Goal: Task Accomplishment & Management: Use online tool/utility

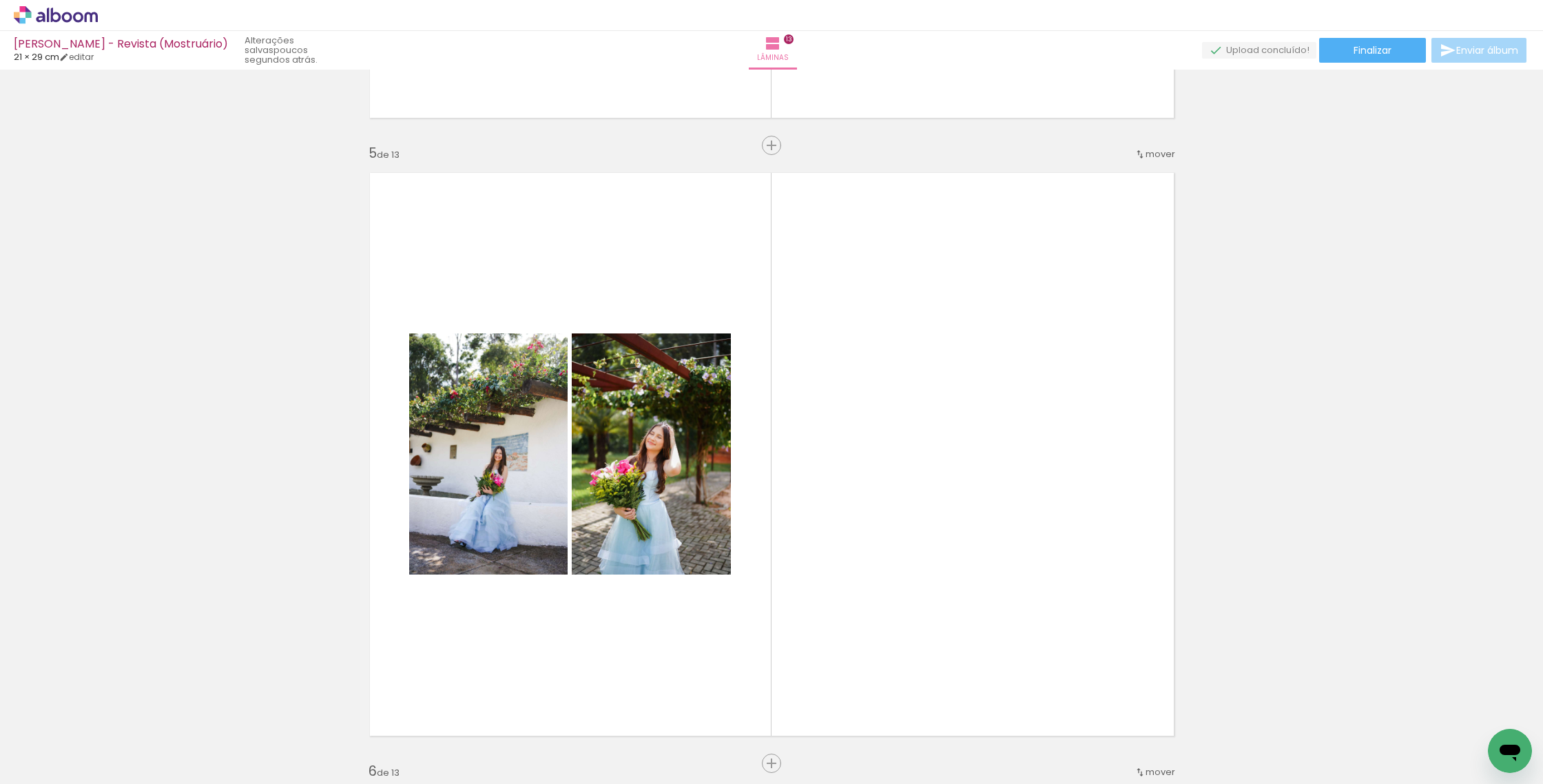
click at [49, 761] on span "Adicionar Fotos" at bounding box center [49, 765] width 41 height 15
click at [0, 0] on input "file" at bounding box center [0, 0] width 0 height 0
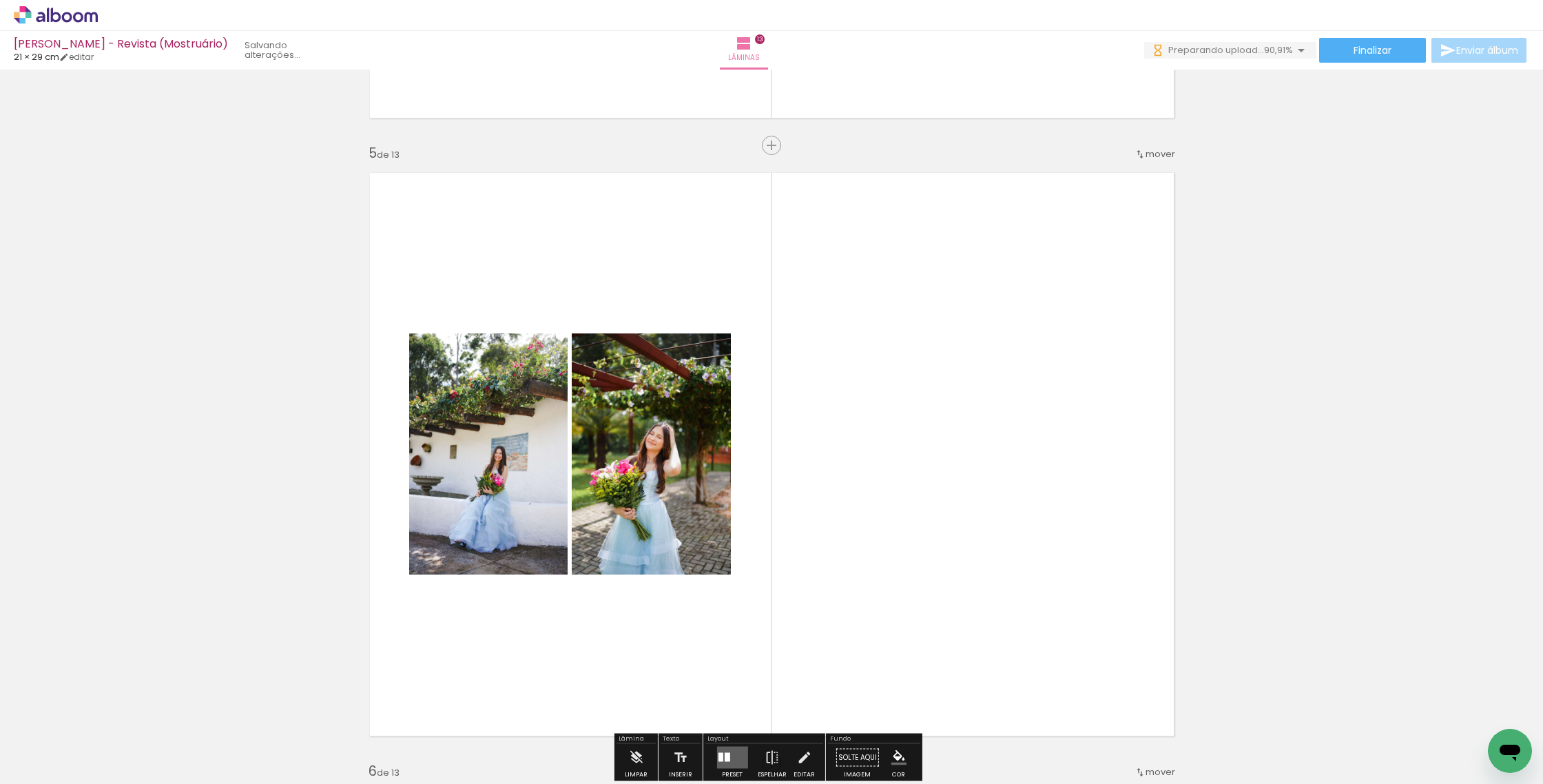
scroll to position [0, 2817]
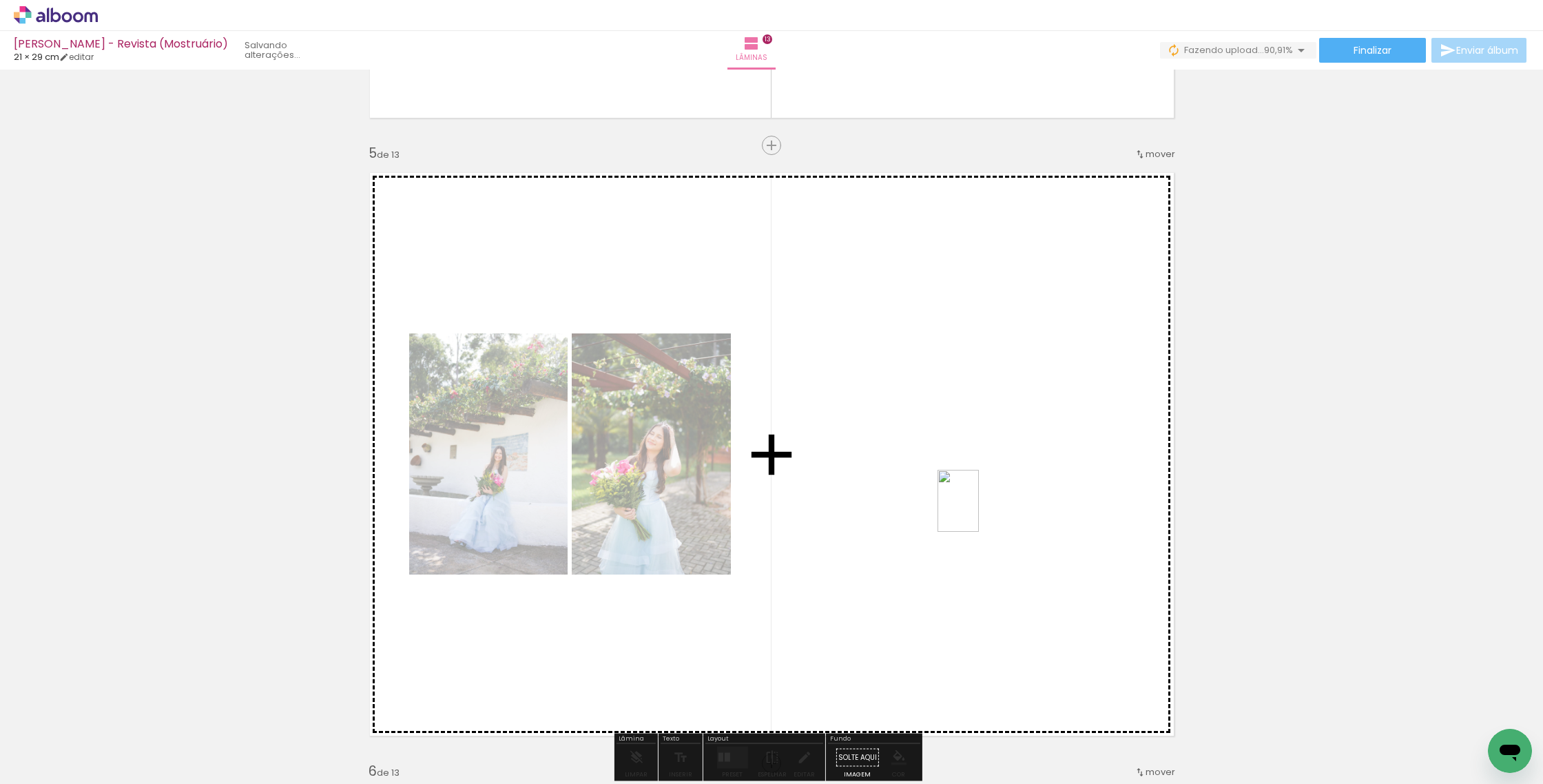
drag, startPoint x: 1335, startPoint y: 755, endPoint x: 979, endPoint y: 511, distance: 431.6
click at [979, 511] on quentale-workspace at bounding box center [772, 392] width 1543 height 784
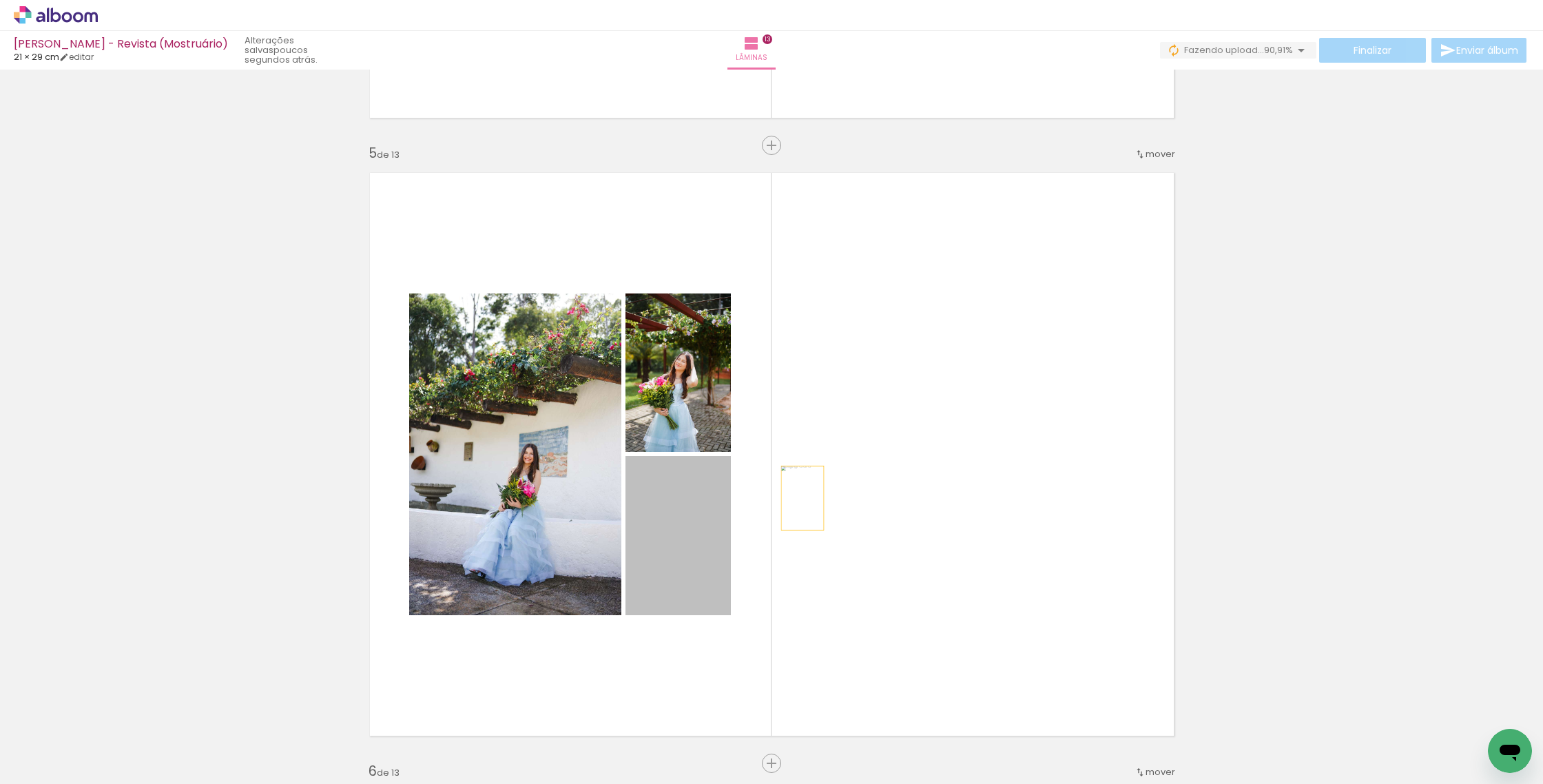
drag, startPoint x: 700, startPoint y: 540, endPoint x: 974, endPoint y: 436, distance: 293.1
click at [974, 436] on quentale-layouter at bounding box center [772, 454] width 825 height 584
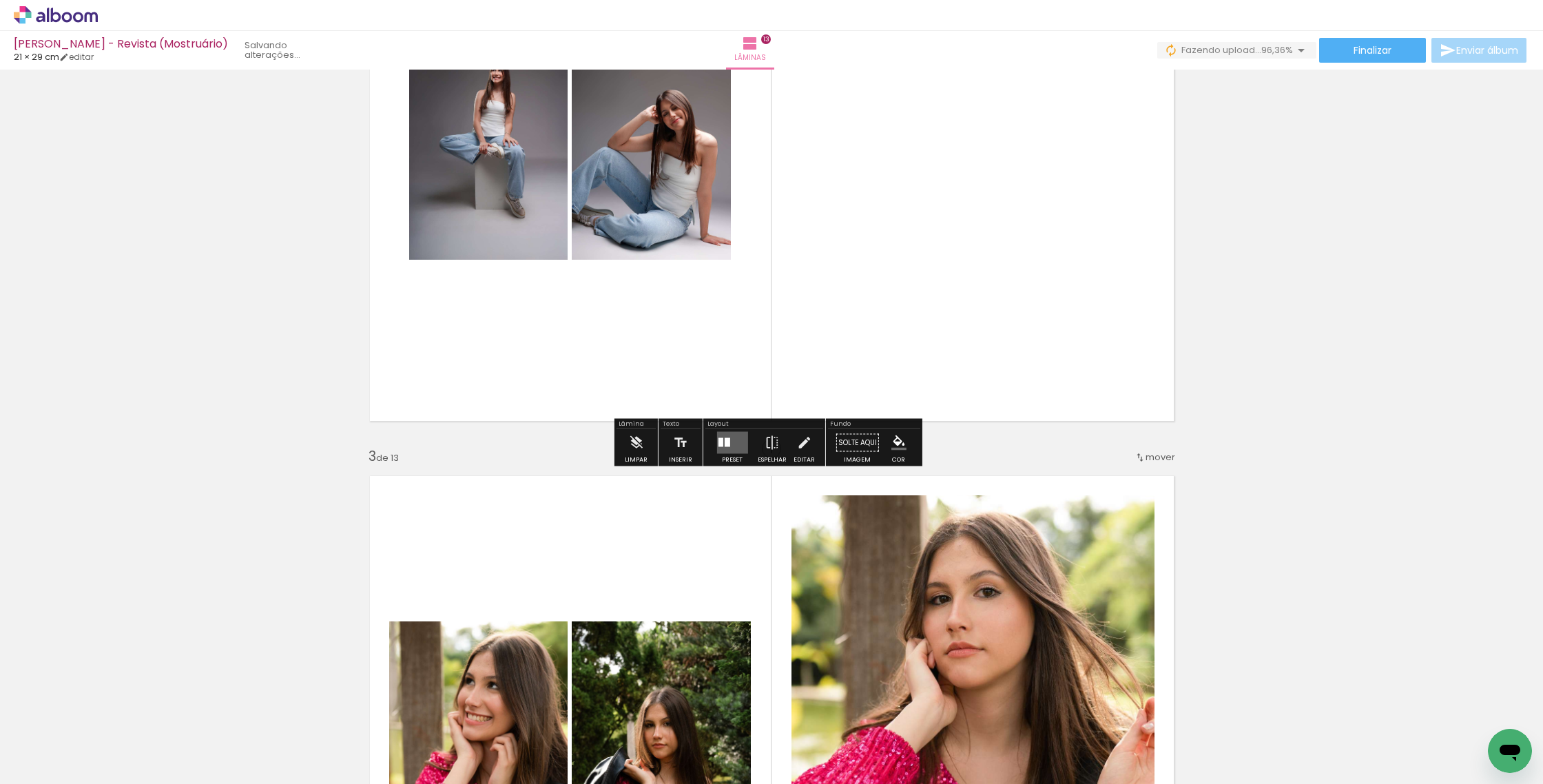
scroll to position [977, 0]
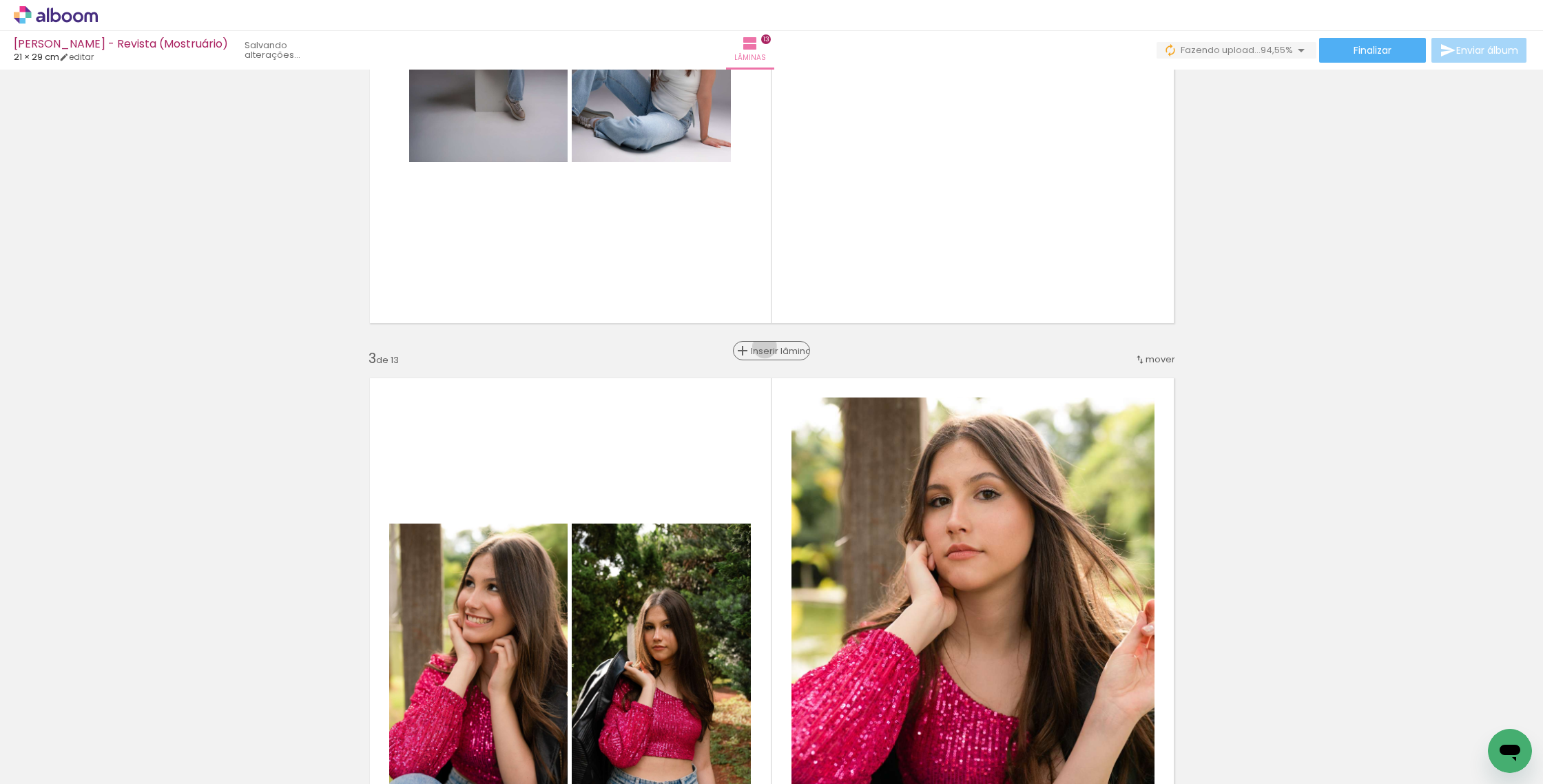
click at [765, 346] on span "Inserir lâmina" at bounding box center [778, 350] width 54 height 9
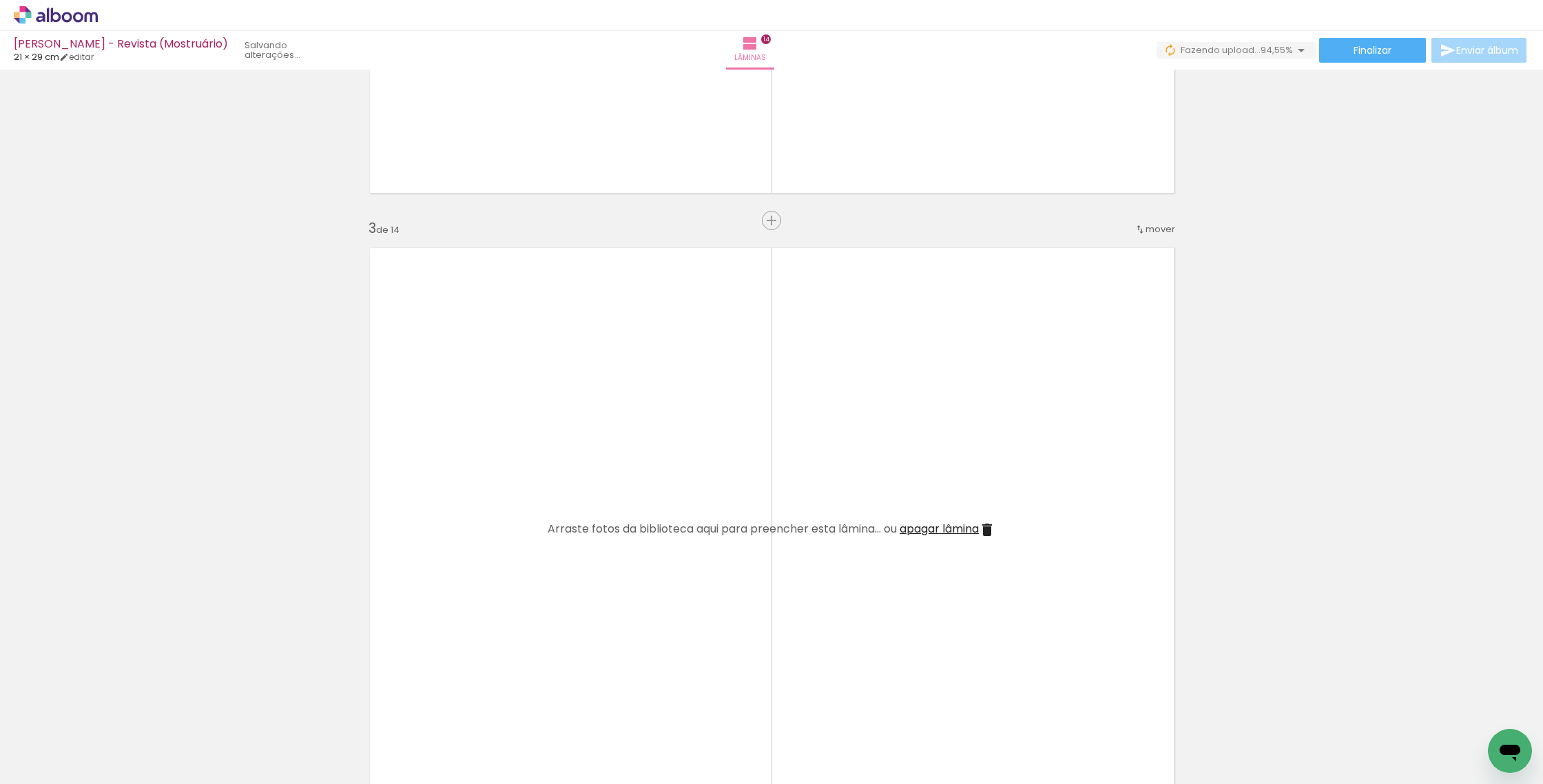
scroll to position [1112, 0]
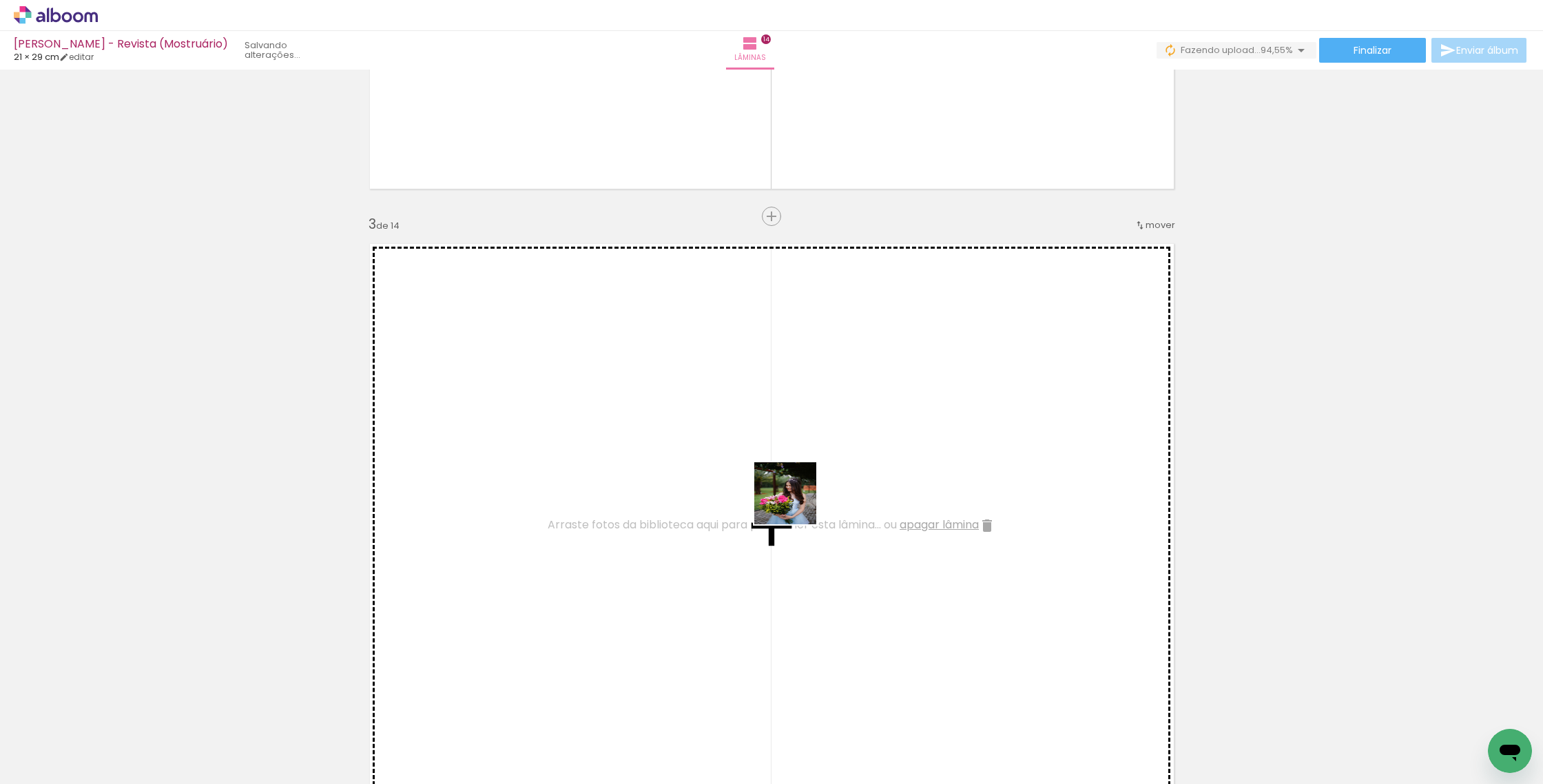
drag, startPoint x: 1173, startPoint y: 749, endPoint x: 795, endPoint y: 504, distance: 450.5
click at [795, 504] on quentale-workspace at bounding box center [772, 392] width 1543 height 784
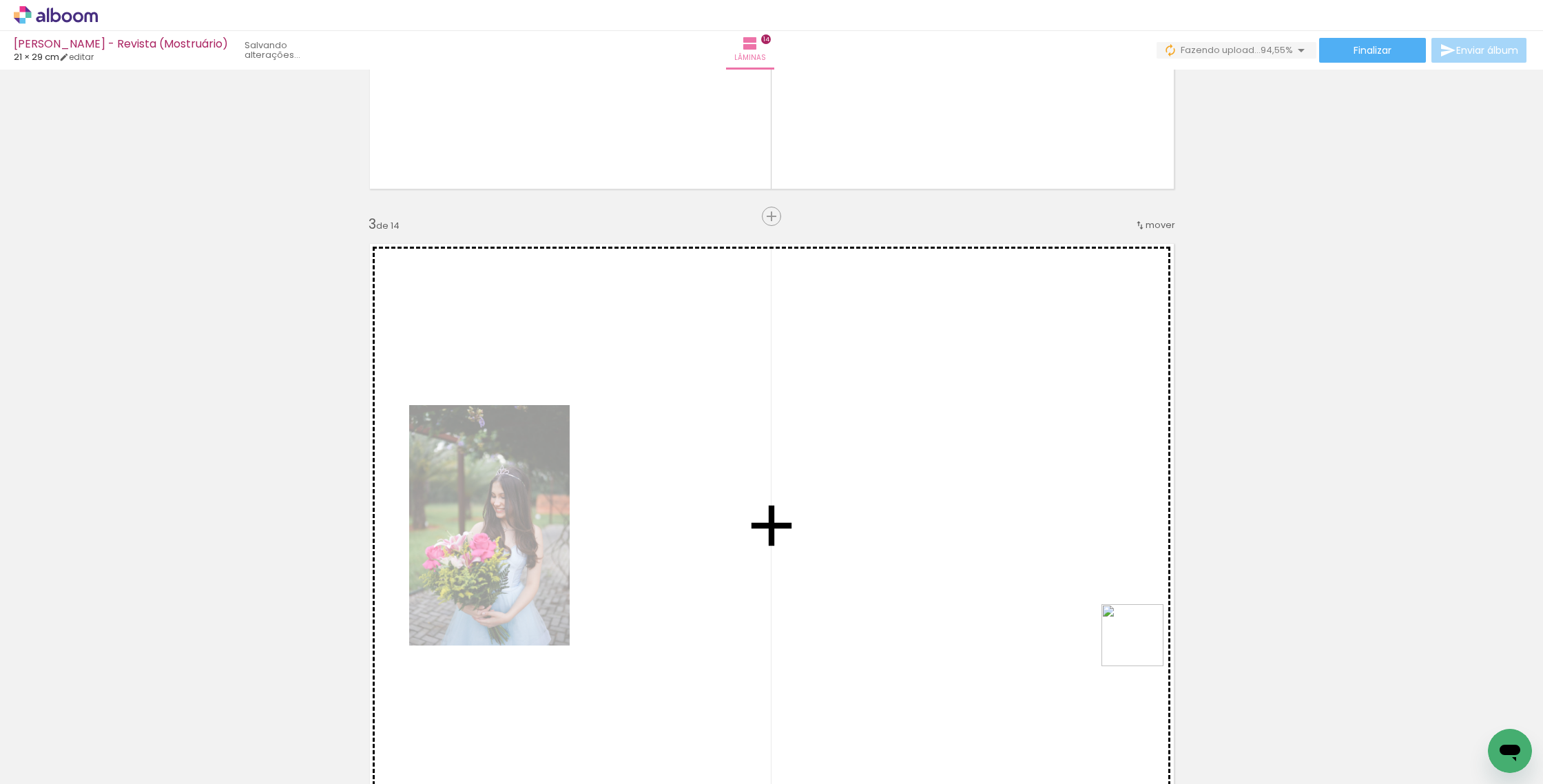
drag, startPoint x: 1245, startPoint y: 722, endPoint x: 932, endPoint y: 523, distance: 370.9
click at [932, 523] on quentale-workspace at bounding box center [772, 392] width 1543 height 784
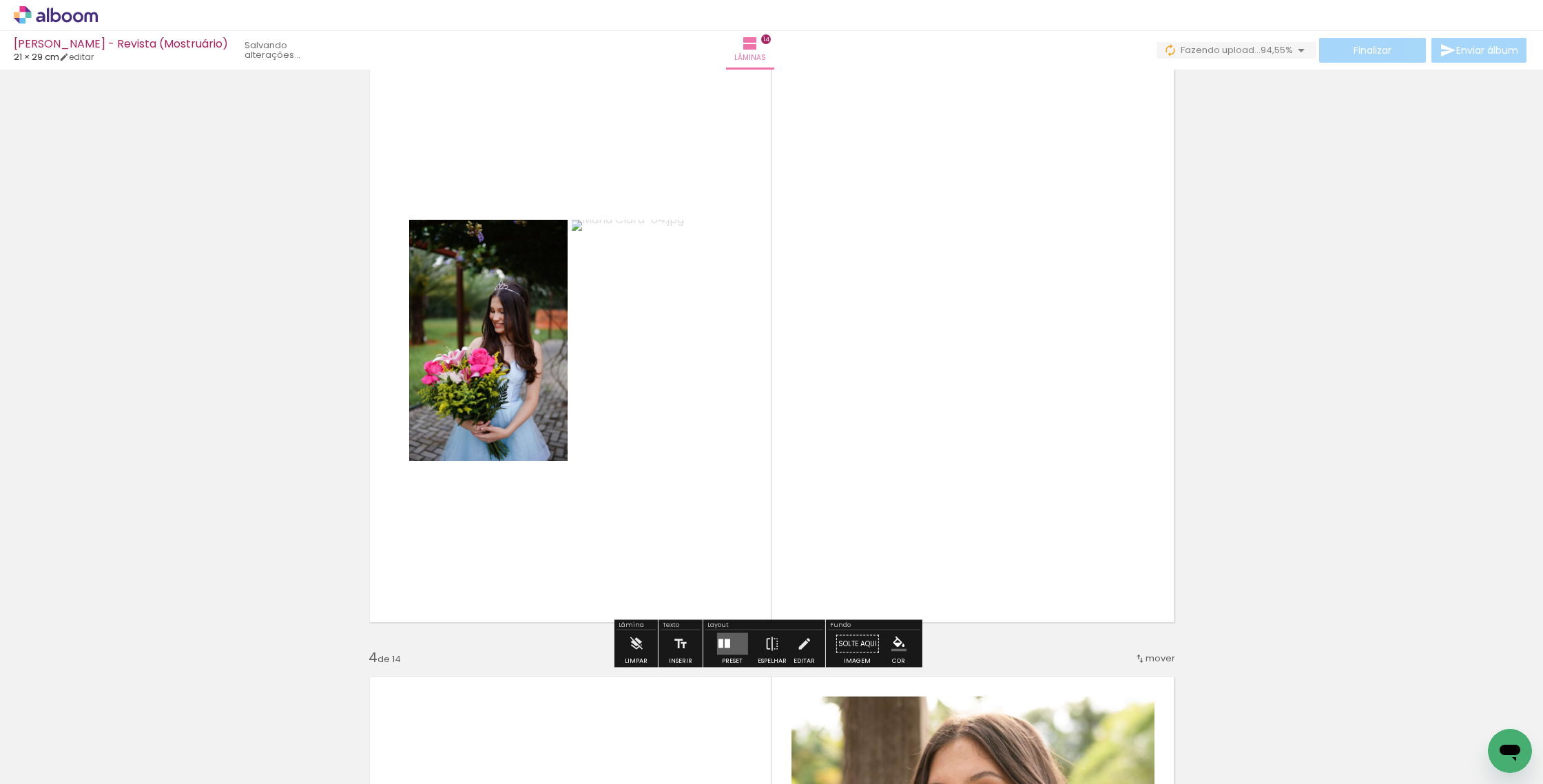
scroll to position [1294, 0]
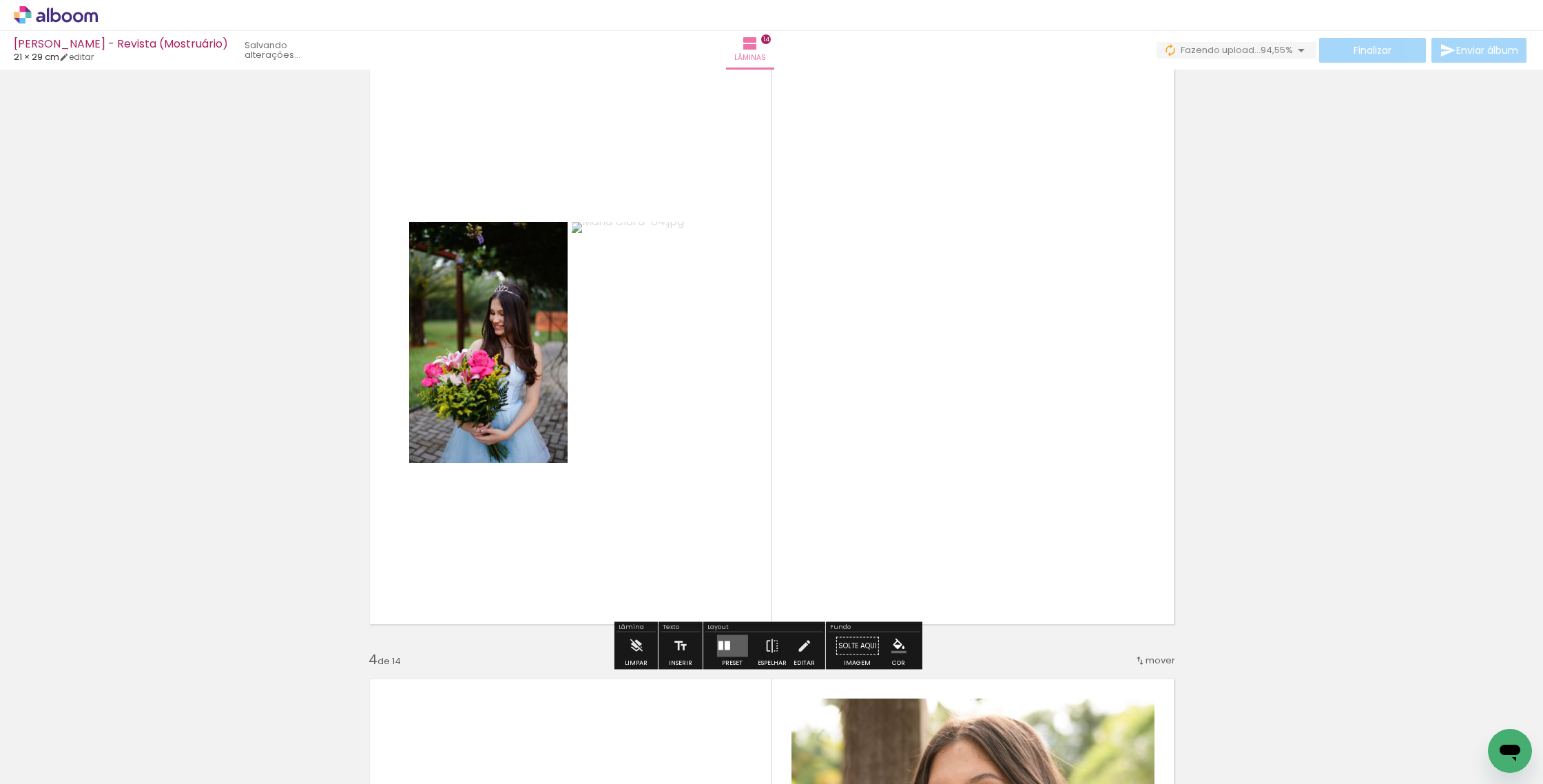
drag, startPoint x: 736, startPoint y: 637, endPoint x: 948, endPoint y: 524, distance: 240.2
click at [736, 637] on quentale-layouter at bounding box center [731, 646] width 31 height 22
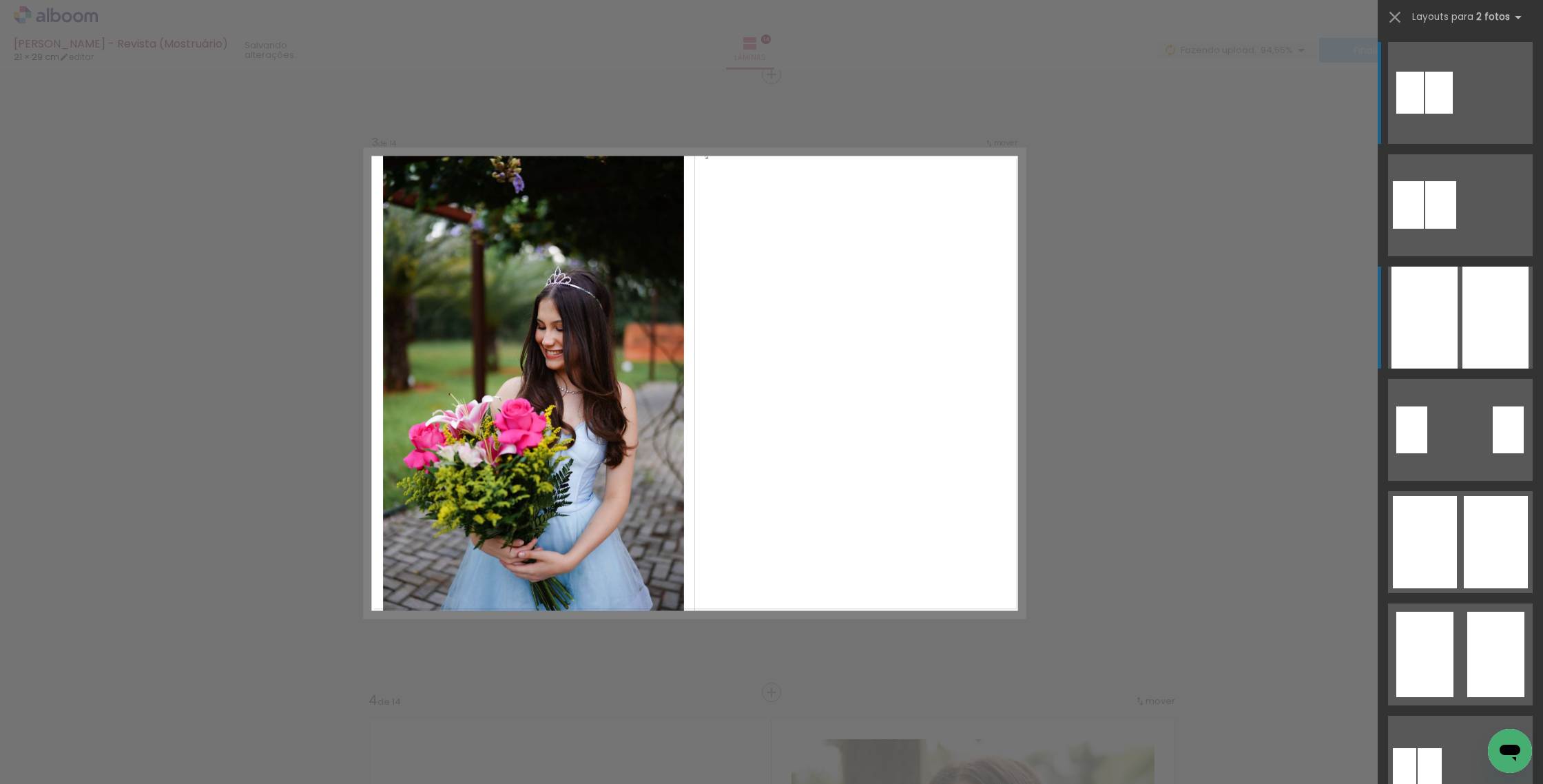
scroll to position [1253, 0]
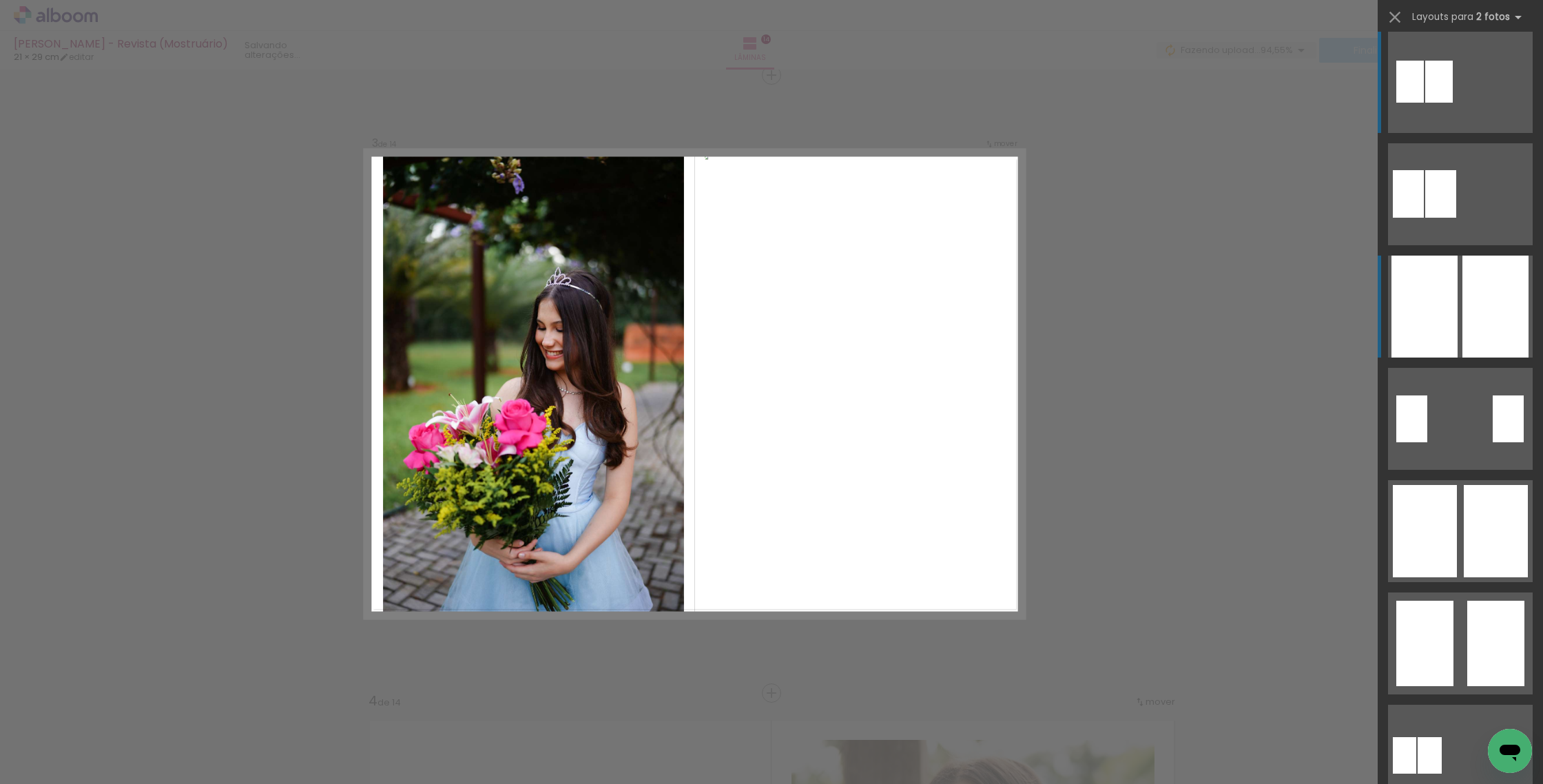
click at [1462, 333] on div at bounding box center [1495, 306] width 66 height 102
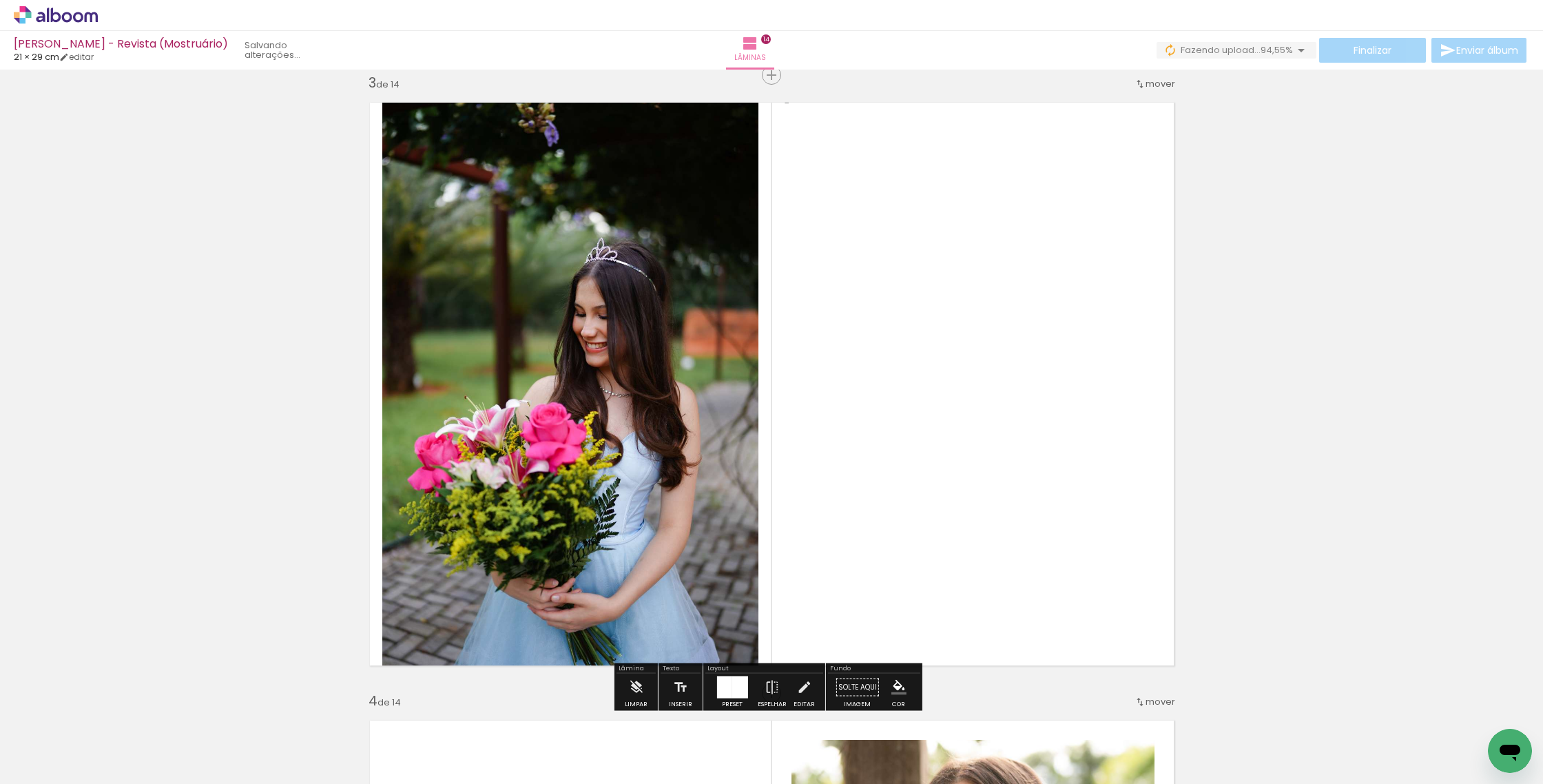
drag, startPoint x: 731, startPoint y: 688, endPoint x: 752, endPoint y: 681, distance: 22.1
click at [732, 688] on div at bounding box center [740, 687] width 16 height 22
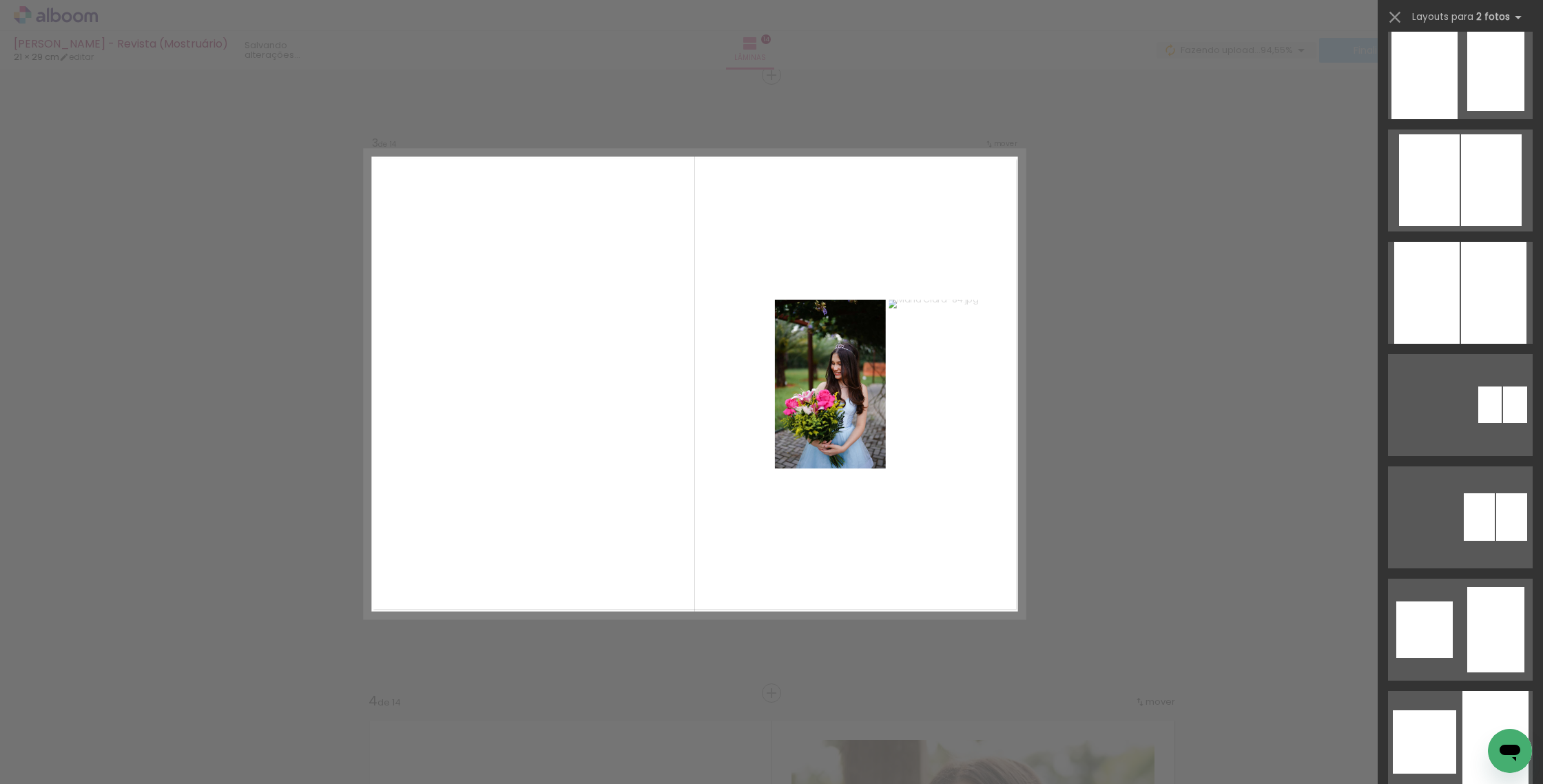
scroll to position [965, 0]
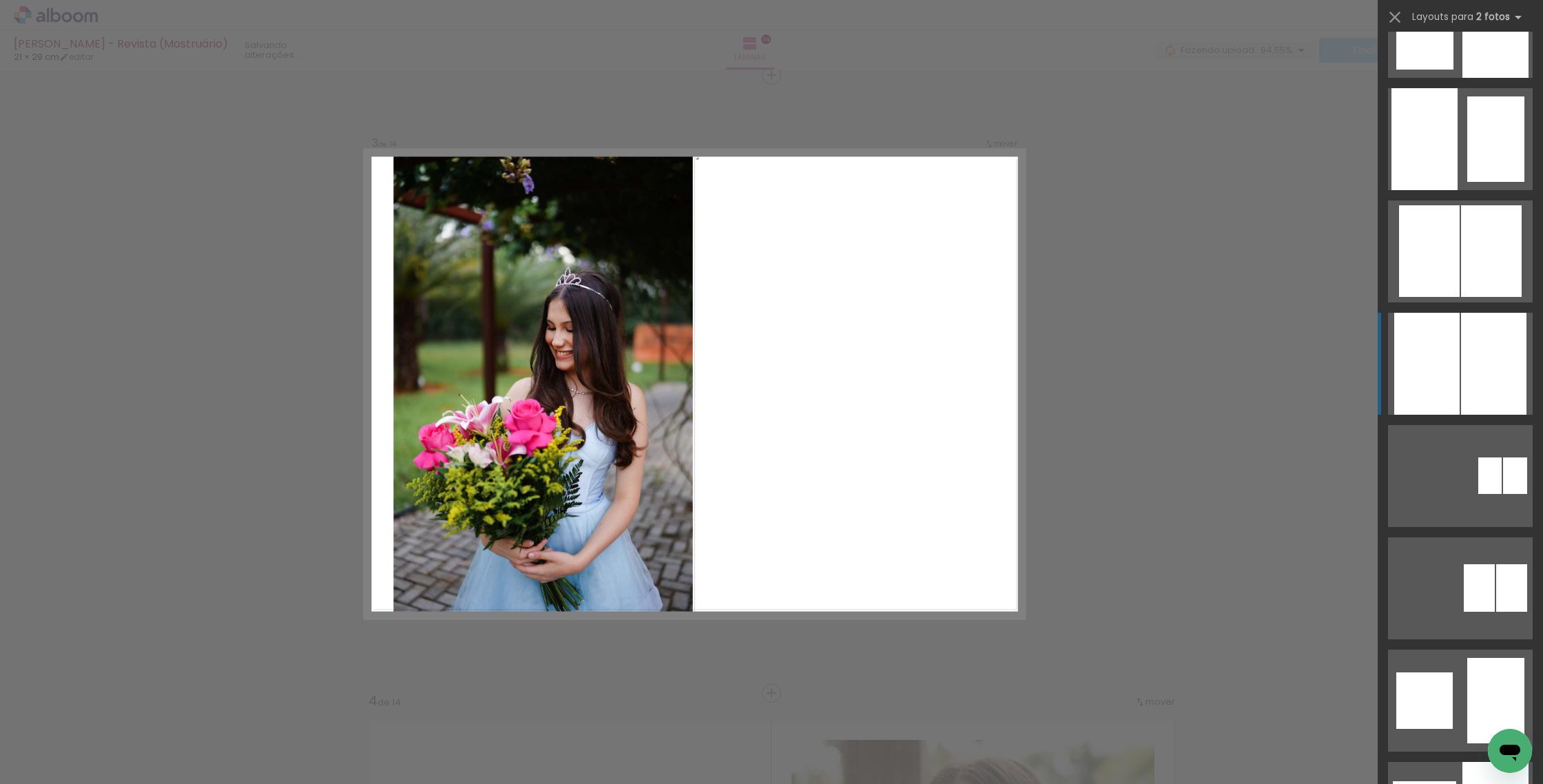
click at [1461, 364] on div at bounding box center [1494, 363] width 66 height 102
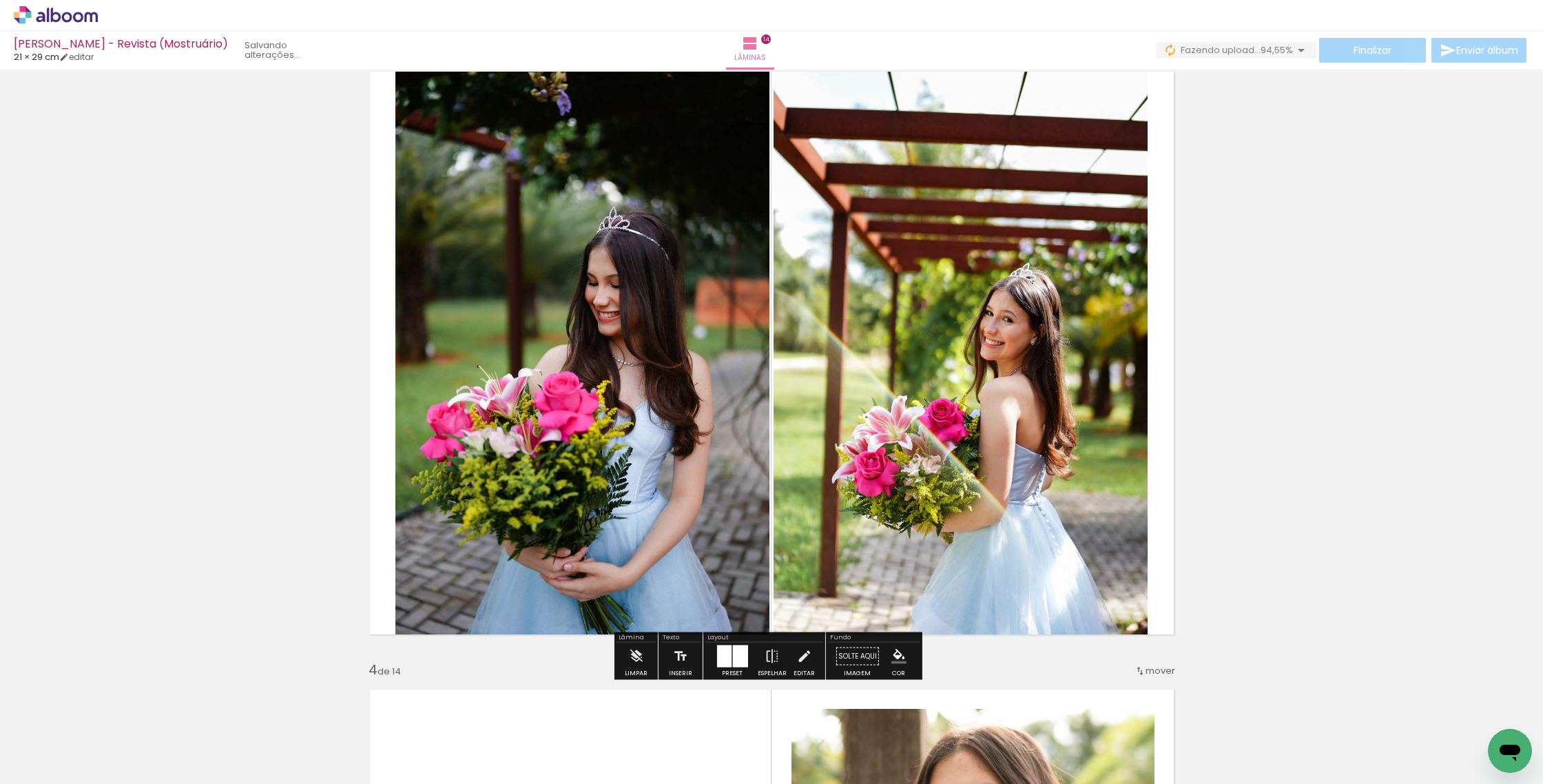
scroll to position [1330, 0]
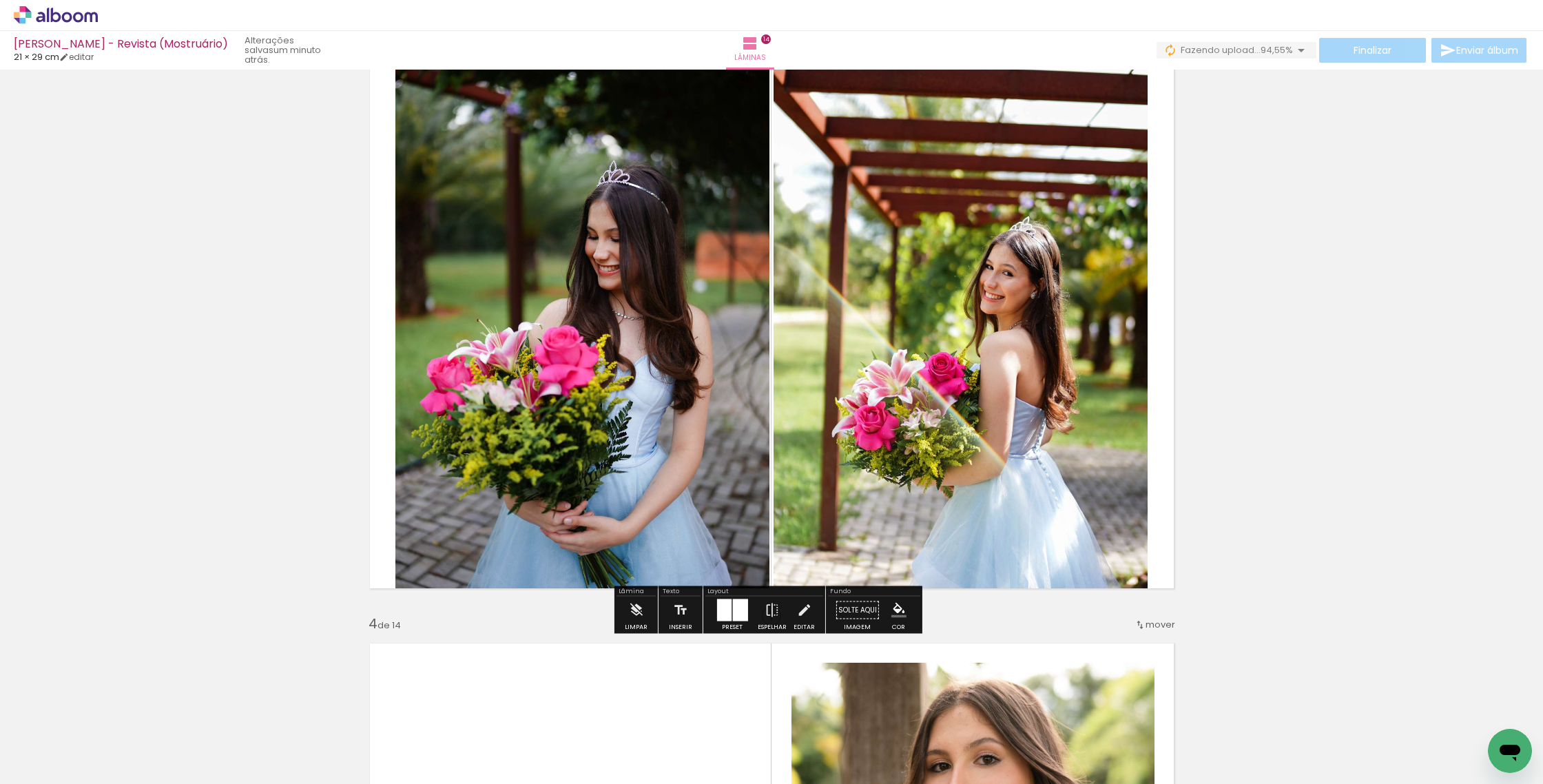
click at [1005, 328] on div at bounding box center [960, 306] width 389 height 584
click at [732, 616] on div at bounding box center [739, 611] width 15 height 22
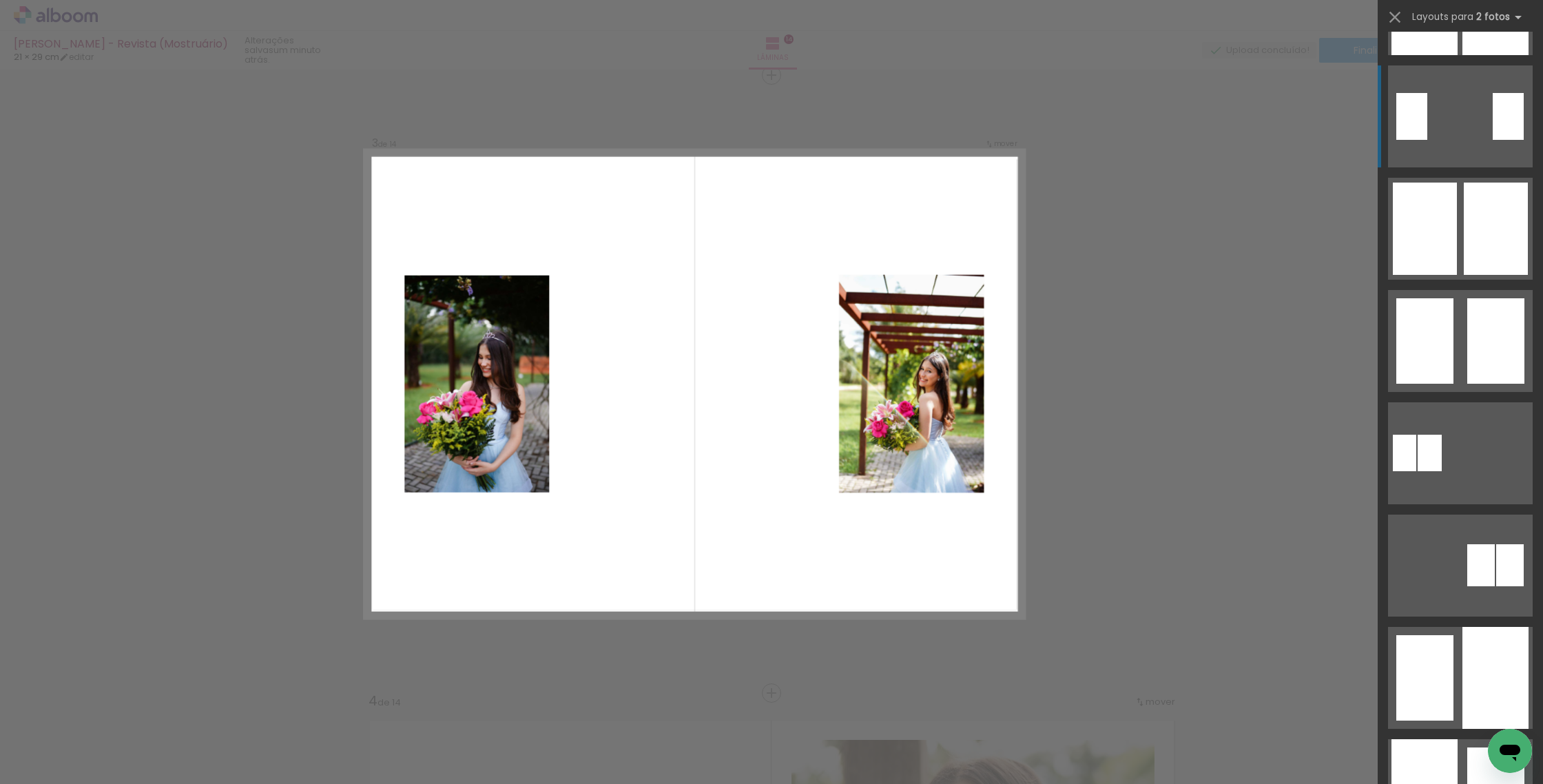
scroll to position [304, 0]
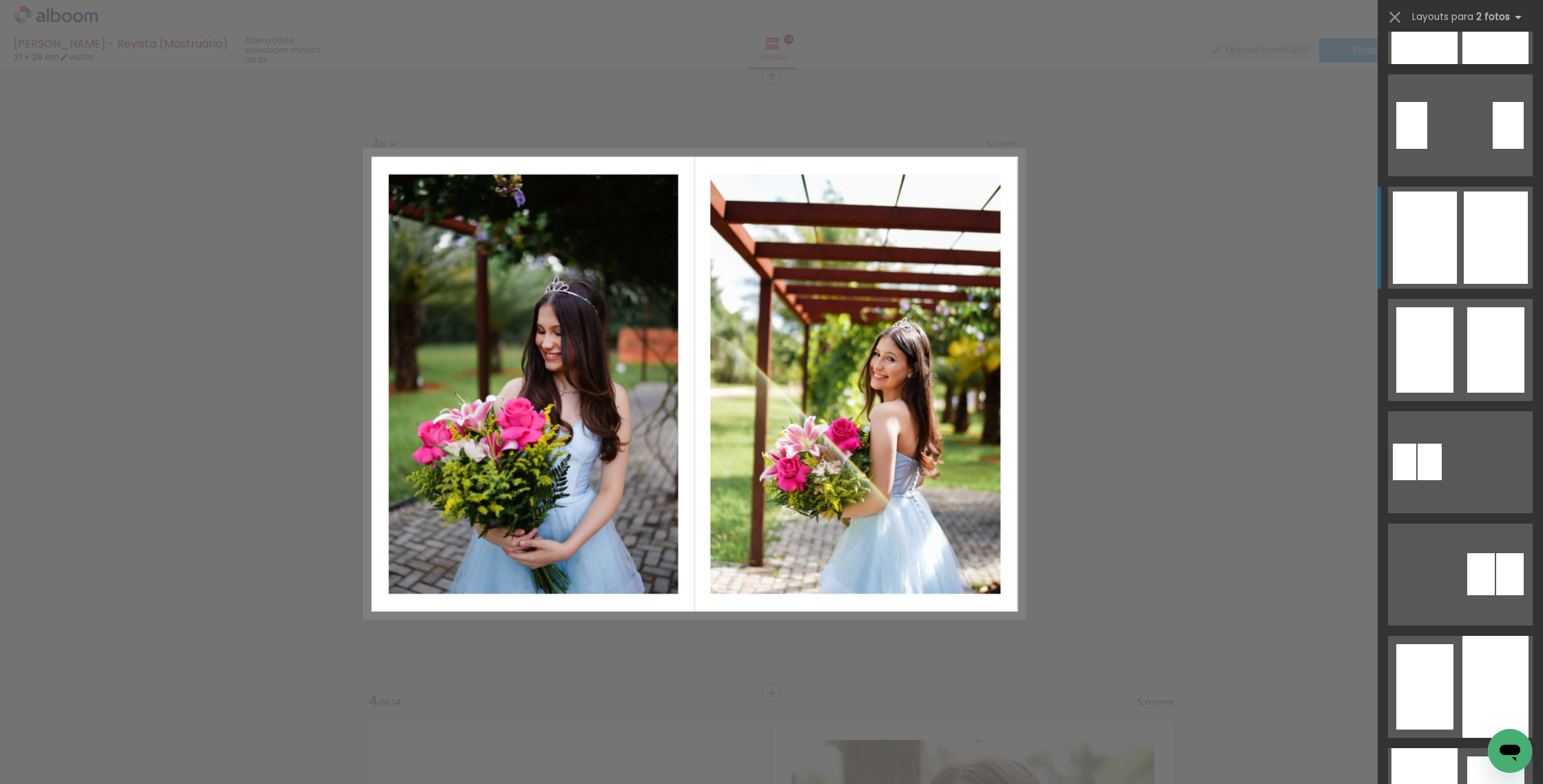
click at [1455, 246] on quentale-layouter at bounding box center [1460, 238] width 145 height 102
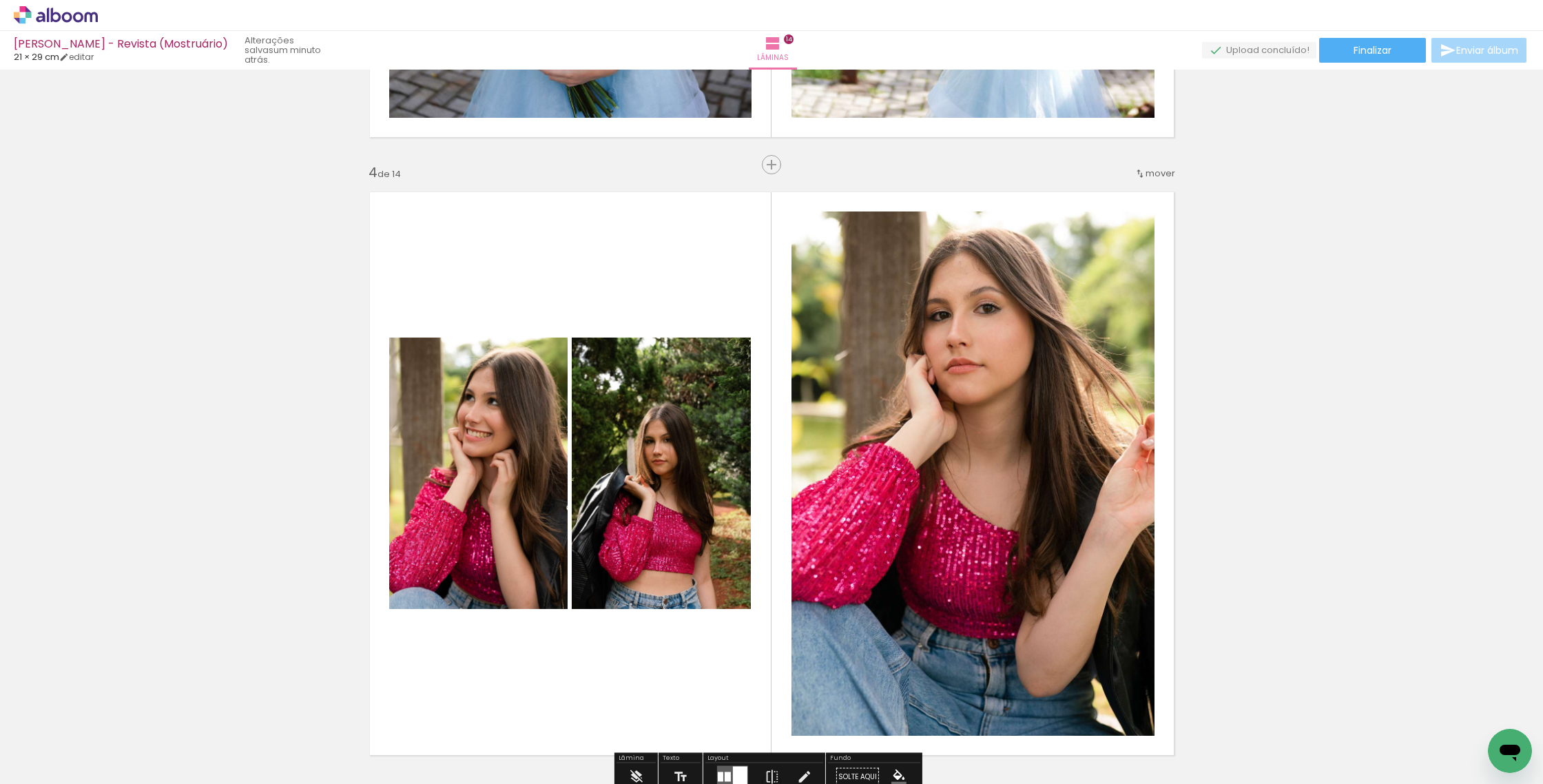
scroll to position [1757, 0]
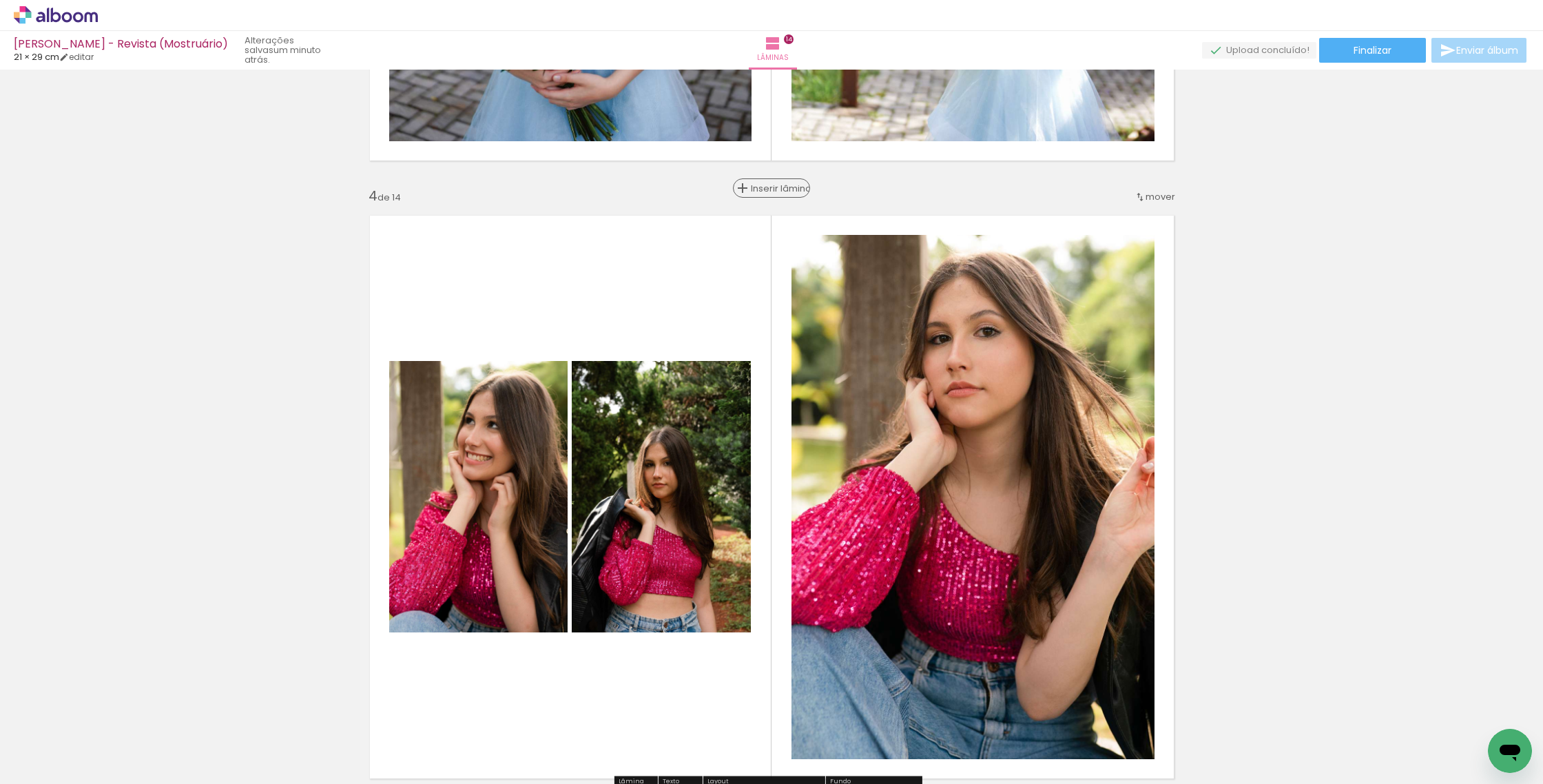
click at [764, 188] on span "Inserir lâmina" at bounding box center [778, 188] width 54 height 9
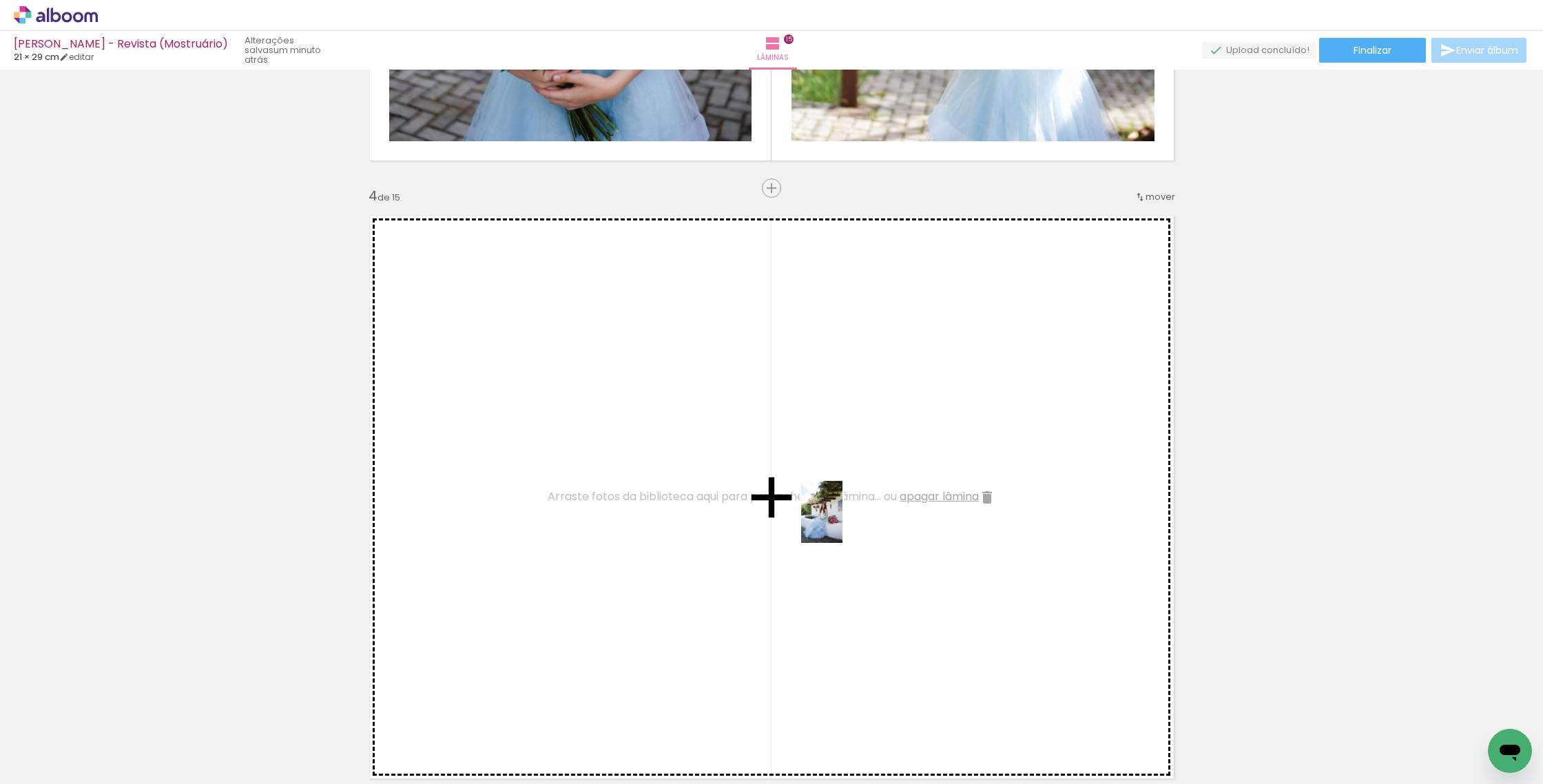
drag, startPoint x: 1183, startPoint y: 658, endPoint x: 1010, endPoint y: 597, distance: 183.4
click at [842, 522] on quentale-workspace at bounding box center [772, 392] width 1543 height 784
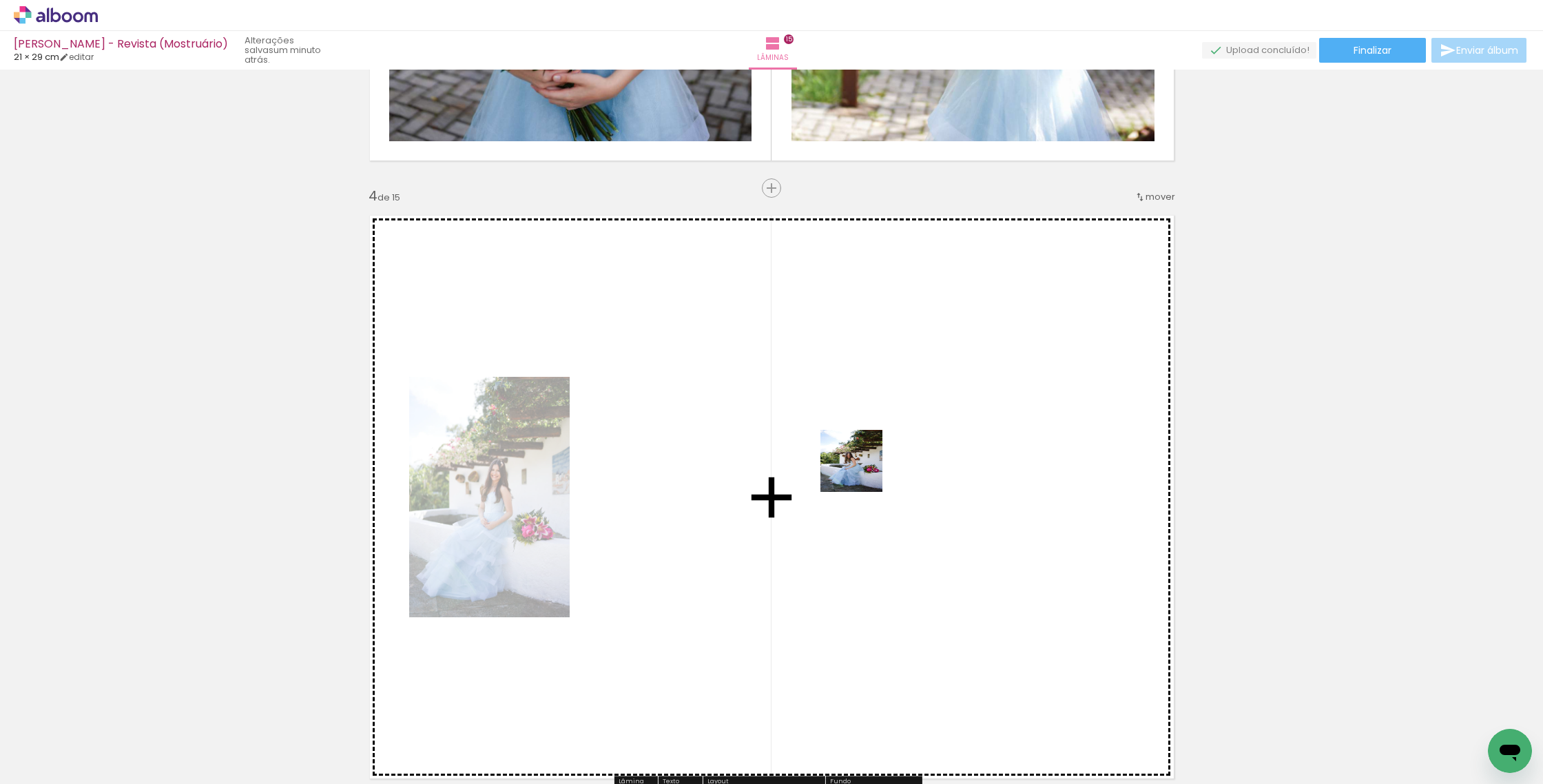
drag, startPoint x: 1482, startPoint y: 729, endPoint x: 873, endPoint y: 486, distance: 655.7
click at [862, 471] on quentale-workspace at bounding box center [772, 392] width 1543 height 784
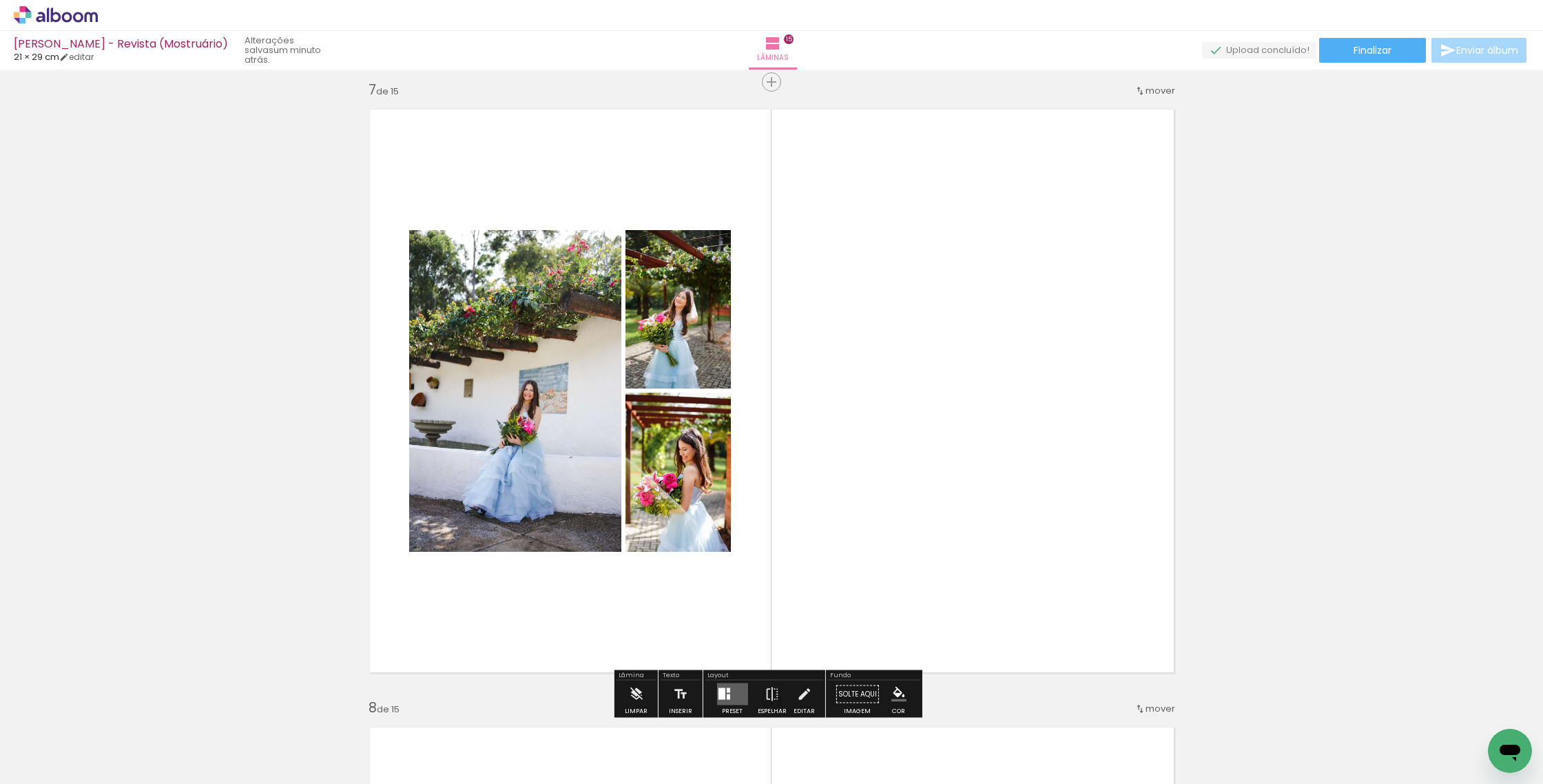
scroll to position [3718, 0]
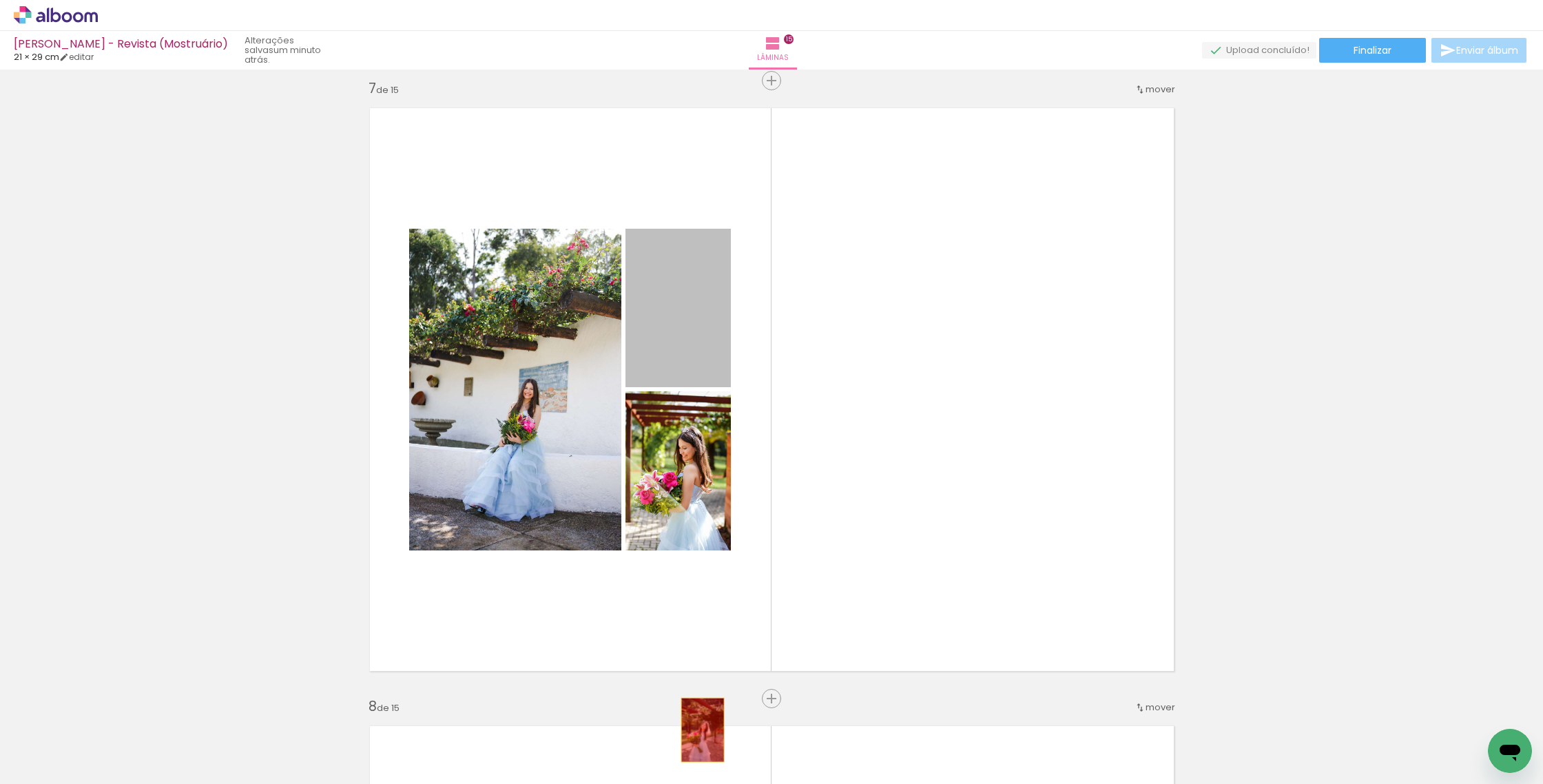
drag, startPoint x: 693, startPoint y: 405, endPoint x: 638, endPoint y: 657, distance: 257.9
click at [696, 736] on quentale-workspace at bounding box center [772, 392] width 1543 height 784
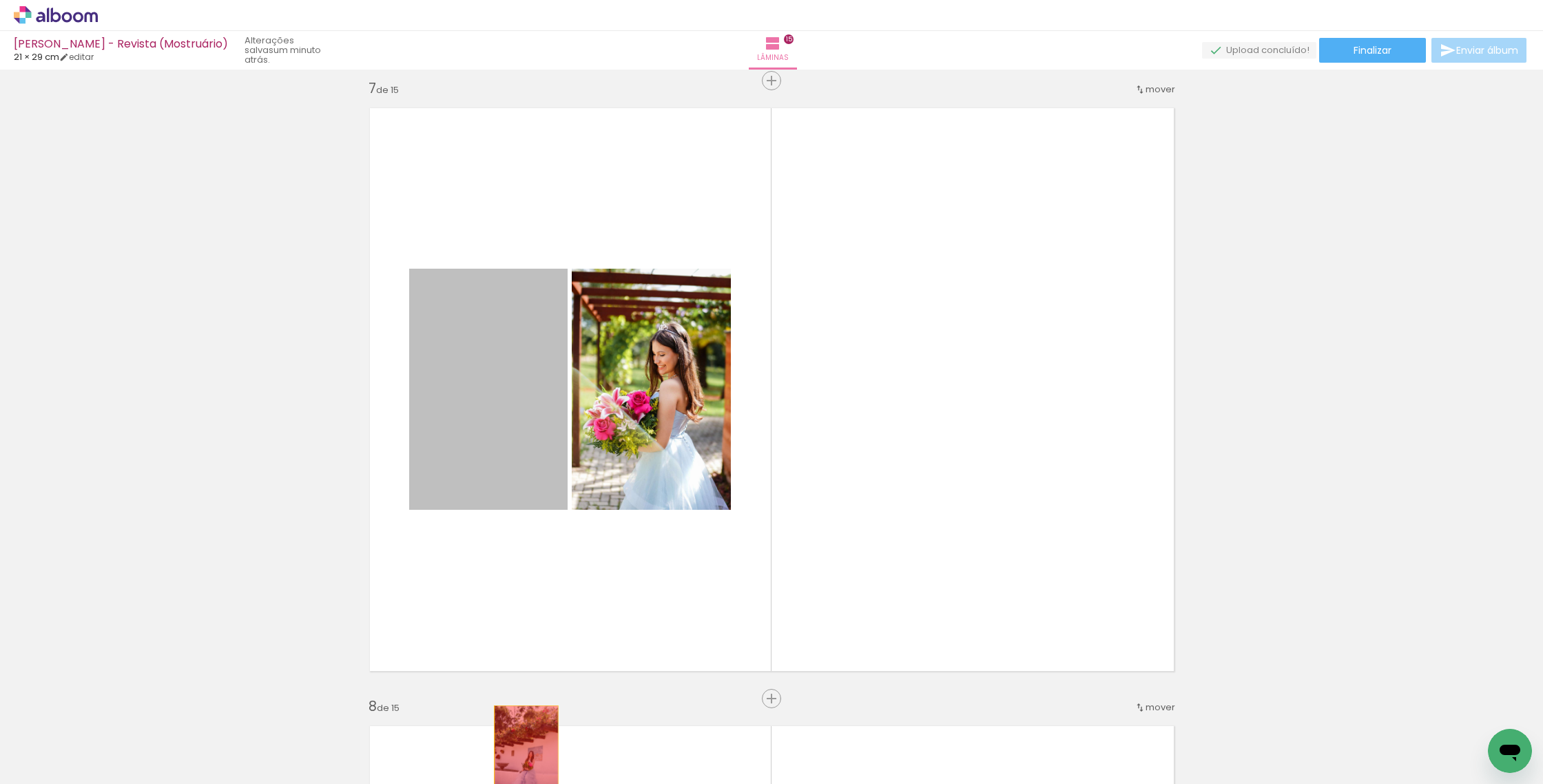
drag, startPoint x: 478, startPoint y: 432, endPoint x: 576, endPoint y: 668, distance: 255.5
click at [520, 755] on quentale-workspace at bounding box center [772, 392] width 1543 height 784
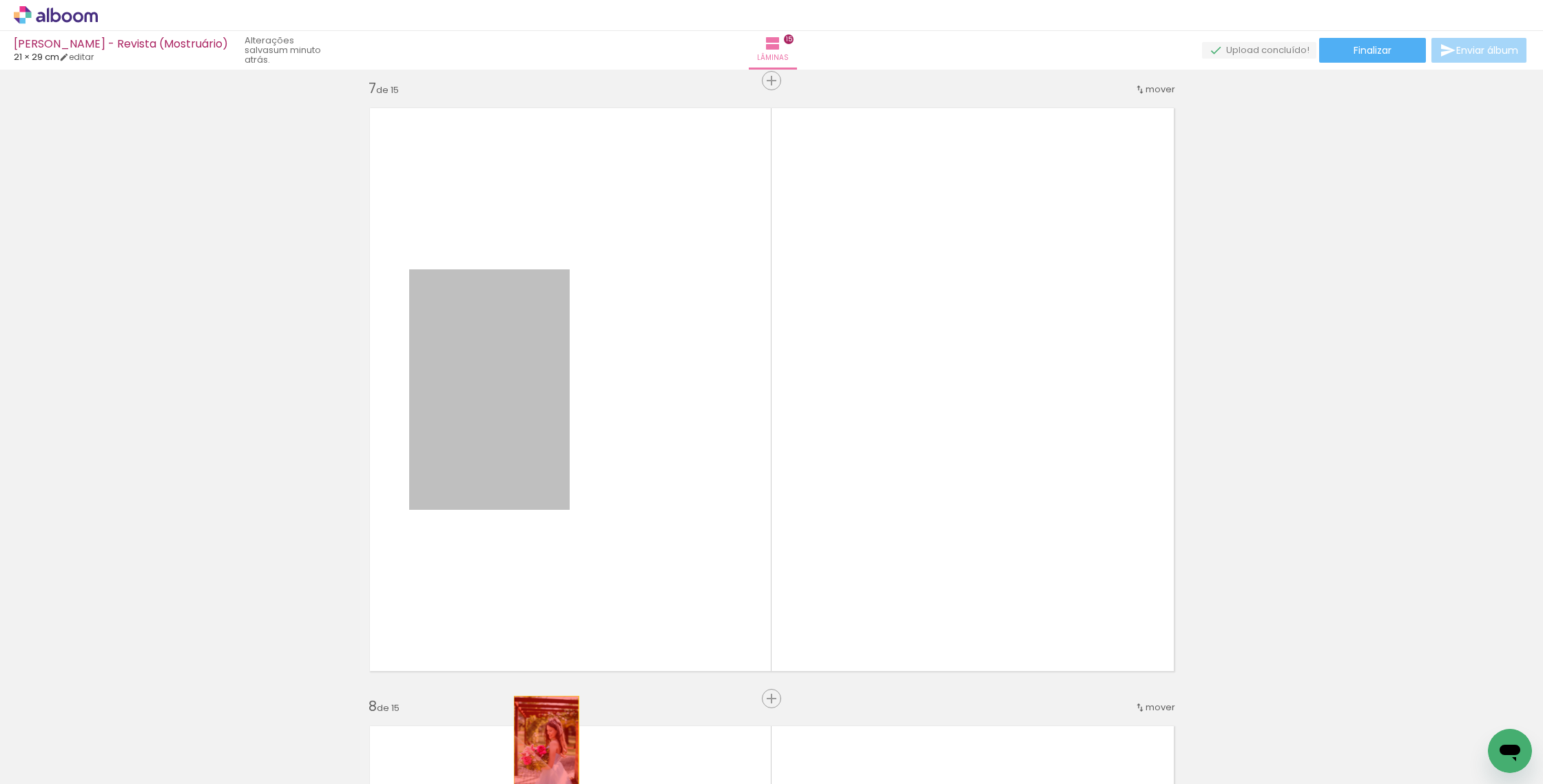
drag, startPoint x: 536, startPoint y: 712, endPoint x: 542, endPoint y: 750, distance: 38.5
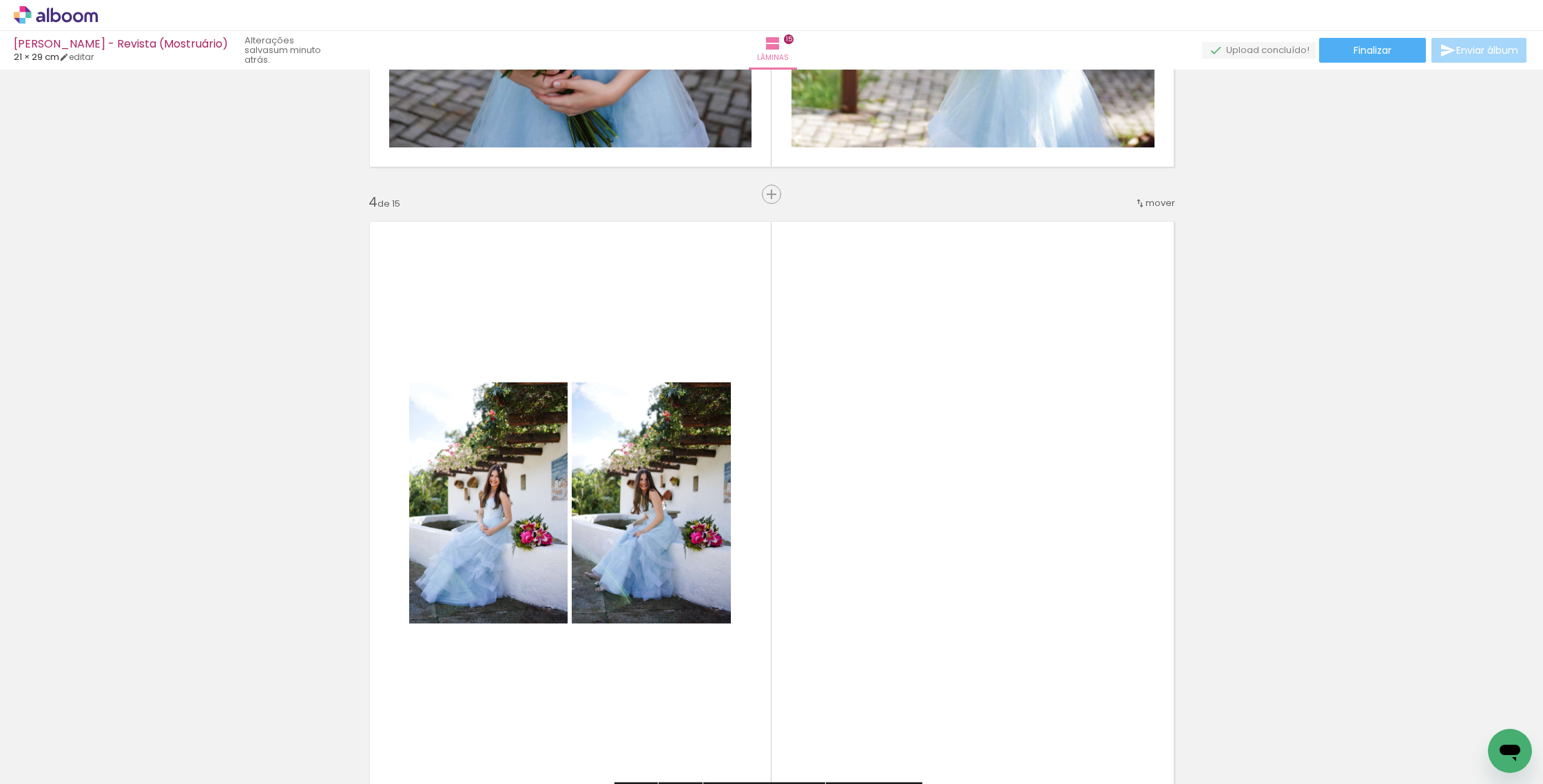
scroll to position [1835, 0]
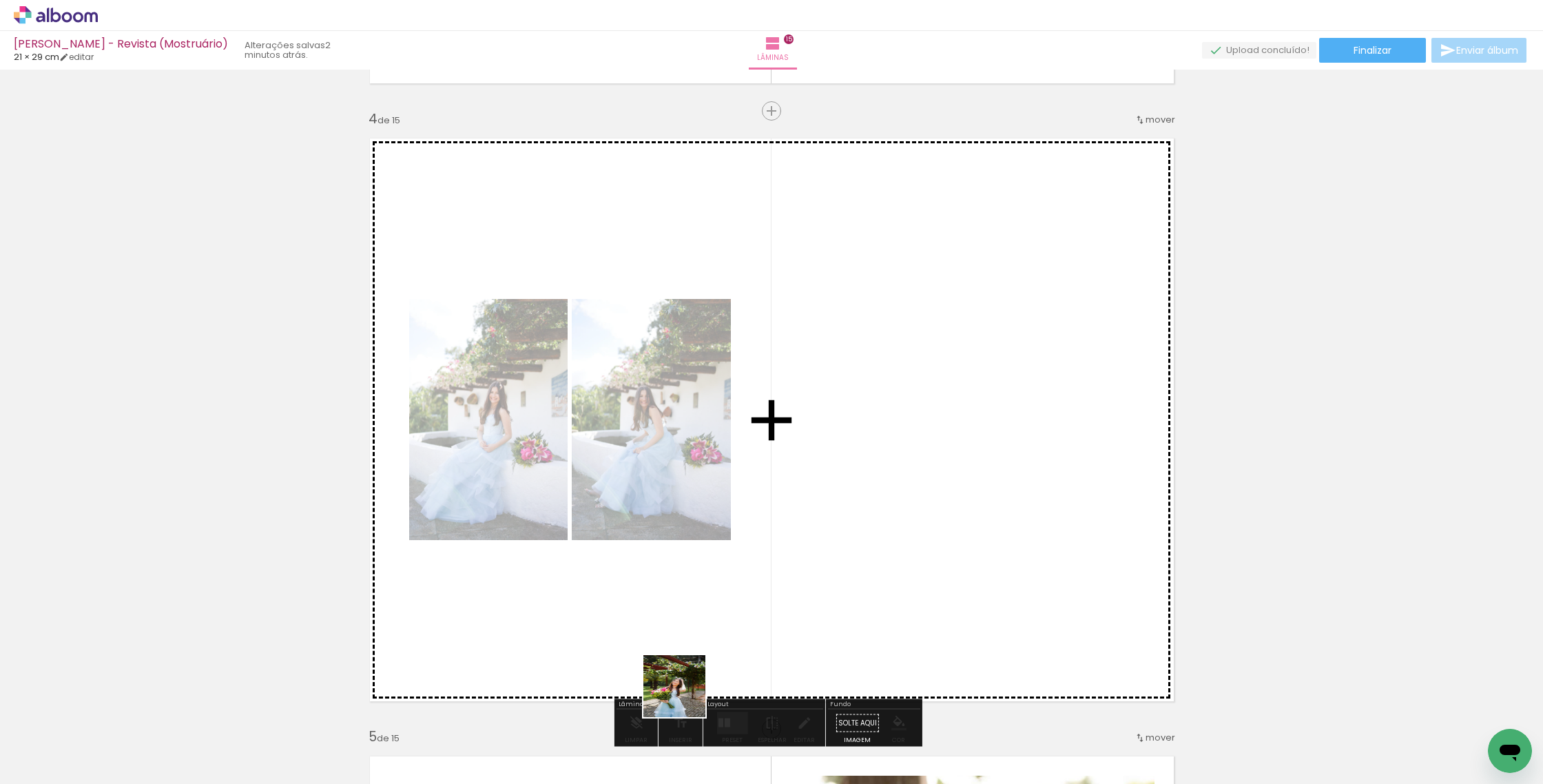
drag, startPoint x: 684, startPoint y: 696, endPoint x: 806, endPoint y: 520, distance: 214.1
click at [806, 520] on quentale-workspace at bounding box center [772, 392] width 1543 height 784
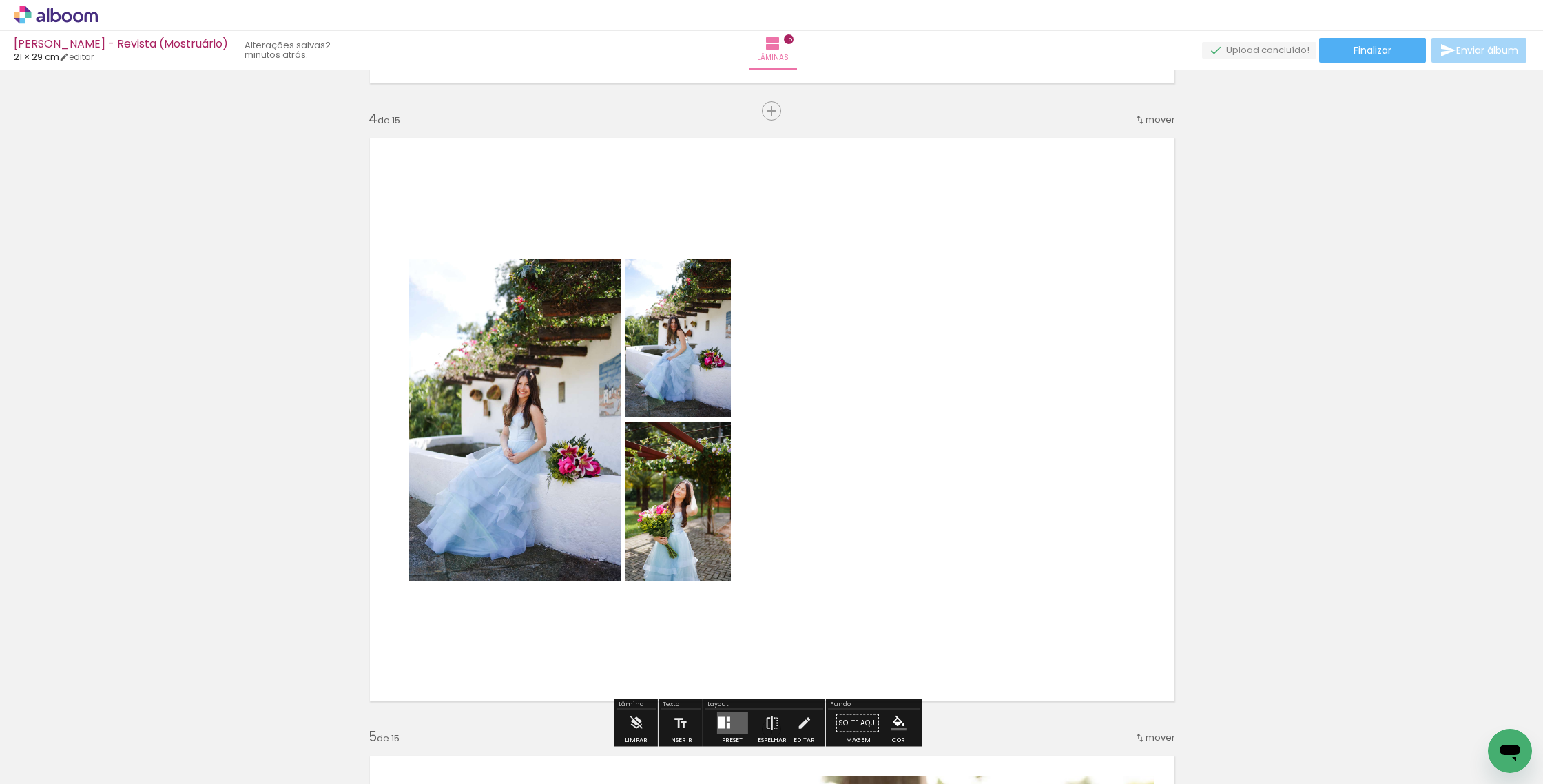
click at [901, 436] on quentale-layouter at bounding box center [772, 420] width 825 height 584
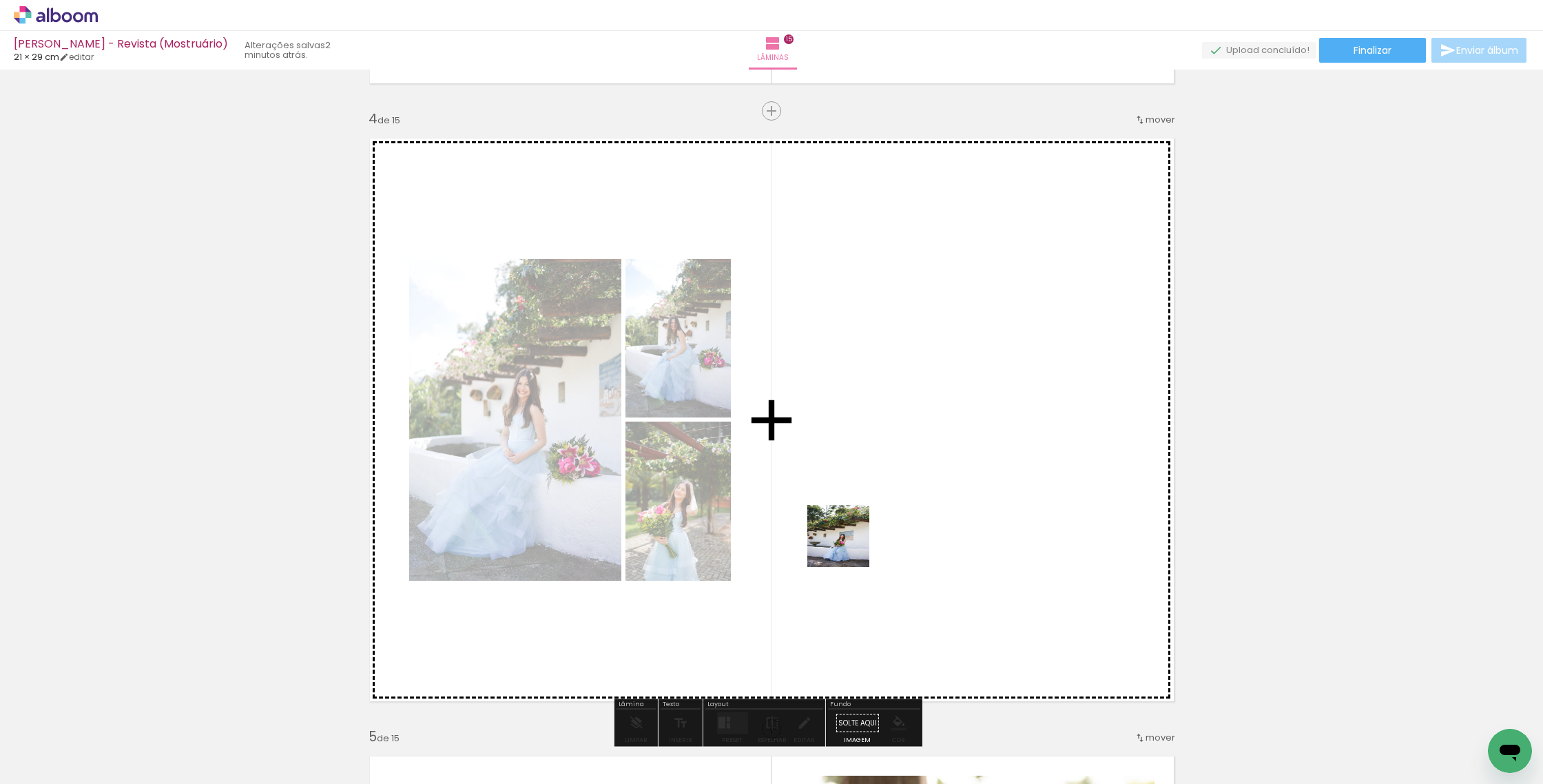
drag, startPoint x: 848, startPoint y: 546, endPoint x: 848, endPoint y: 527, distance: 19.0
click at [848, 527] on quentale-workspace at bounding box center [772, 392] width 1543 height 784
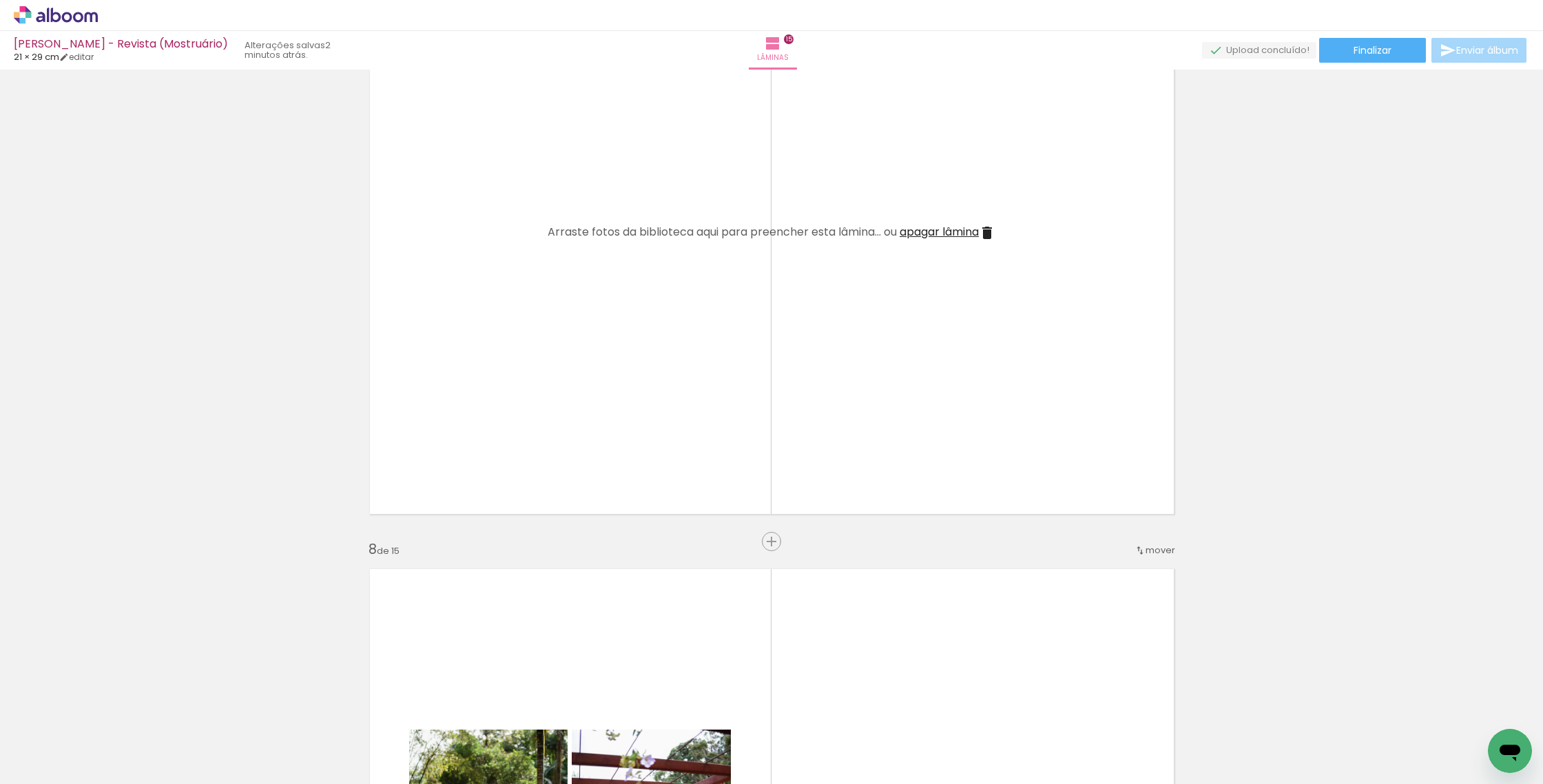
scroll to position [3873, 0]
click at [924, 239] on span "apagar lâmina" at bounding box center [939, 234] width 79 height 16
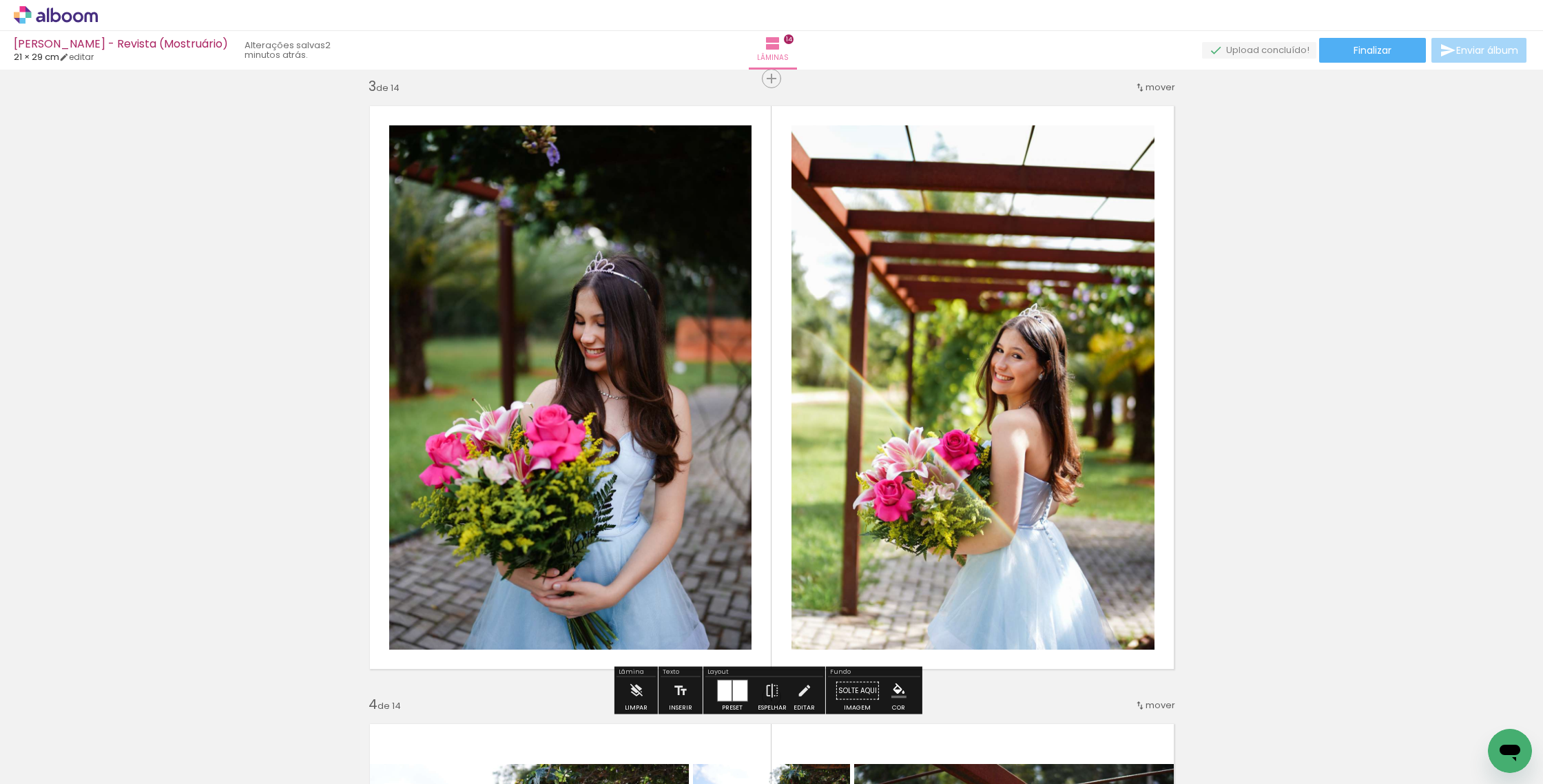
scroll to position [1242, 0]
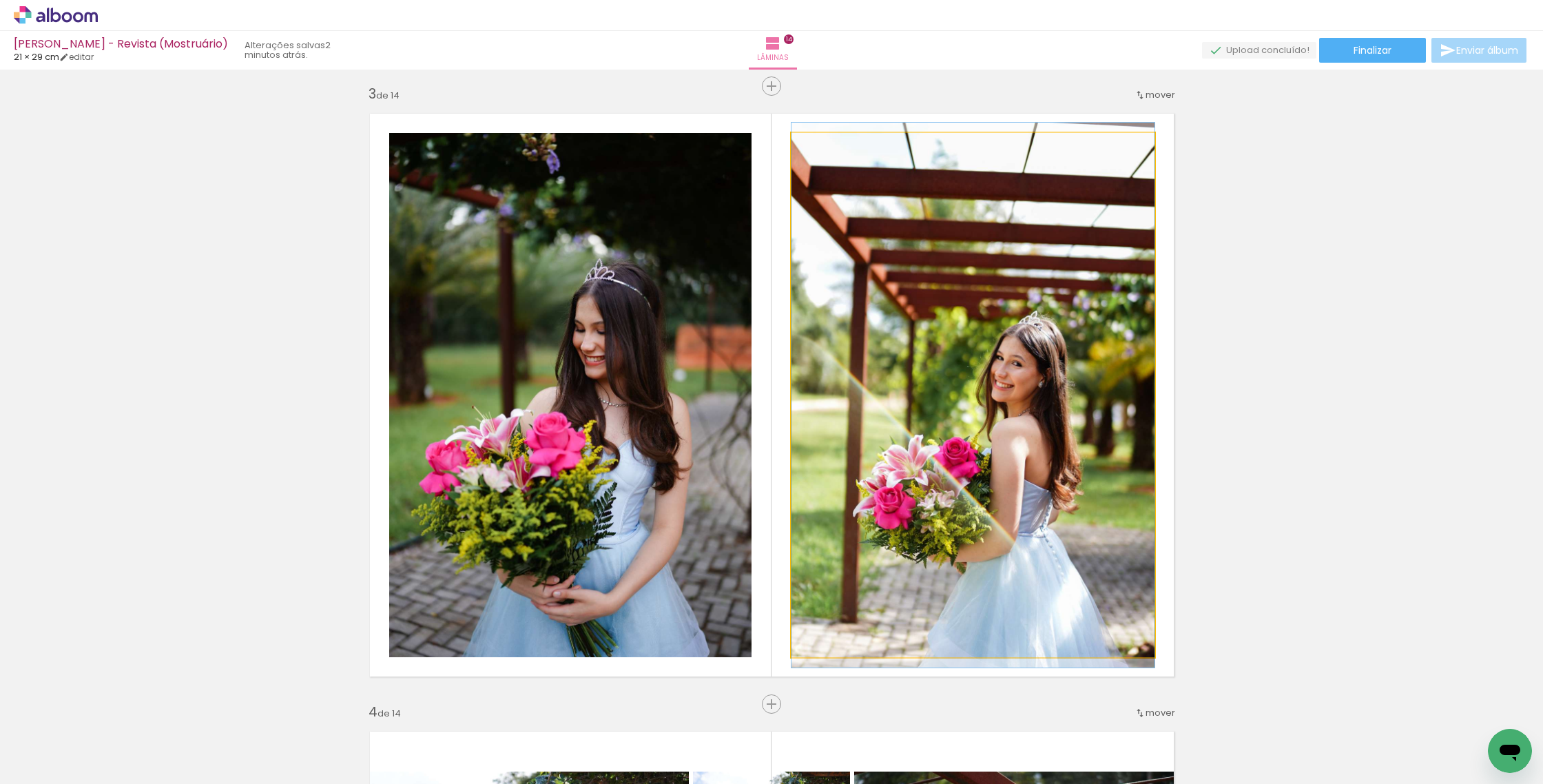
click at [912, 378] on quentale-photo at bounding box center [973, 395] width 363 height 524
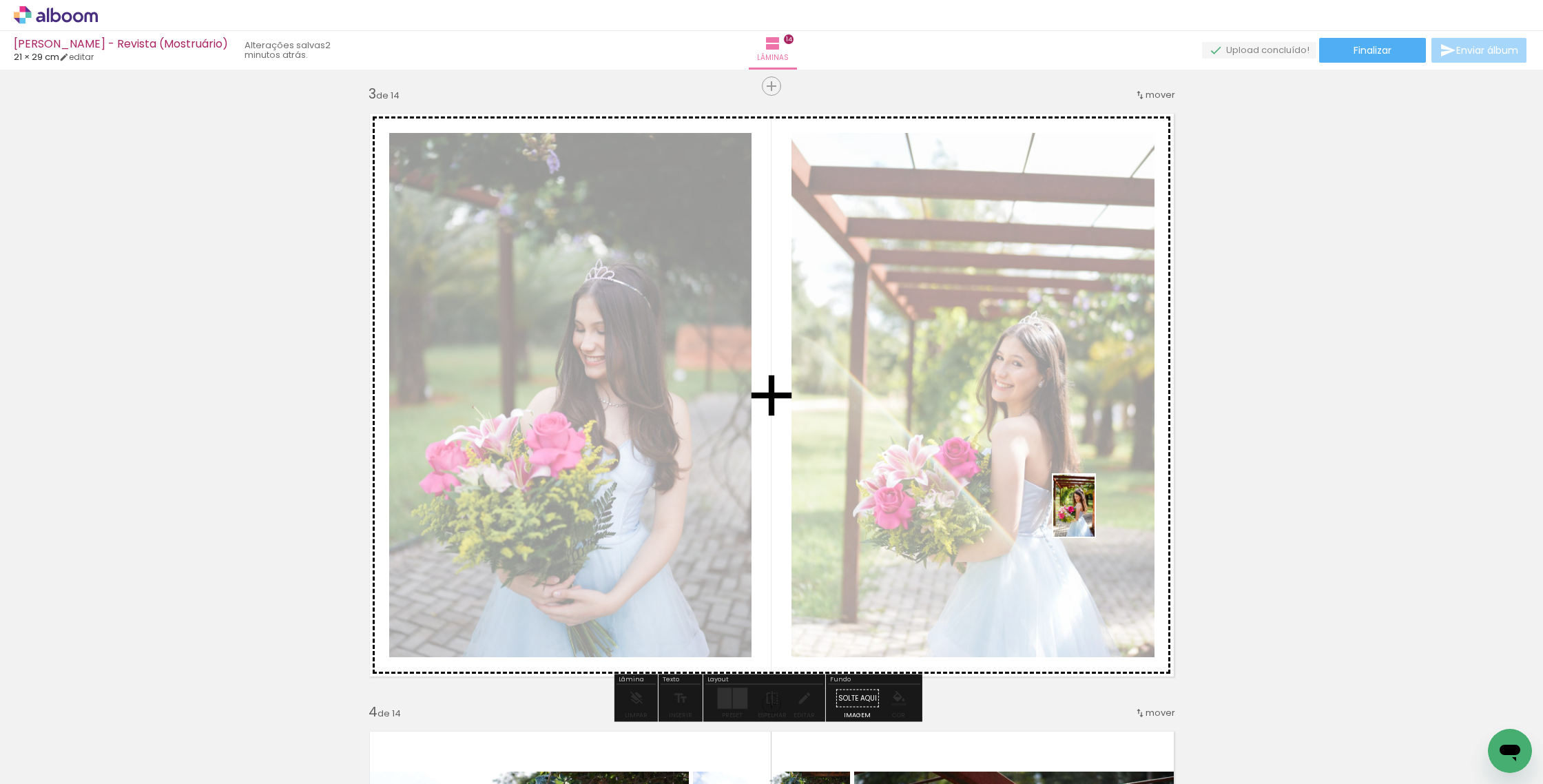
drag, startPoint x: 1206, startPoint y: 625, endPoint x: 1149, endPoint y: 615, distance: 57.9
click at [1095, 516] on quentale-workspace at bounding box center [772, 392] width 1543 height 784
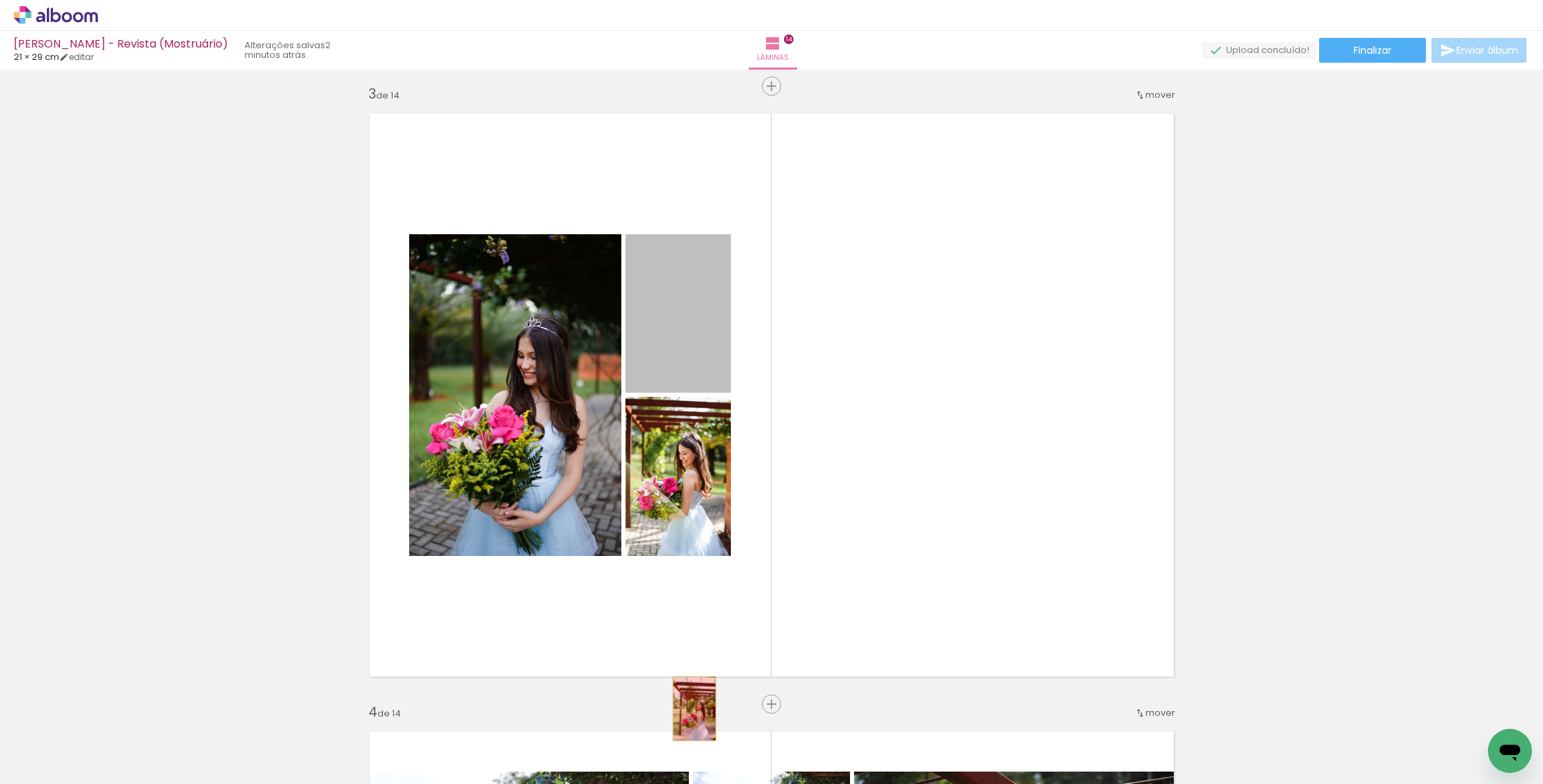
drag, startPoint x: 662, startPoint y: 352, endPoint x: 688, endPoint y: 742, distance: 390.9
click at [688, 744] on quentale-workspace at bounding box center [772, 392] width 1543 height 784
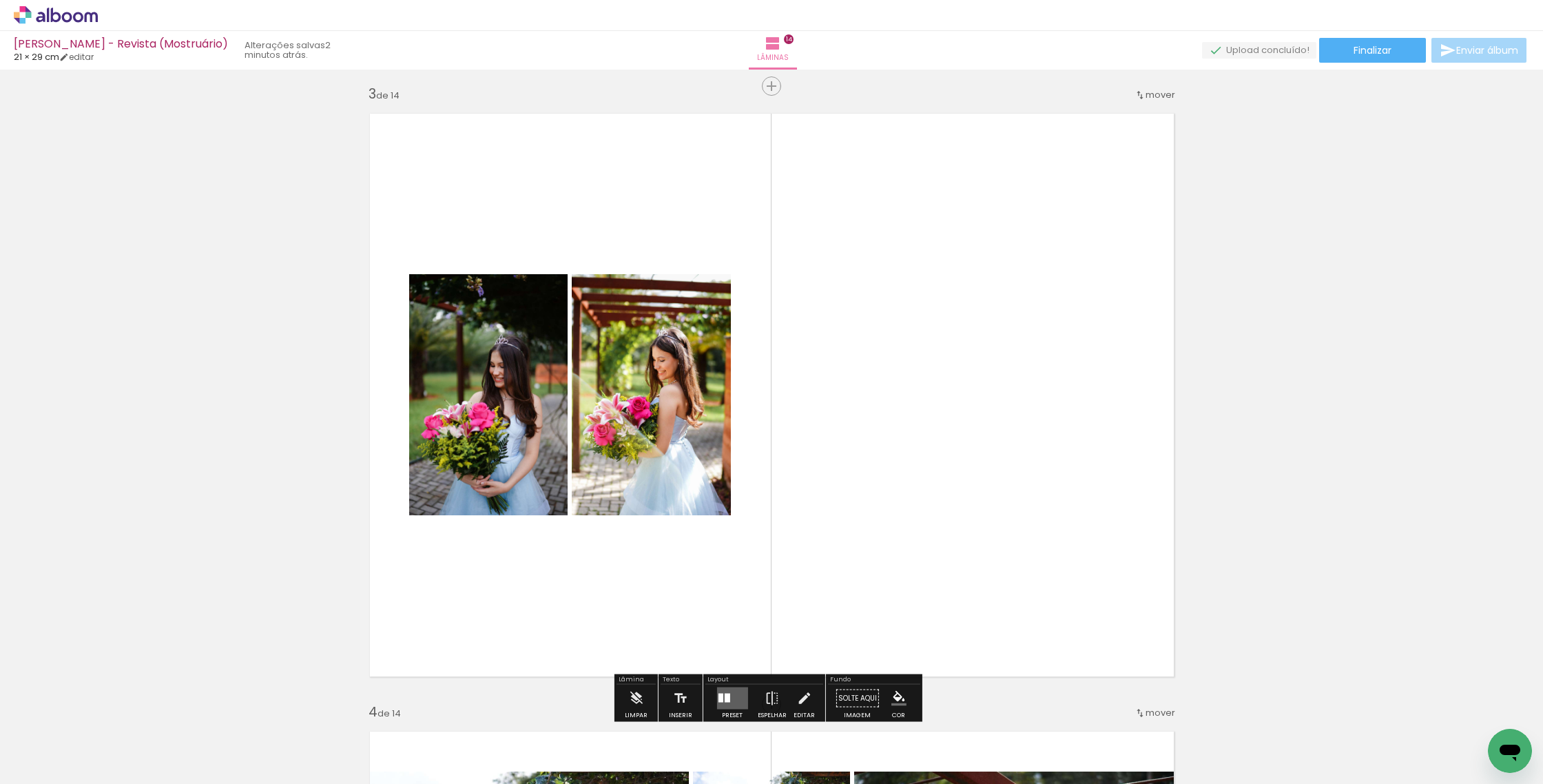
click at [720, 690] on quentale-layouter at bounding box center [731, 698] width 31 height 22
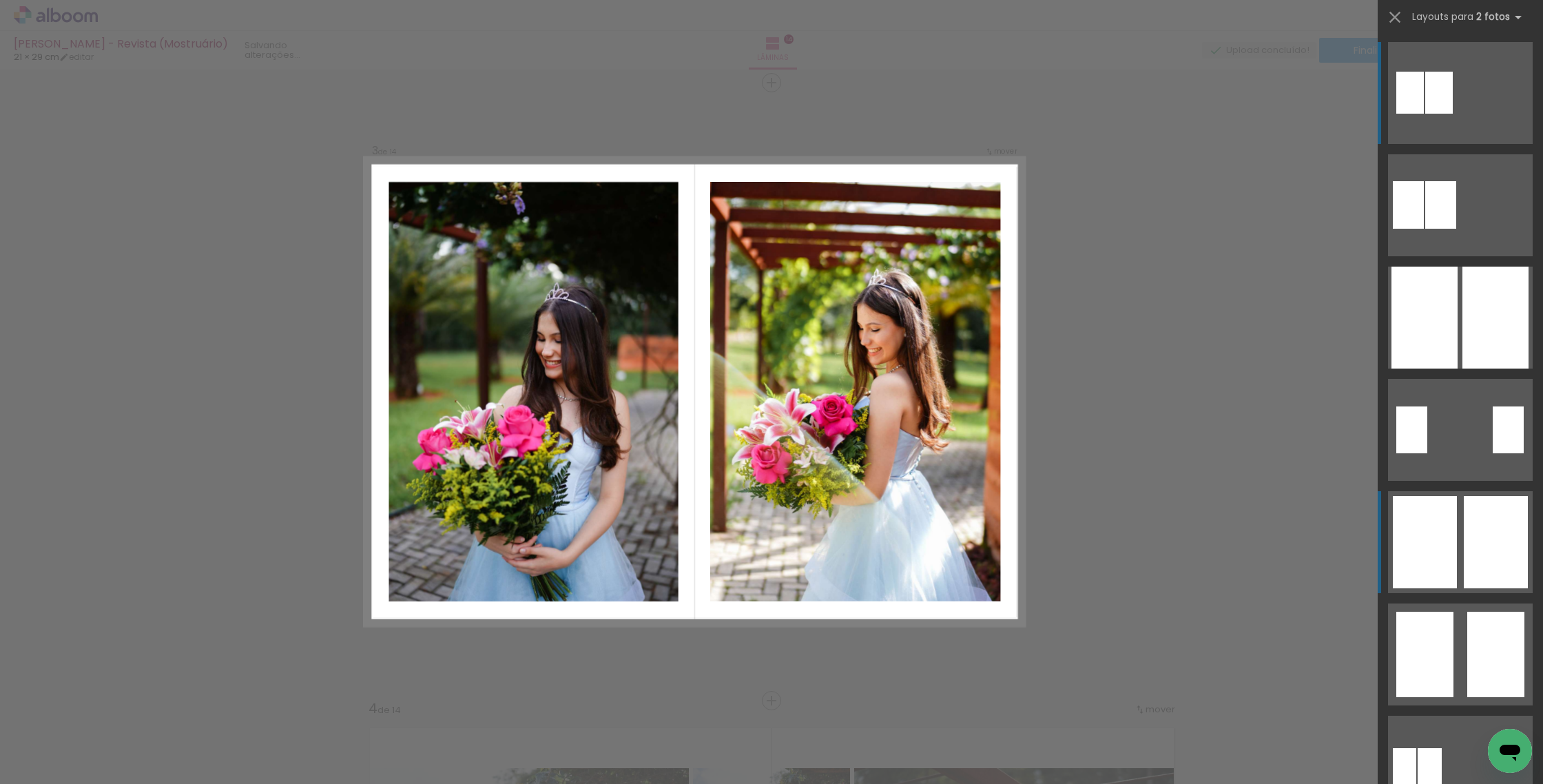
scroll to position [1253, 0]
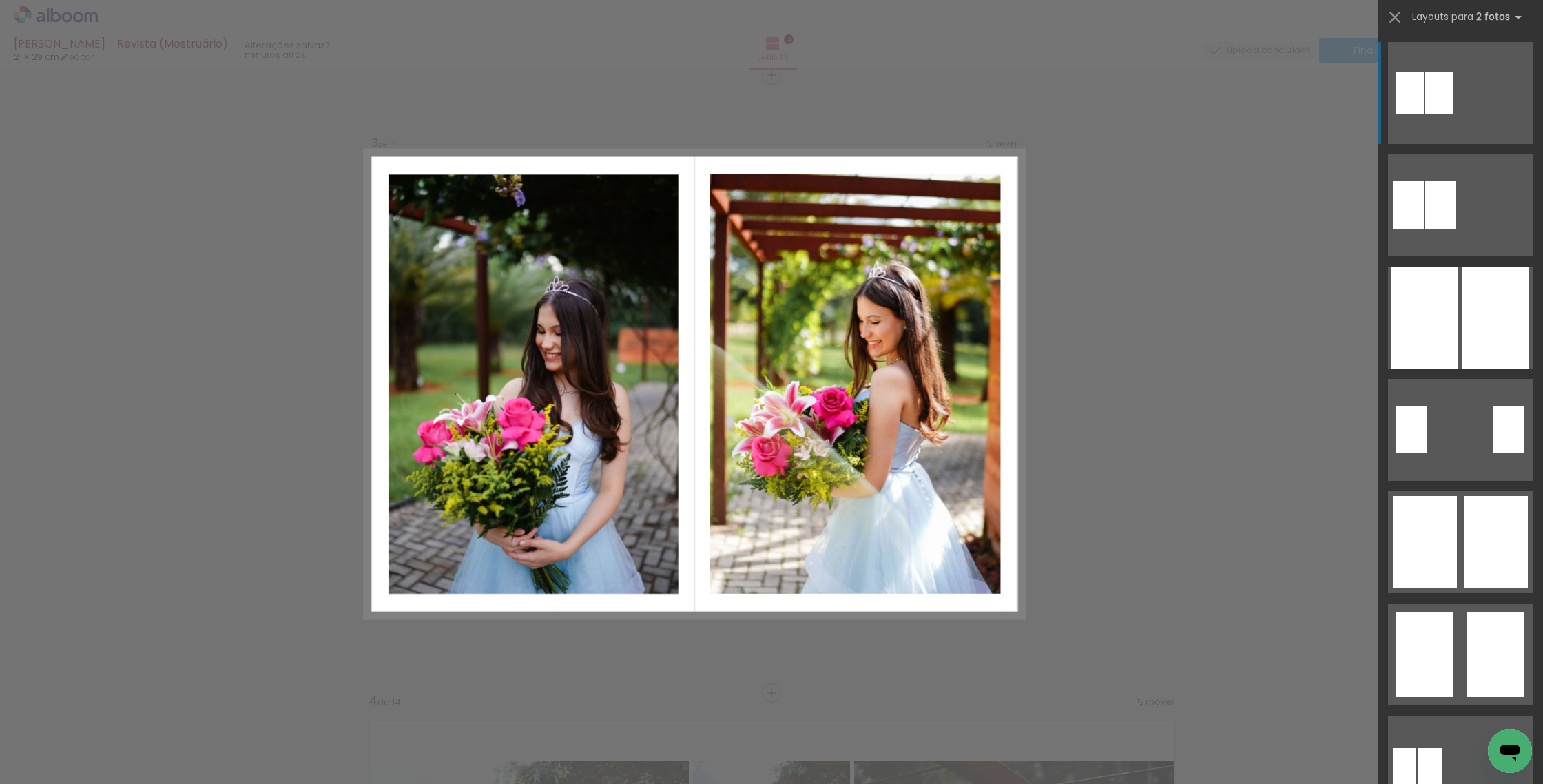
drag, startPoint x: 1476, startPoint y: 548, endPoint x: 1440, endPoint y: 538, distance: 37.4
click at [1476, 548] on div at bounding box center [1495, 542] width 64 height 93
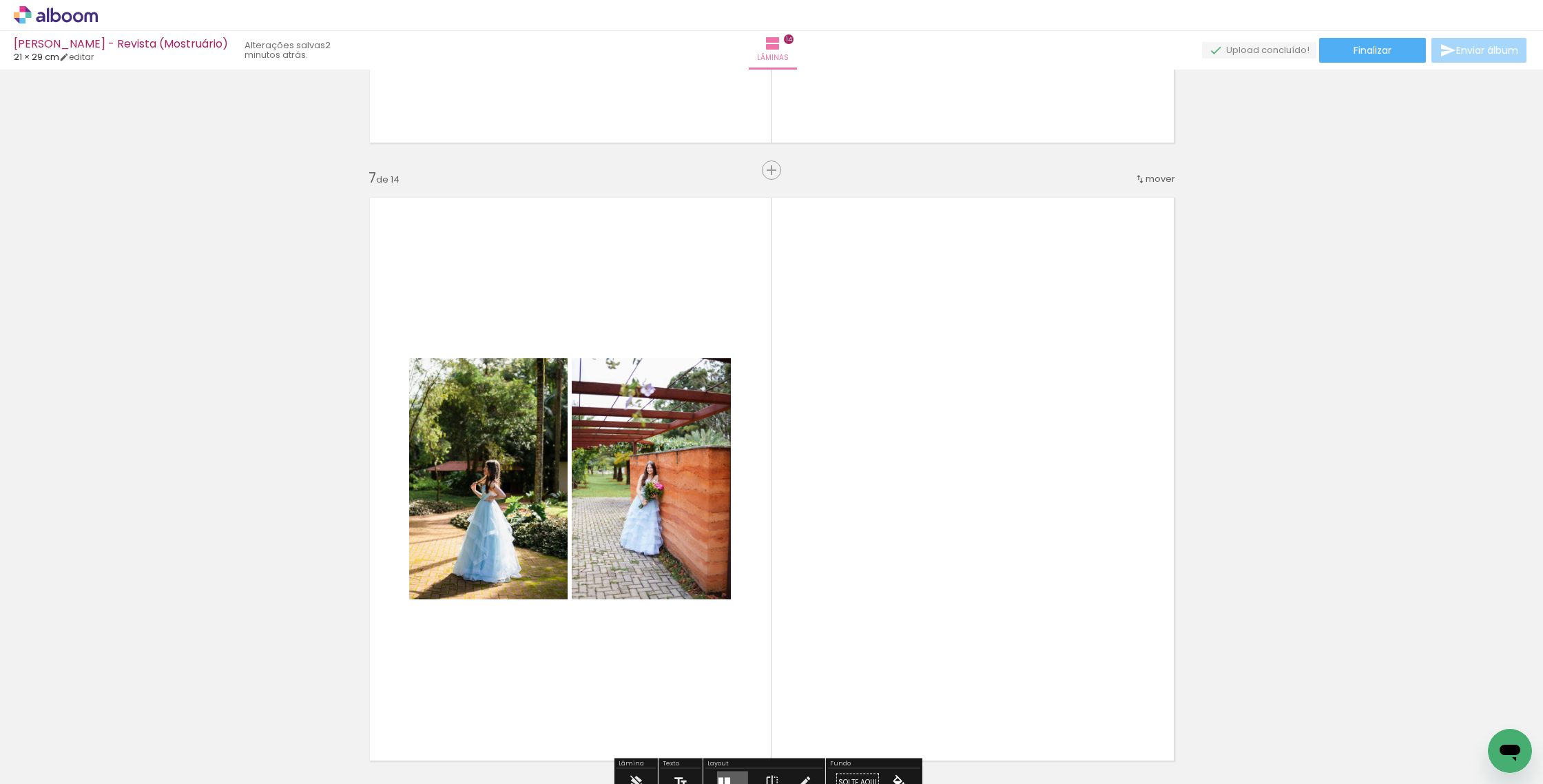
scroll to position [3628, 0]
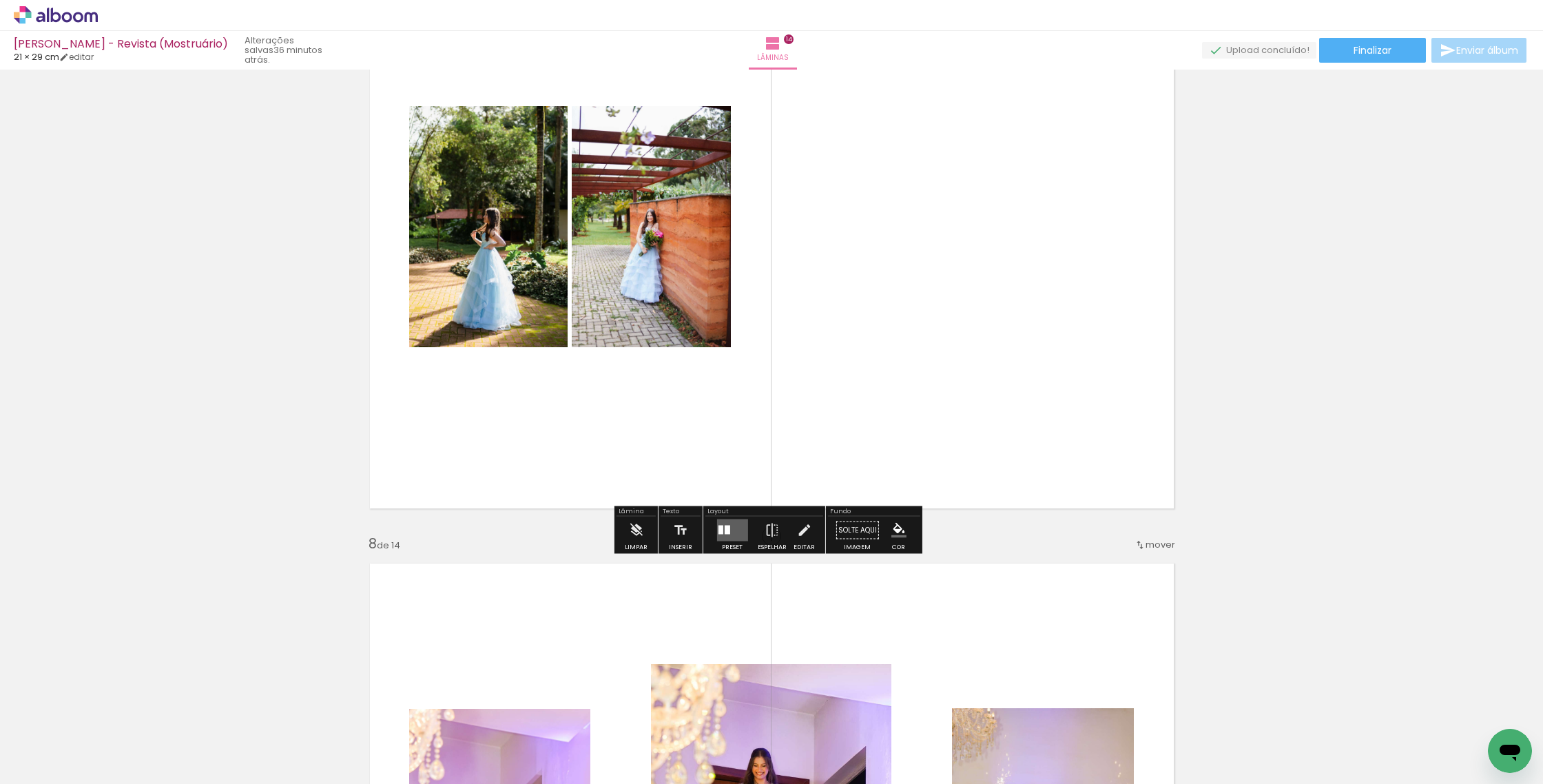
scroll to position [3886, 0]
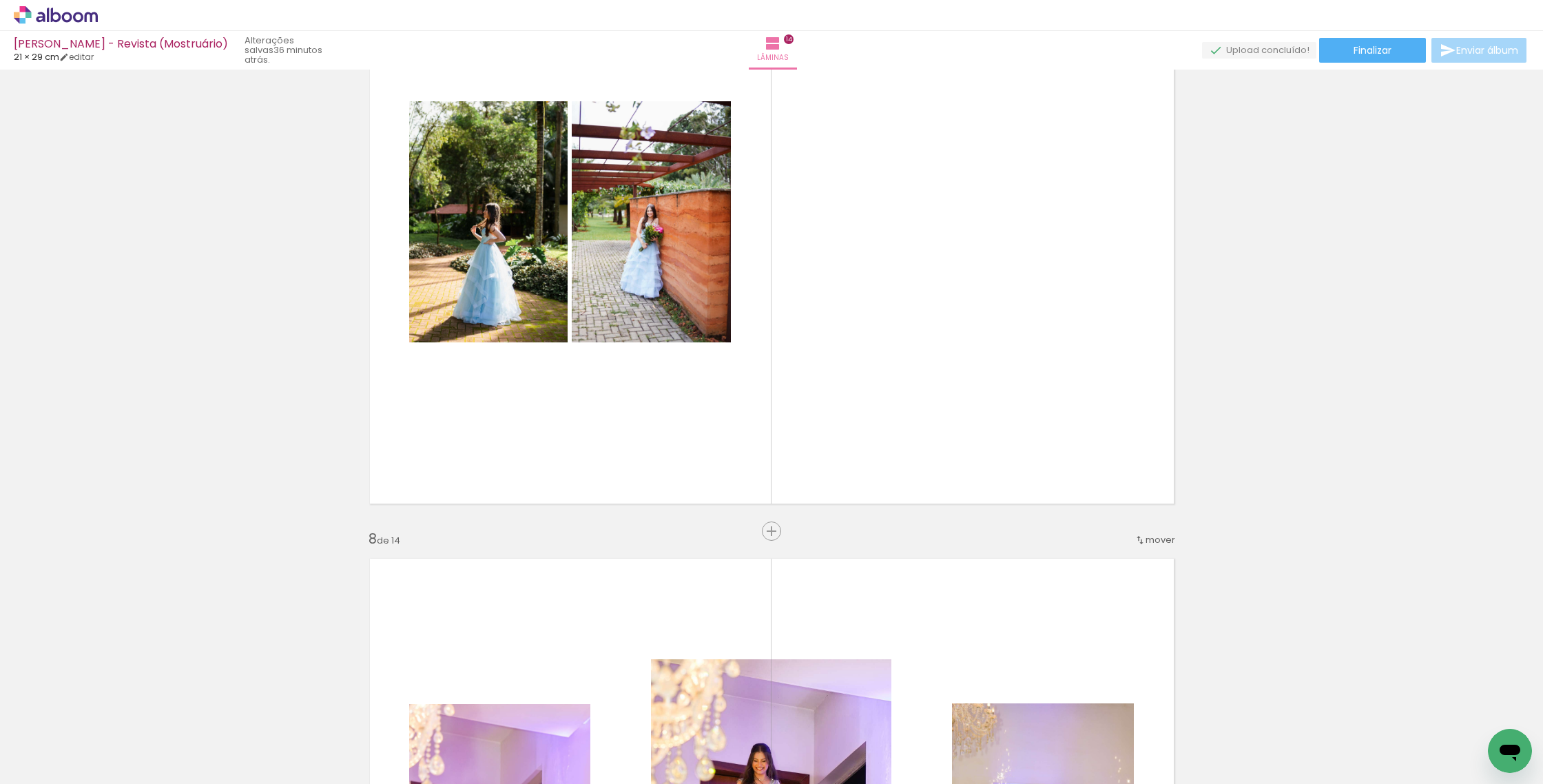
click at [39, 771] on span "Adicionar Fotos" at bounding box center [49, 765] width 41 height 15
click at [0, 0] on input "file" at bounding box center [0, 0] width 0 height 0
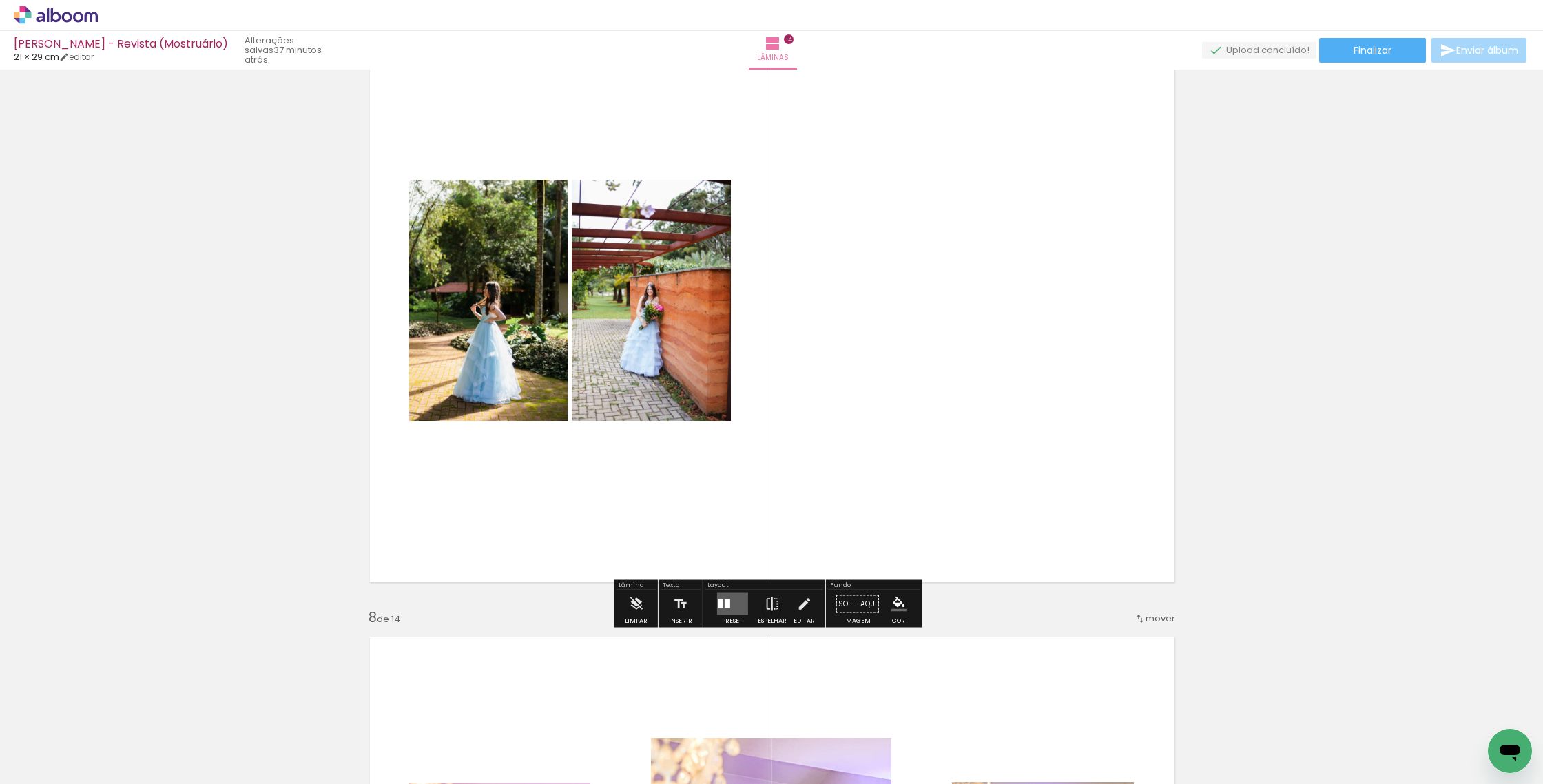
scroll to position [3809, 0]
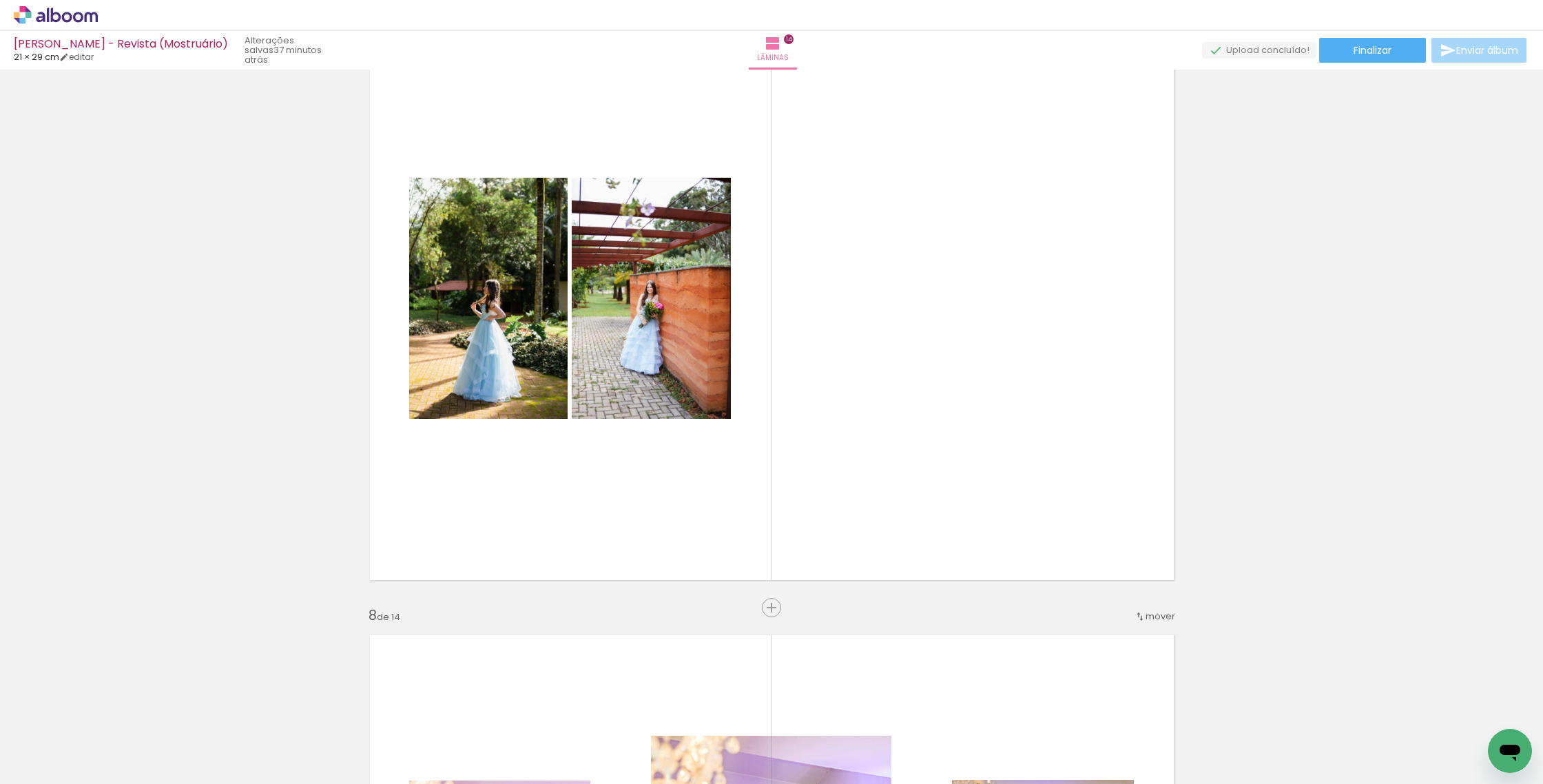
click at [34, 767] on span "Adicionar Fotos" at bounding box center [49, 765] width 41 height 15
click at [0, 0] on input "file" at bounding box center [0, 0] width 0 height 0
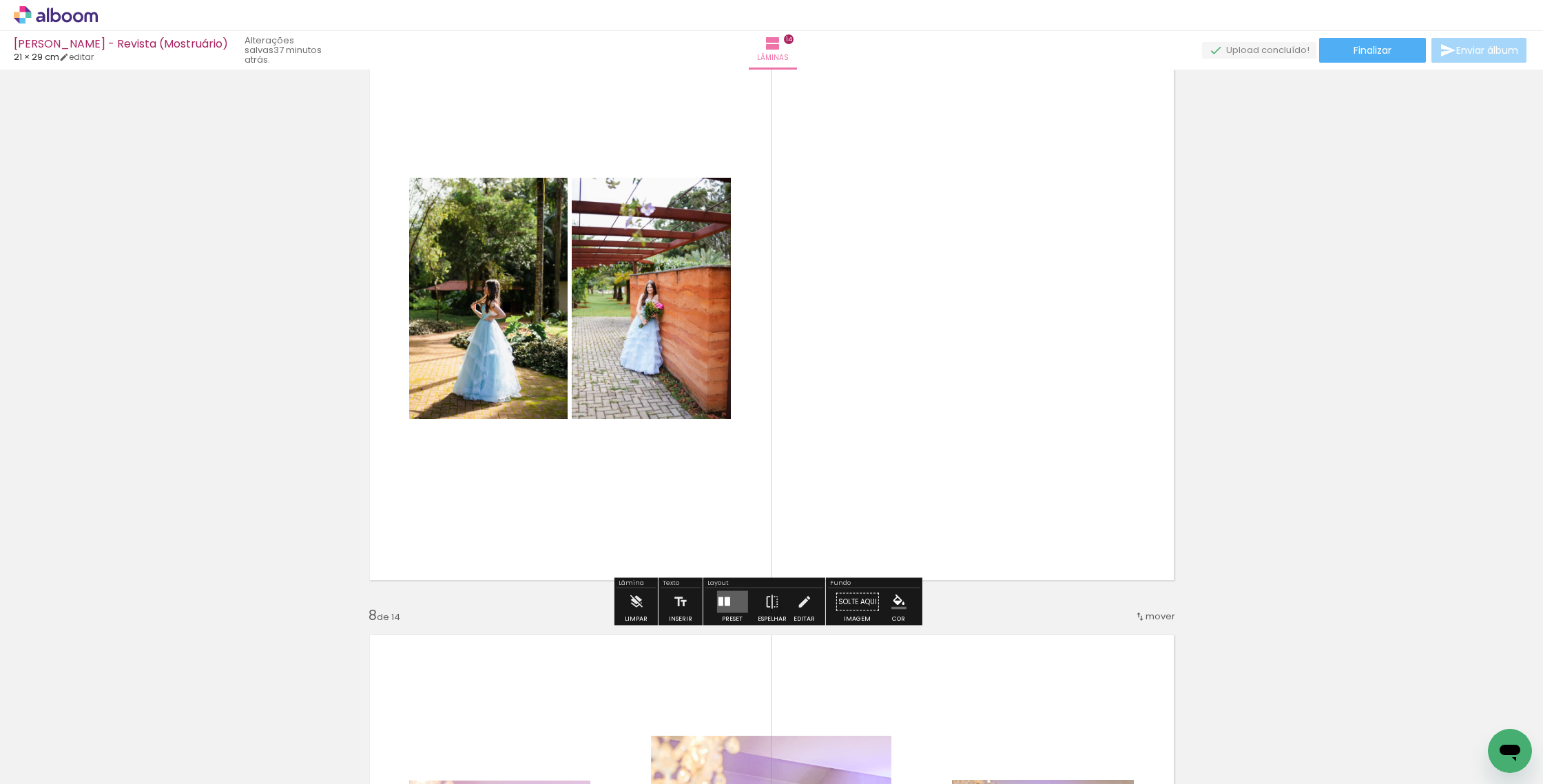
click at [0, 0] on div "Biblioteca 55 fotos Todas as fotos Não utilizadas Adicionar Fotos" at bounding box center [0, 0] width 0 height 0
click at [61, 763] on span "Adicionar Fotos" at bounding box center [49, 765] width 41 height 15
click at [0, 0] on input "file" at bounding box center [0, 0] width 0 height 0
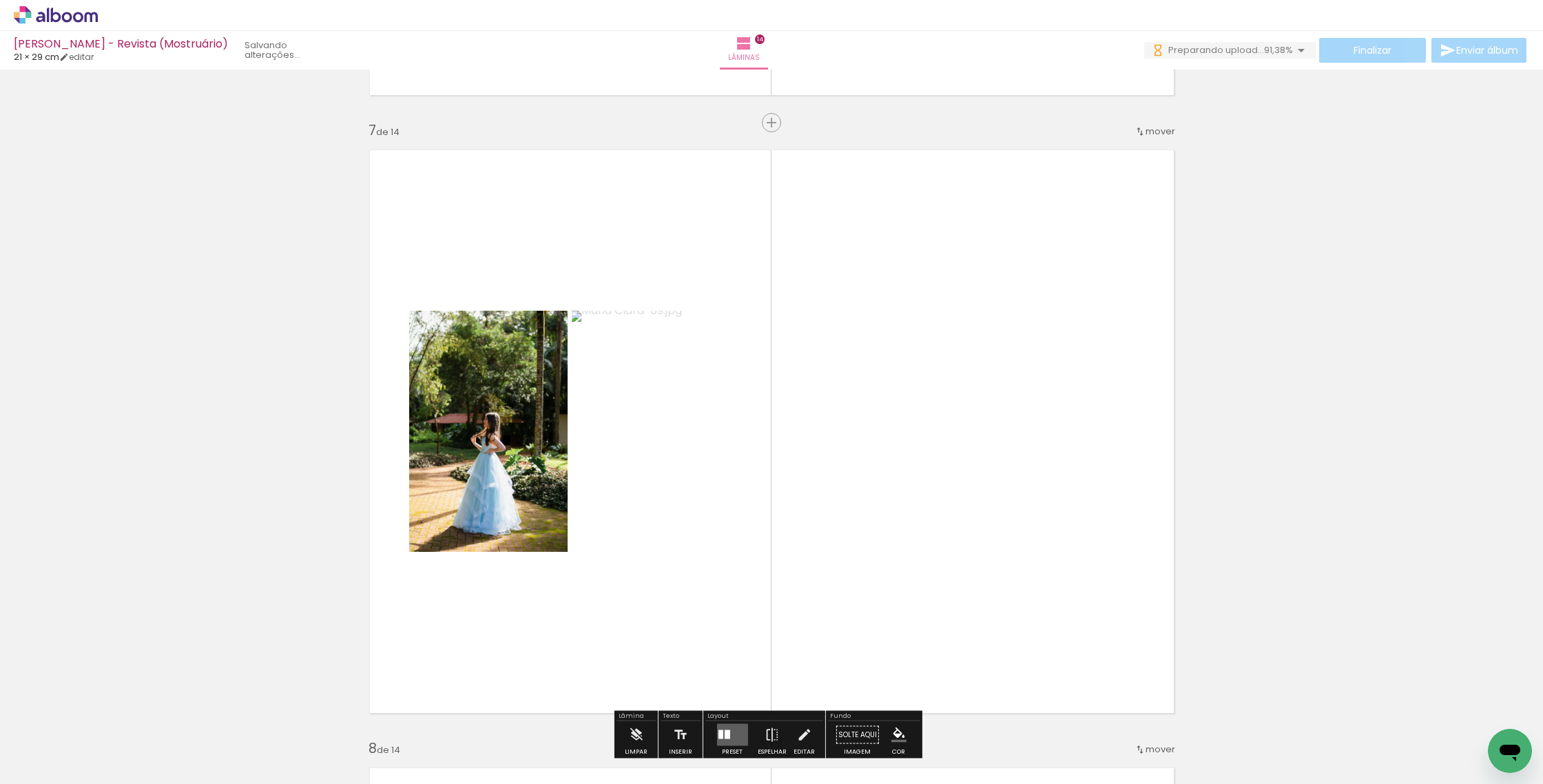
scroll to position [0, 3049]
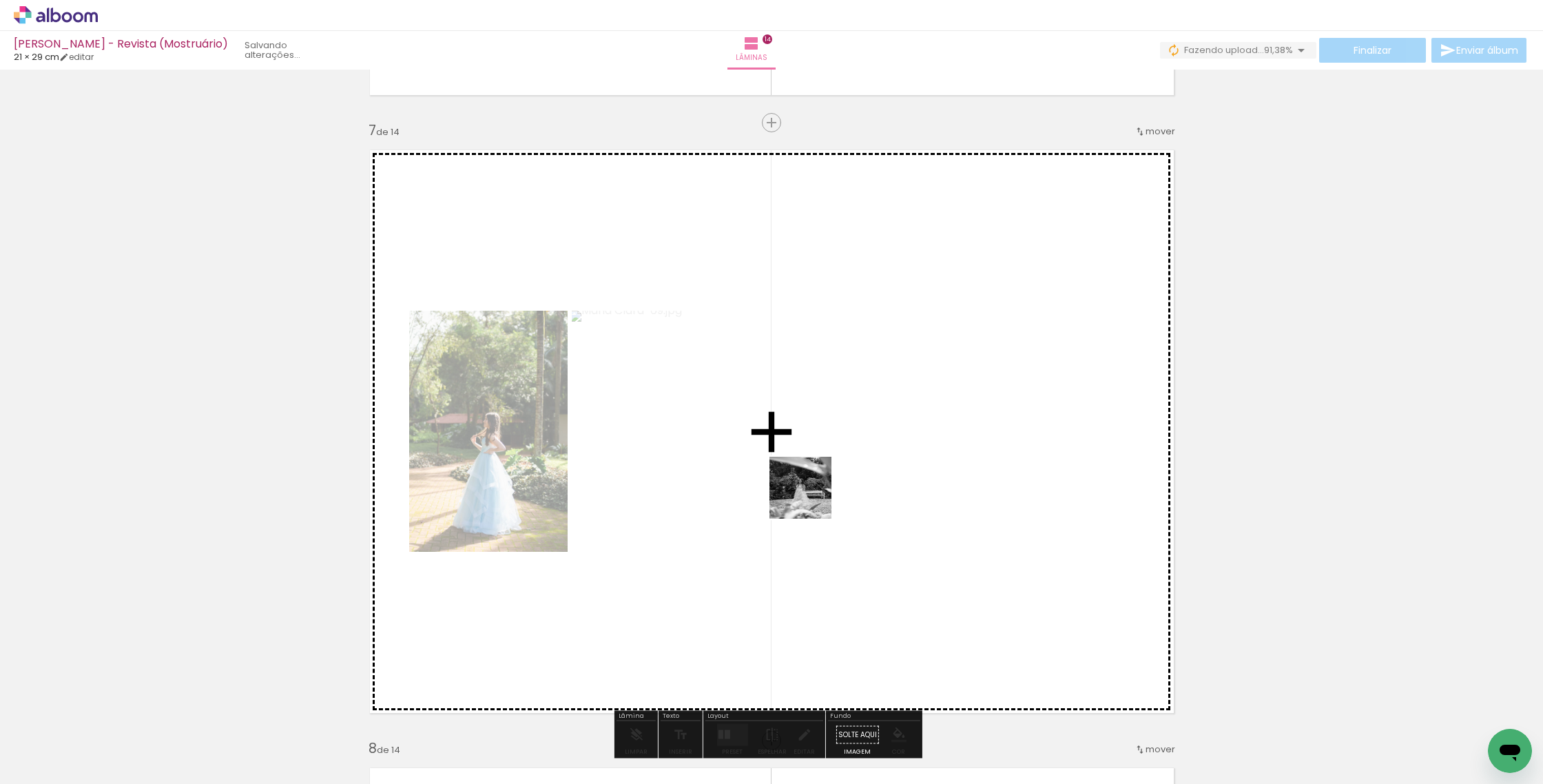
drag, startPoint x: 708, startPoint y: 742, endPoint x: 811, endPoint y: 497, distance: 265.8
click at [811, 497] on quentale-workspace at bounding box center [772, 392] width 1543 height 784
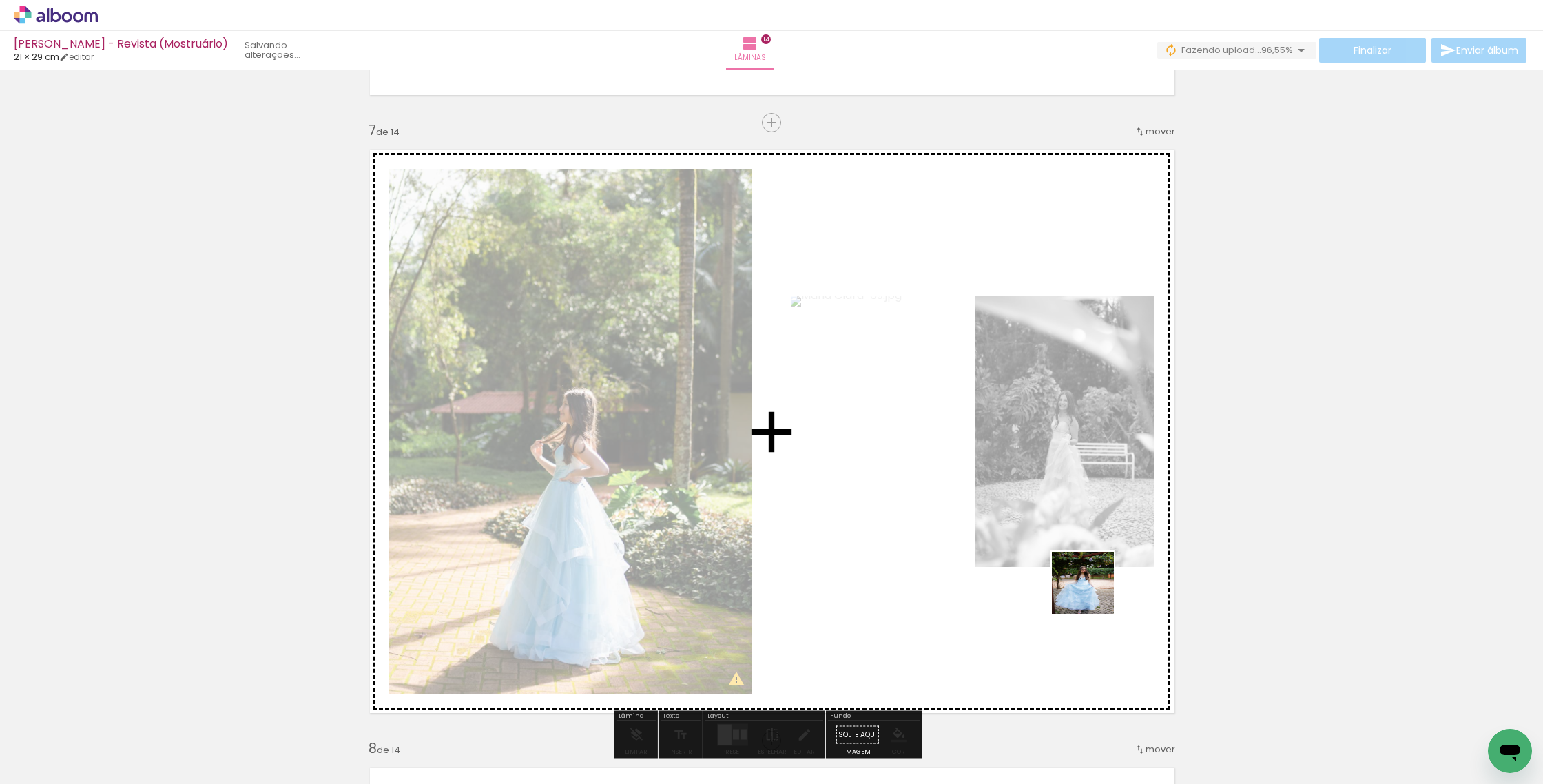
drag, startPoint x: 1333, startPoint y: 745, endPoint x: 925, endPoint y: 500, distance: 475.9
click at [927, 499] on quentale-workspace at bounding box center [772, 392] width 1543 height 784
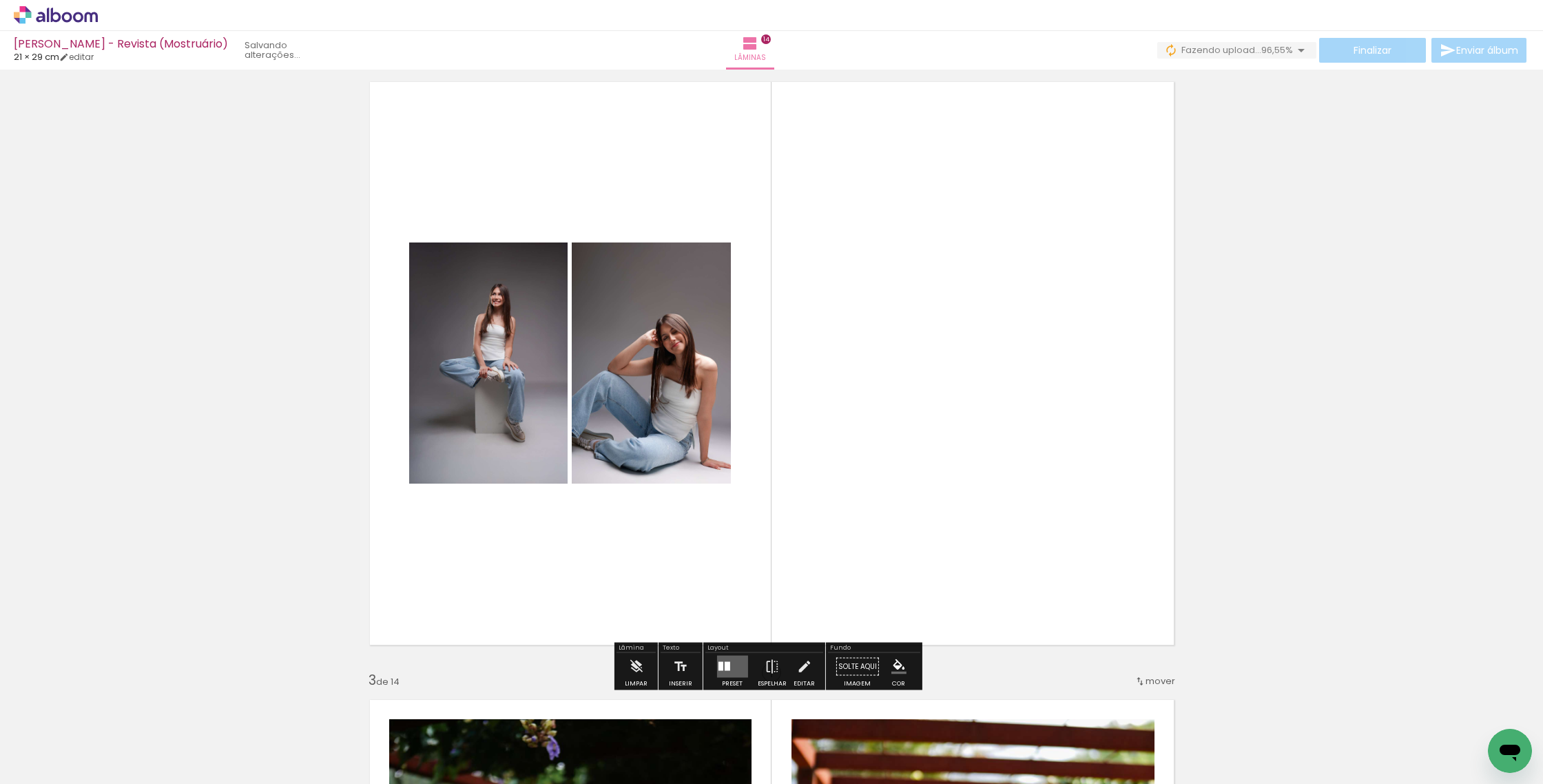
scroll to position [618, 0]
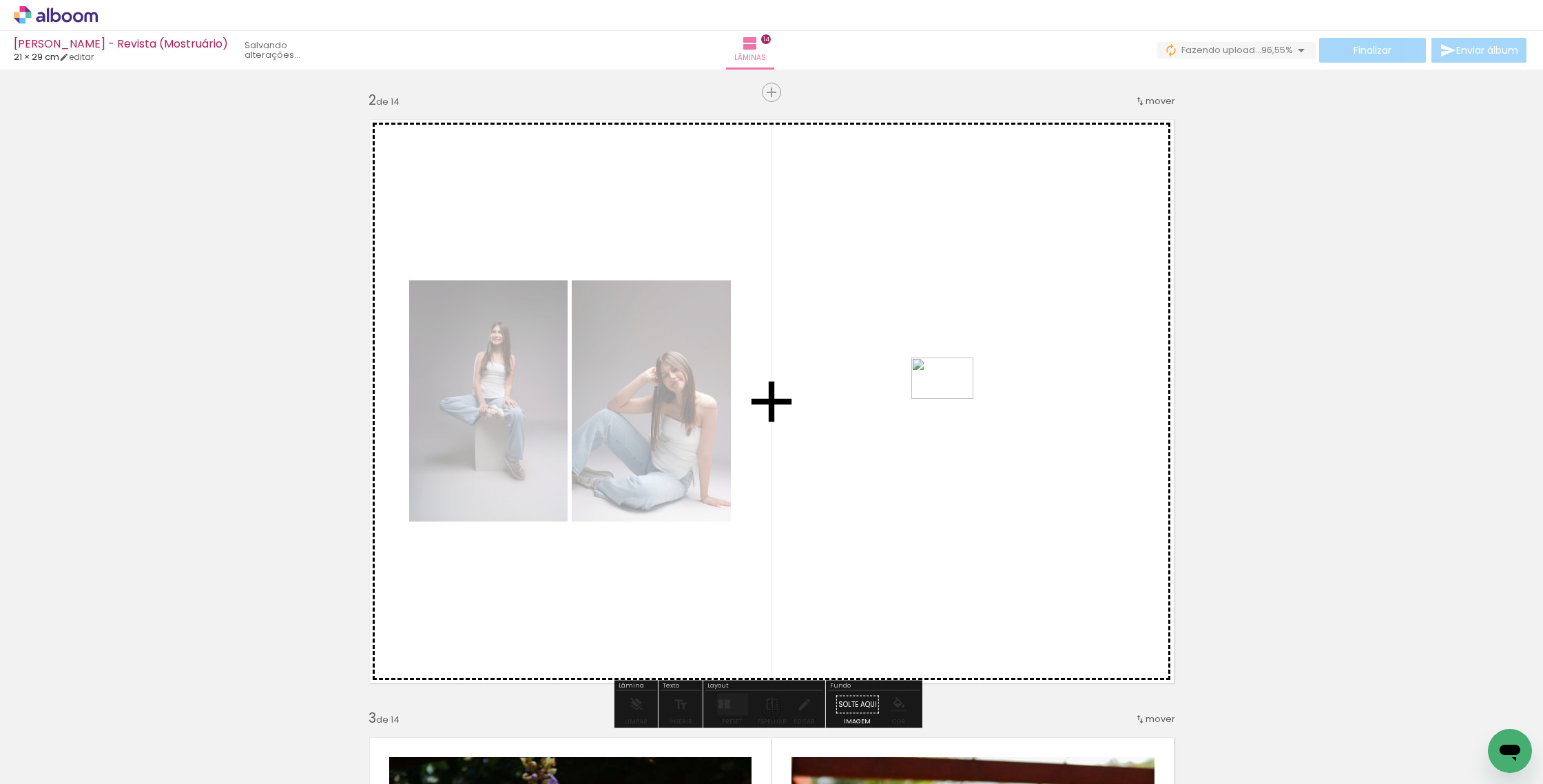
click at [953, 399] on quentale-workspace at bounding box center [772, 392] width 1543 height 784
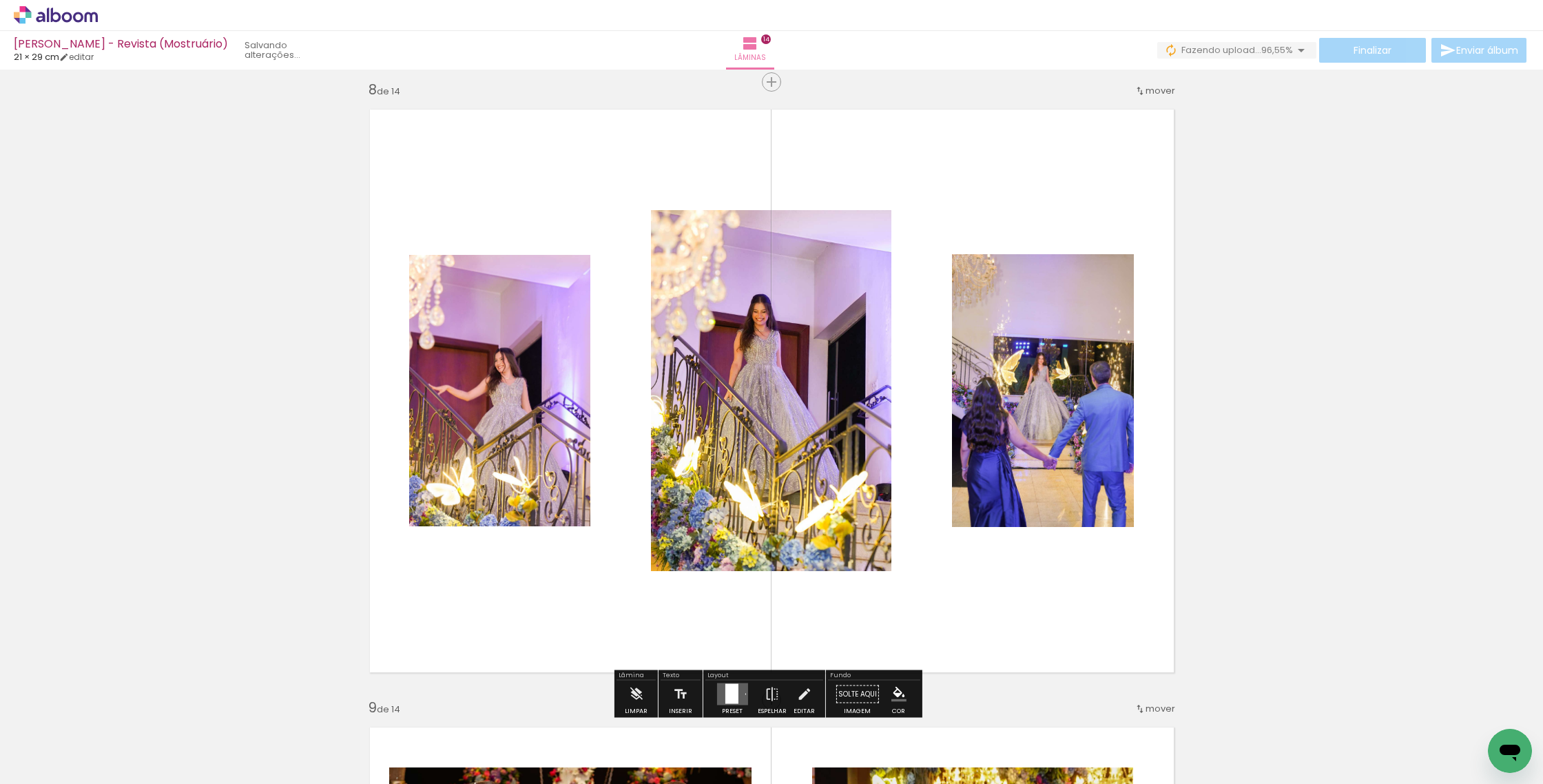
scroll to position [4337, 0]
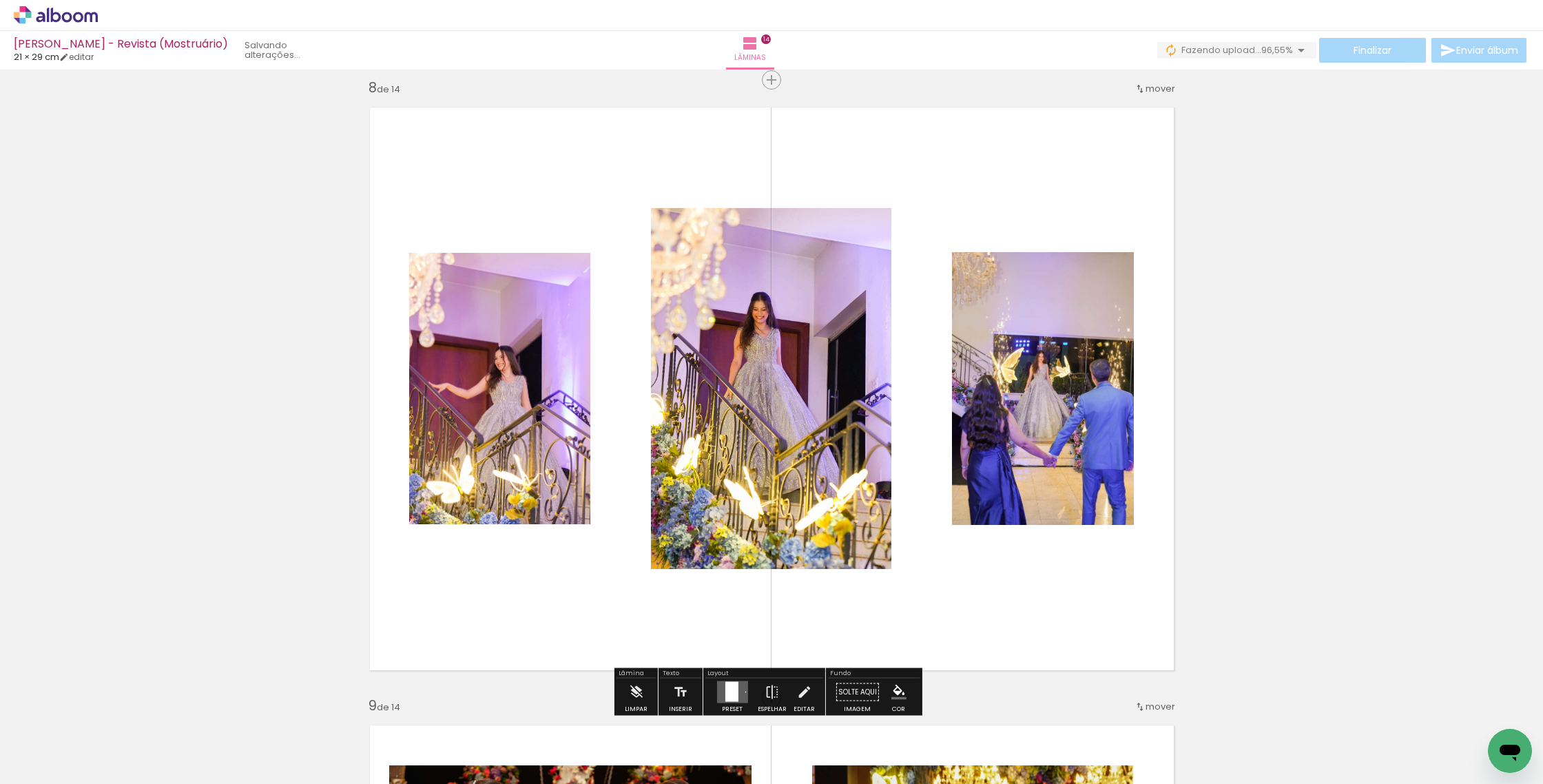
click at [1000, 565] on quentale-layouter at bounding box center [772, 389] width 825 height 584
drag, startPoint x: 732, startPoint y: 690, endPoint x: 752, endPoint y: 689, distance: 20.0
click at [732, 690] on div at bounding box center [731, 691] width 13 height 20
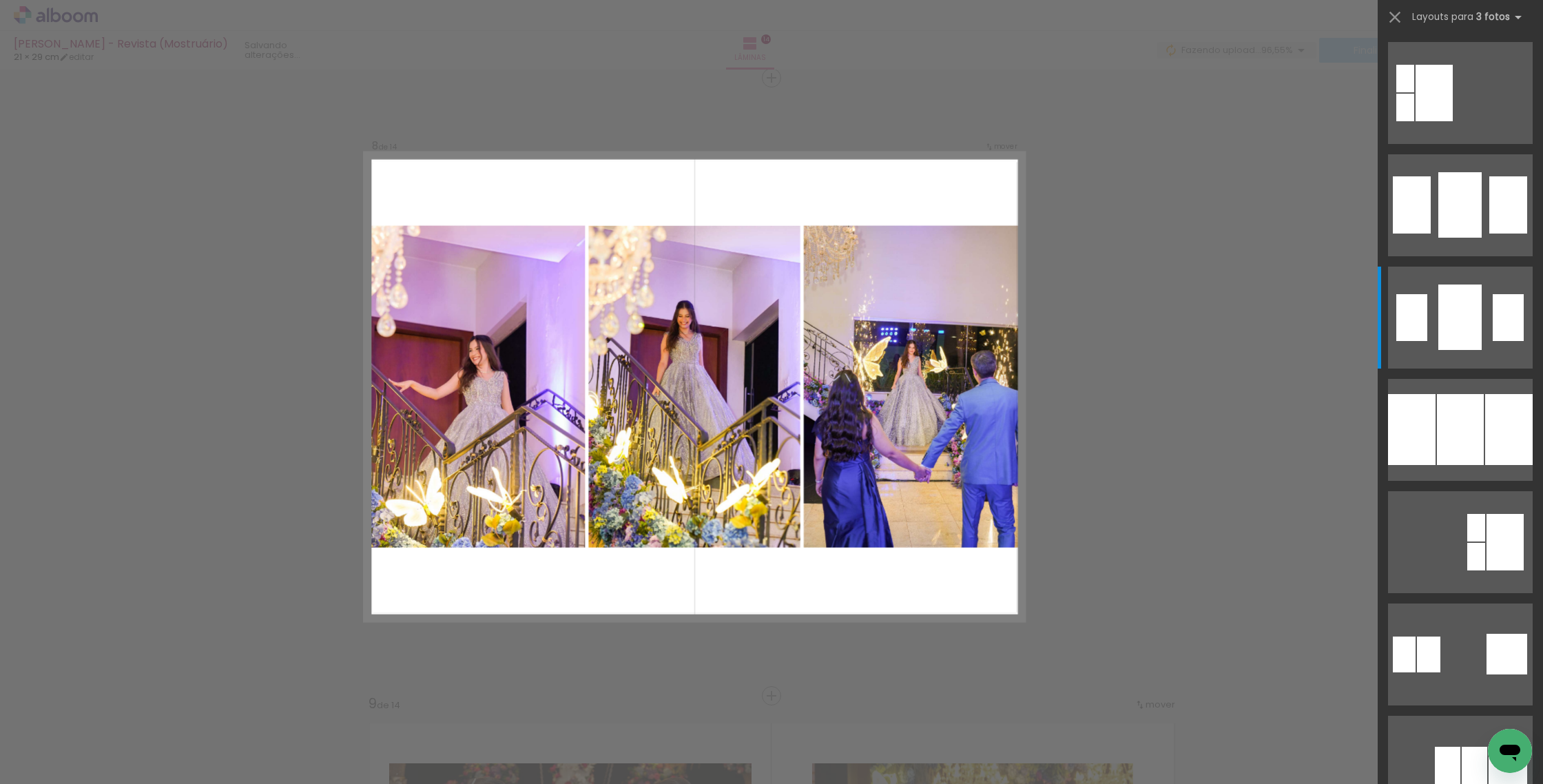
scroll to position [4341, 0]
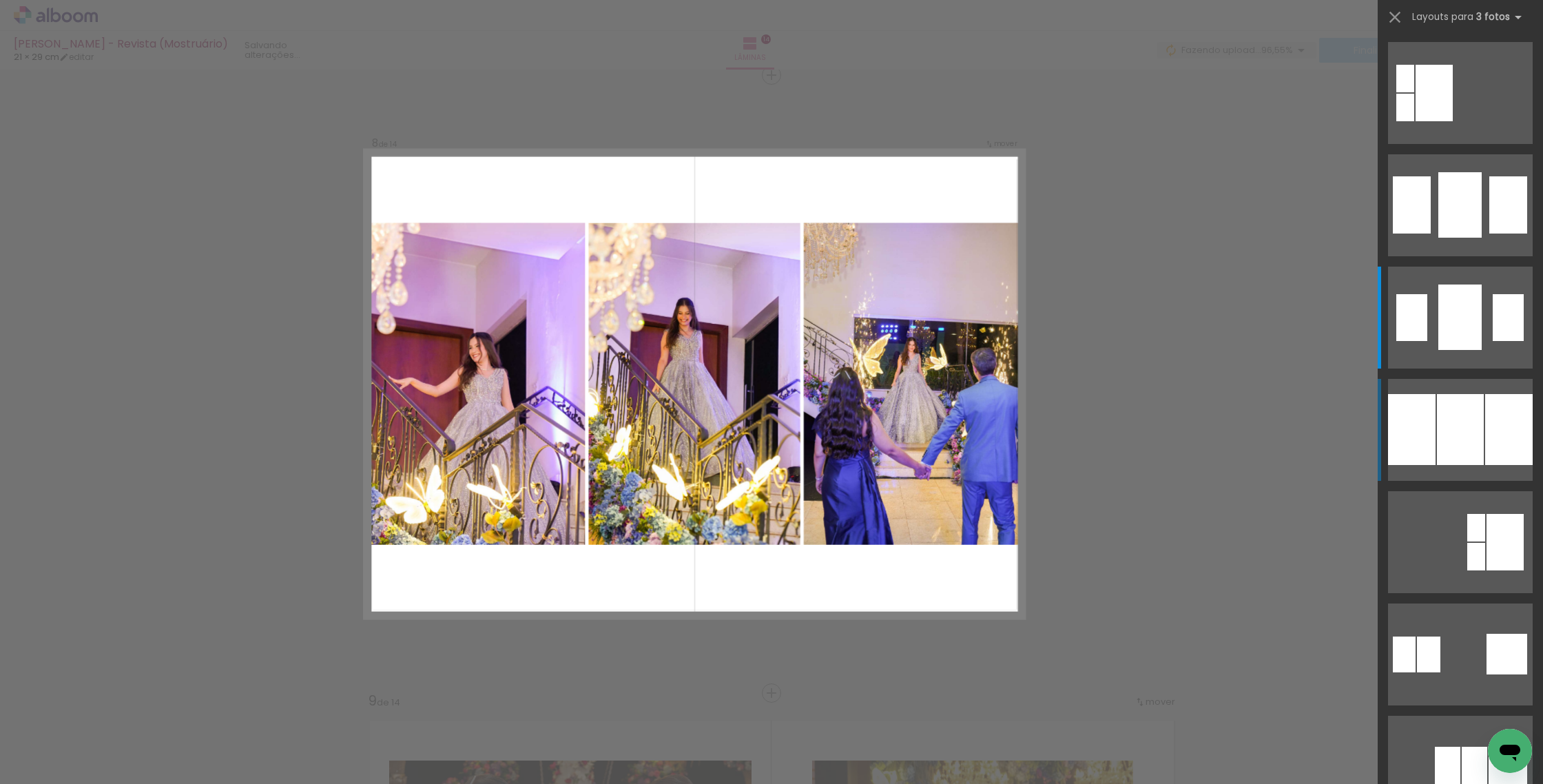
click at [1477, 415] on div at bounding box center [1460, 429] width 47 height 71
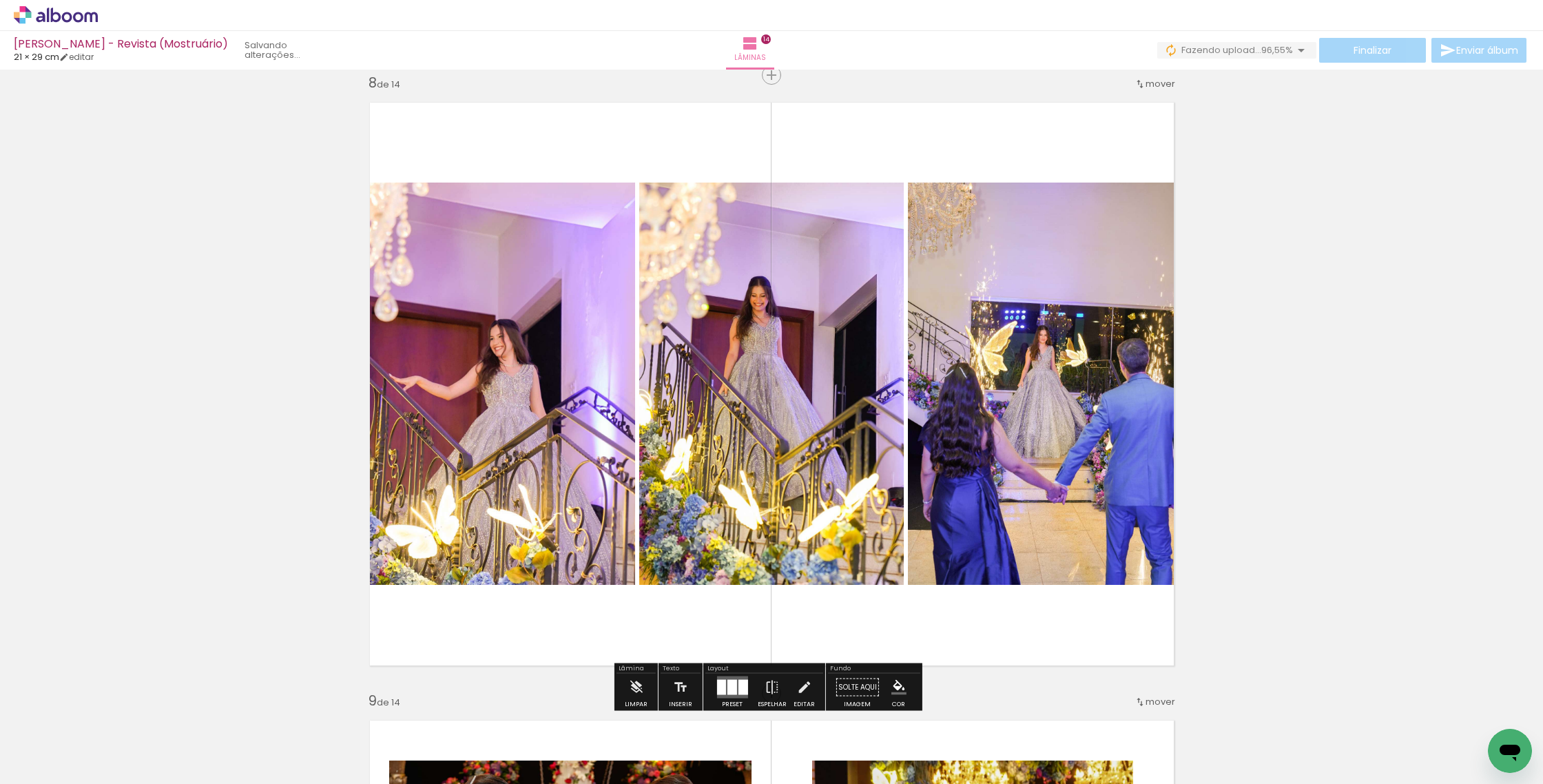
click at [739, 695] on quentale-layouter at bounding box center [731, 687] width 31 height 22
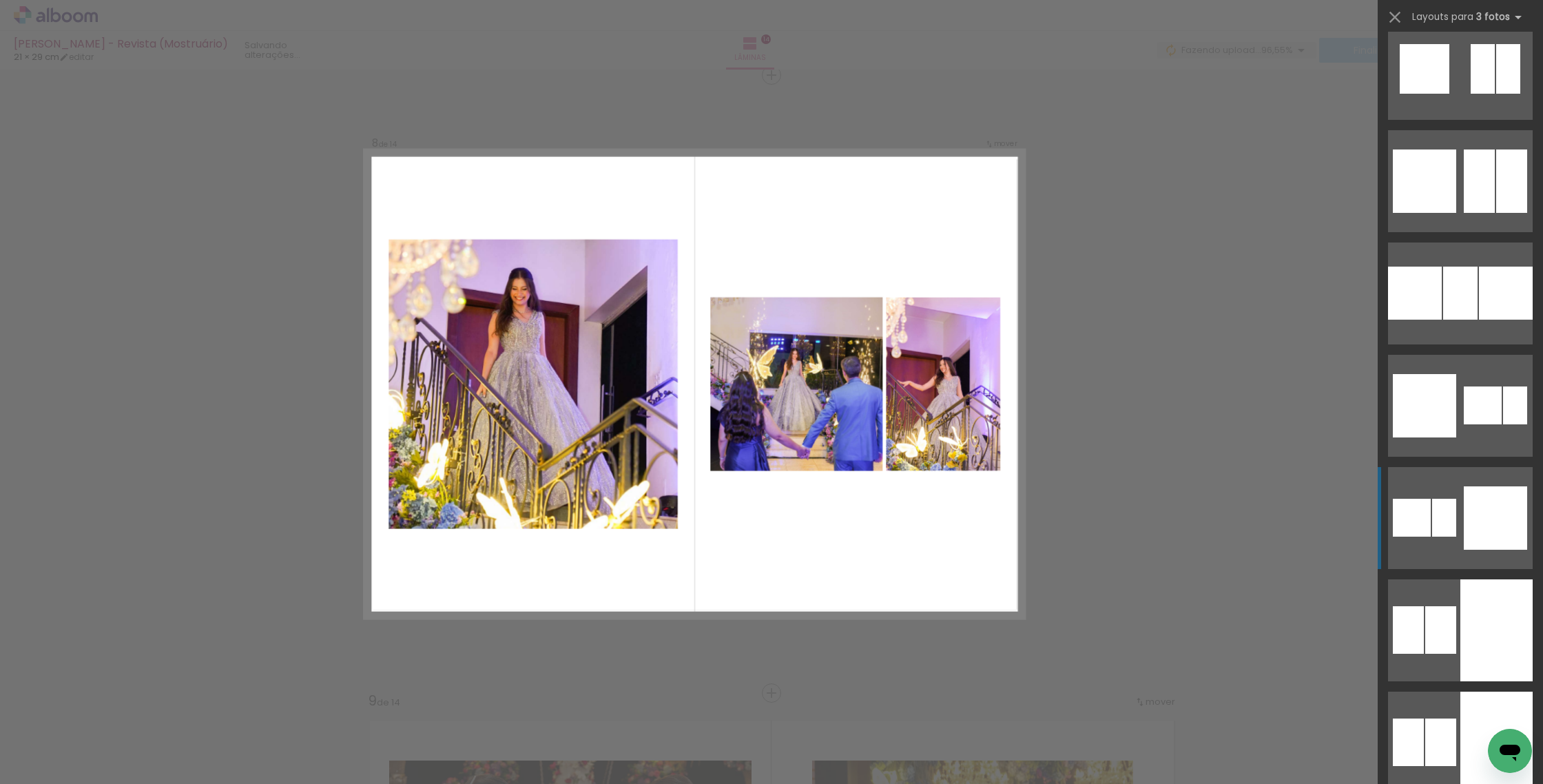
scroll to position [2730, 0]
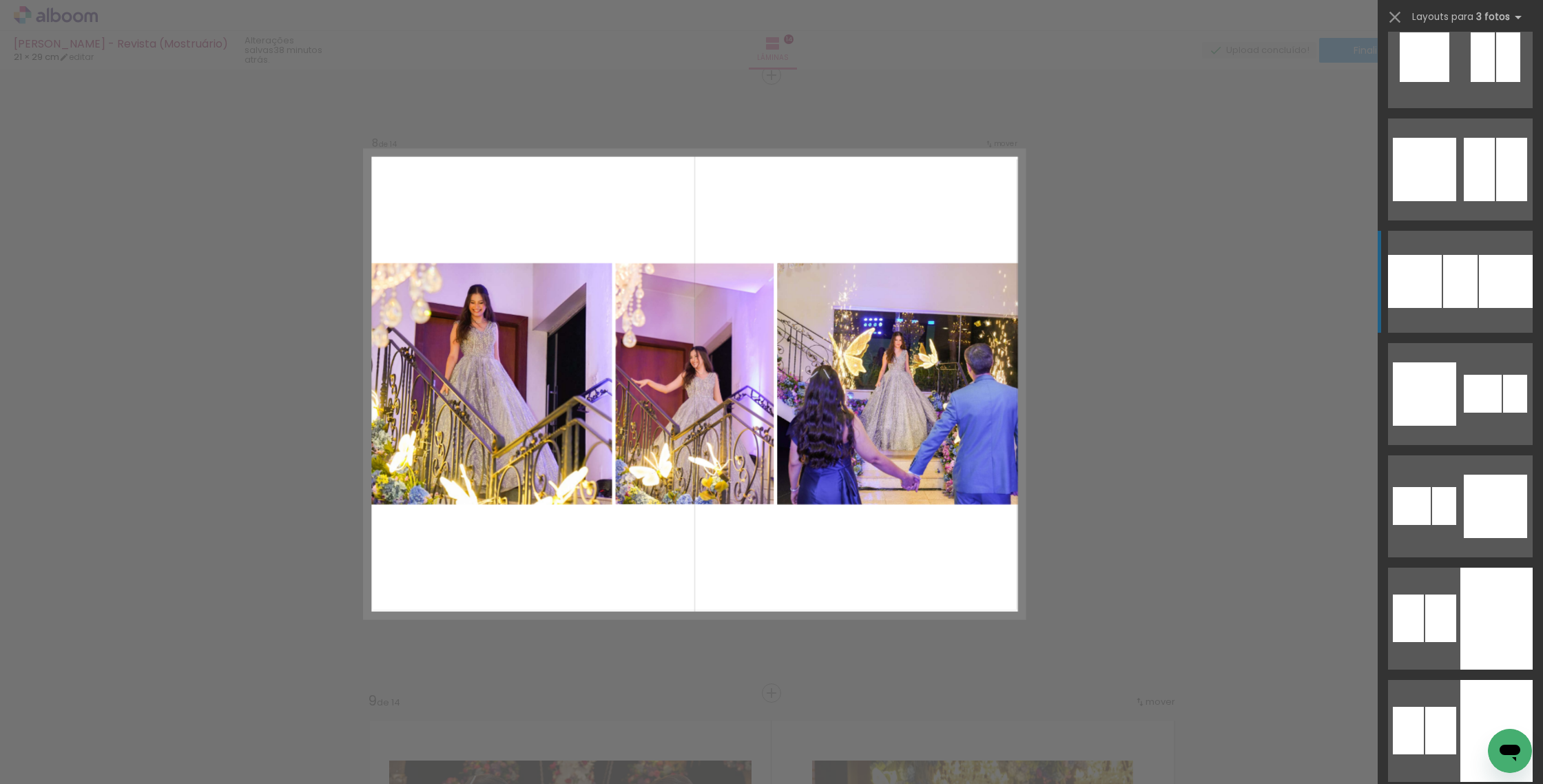
click at [1459, 279] on div at bounding box center [1460, 281] width 34 height 53
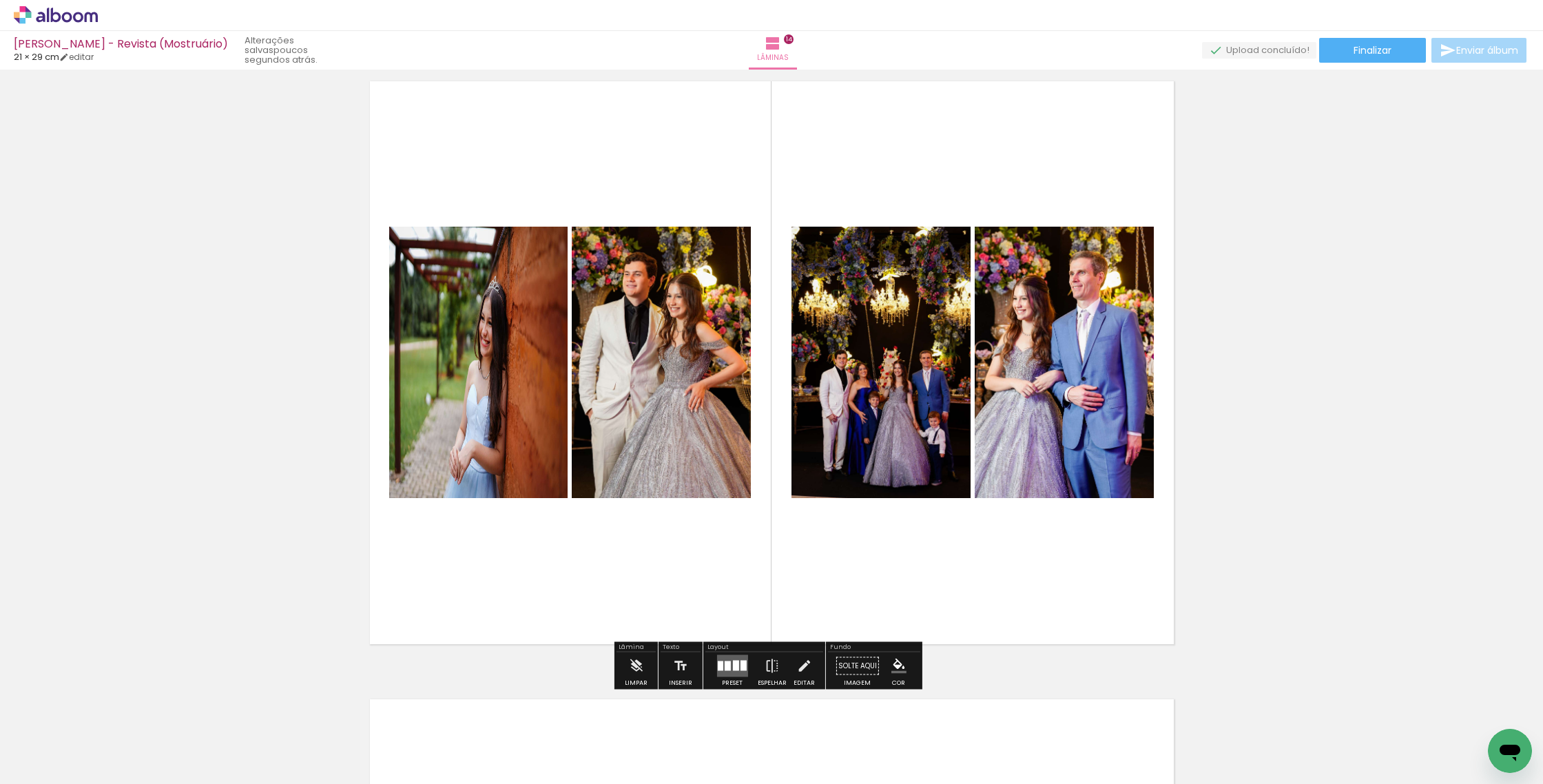
scroll to position [8070, 0]
click at [682, 547] on quentale-layouter at bounding box center [772, 362] width 825 height 584
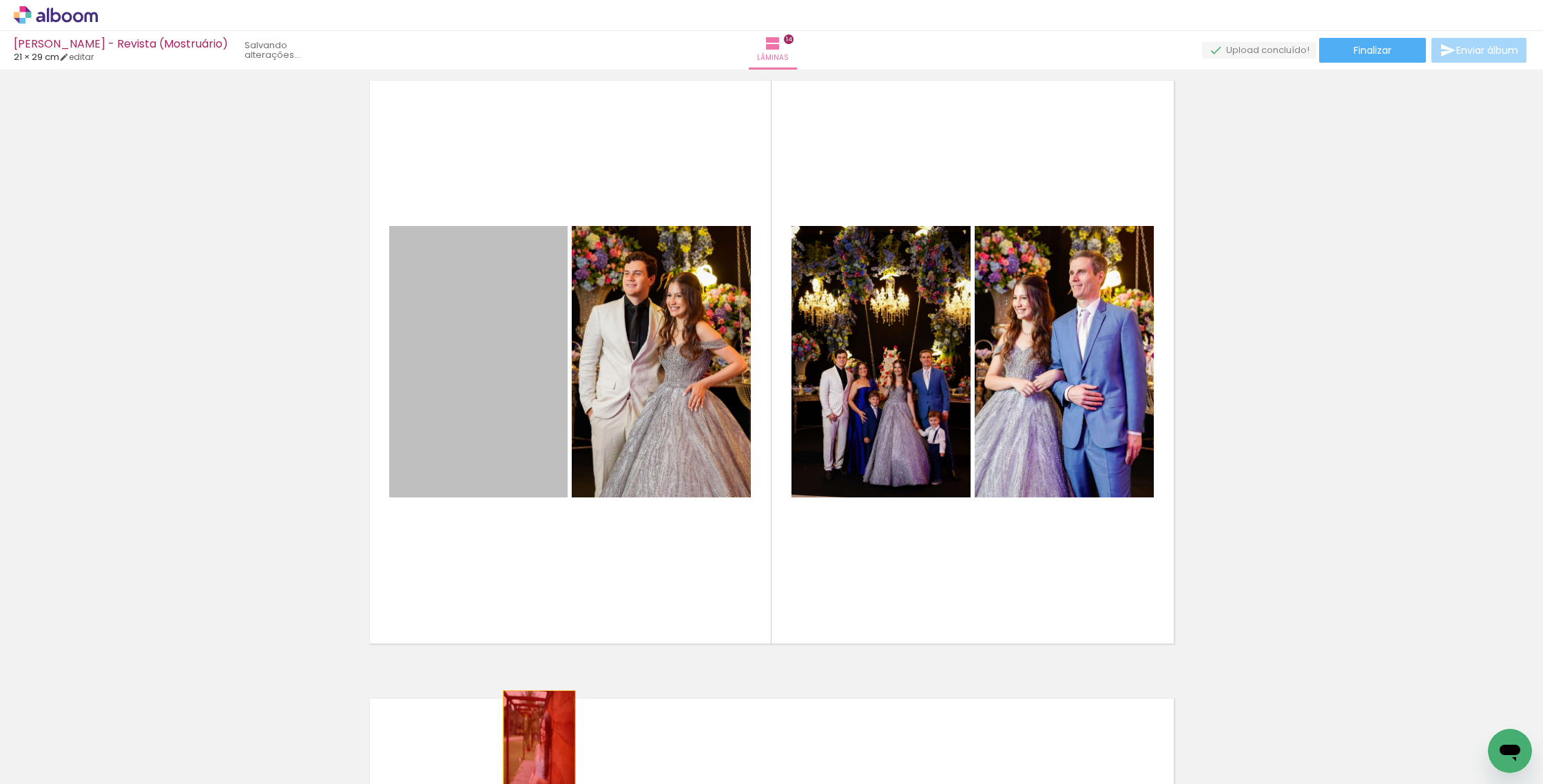
drag, startPoint x: 511, startPoint y: 401, endPoint x: 534, endPoint y: 744, distance: 343.8
click at [534, 744] on quentale-workspace at bounding box center [772, 392] width 1543 height 784
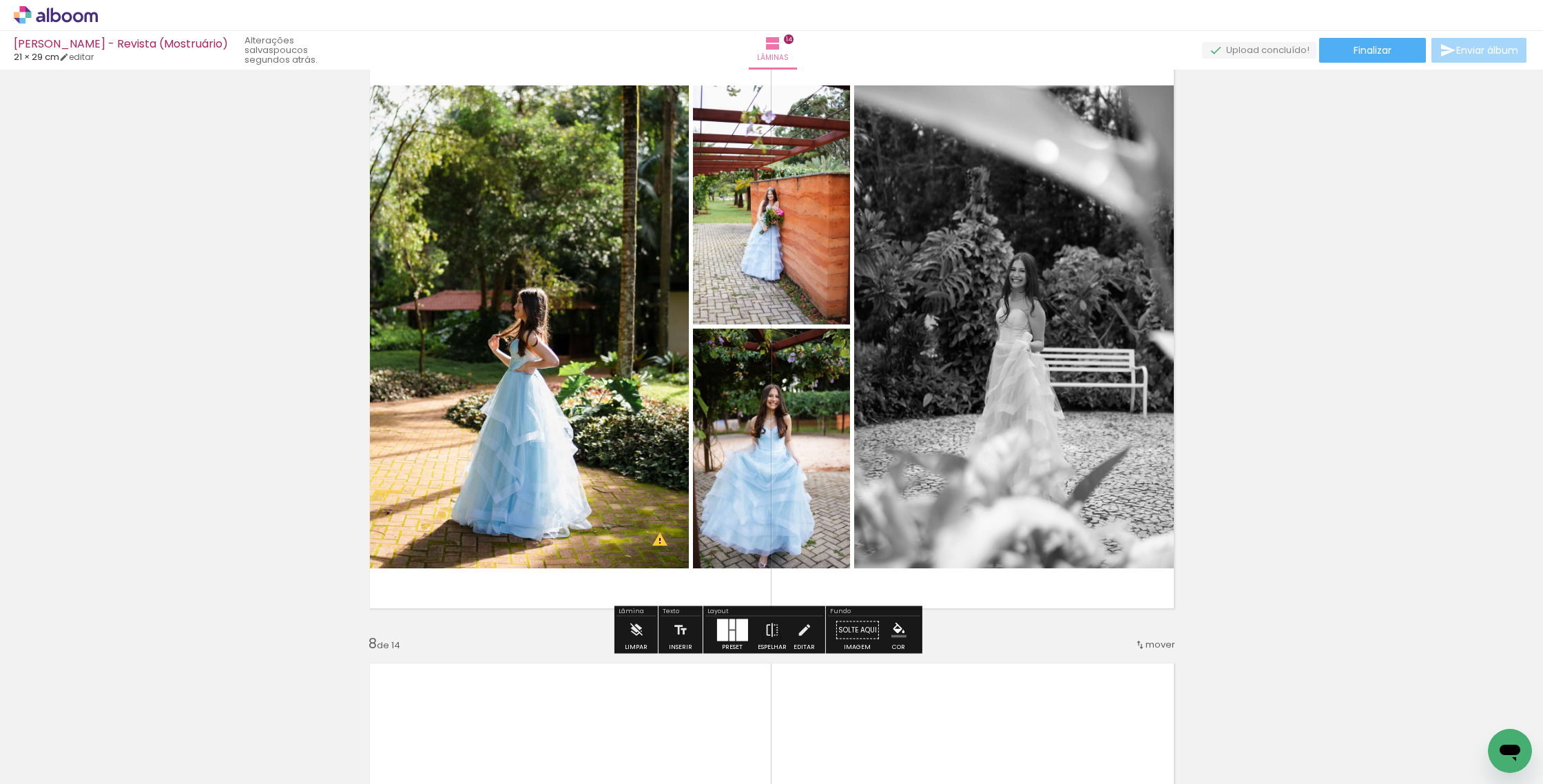
scroll to position [3840, 0]
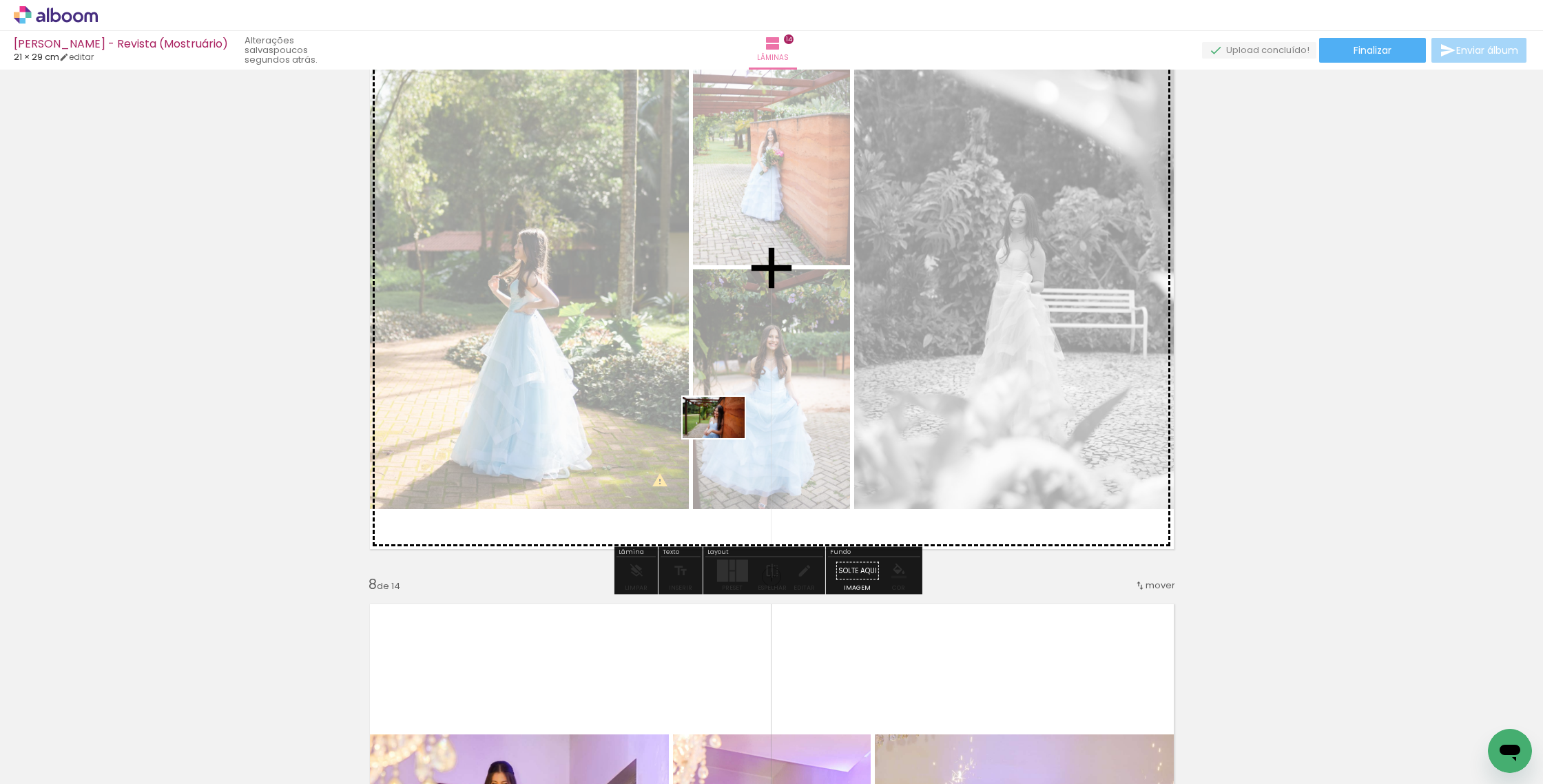
drag, startPoint x: 494, startPoint y: 740, endPoint x: 724, endPoint y: 438, distance: 379.6
click at [724, 438] on quentale-workspace at bounding box center [772, 392] width 1543 height 784
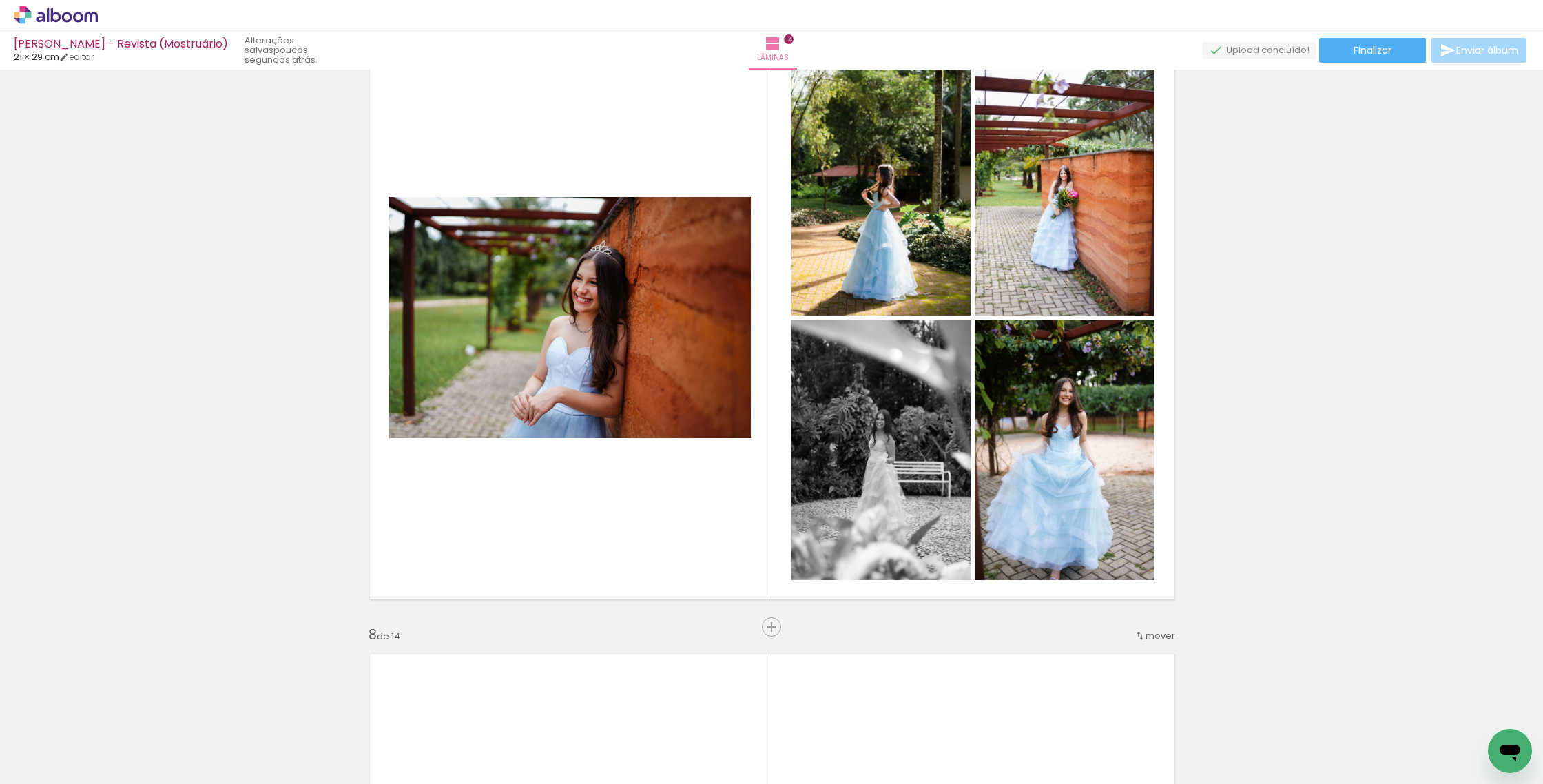
scroll to position [3786, 0]
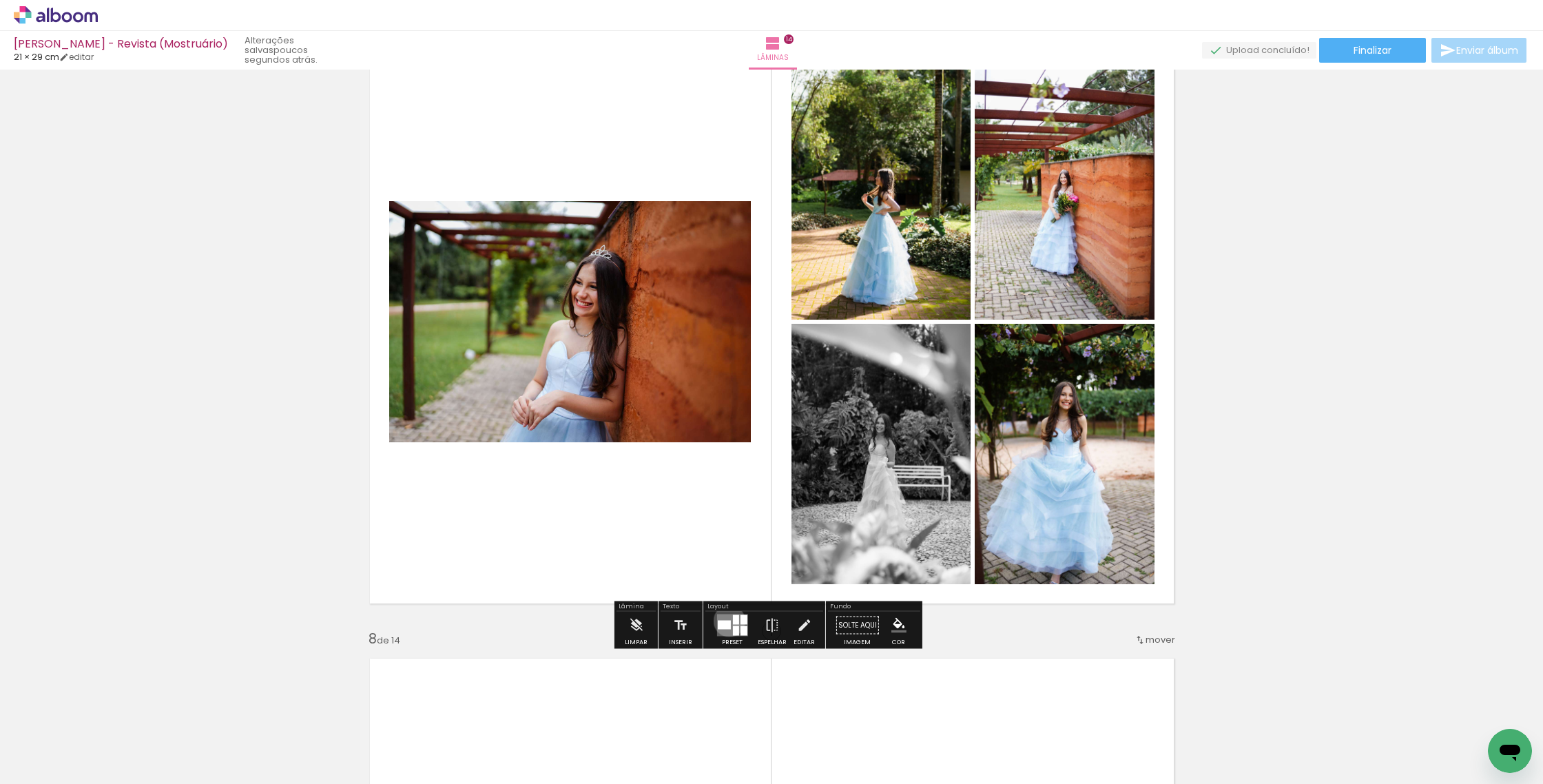
drag, startPoint x: 726, startPoint y: 621, endPoint x: 801, endPoint y: 605, distance: 76.7
click at [726, 621] on div at bounding box center [723, 625] width 13 height 9
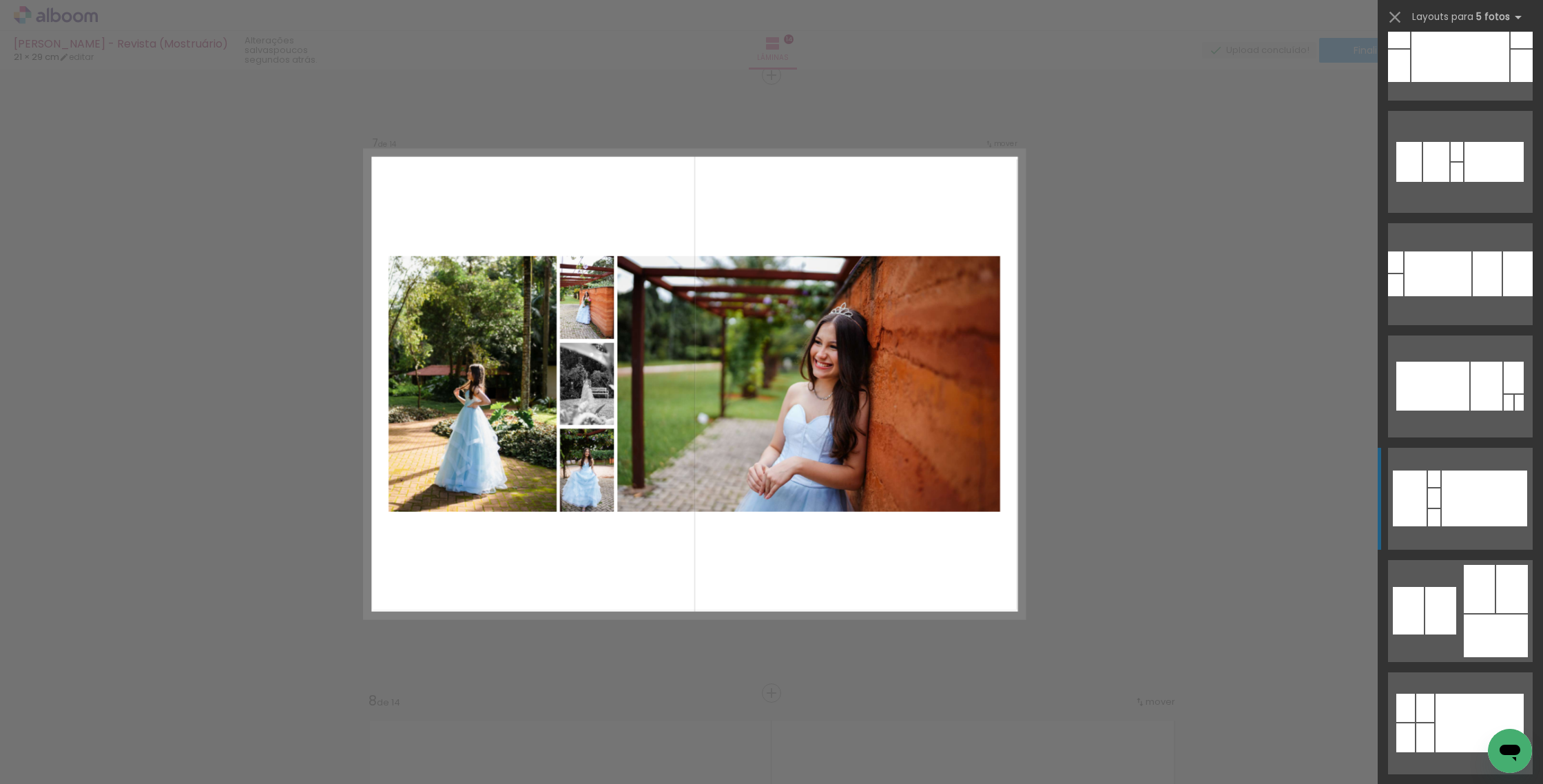
scroll to position [382, 0]
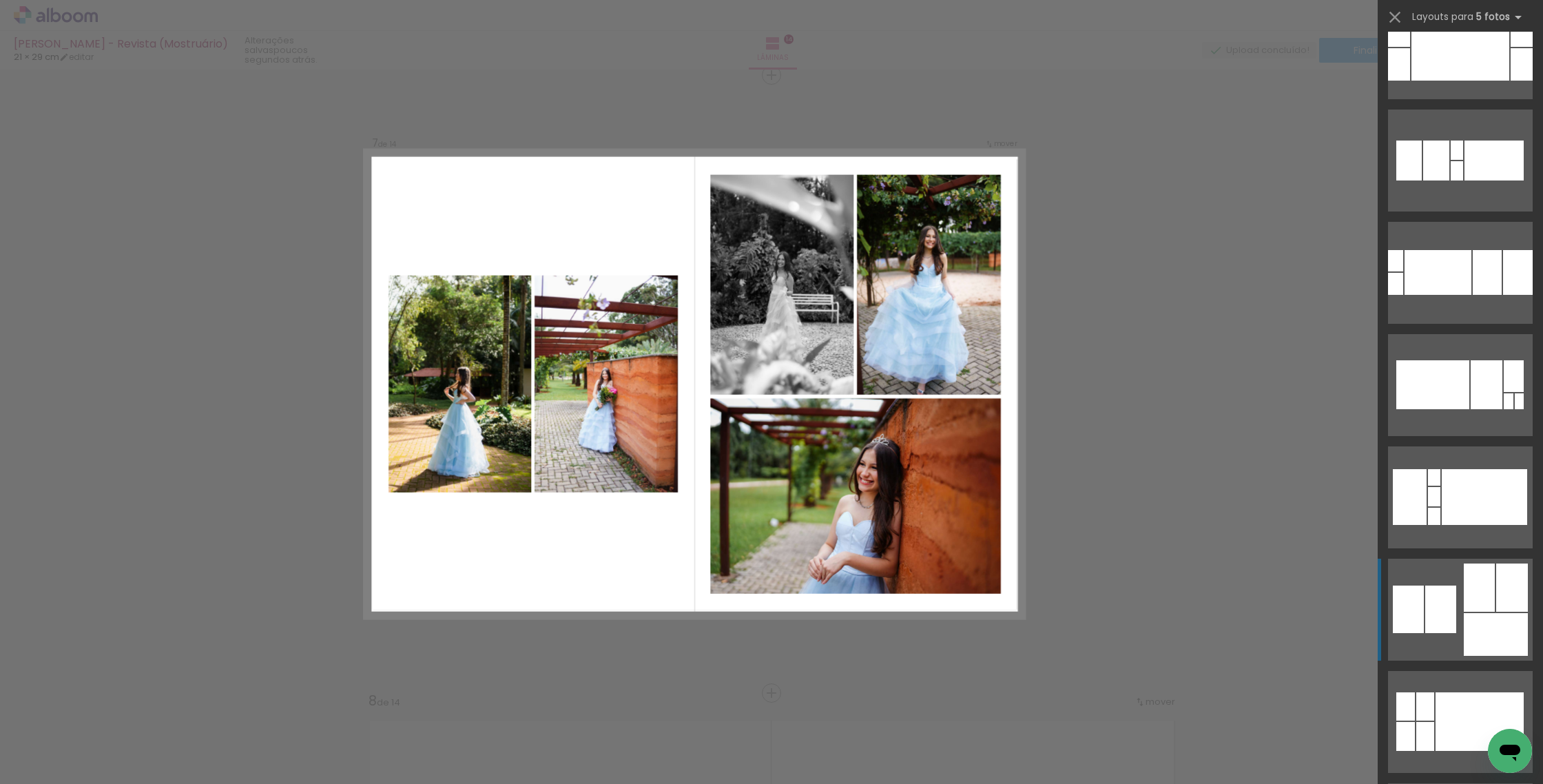
click at [1465, 599] on div at bounding box center [1479, 587] width 31 height 48
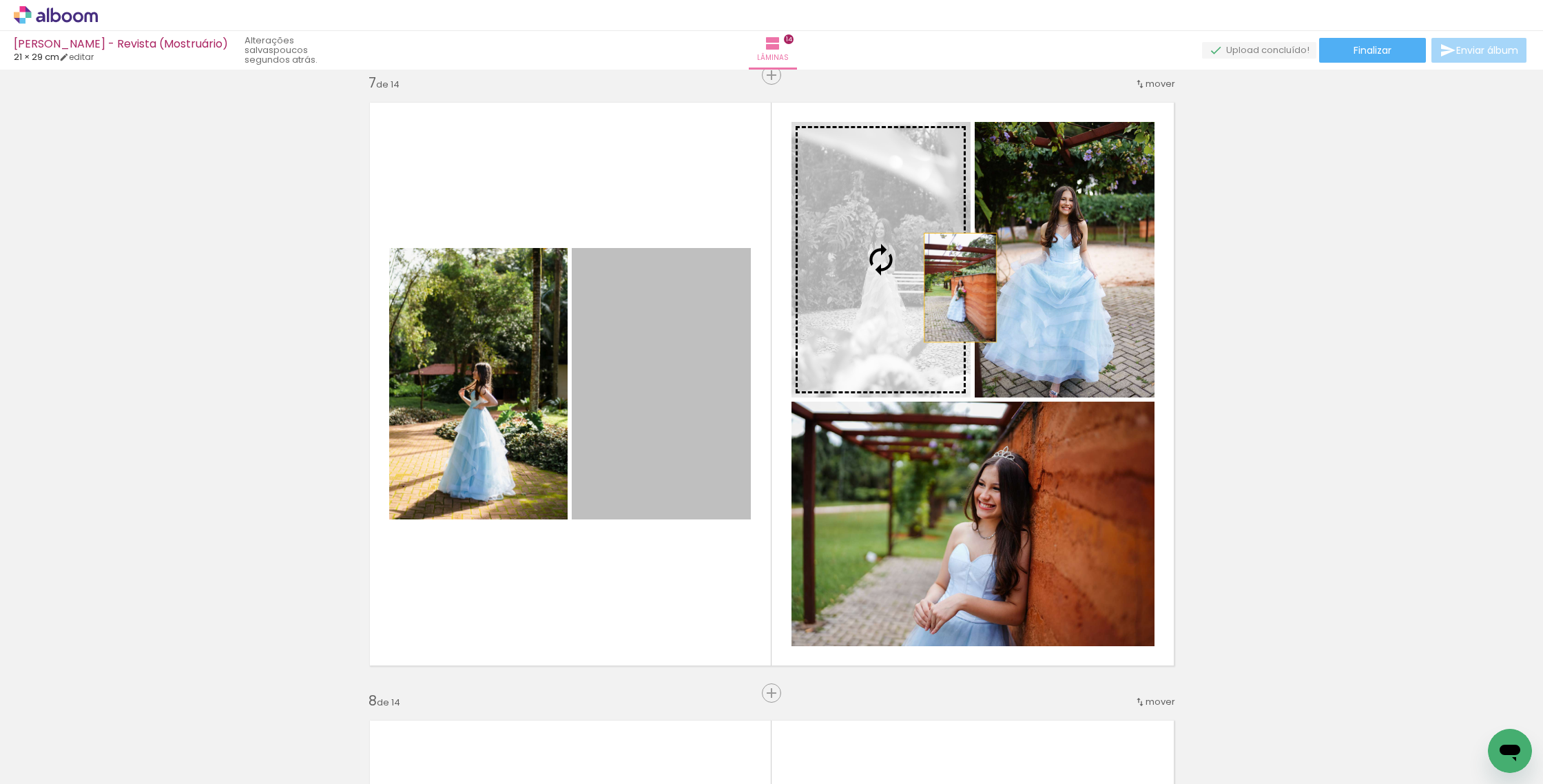
drag, startPoint x: 672, startPoint y: 424, endPoint x: 954, endPoint y: 287, distance: 313.5
click at [0, 0] on slot at bounding box center [0, 0] width 0 height 0
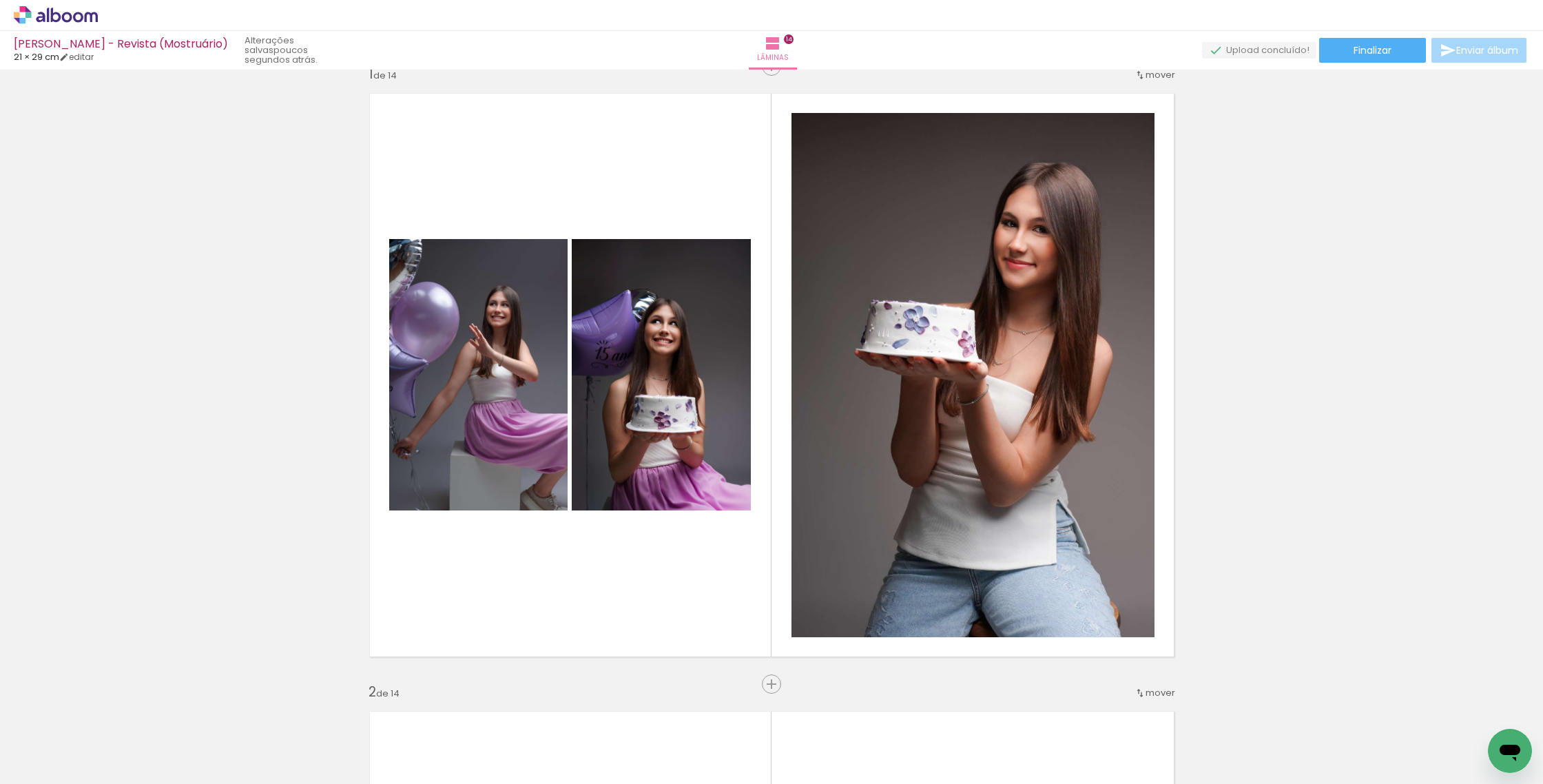
scroll to position [0, 0]
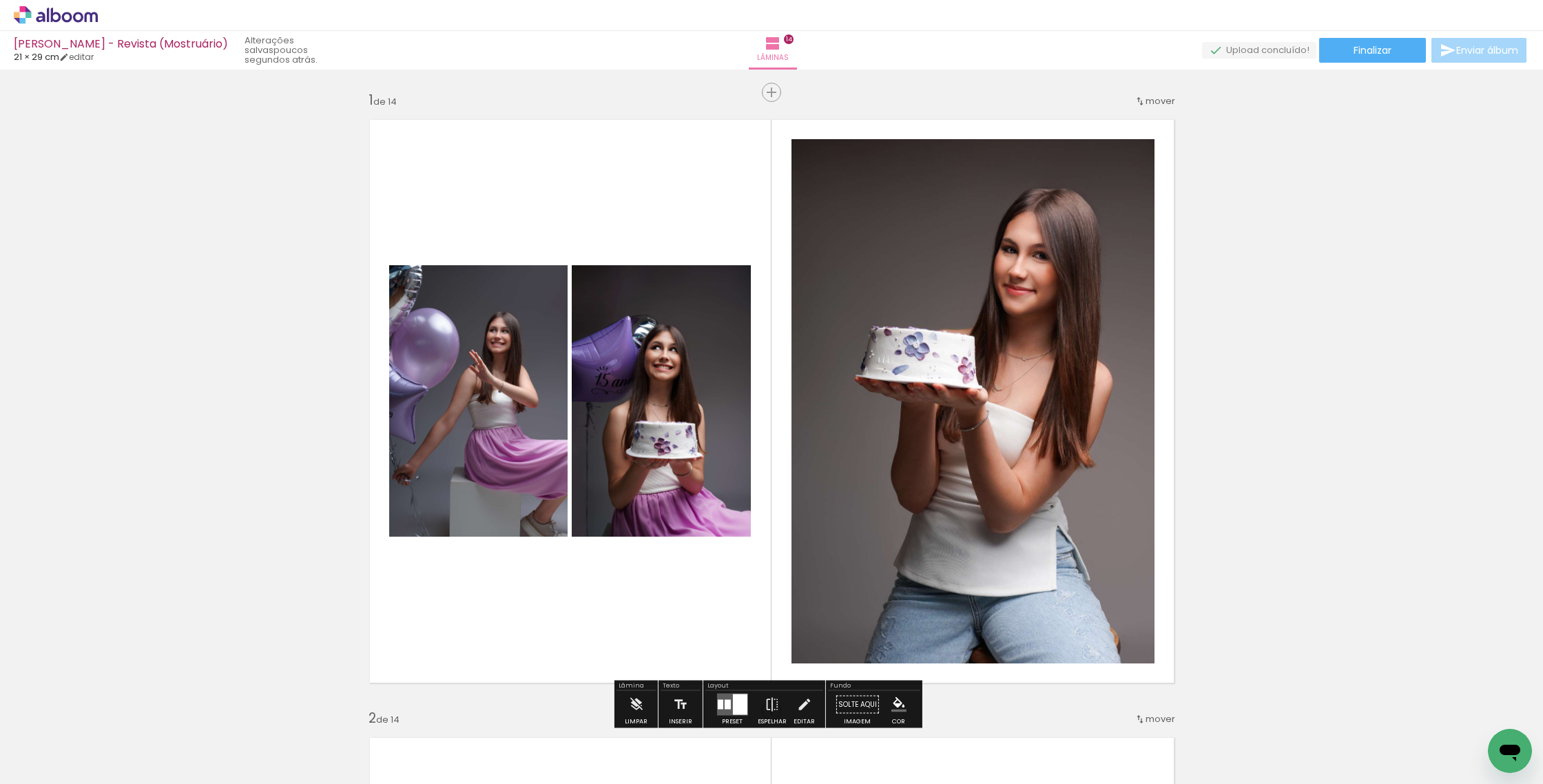
scroll to position [0, 3049]
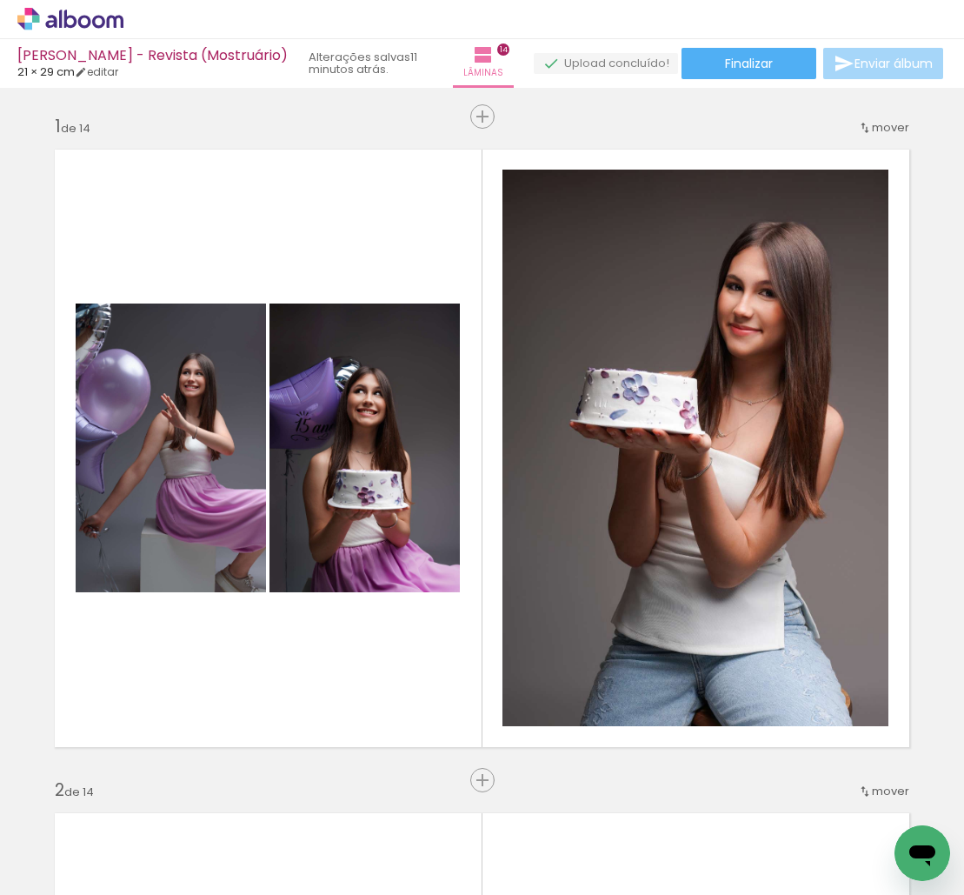
scroll to position [0, 3849]
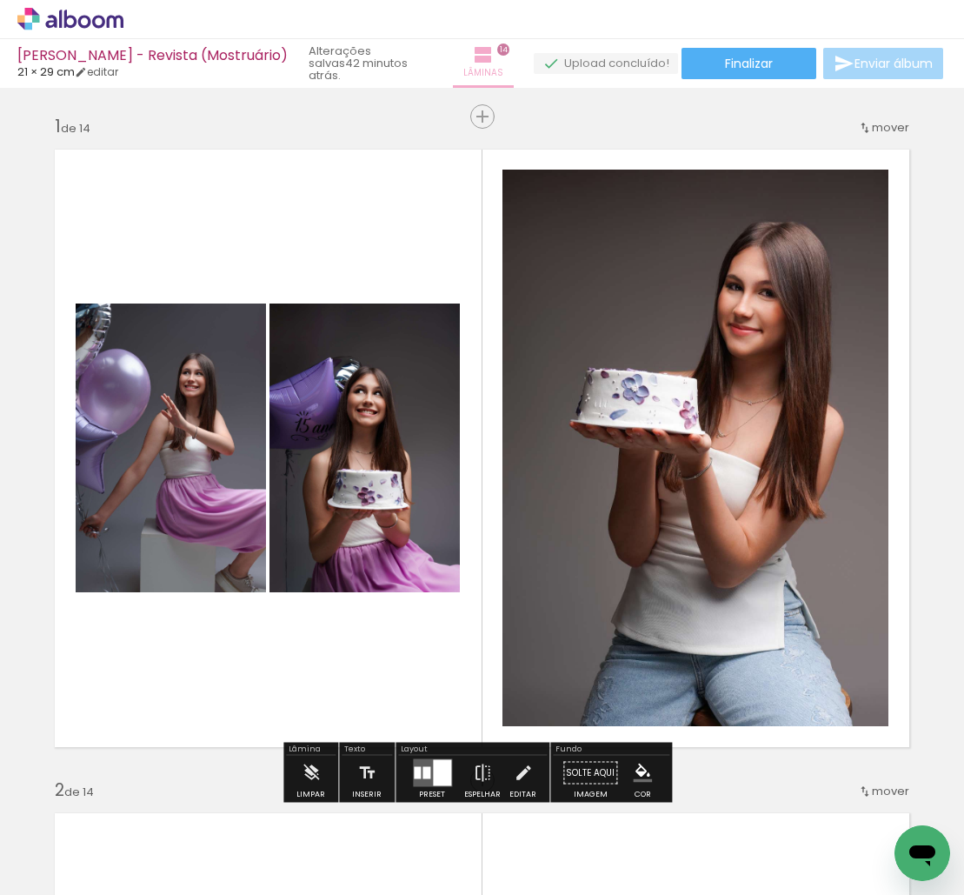
click at [473, 63] on iron-icon at bounding box center [483, 54] width 21 height 21
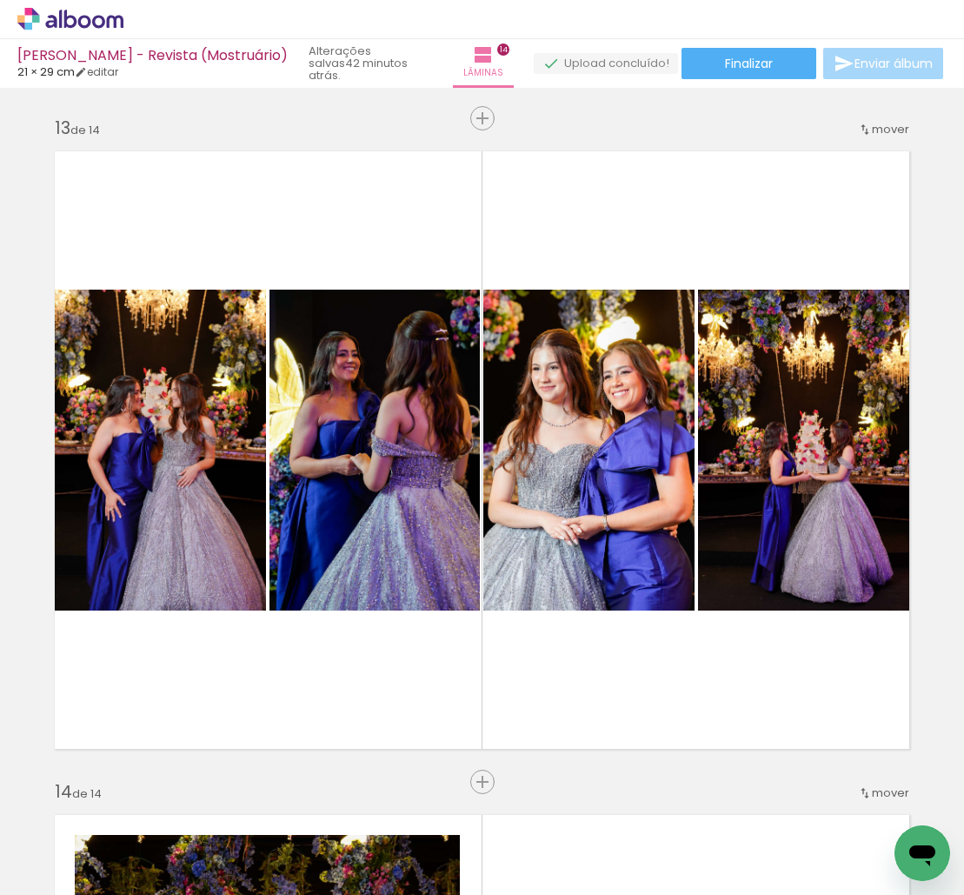
scroll to position [9323, 0]
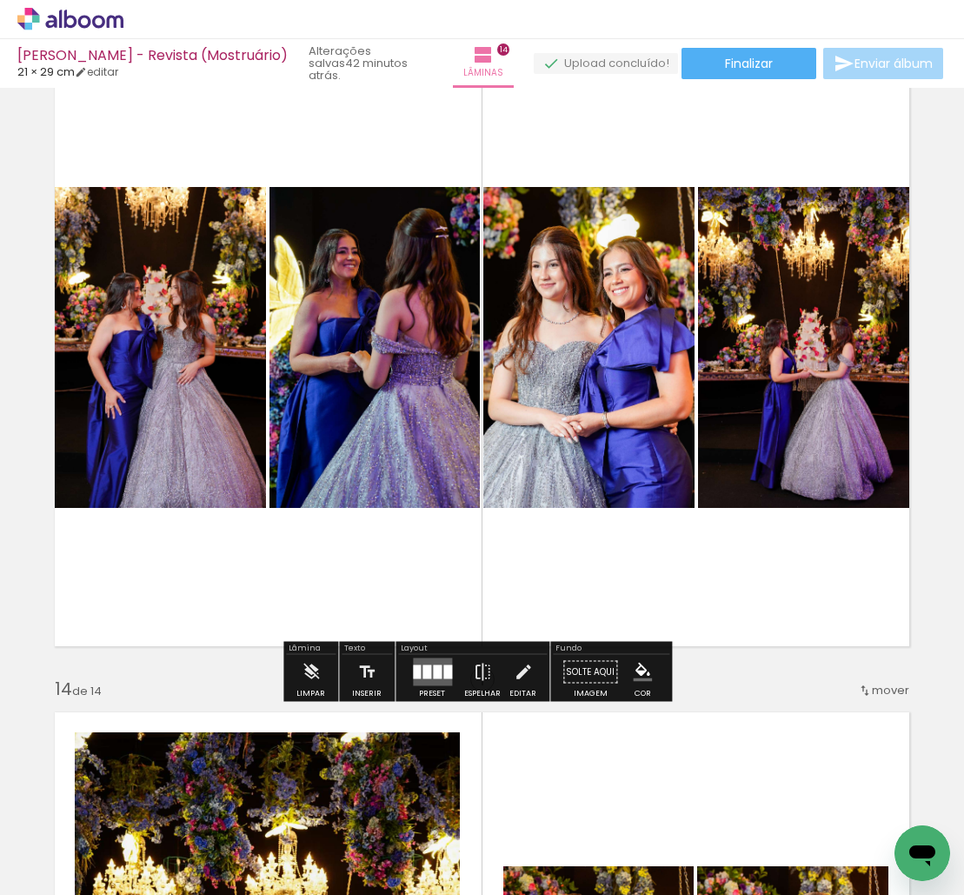
scroll to position [8063, 0]
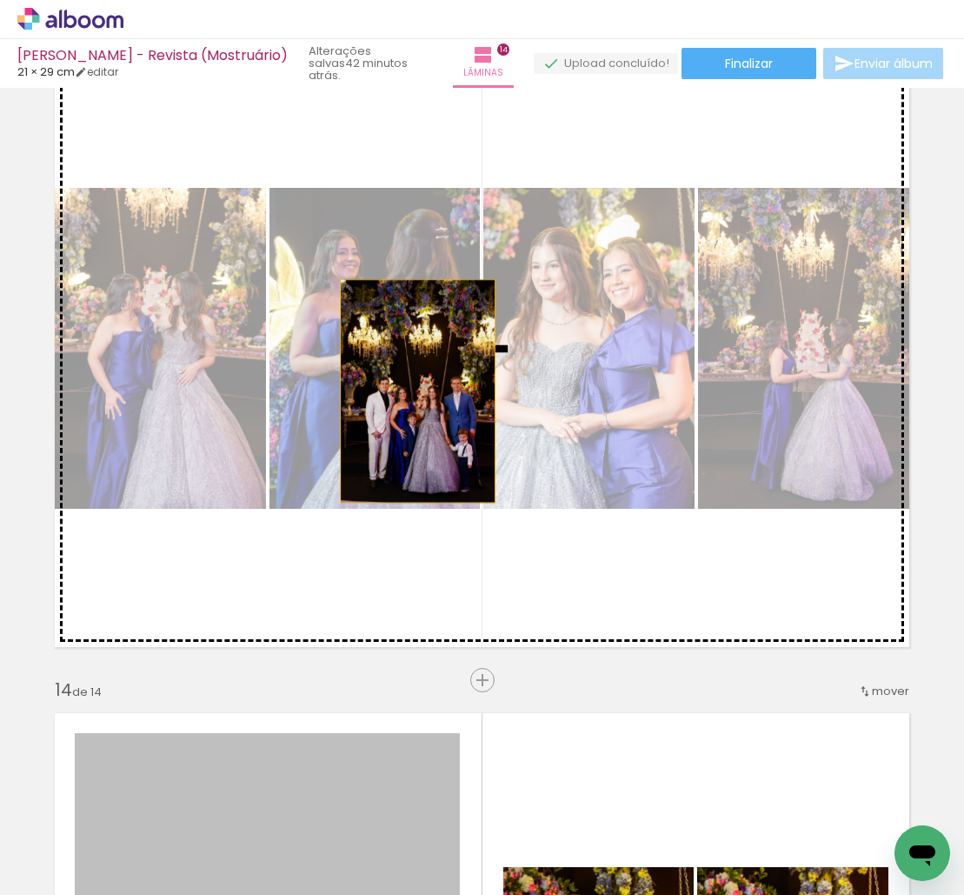
drag, startPoint x: 321, startPoint y: 752, endPoint x: 411, endPoint y: 388, distance: 375.5
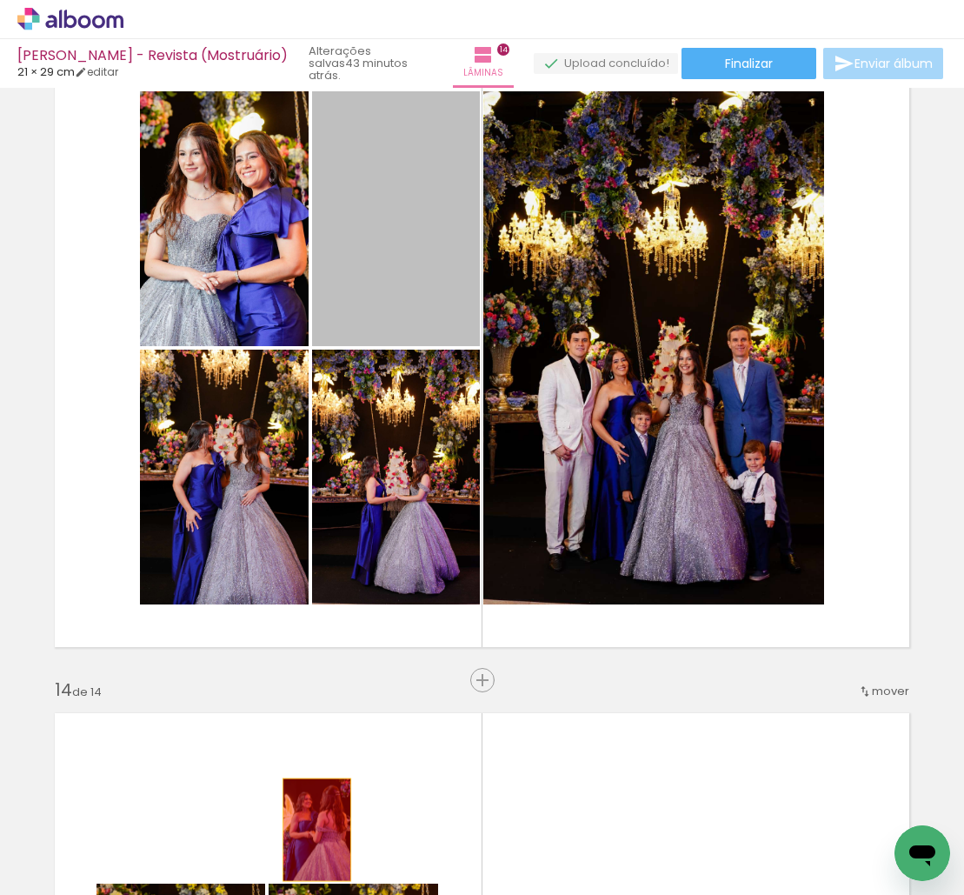
drag, startPoint x: 393, startPoint y: 217, endPoint x: 310, endPoint y: 830, distance: 618.7
click at [310, 830] on quentale-workspace at bounding box center [482, 447] width 964 height 895
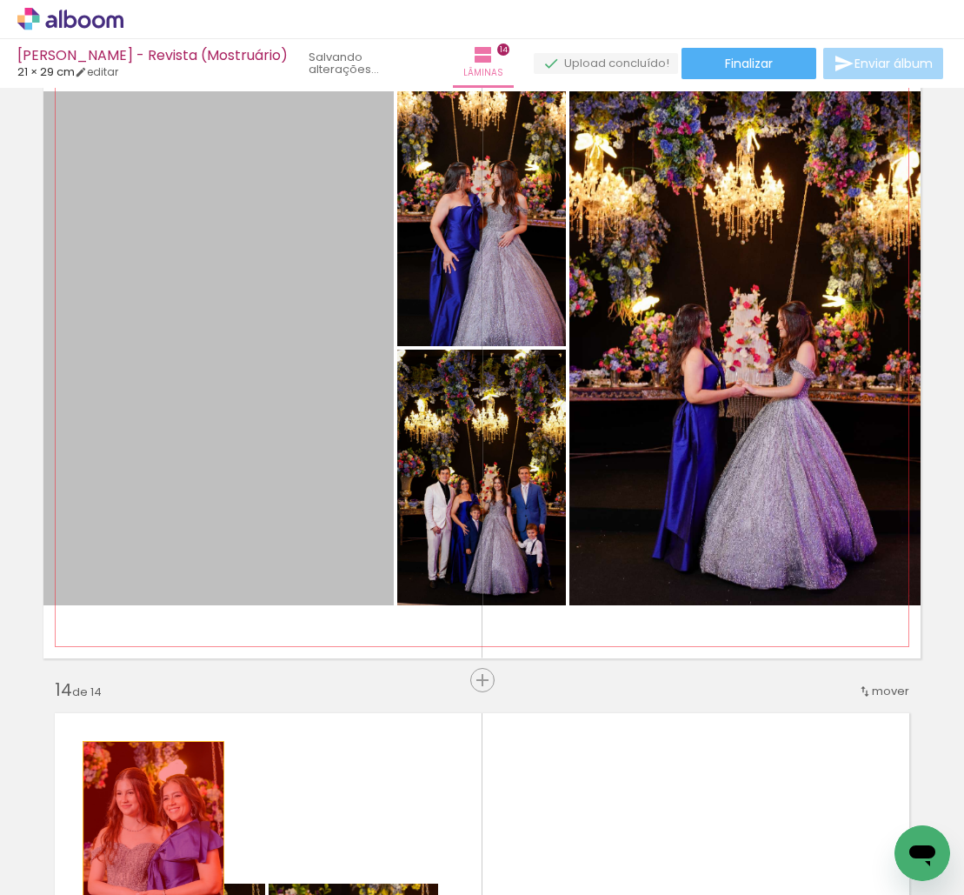
drag, startPoint x: 235, startPoint y: 294, endPoint x: 146, endPoint y: 853, distance: 566.2
click at [146, 853] on quentale-workspace at bounding box center [482, 447] width 964 height 895
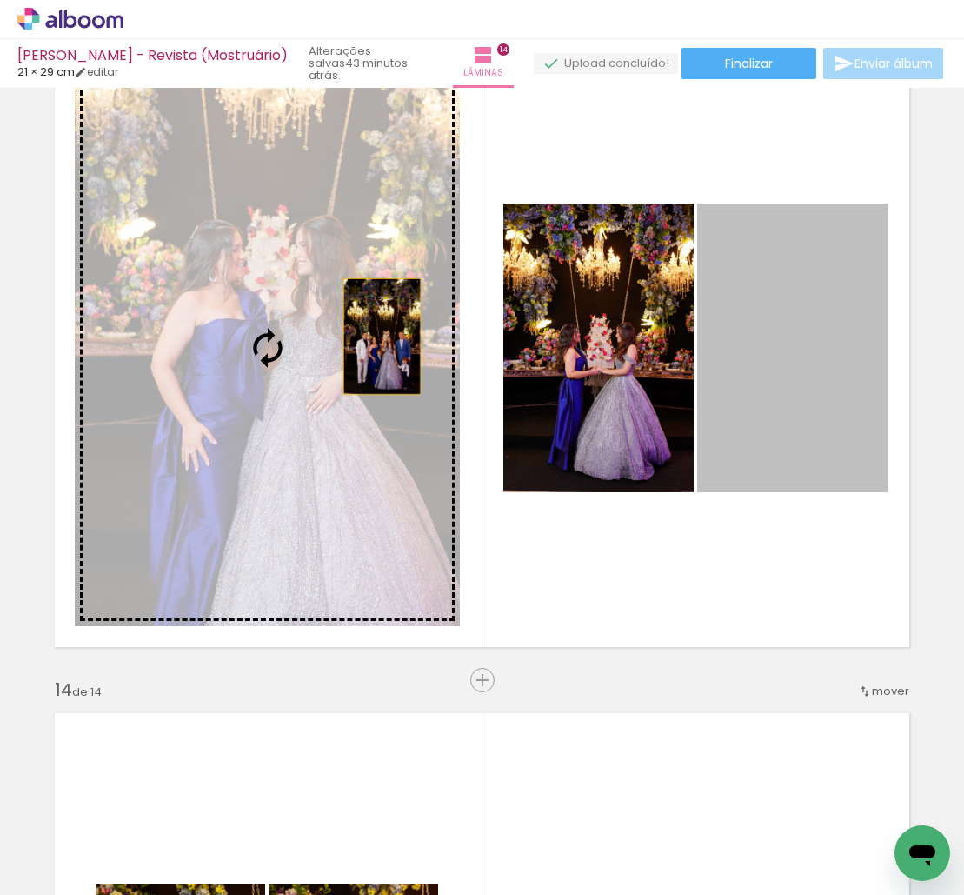
drag, startPoint x: 678, startPoint y: 338, endPoint x: 350, endPoint y: 337, distance: 327.9
click at [0, 0] on slot at bounding box center [0, 0] width 0 height 0
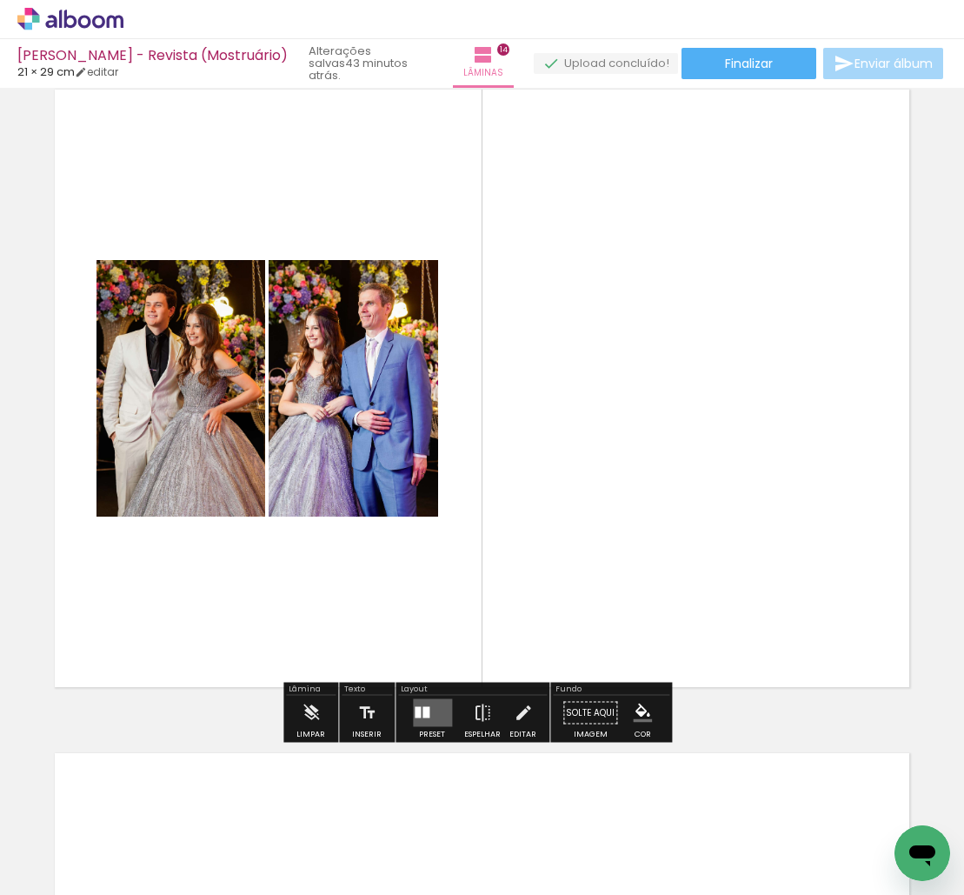
scroll to position [8673, 0]
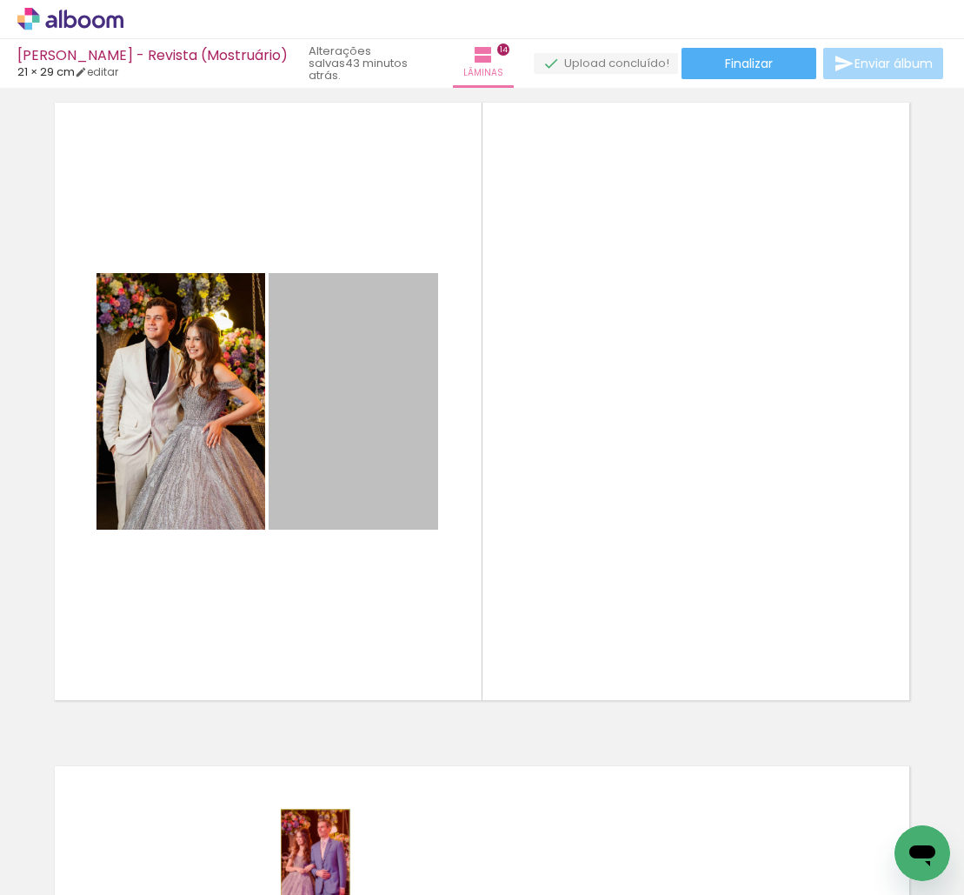
drag, startPoint x: 315, startPoint y: 400, endPoint x: 296, endPoint y: 825, distance: 425.7
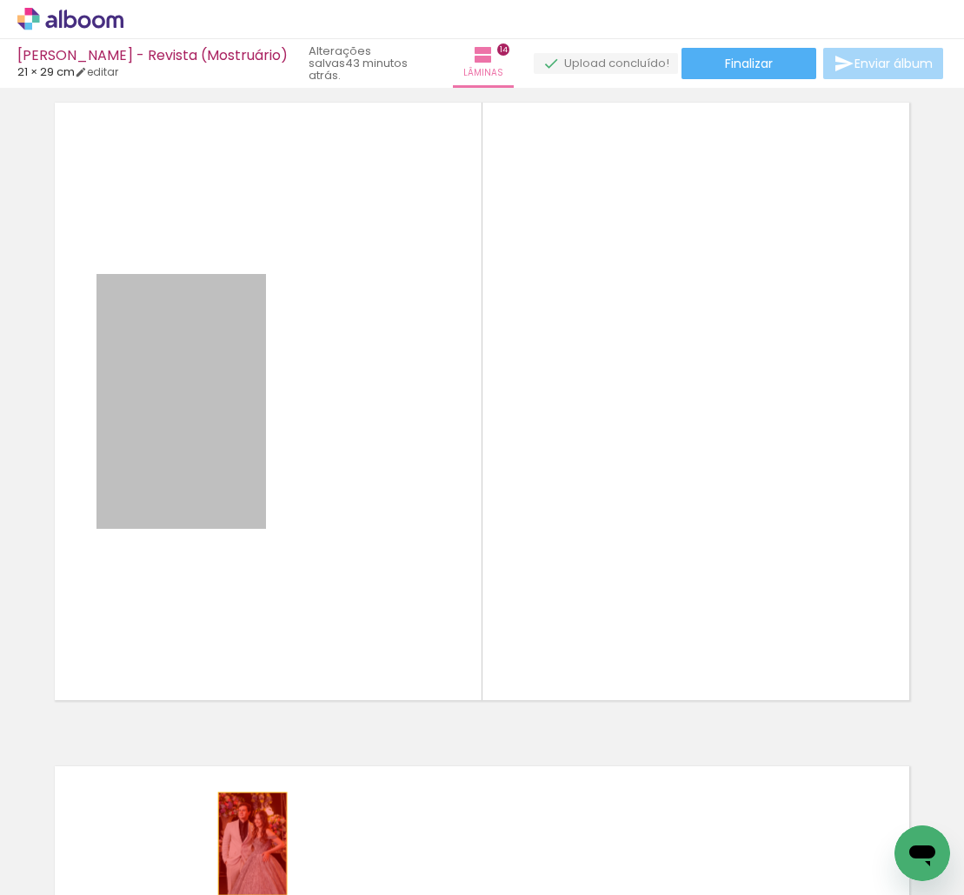
drag, startPoint x: 188, startPoint y: 455, endPoint x: 304, endPoint y: 804, distance: 367.7
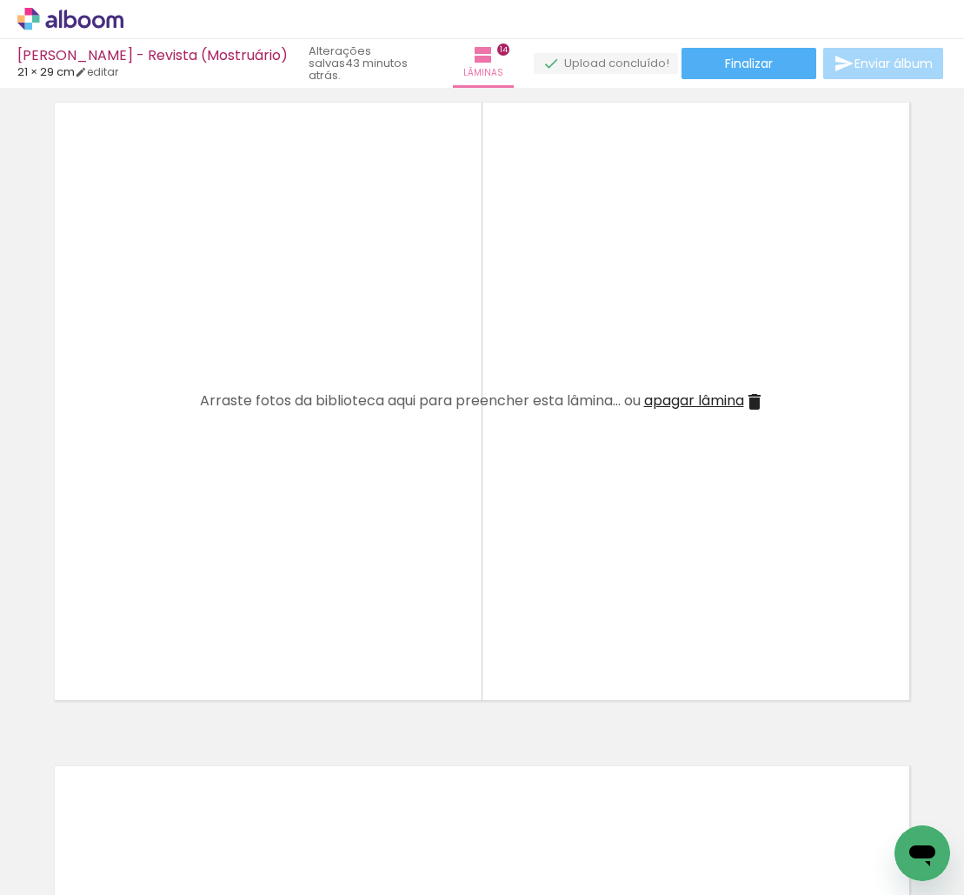
click at [704, 404] on span "apagar lâmina" at bounding box center [694, 400] width 100 height 20
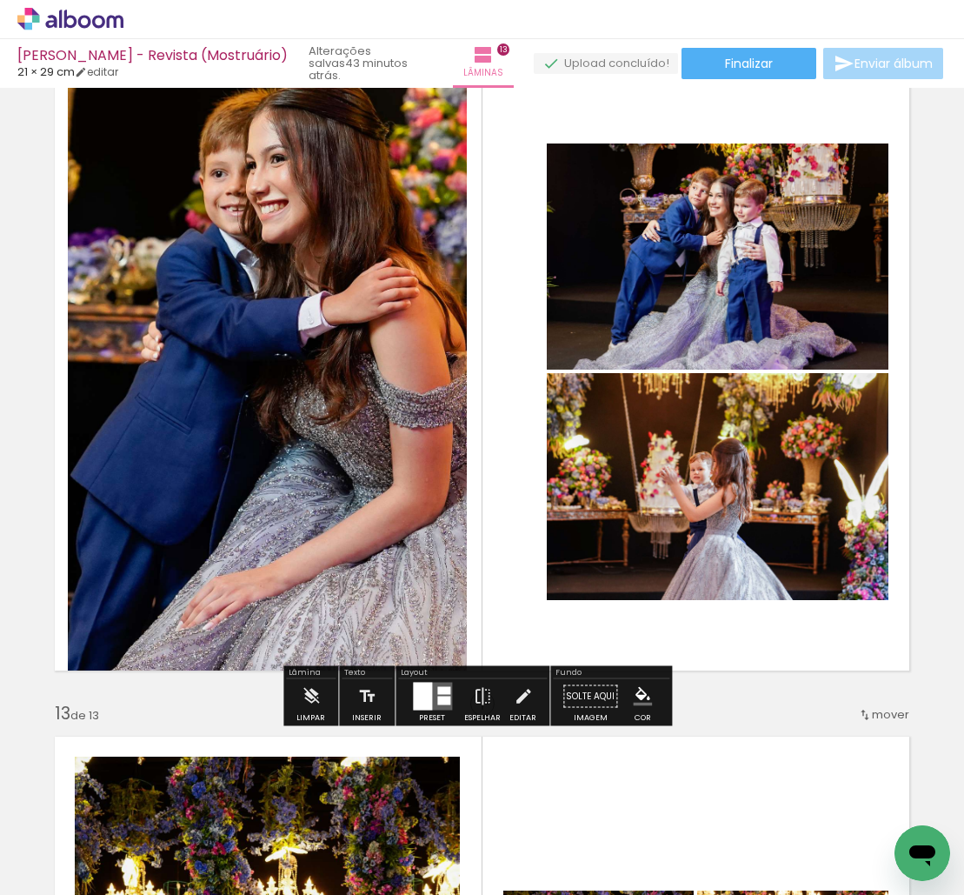
scroll to position [7378, 0]
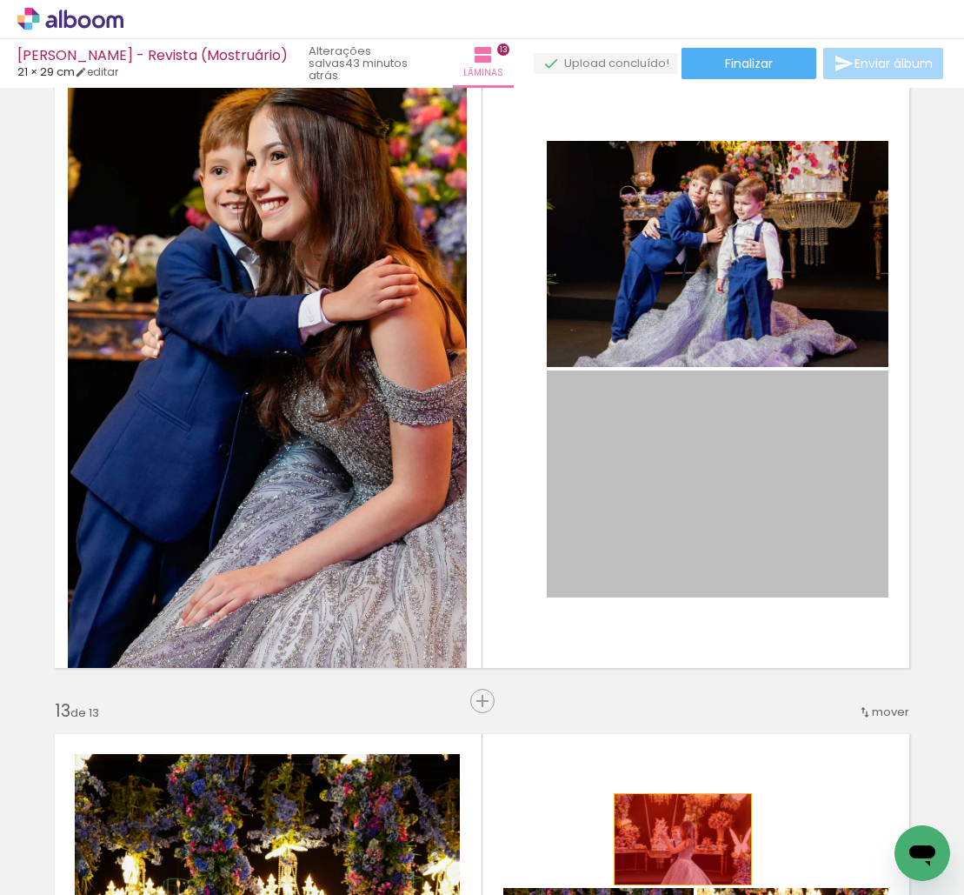
drag, startPoint x: 697, startPoint y: 496, endPoint x: 677, endPoint y: 839, distance: 344.2
click at [677, 839] on quentale-workspace at bounding box center [482, 447] width 964 height 895
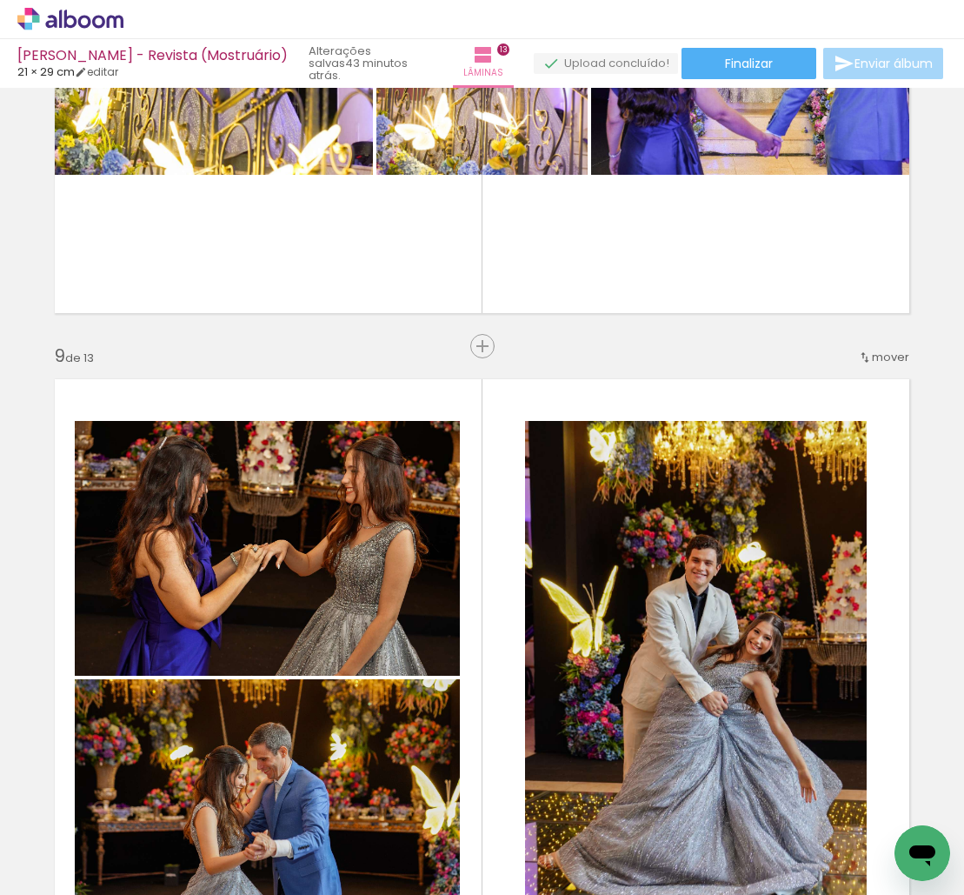
scroll to position [5068, 0]
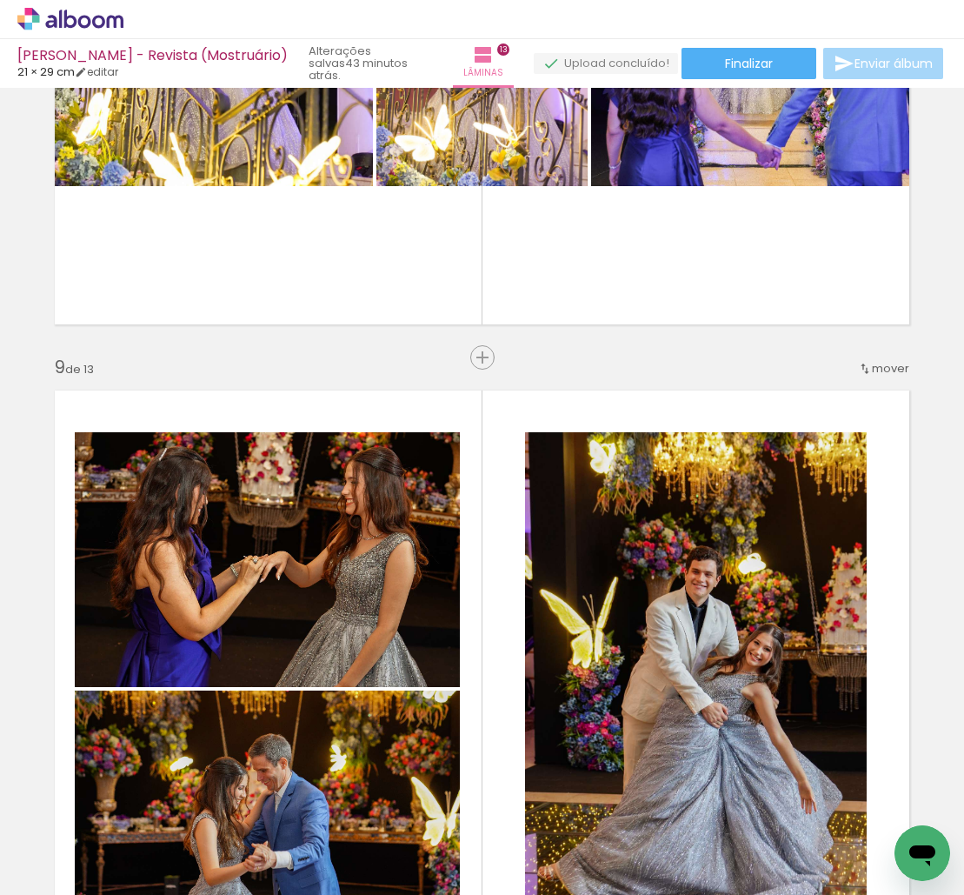
click at [884, 357] on div "mover" at bounding box center [883, 368] width 51 height 29
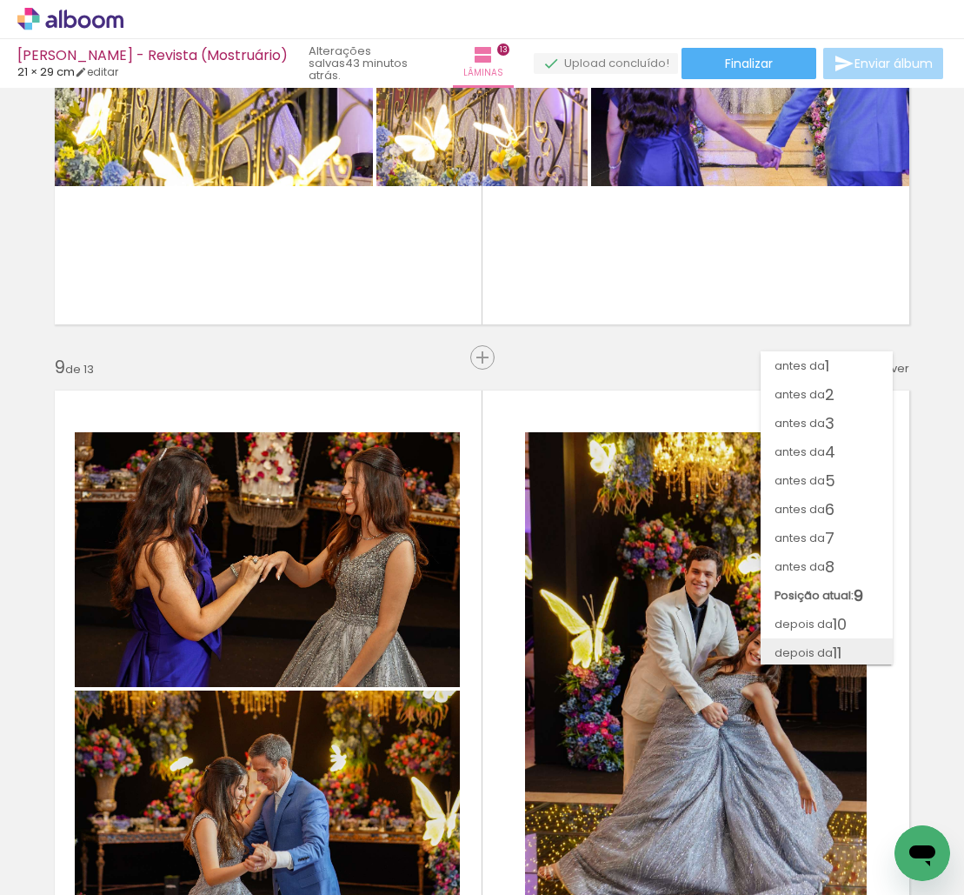
click at [839, 646] on span "11" at bounding box center [837, 652] width 9 height 29
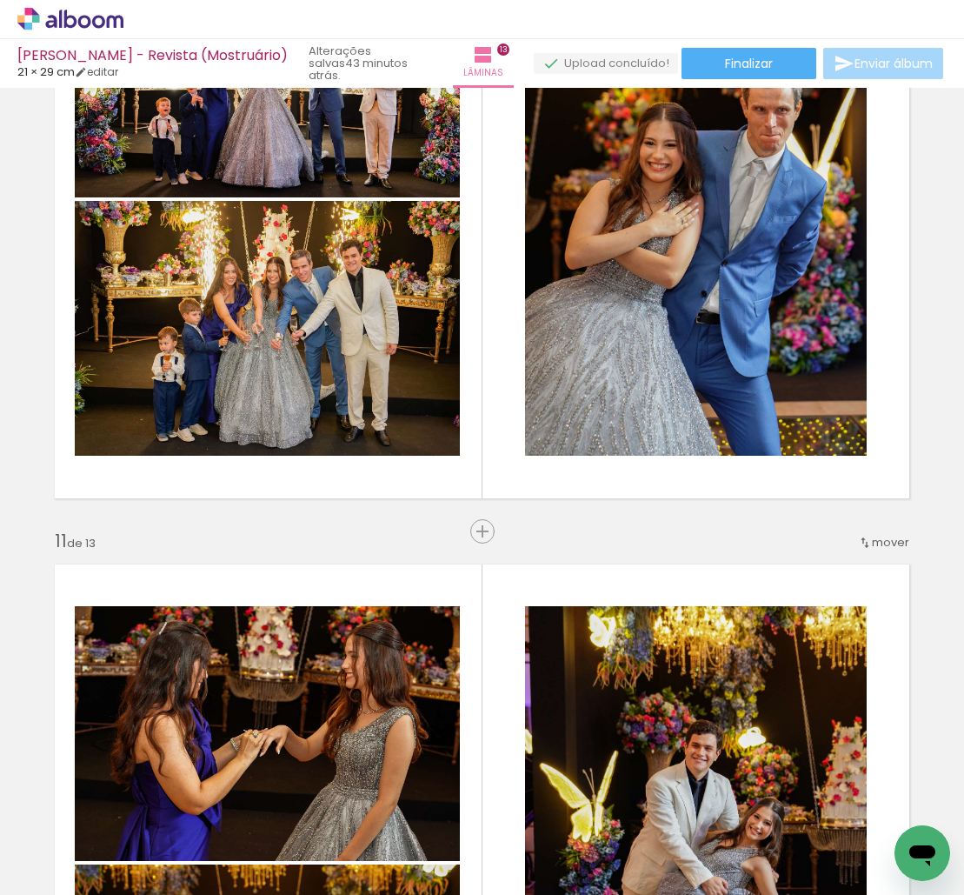
scroll to position [6229, 0]
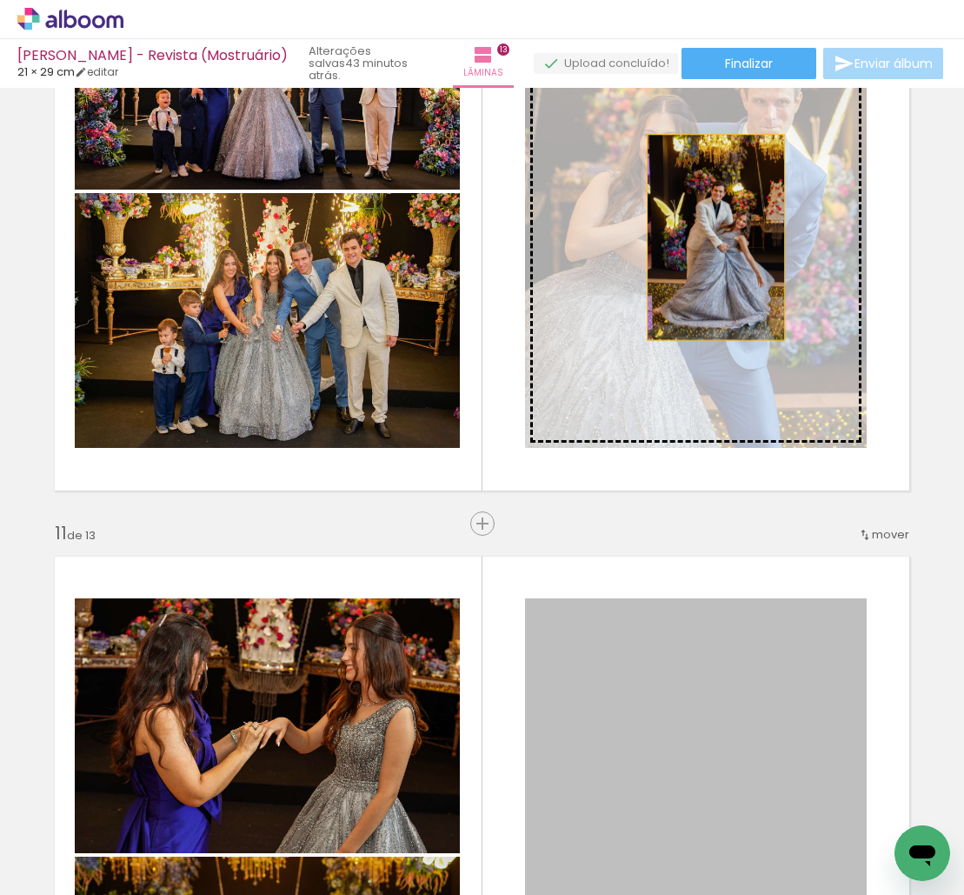
drag, startPoint x: 689, startPoint y: 691, endPoint x: 705, endPoint y: 251, distance: 440.4
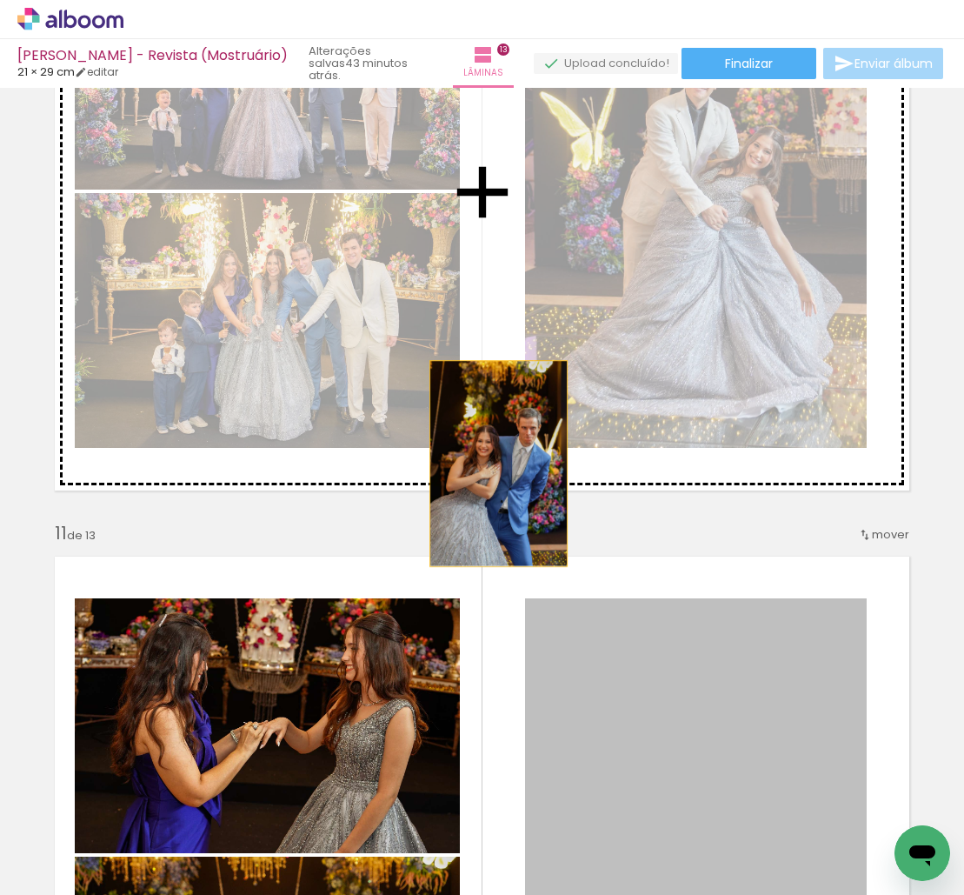
drag, startPoint x: 605, startPoint y: 721, endPoint x: 492, endPoint y: 464, distance: 281.2
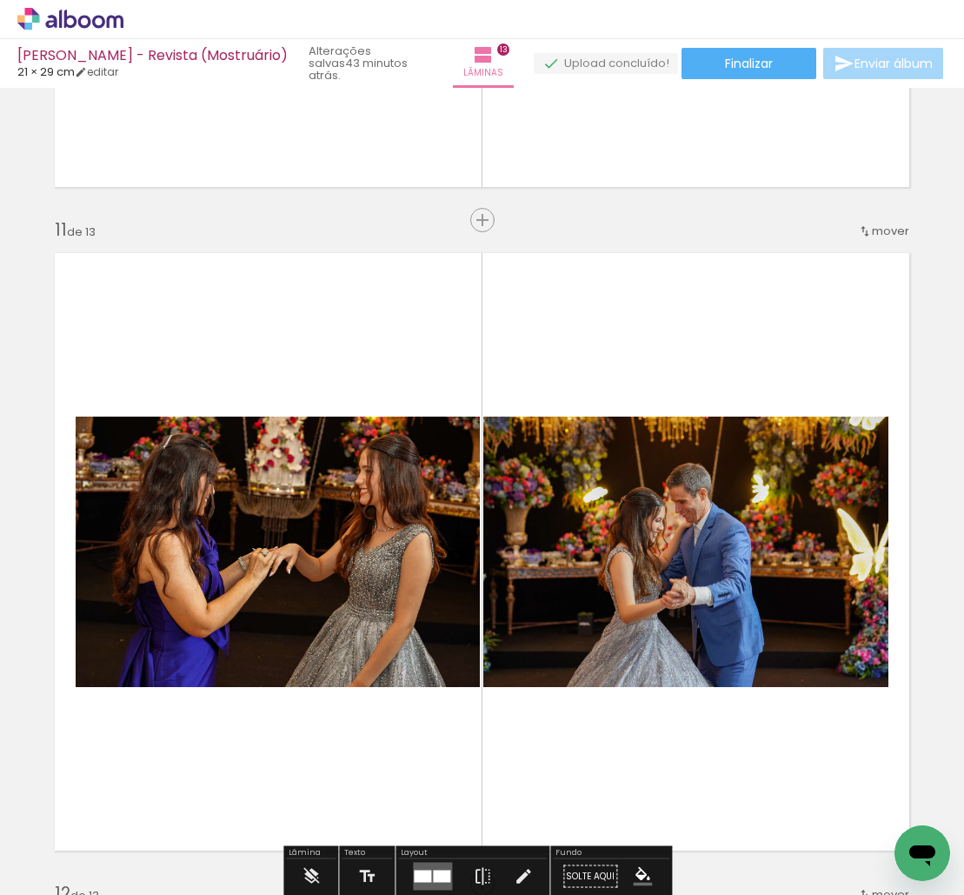
scroll to position [6534, 0]
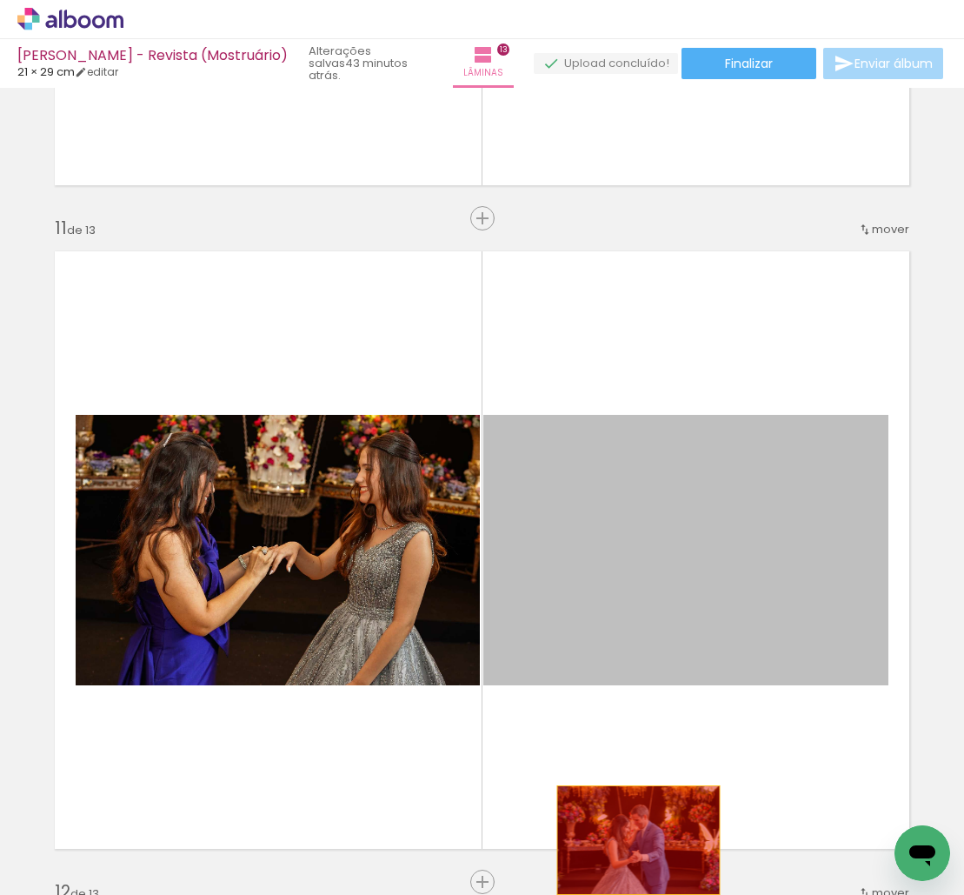
drag, startPoint x: 632, startPoint y: 840, endPoint x: 456, endPoint y: 705, distance: 222.1
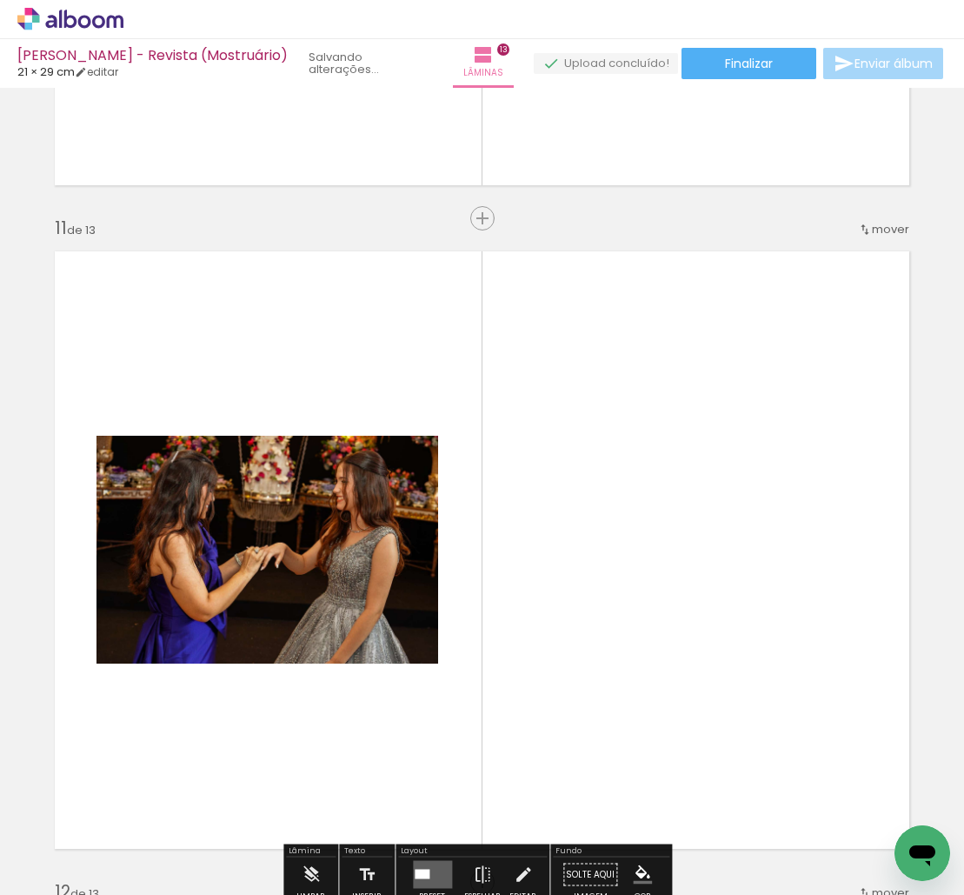
scroll to position [0, 3851]
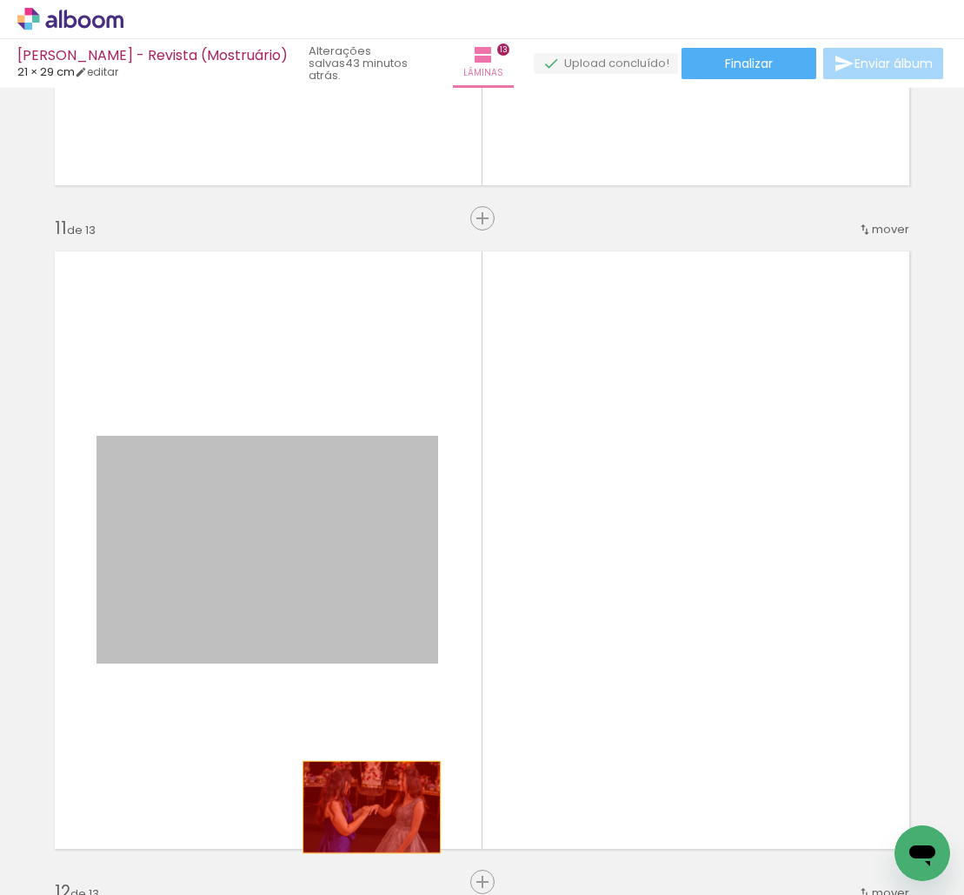
drag, startPoint x: 333, startPoint y: 570, endPoint x: 365, endPoint y: 814, distance: 246.5
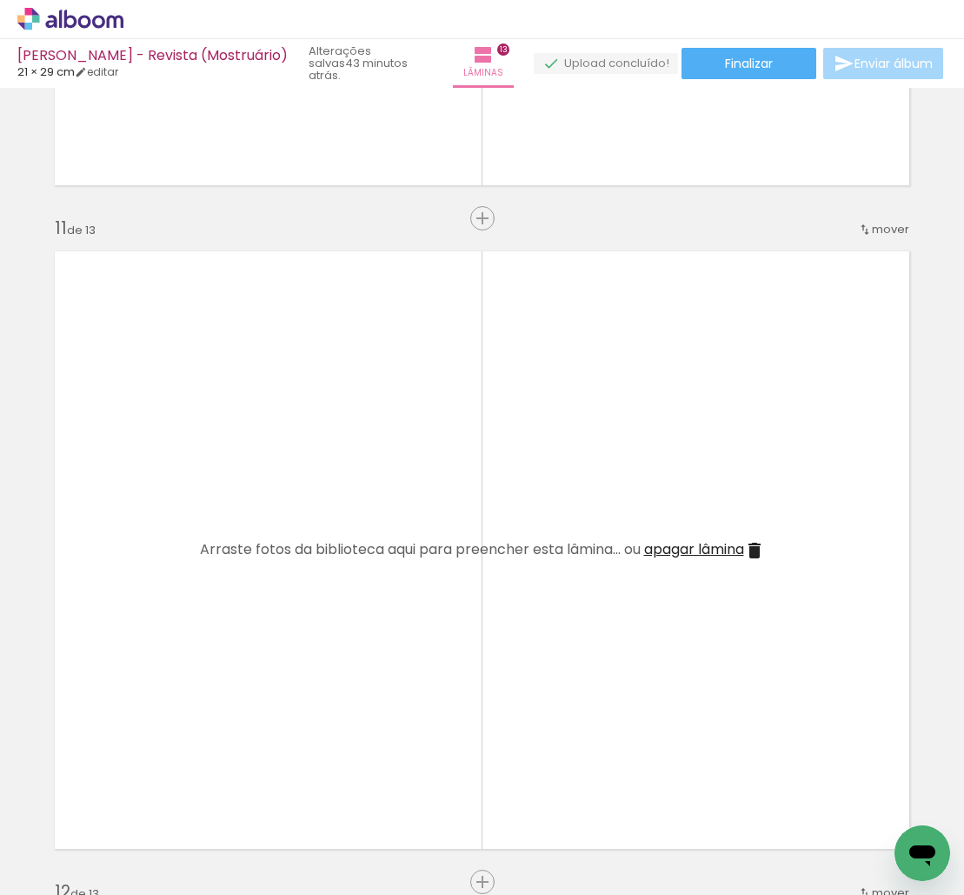
click at [721, 548] on span "apagar lâmina" at bounding box center [694, 549] width 100 height 20
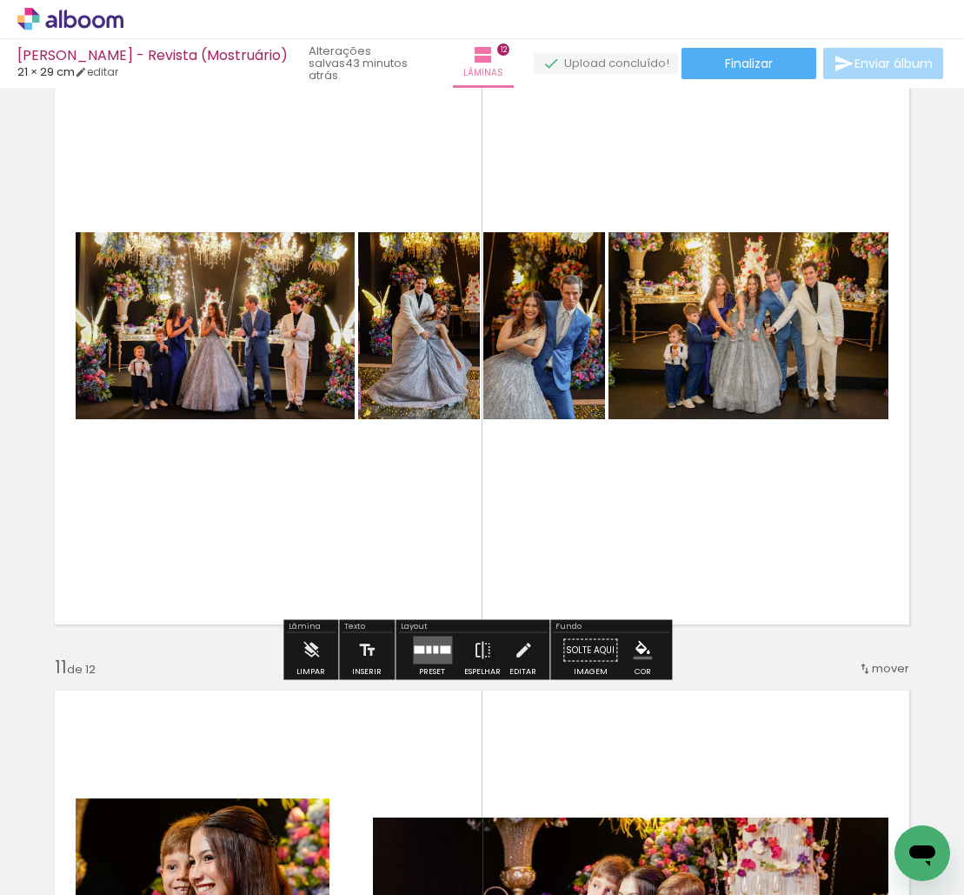
scroll to position [6092, 0]
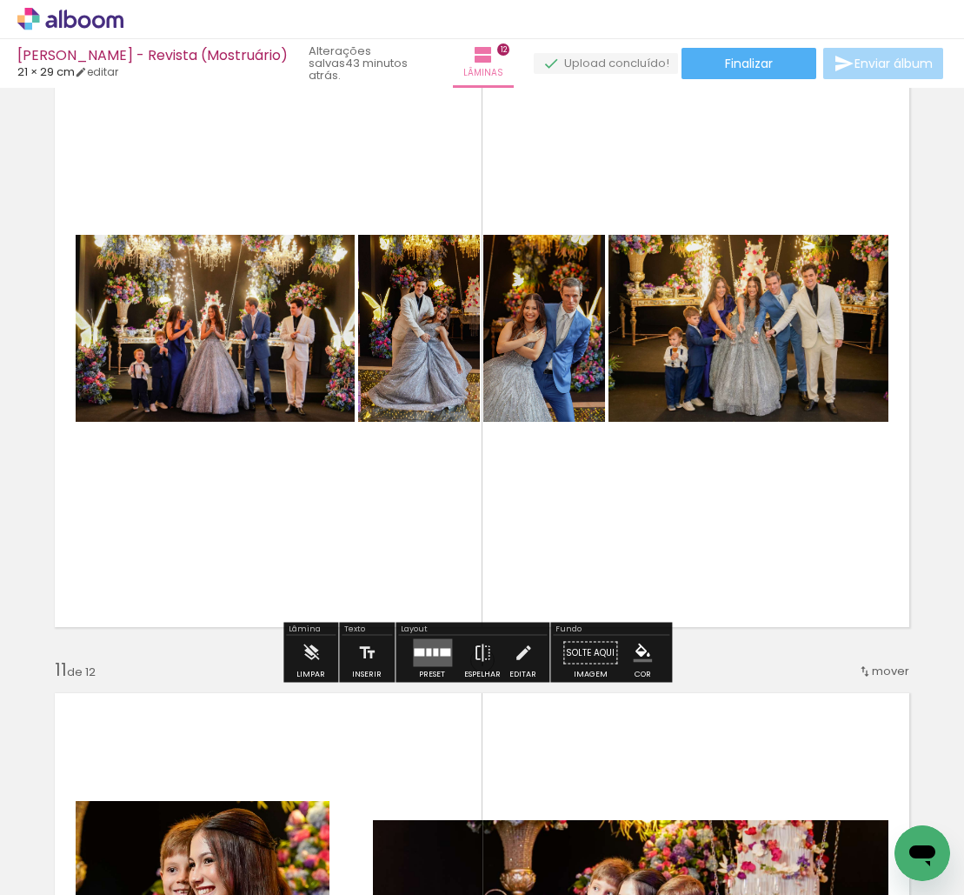
click at [440, 651] on div at bounding box center [445, 653] width 10 height 8
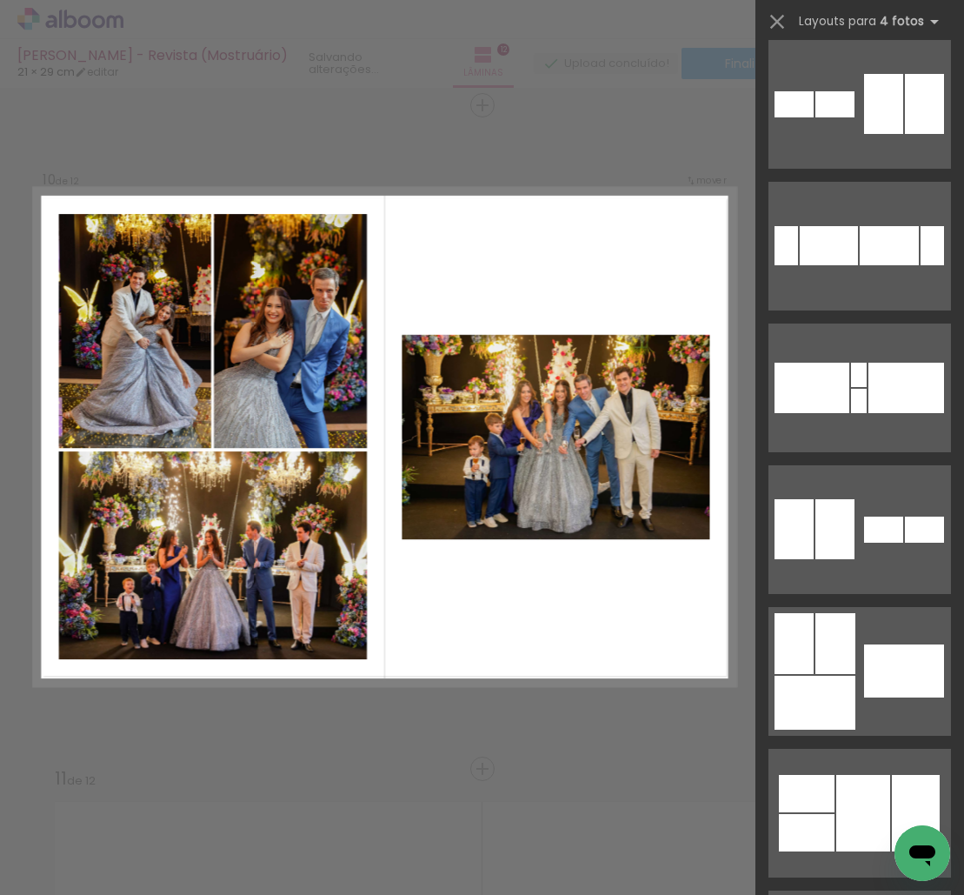
scroll to position [562, 0]
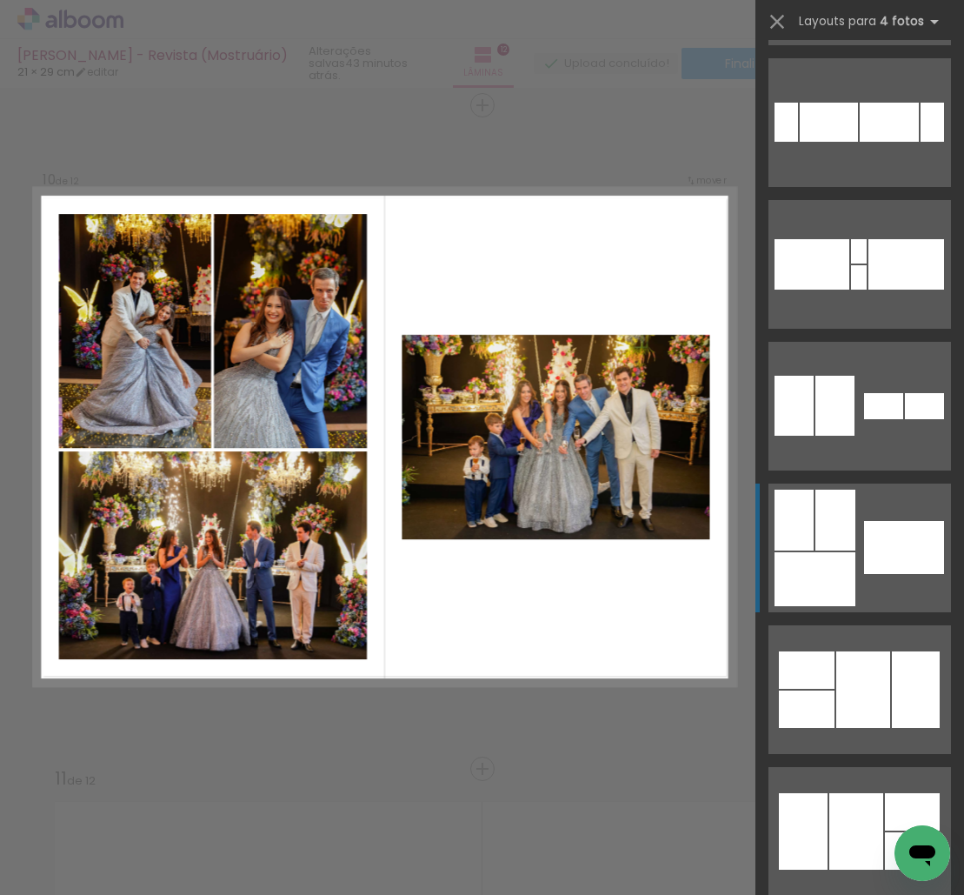
click at [870, 524] on div at bounding box center [904, 547] width 80 height 53
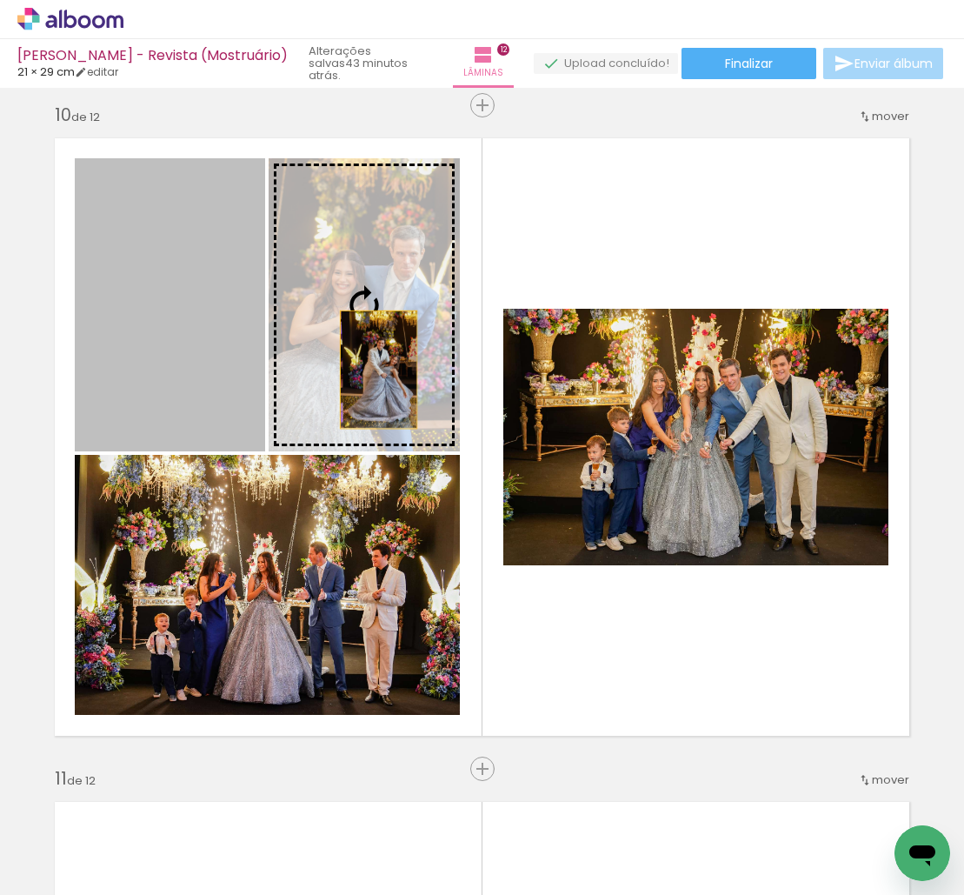
drag, startPoint x: 372, startPoint y: 370, endPoint x: 645, endPoint y: 409, distance: 275.9
click at [0, 0] on slot at bounding box center [0, 0] width 0 height 0
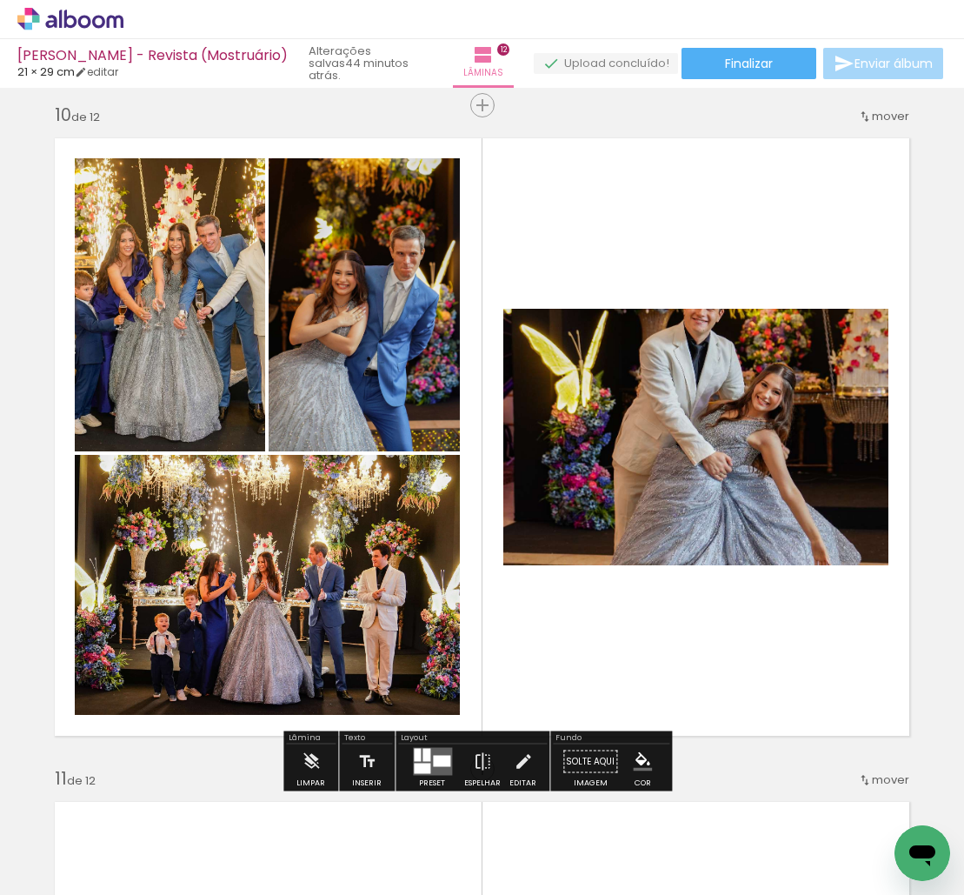
click at [433, 764] on div at bounding box center [441, 761] width 17 height 11
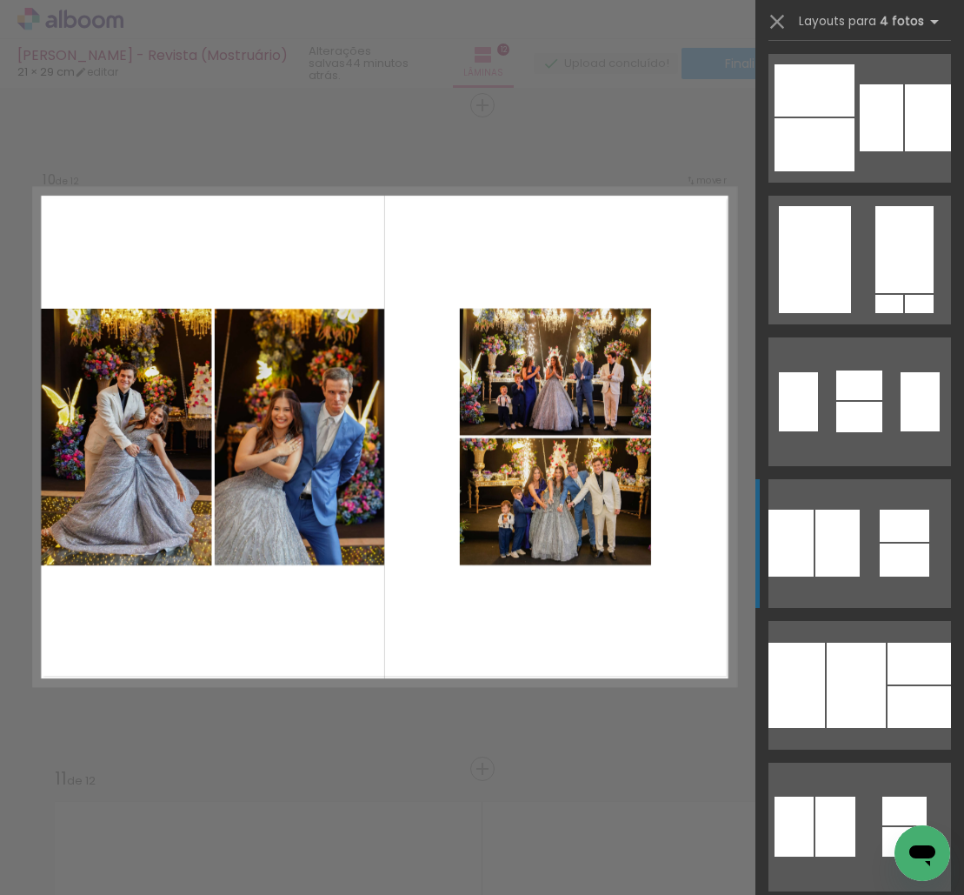
scroll to position [1558, 0]
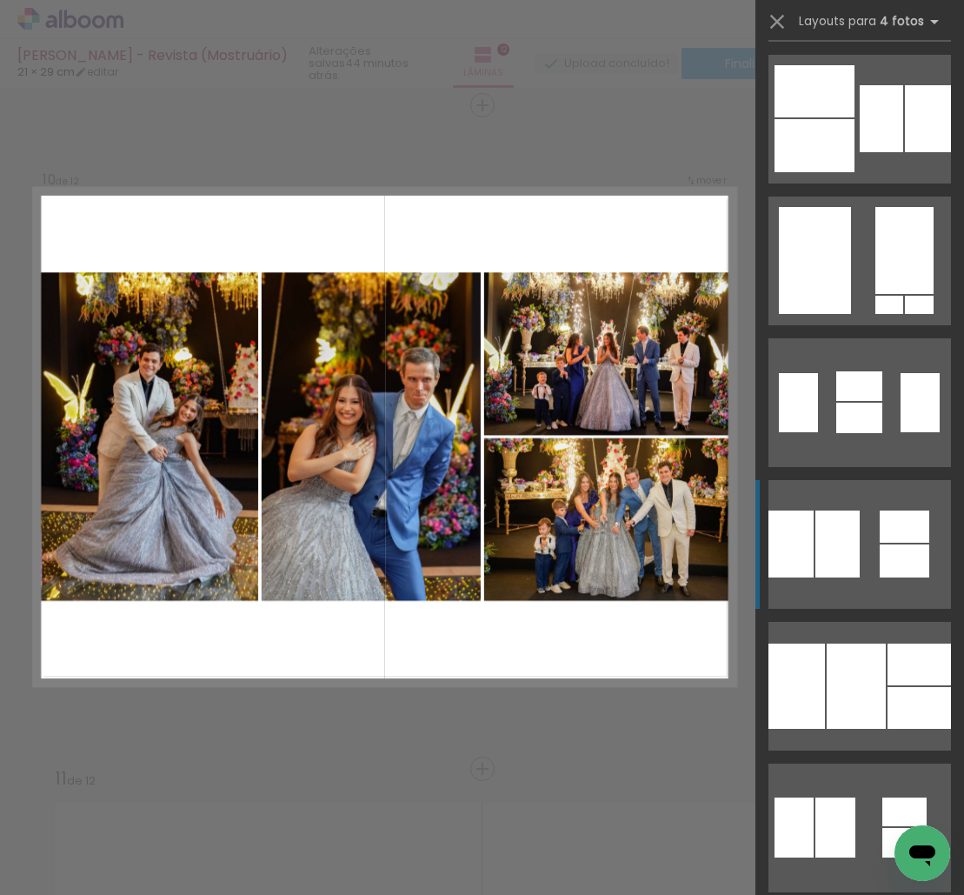
click at [858, 666] on div at bounding box center [856, 686] width 59 height 85
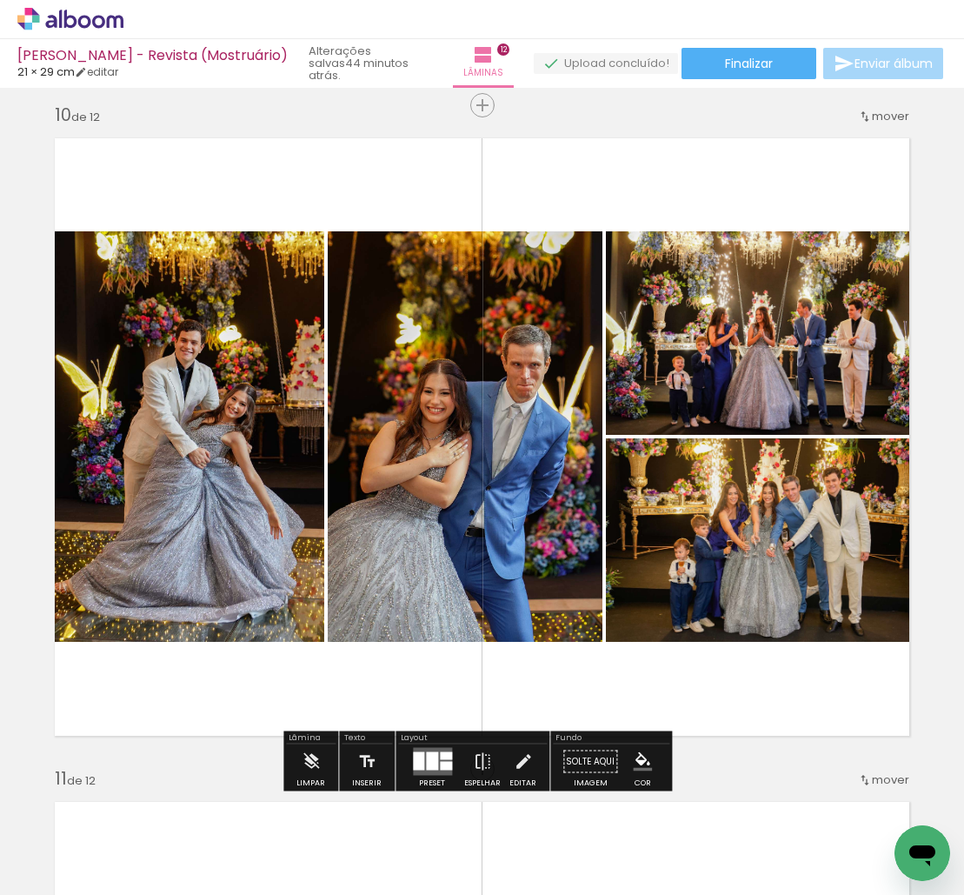
click at [753, 519] on quentale-photo at bounding box center [763, 540] width 315 height 204
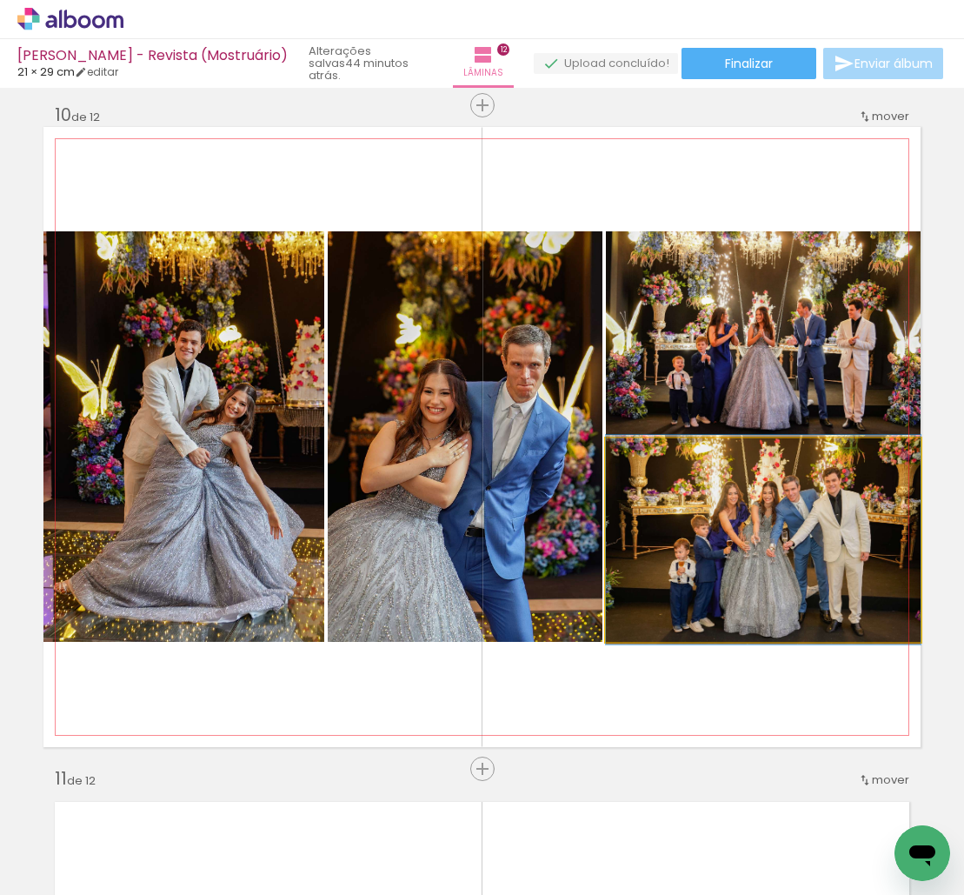
click at [753, 519] on quentale-photo at bounding box center [763, 540] width 315 height 204
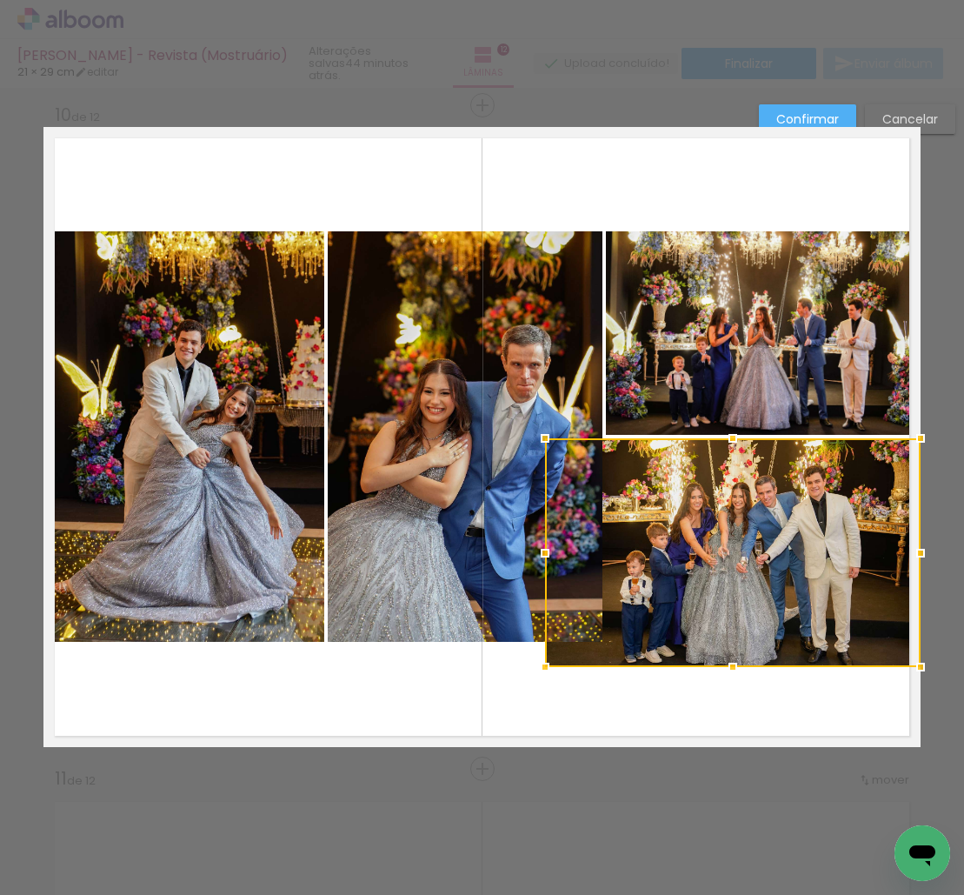
drag, startPoint x: 602, startPoint y: 639, endPoint x: 541, endPoint y: 664, distance: 65.9
click at [541, 664] on div at bounding box center [545, 667] width 35 height 35
click at [634, 704] on quentale-layouter at bounding box center [482, 437] width 878 height 620
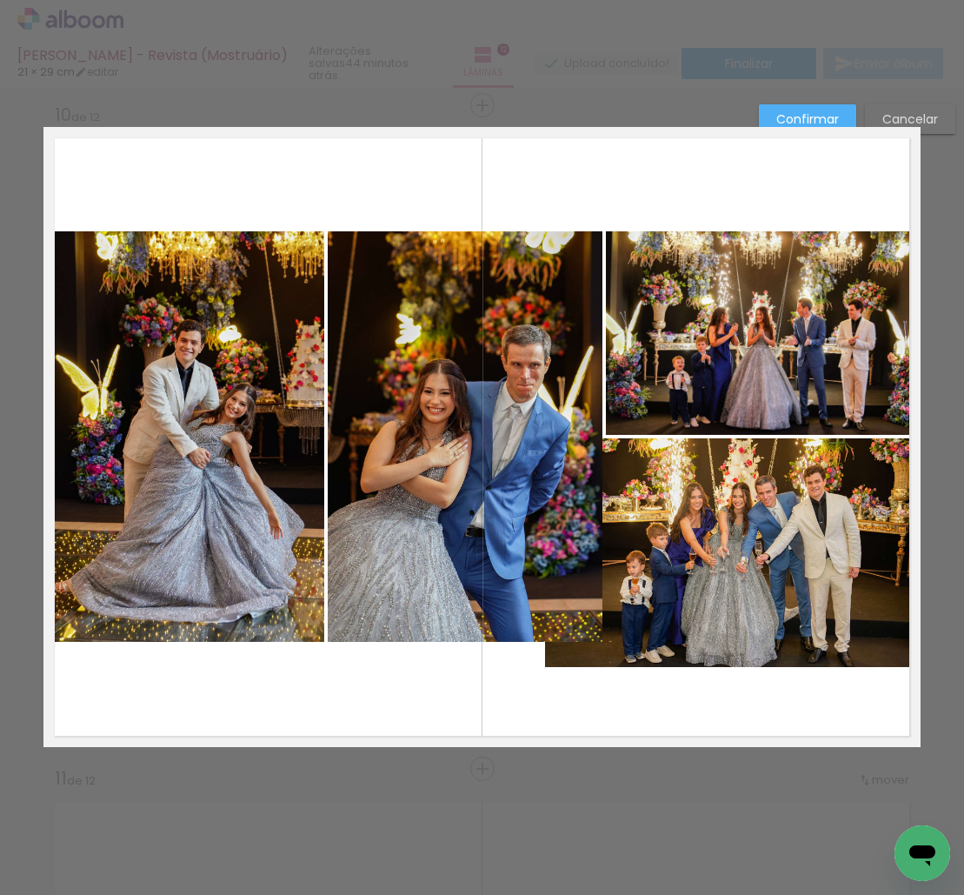
click at [0, 0] on slot "Cancelar" at bounding box center [0, 0] width 0 height 0
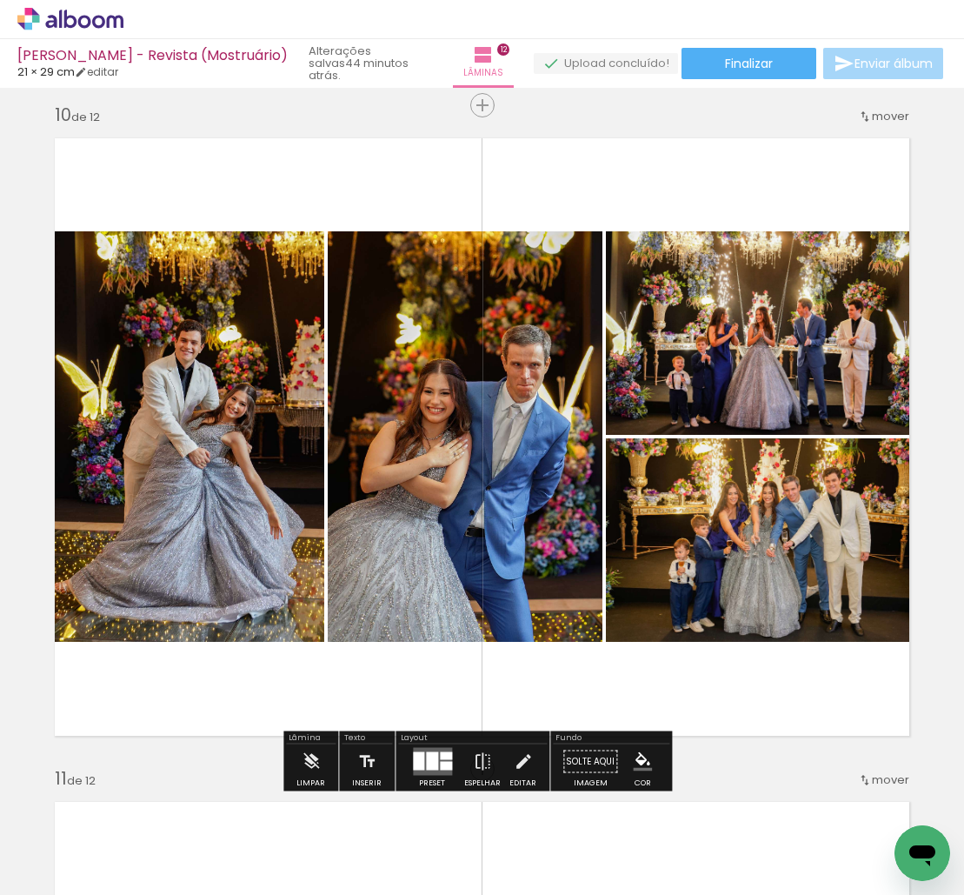
click at [764, 551] on quentale-photo at bounding box center [763, 540] width 315 height 204
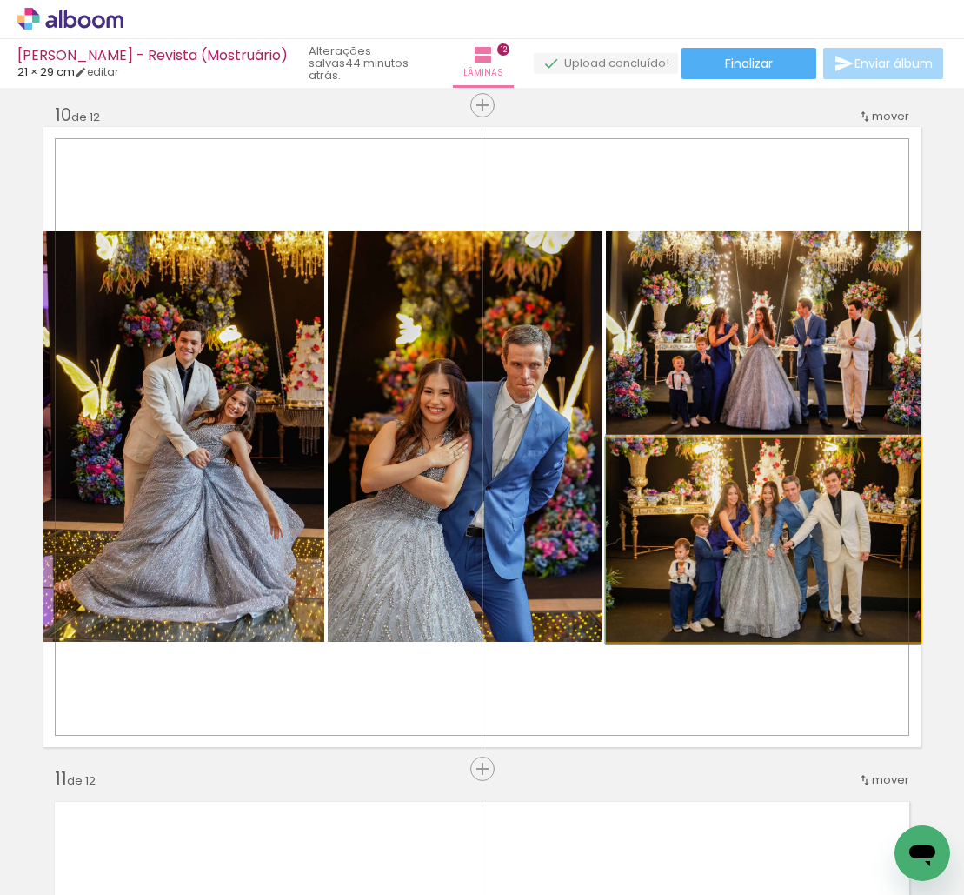
click at [764, 551] on album-spread "10 de 12" at bounding box center [482, 437] width 878 height 620
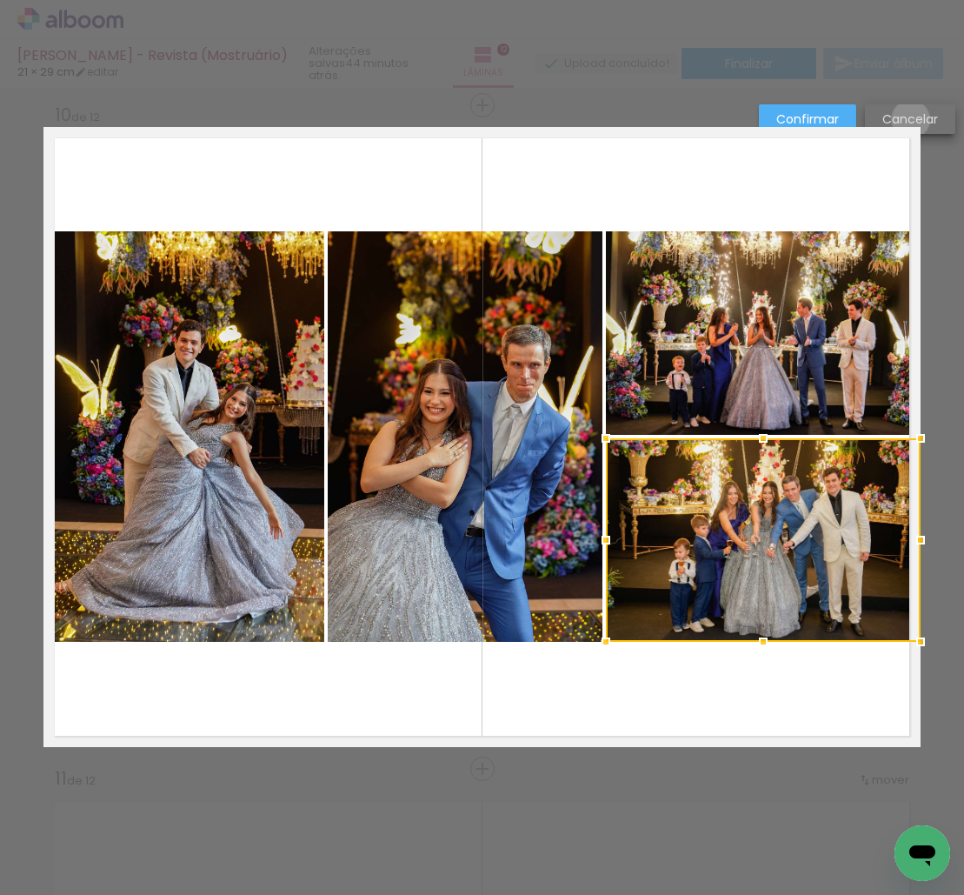
click at [0, 0] on slot "Cancelar" at bounding box center [0, 0] width 0 height 0
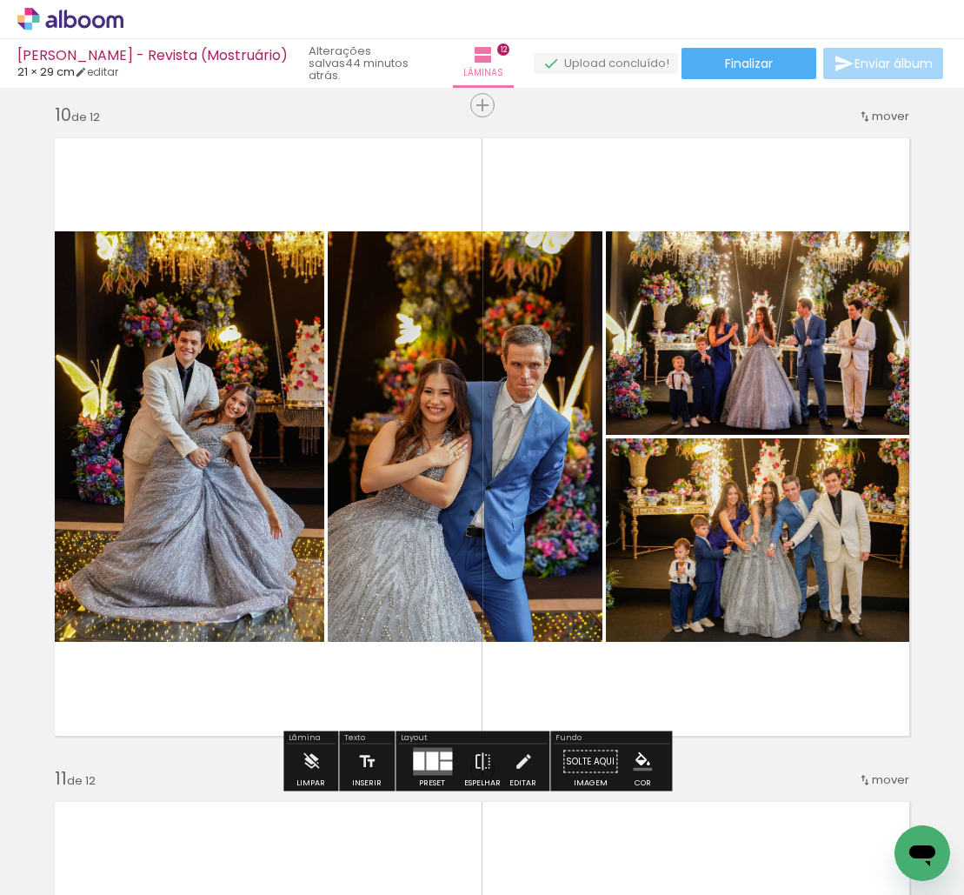
click at [792, 612] on quentale-photo at bounding box center [763, 540] width 315 height 204
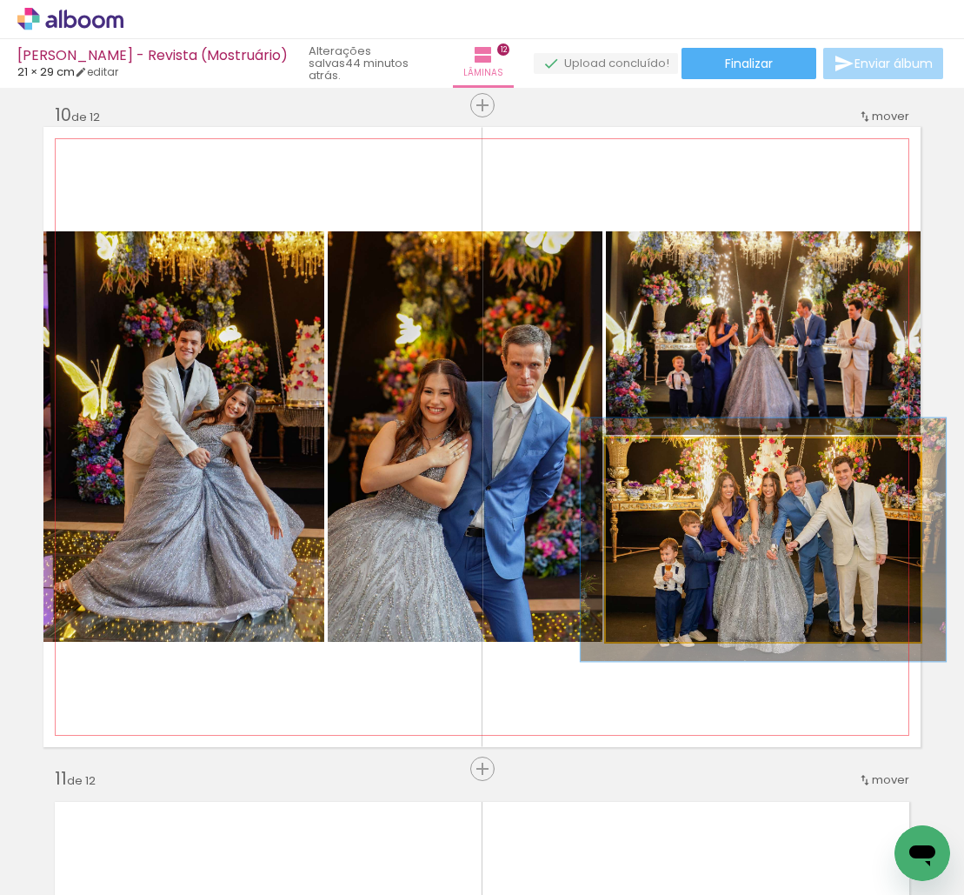
type paper-slider "116"
drag, startPoint x: 644, startPoint y: 456, endPoint x: 781, endPoint y: 571, distance: 178.9
click at [653, 455] on div at bounding box center [657, 457] width 16 height 16
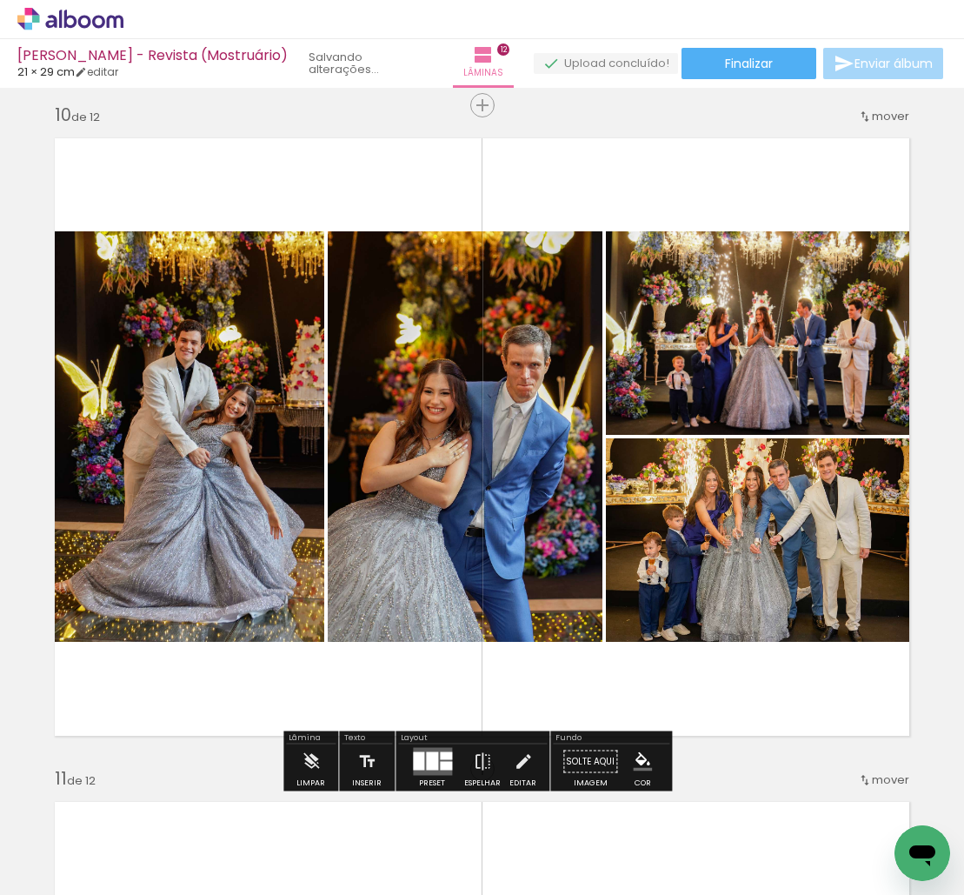
click at [819, 695] on quentale-layouter at bounding box center [482, 437] width 878 height 620
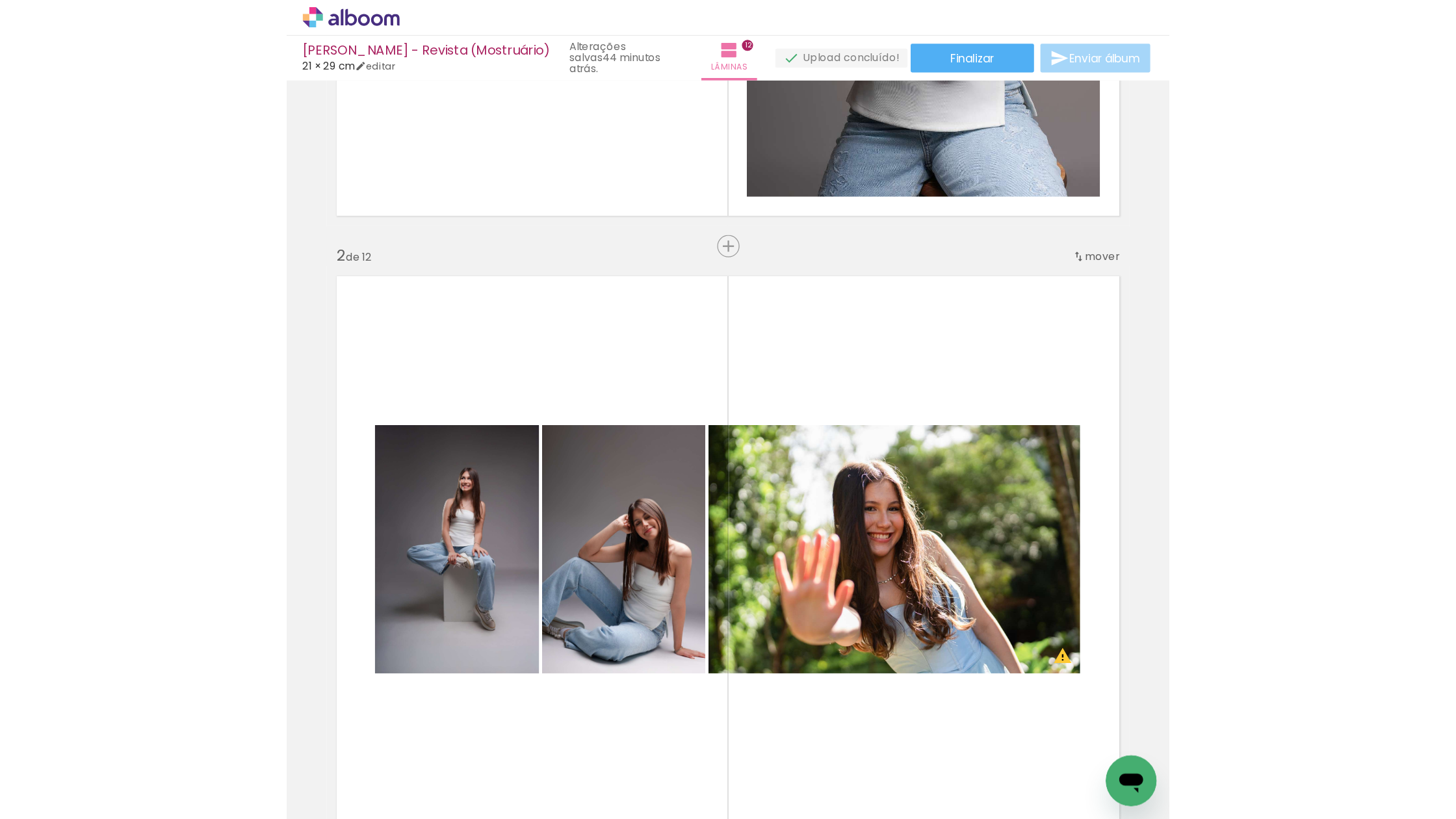
scroll to position [0, 0]
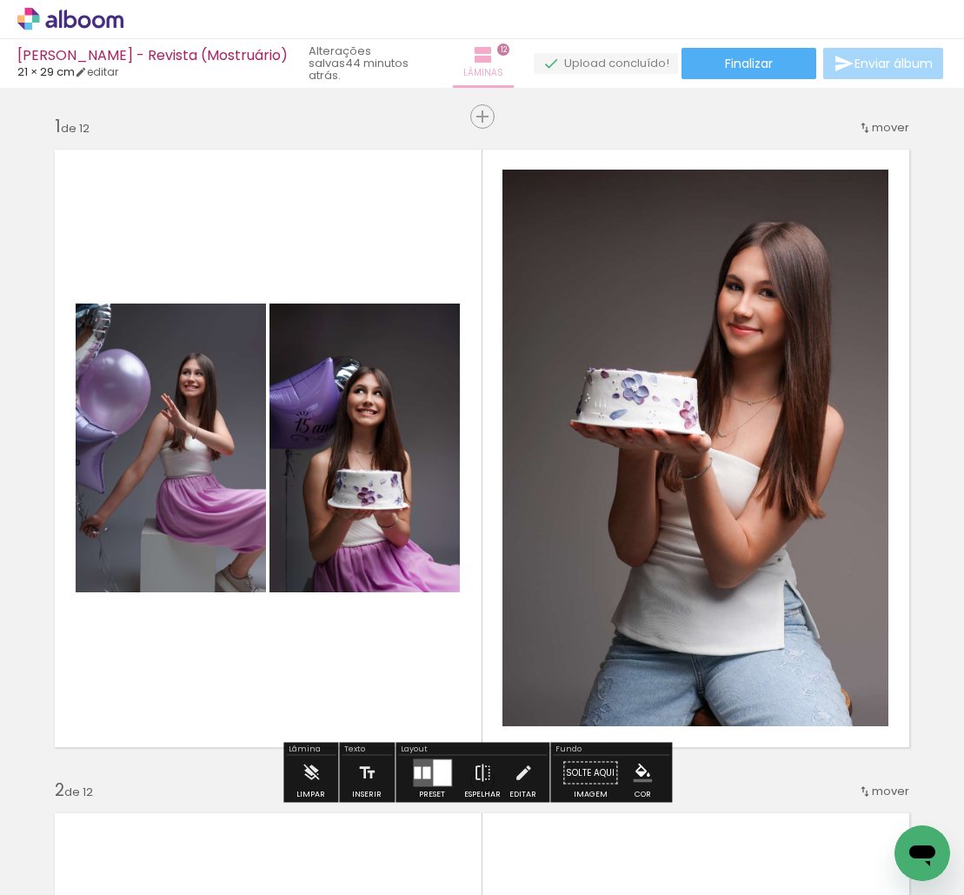
click at [473, 56] on iron-icon at bounding box center [483, 54] width 21 height 21
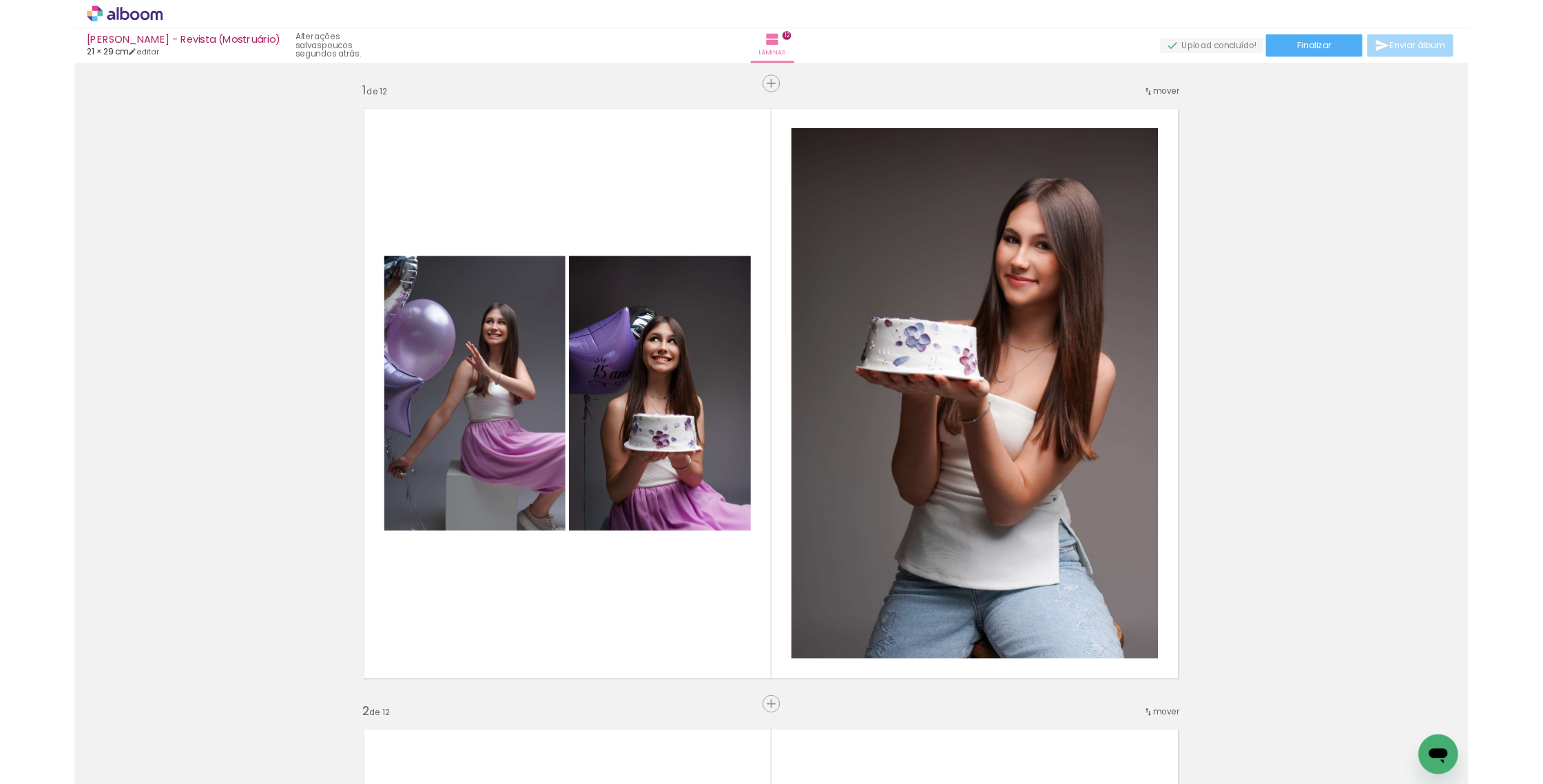
scroll to position [0, 3049]
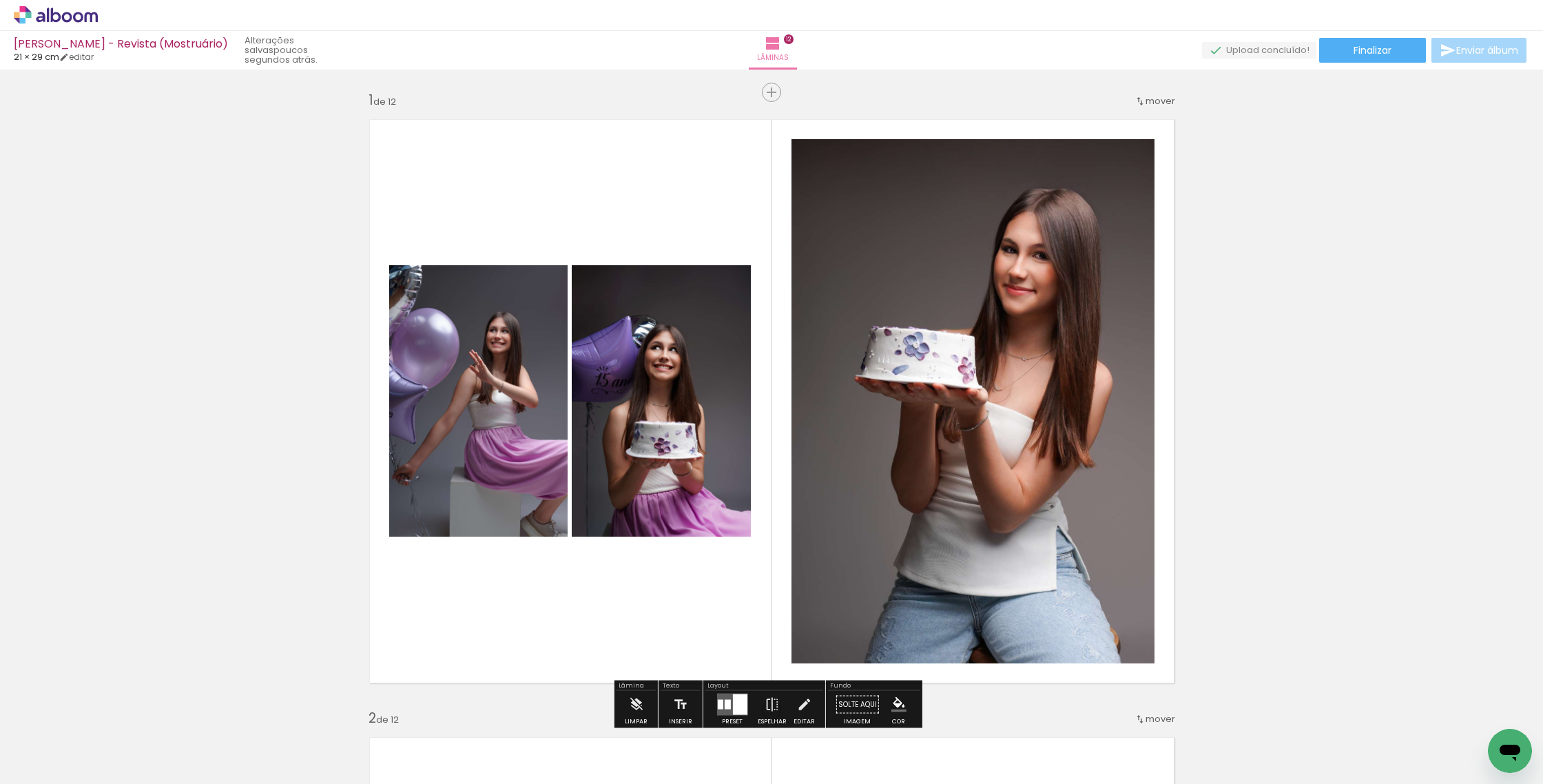
click at [277, 52] on quentale-status "poucos segundos atrás." at bounding box center [289, 50] width 109 height 40
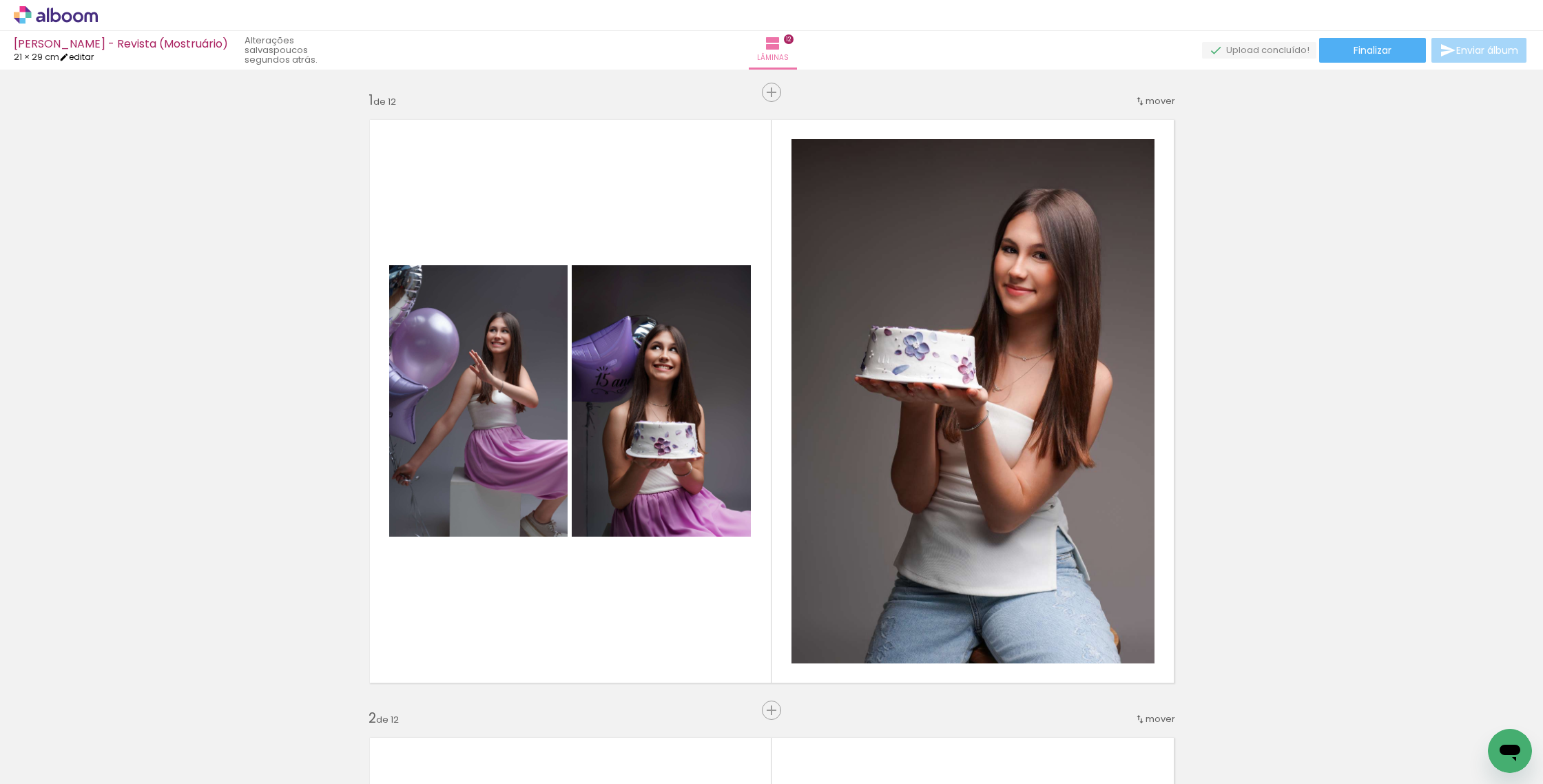
click at [86, 56] on link "editar" at bounding box center [76, 56] width 34 height 12
type input "29,7"
type input "42"
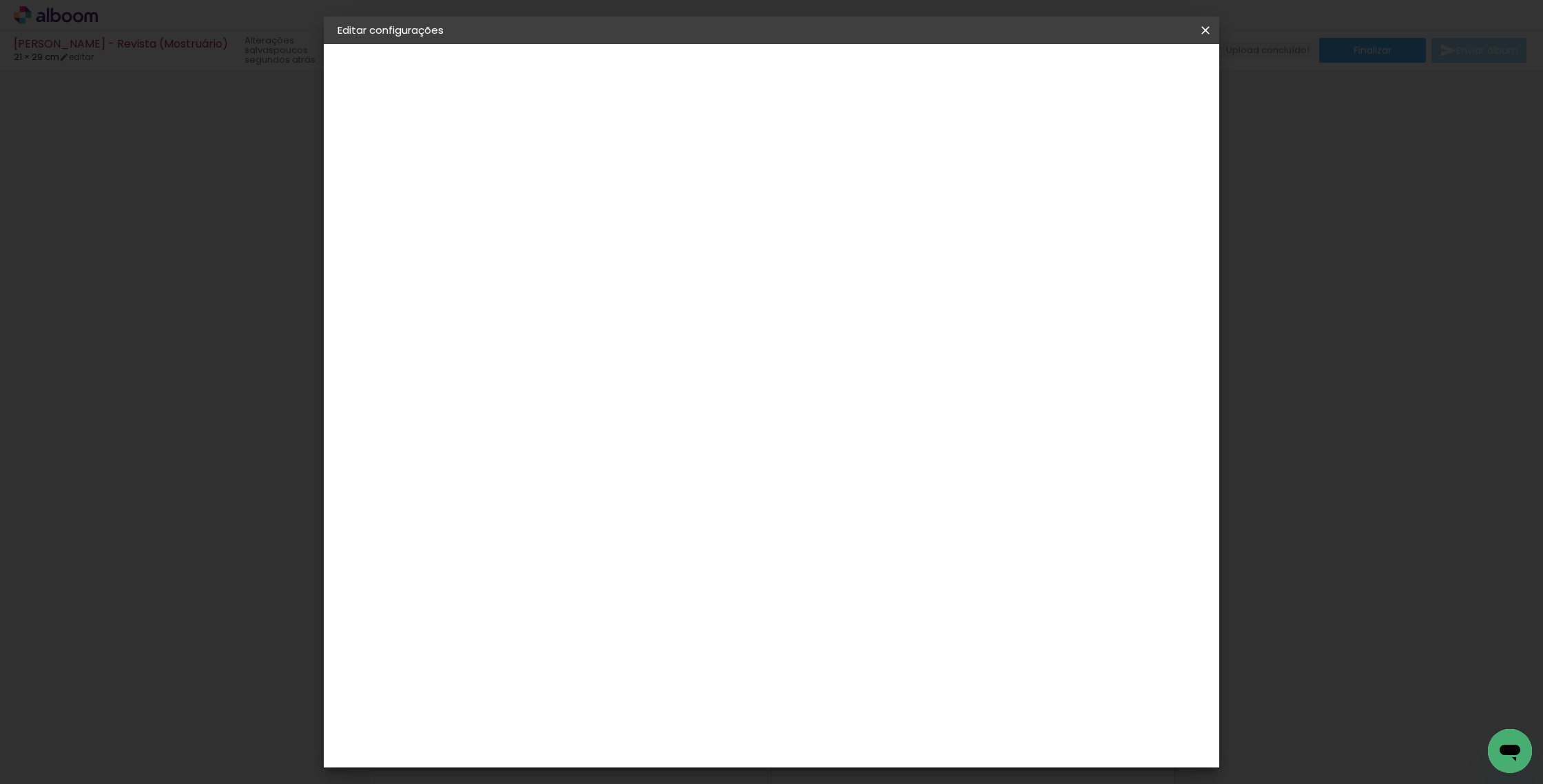
click at [764, 29] on iron-icon at bounding box center [1205, 30] width 17 height 13
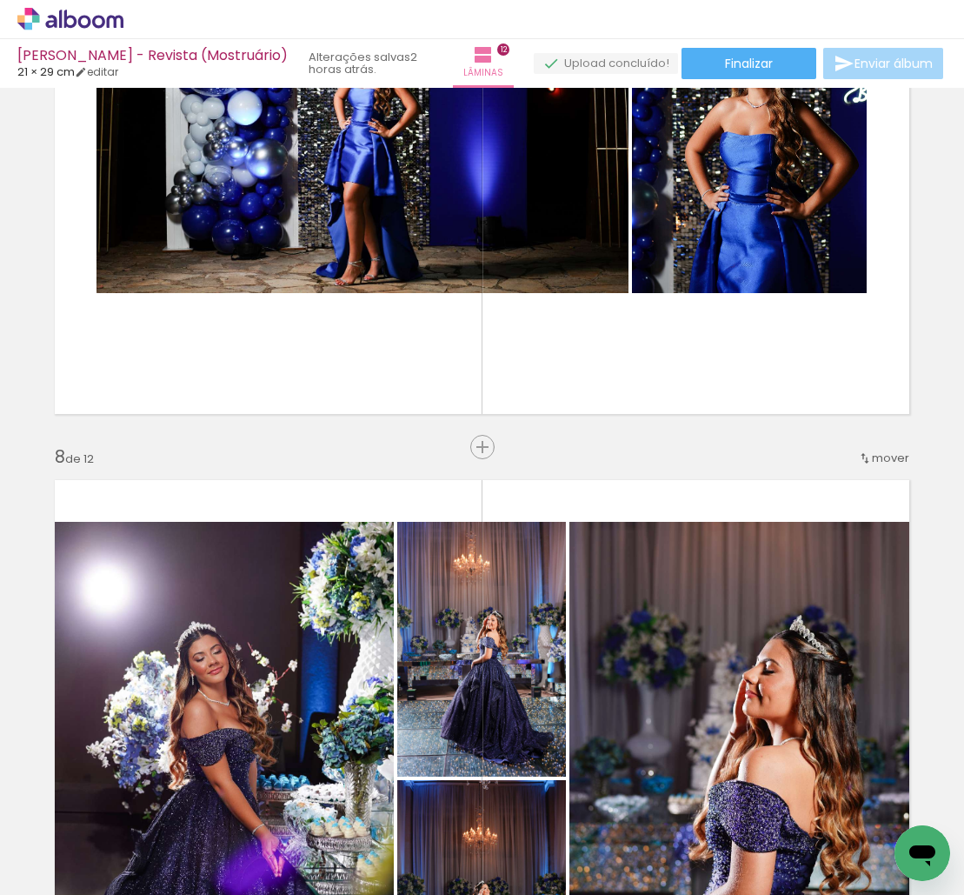
scroll to position [4293, 0]
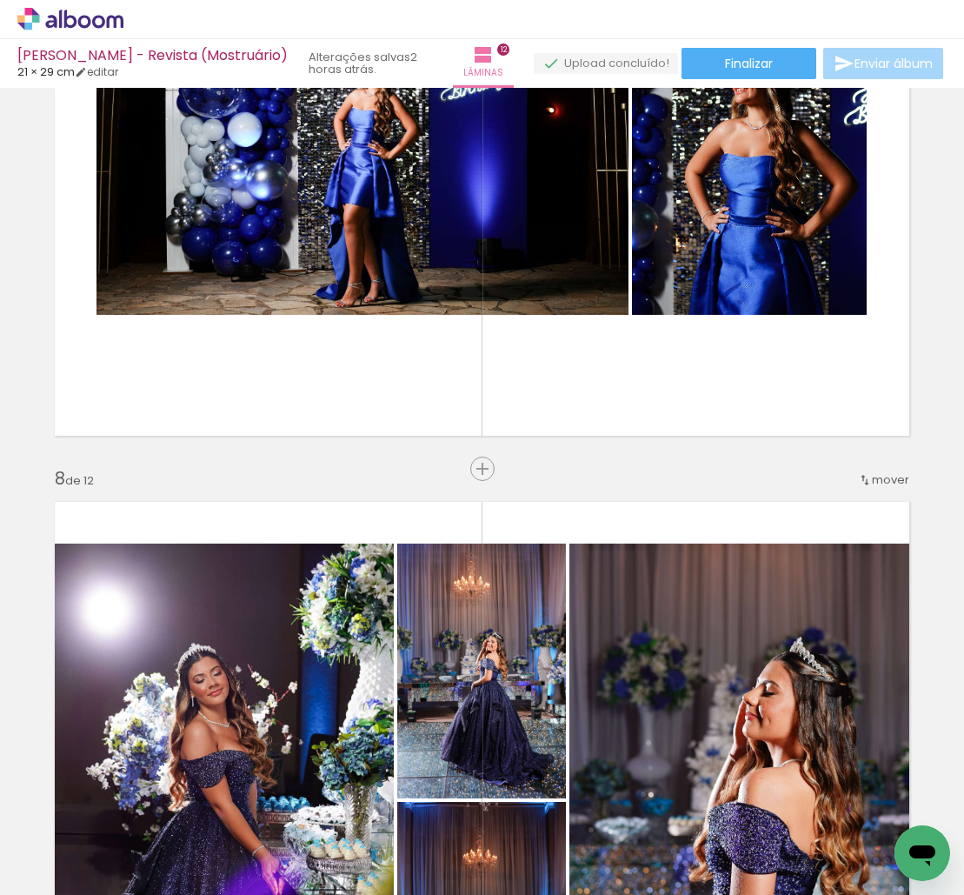
click at [864, 477] on iron-icon at bounding box center [865, 480] width 14 height 14
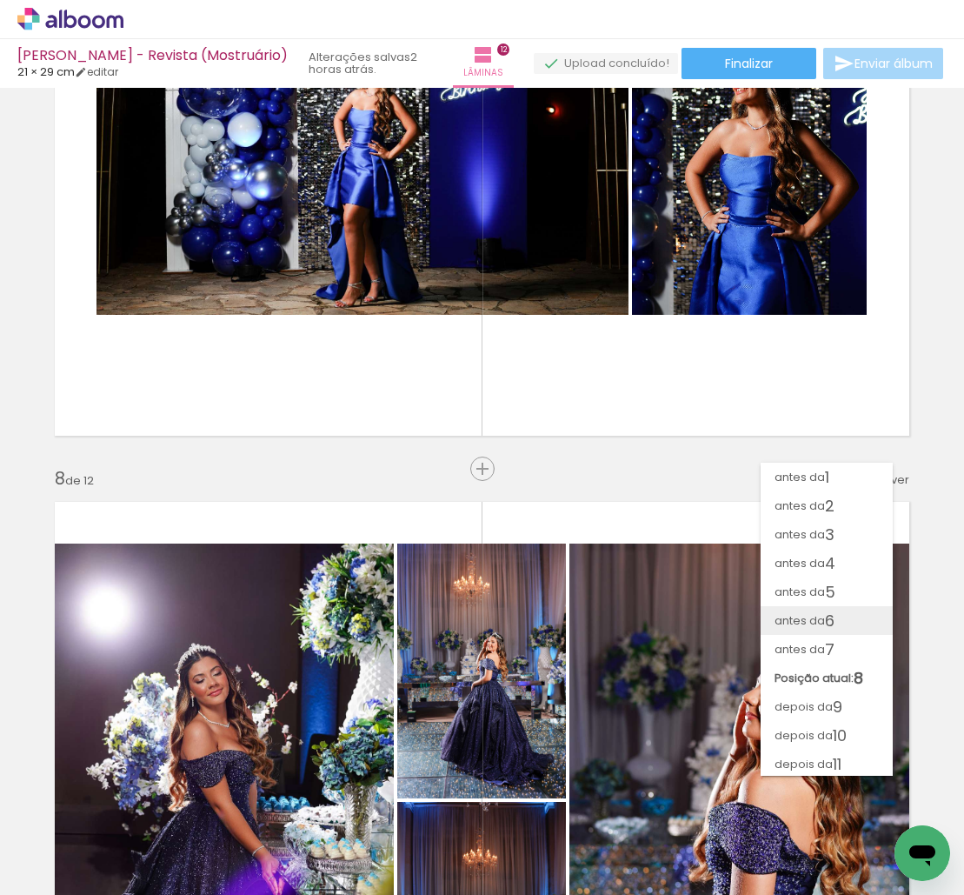
click at [840, 620] on paper-item "antes da 6" at bounding box center [827, 620] width 132 height 29
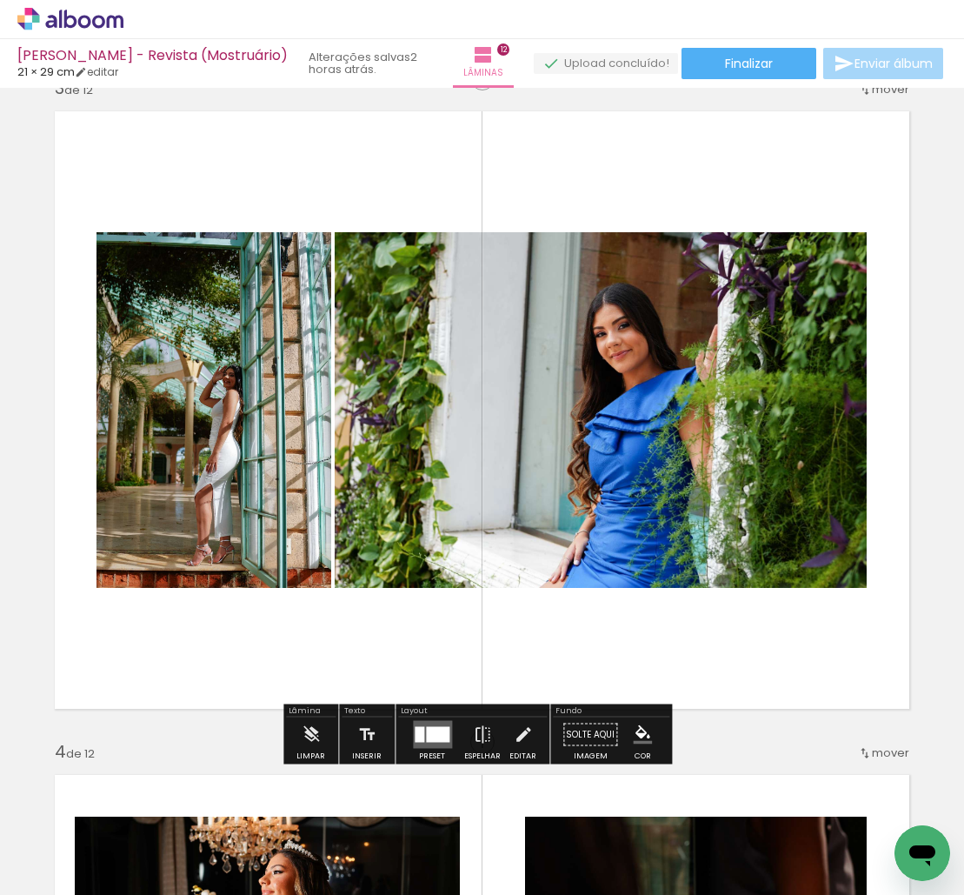
scroll to position [1353, 0]
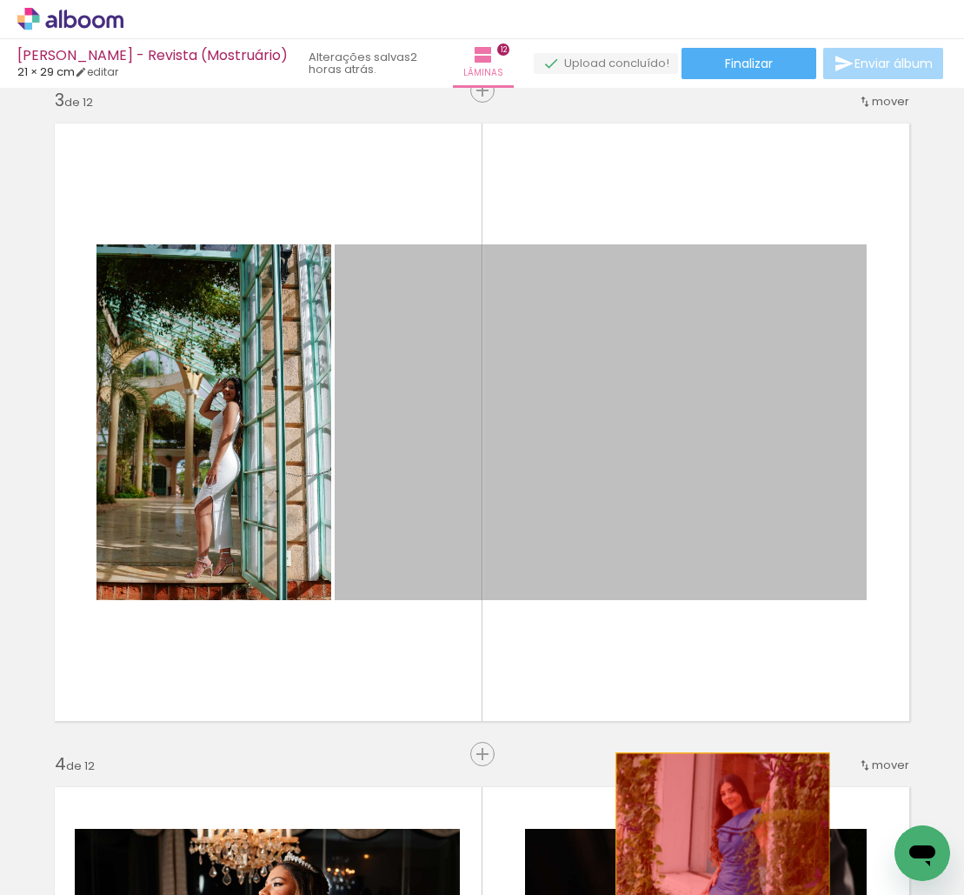
drag, startPoint x: 718, startPoint y: 679, endPoint x: 691, endPoint y: 819, distance: 142.8
click at [715, 839] on quentale-workspace at bounding box center [482, 447] width 964 height 895
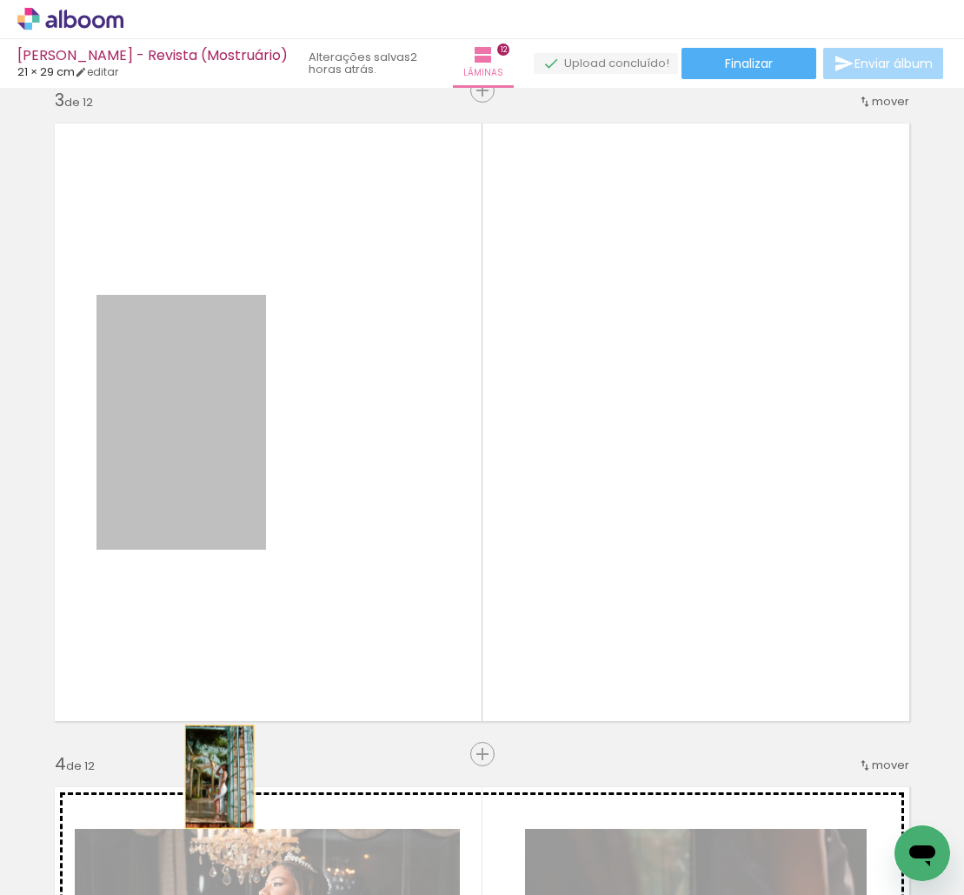
drag, startPoint x: 216, startPoint y: 610, endPoint x: 207, endPoint y: 836, distance: 226.3
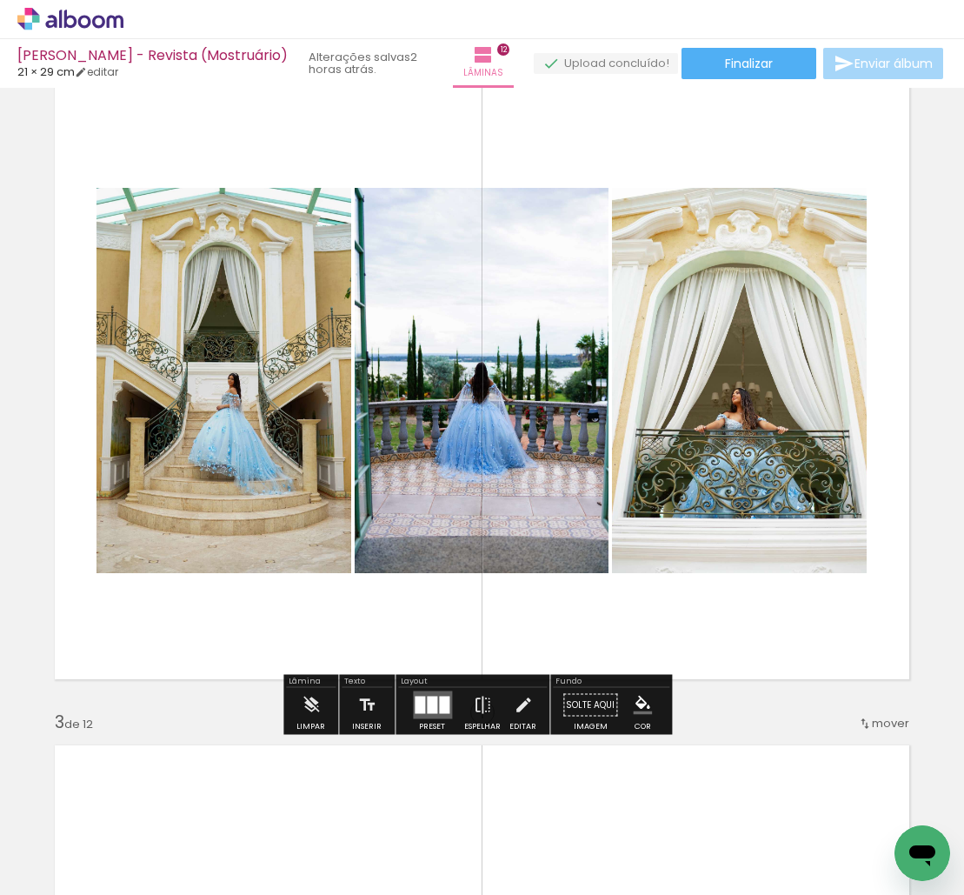
scroll to position [625, 0]
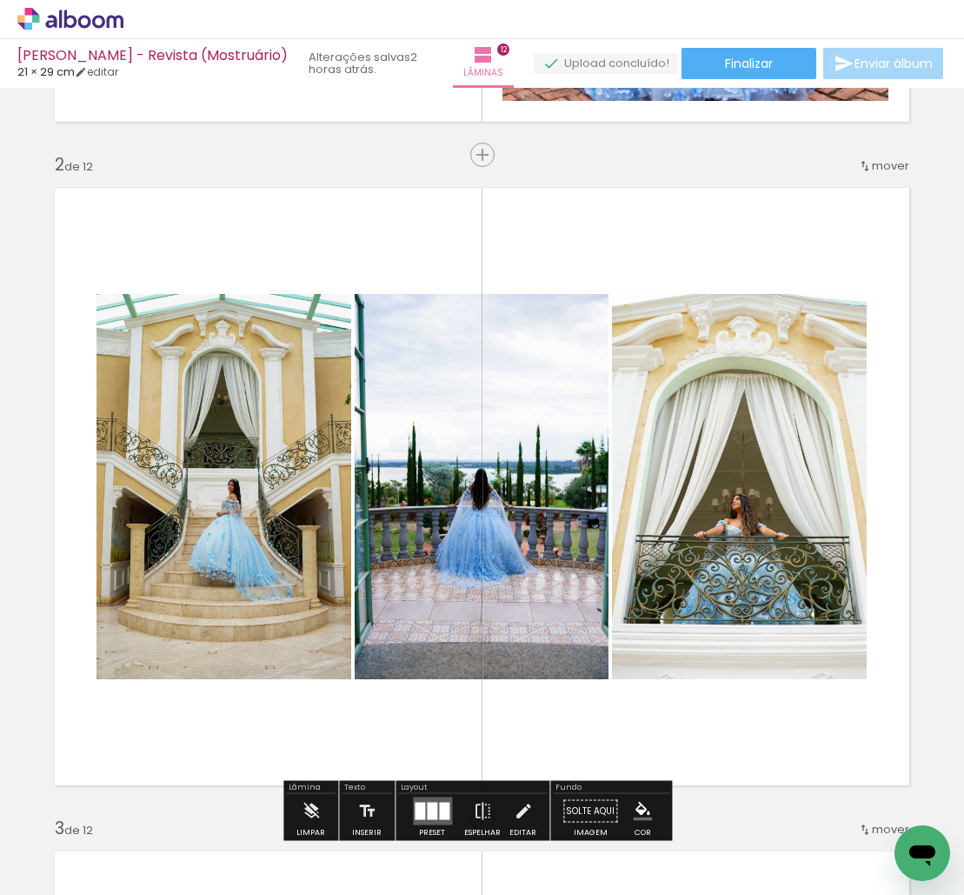
click at [567, 518] on quentale-photo at bounding box center [482, 486] width 254 height 385
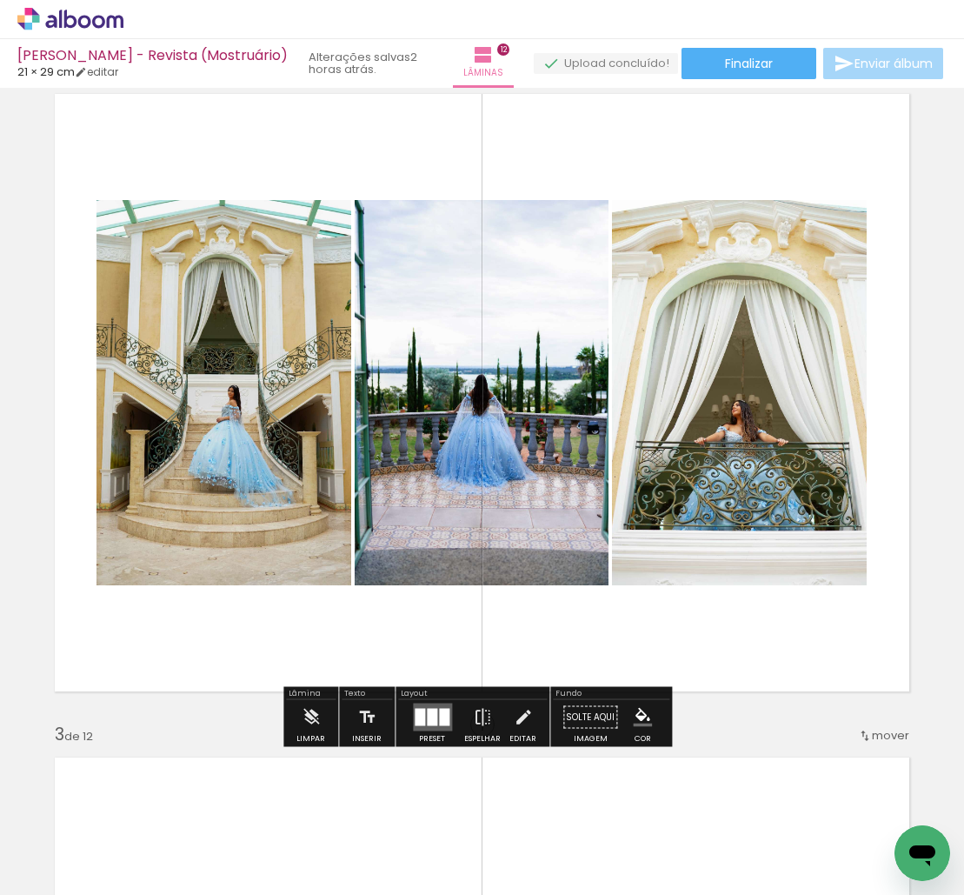
scroll to position [720, 0]
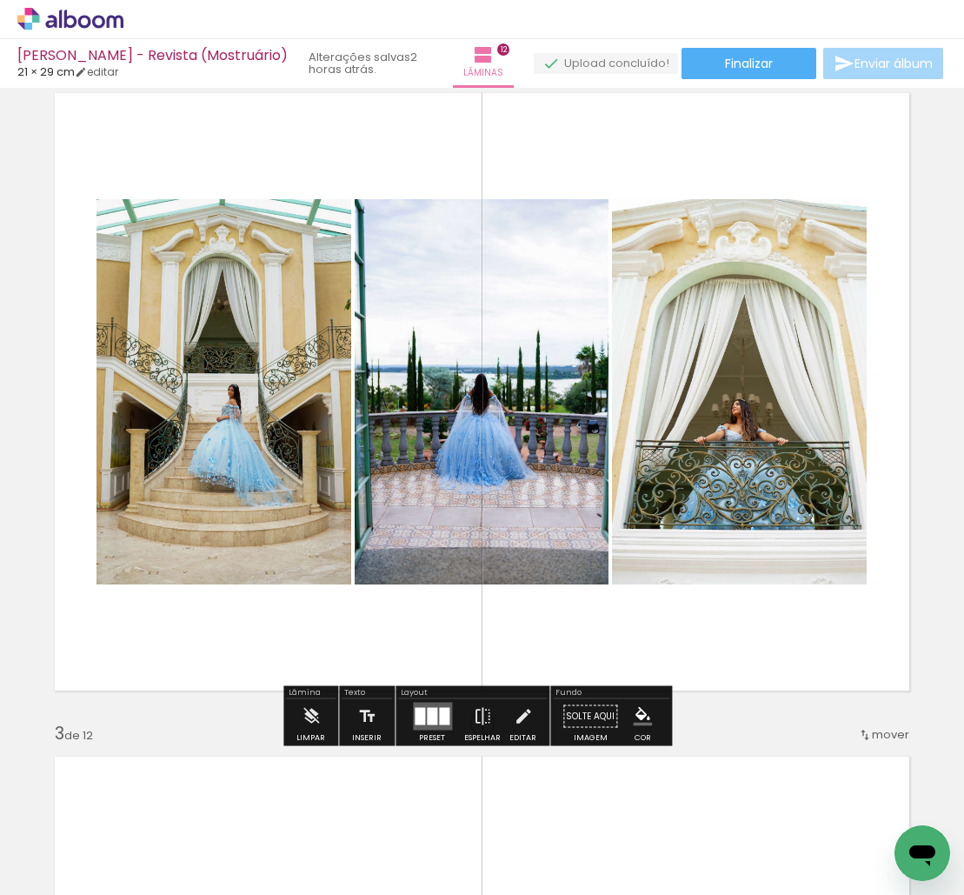
click at [432, 712] on div at bounding box center [432, 716] width 10 height 17
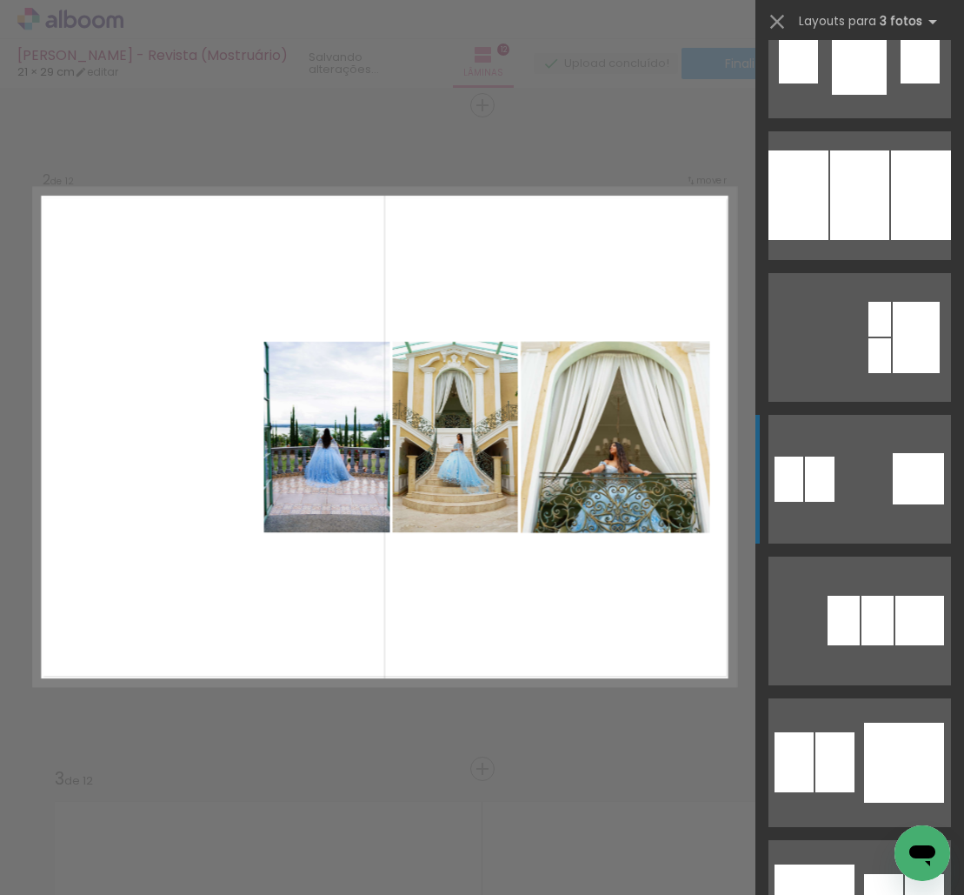
scroll to position [2047, 0]
click at [853, 604] on div at bounding box center [844, 622] width 32 height 50
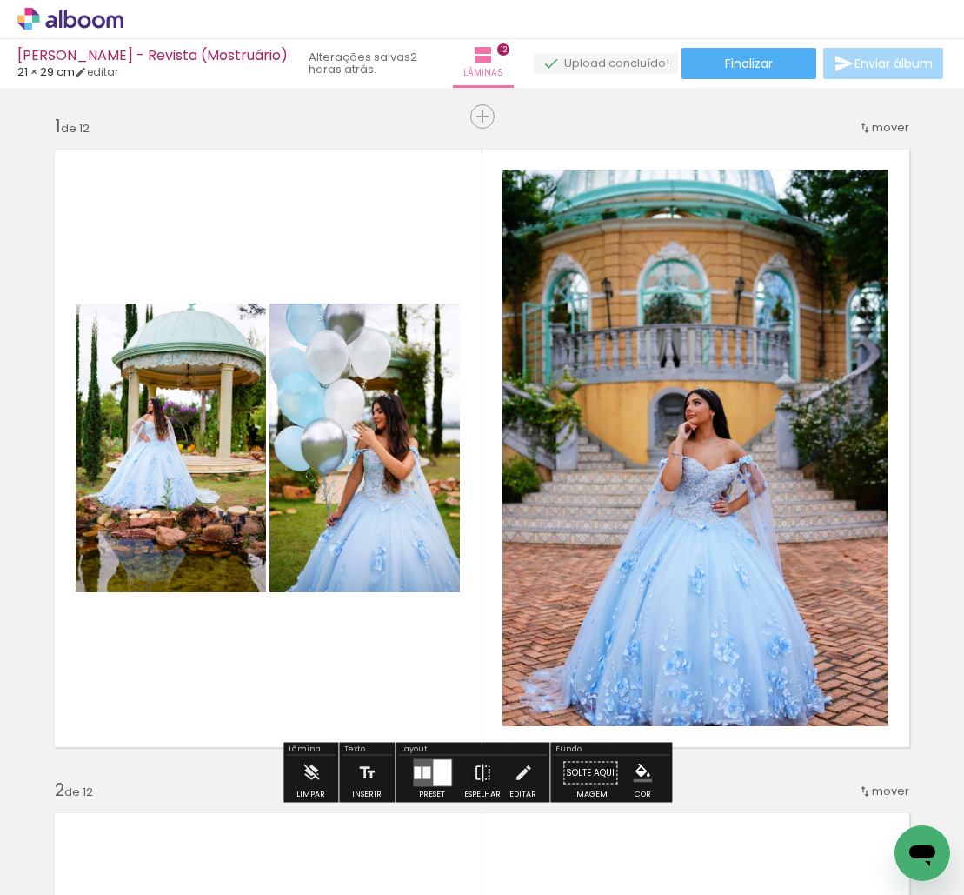
scroll to position [12, 0]
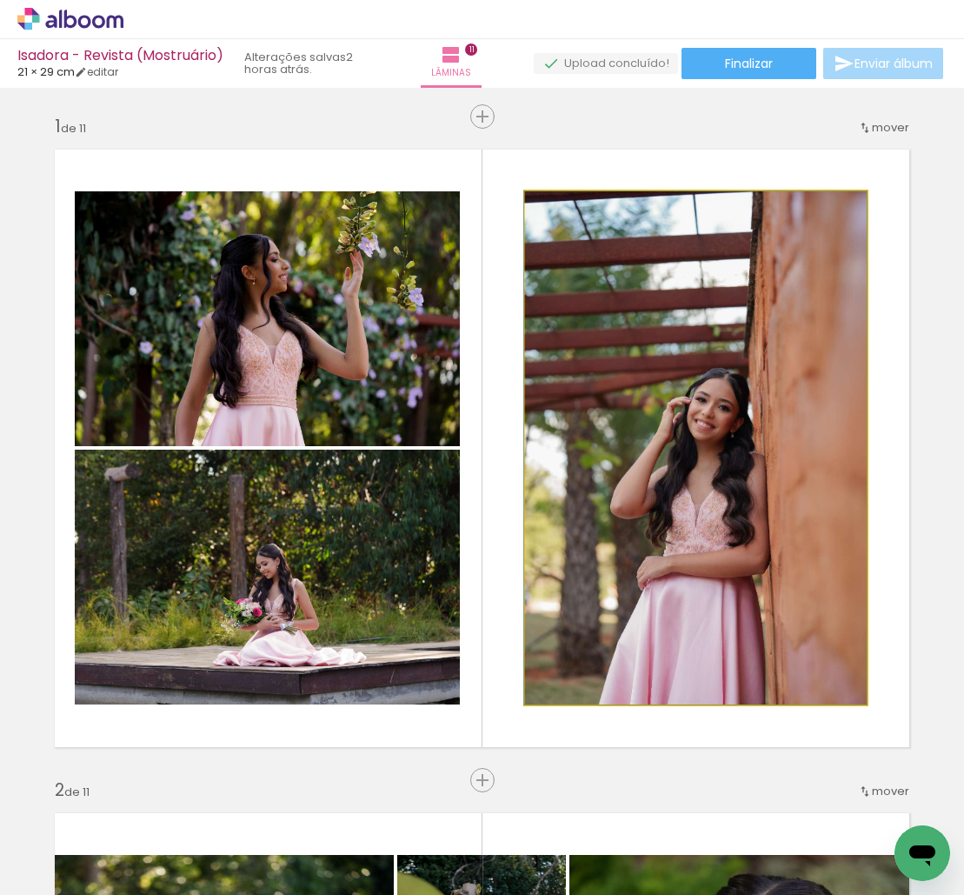
click at [724, 554] on quentale-photo at bounding box center [696, 447] width 342 height 513
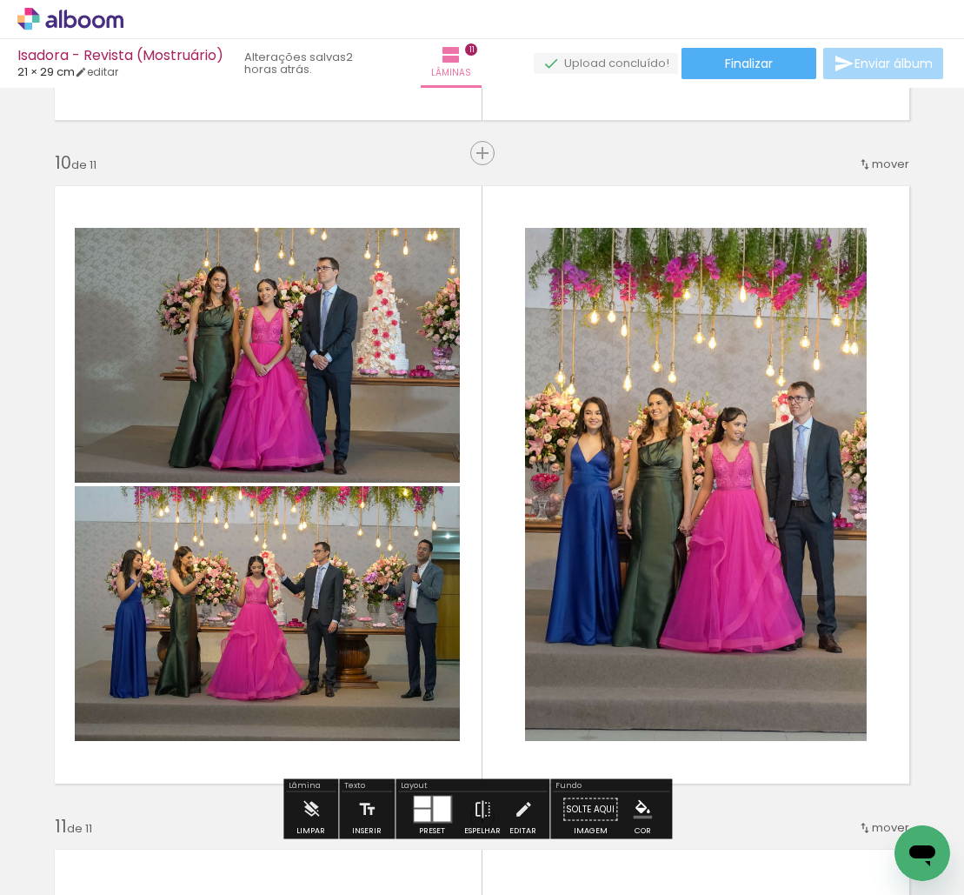
scroll to position [5934, 0]
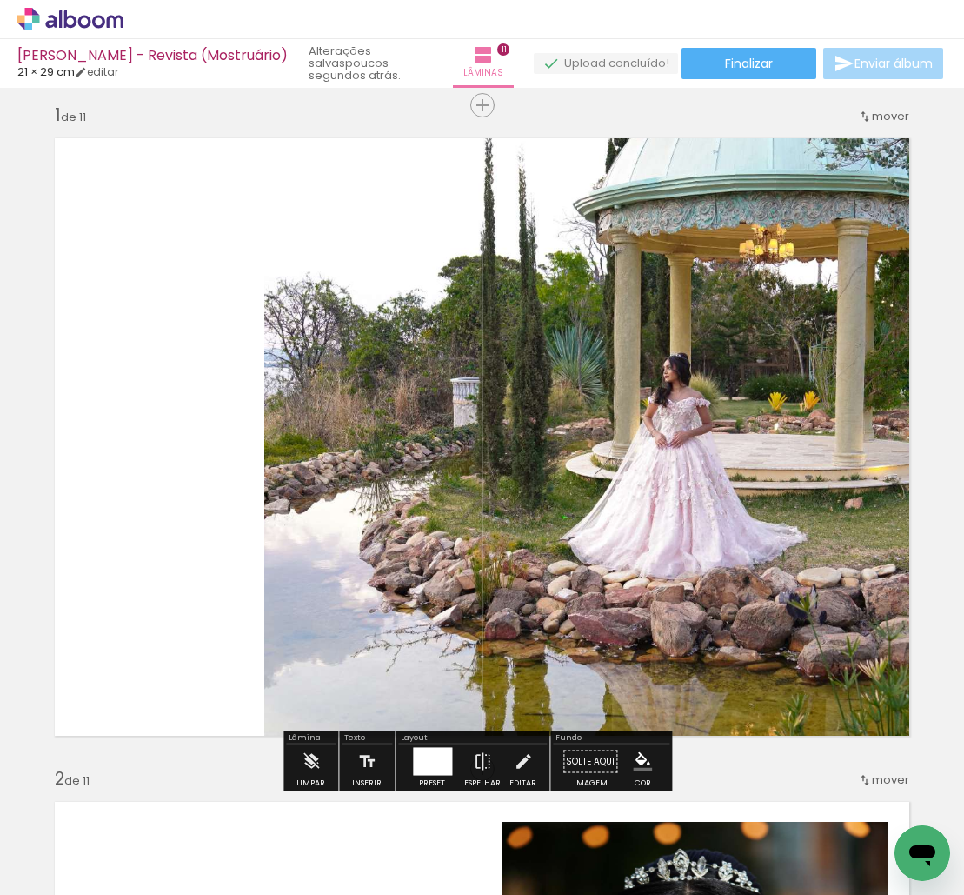
scroll to position [0, 3761]
click at [804, 379] on quentale-photo at bounding box center [592, 437] width 657 height 620
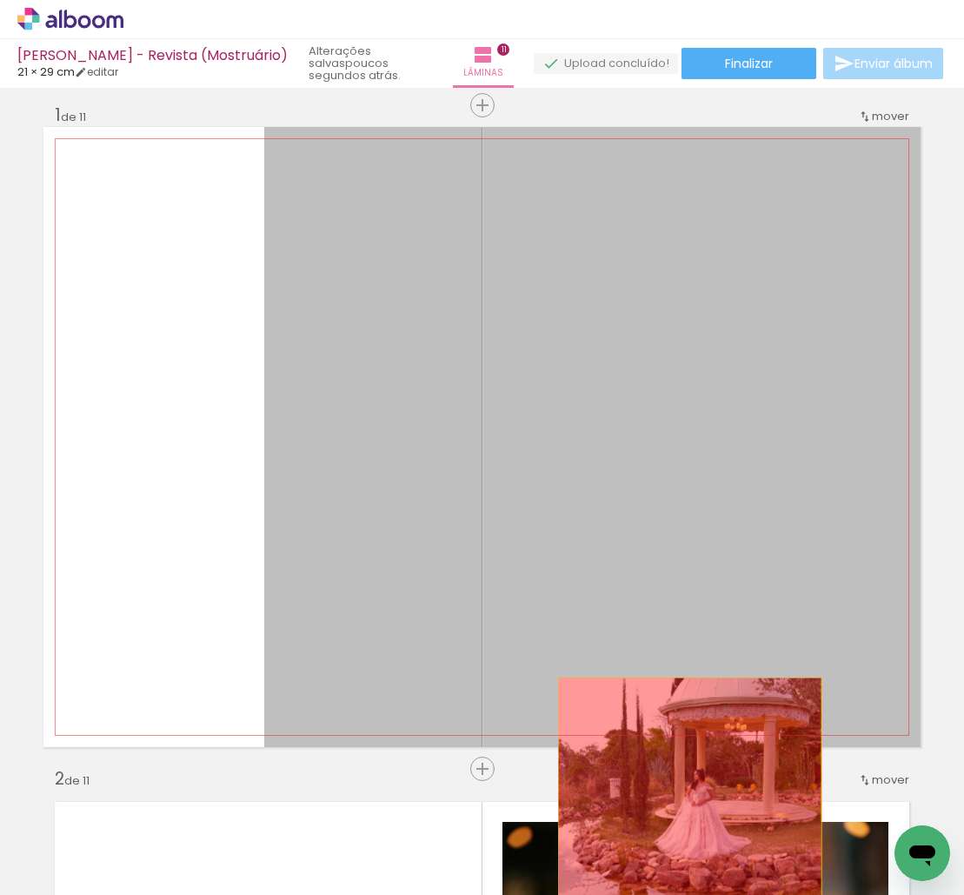
drag, startPoint x: 745, startPoint y: 314, endPoint x: 684, endPoint y: 804, distance: 494.4
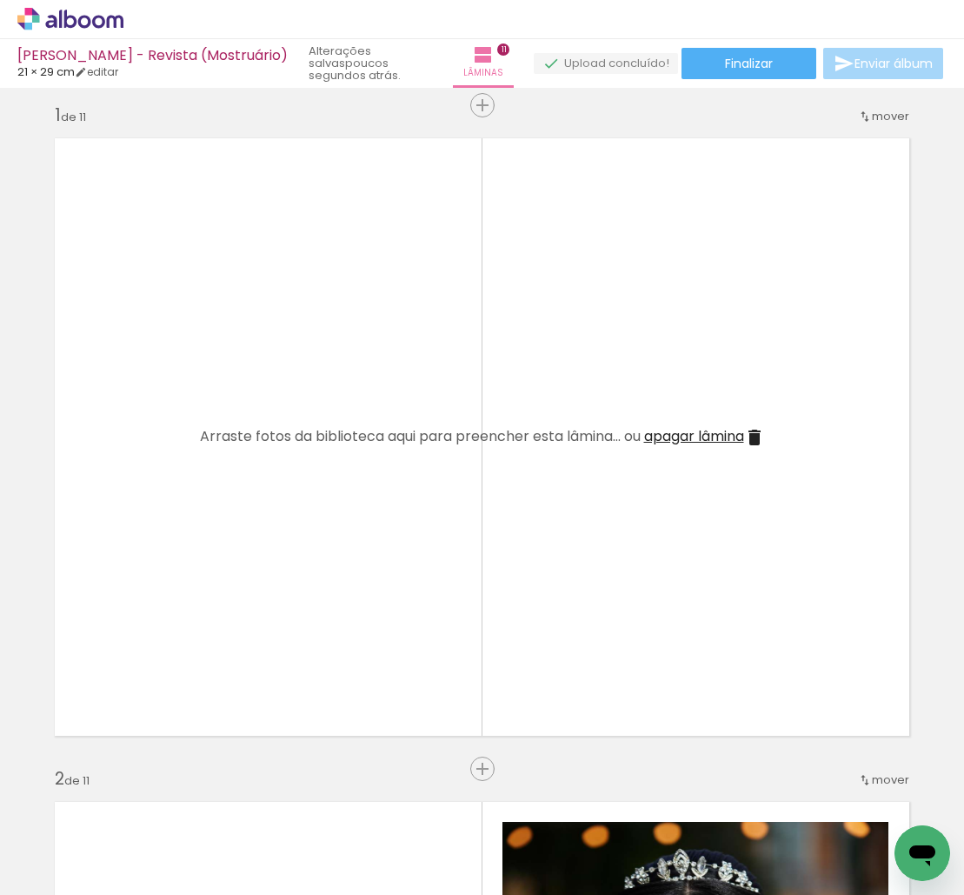
click at [81, 871] on span "Adicionar Fotos" at bounding box center [62, 871] width 52 height 19
click at [0, 0] on input "file" at bounding box center [0, 0] width 0 height 0
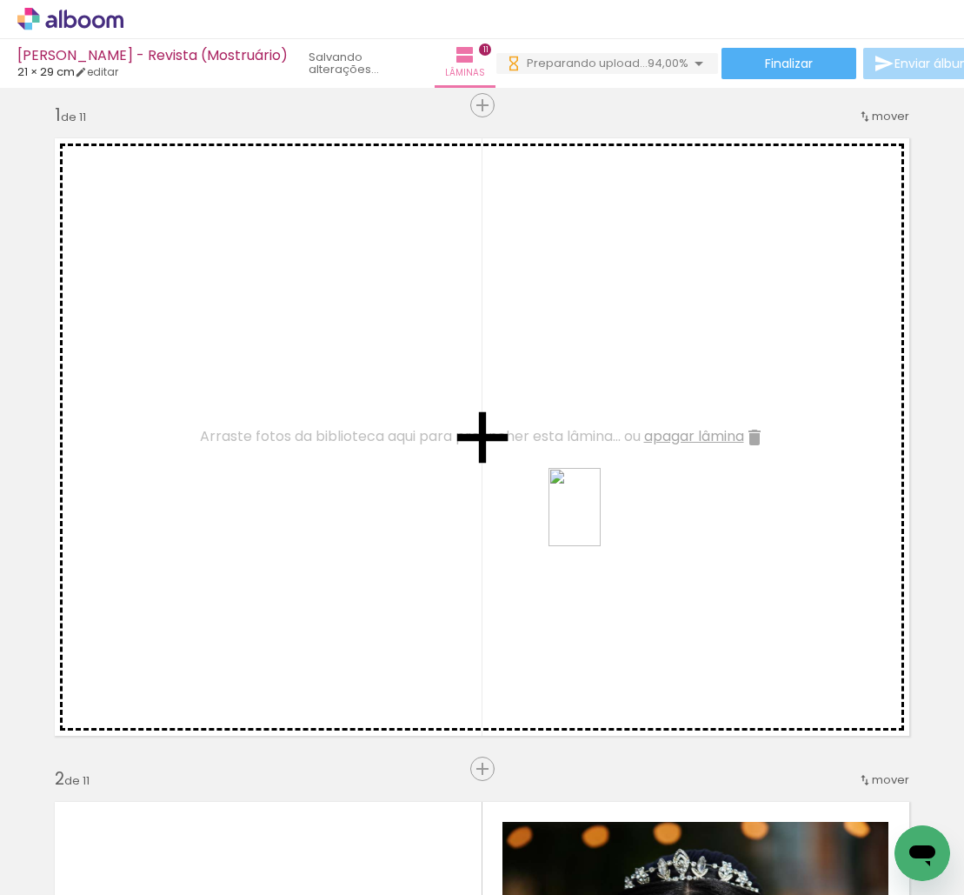
drag, startPoint x: 808, startPoint y: 831, endPoint x: 774, endPoint y: 747, distance: 90.1
click at [600, 519] on quentale-workspace at bounding box center [482, 447] width 964 height 895
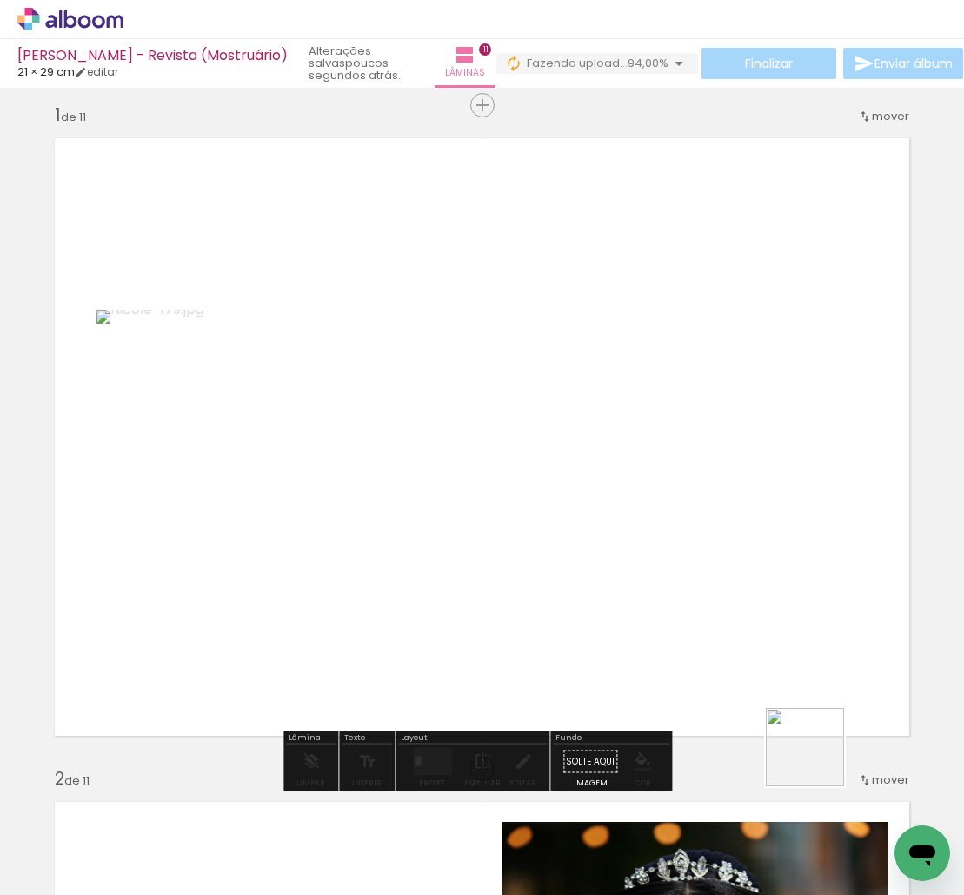
drag, startPoint x: 880, startPoint y: 837, endPoint x: 611, endPoint y: 568, distance: 380.0
click at [611, 562] on quentale-workspace at bounding box center [482, 447] width 964 height 895
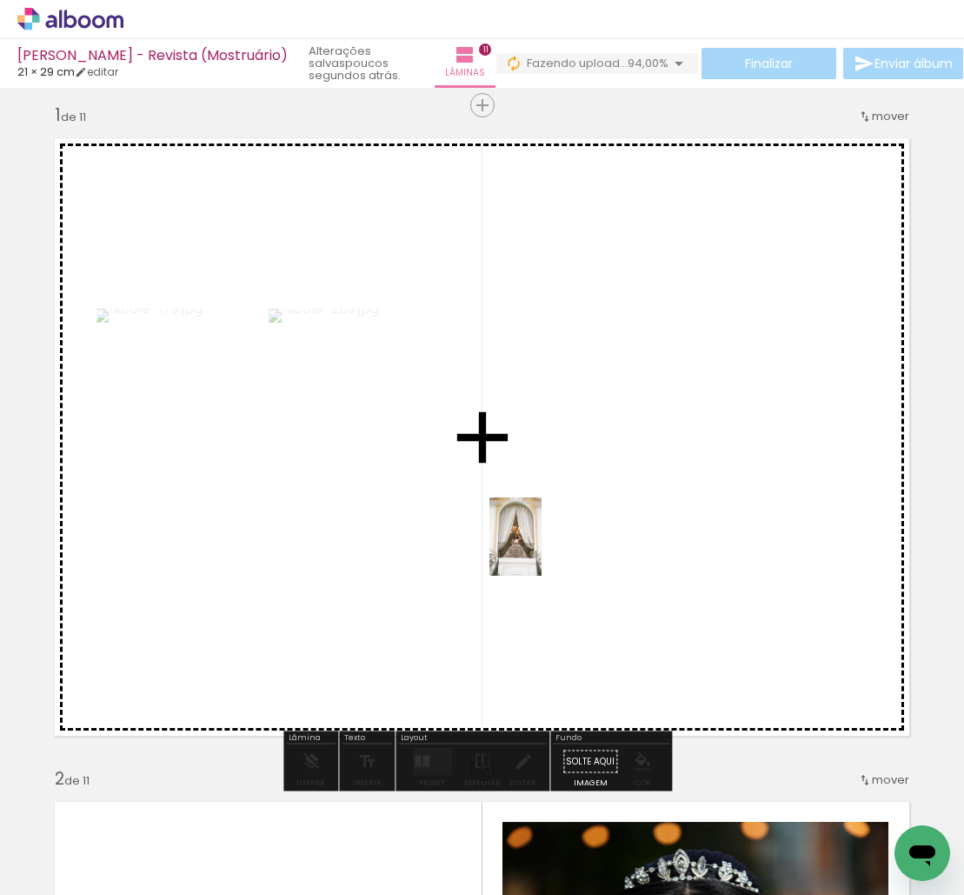
drag, startPoint x: 697, startPoint y: 847, endPoint x: 543, endPoint y: 553, distance: 332.2
click at [542, 550] on quentale-workspace at bounding box center [482, 447] width 964 height 895
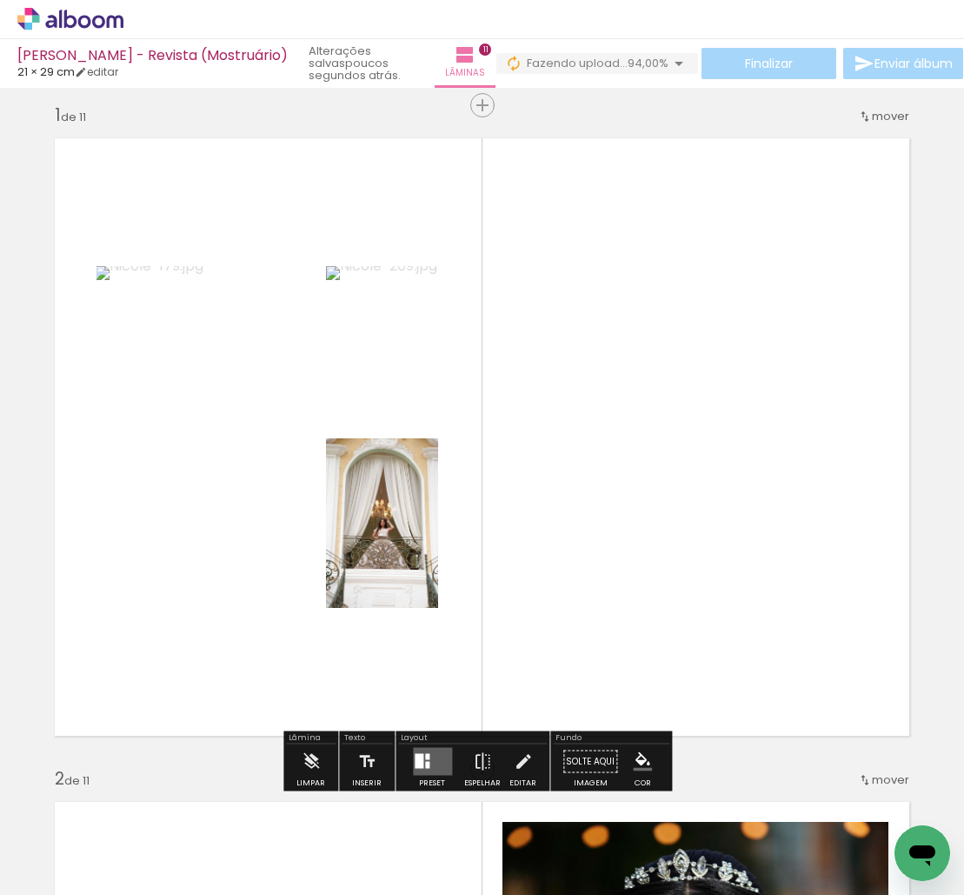
click at [432, 762] on quentale-layouter at bounding box center [432, 762] width 39 height 28
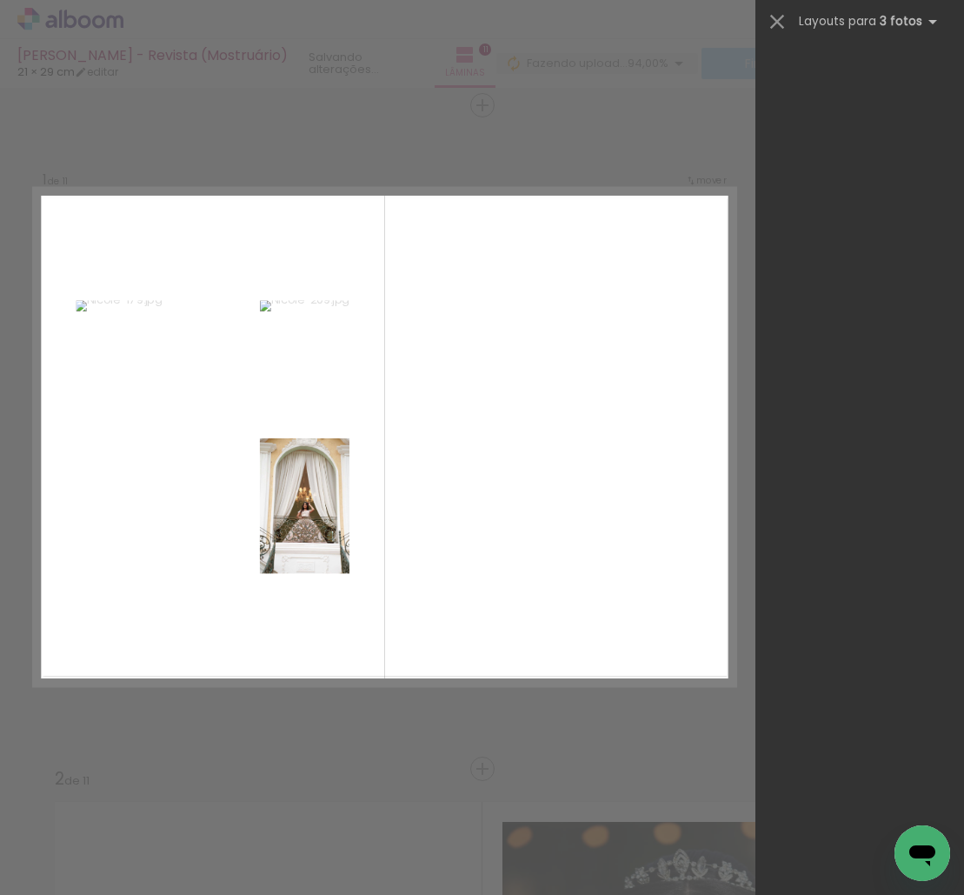
scroll to position [0, 0]
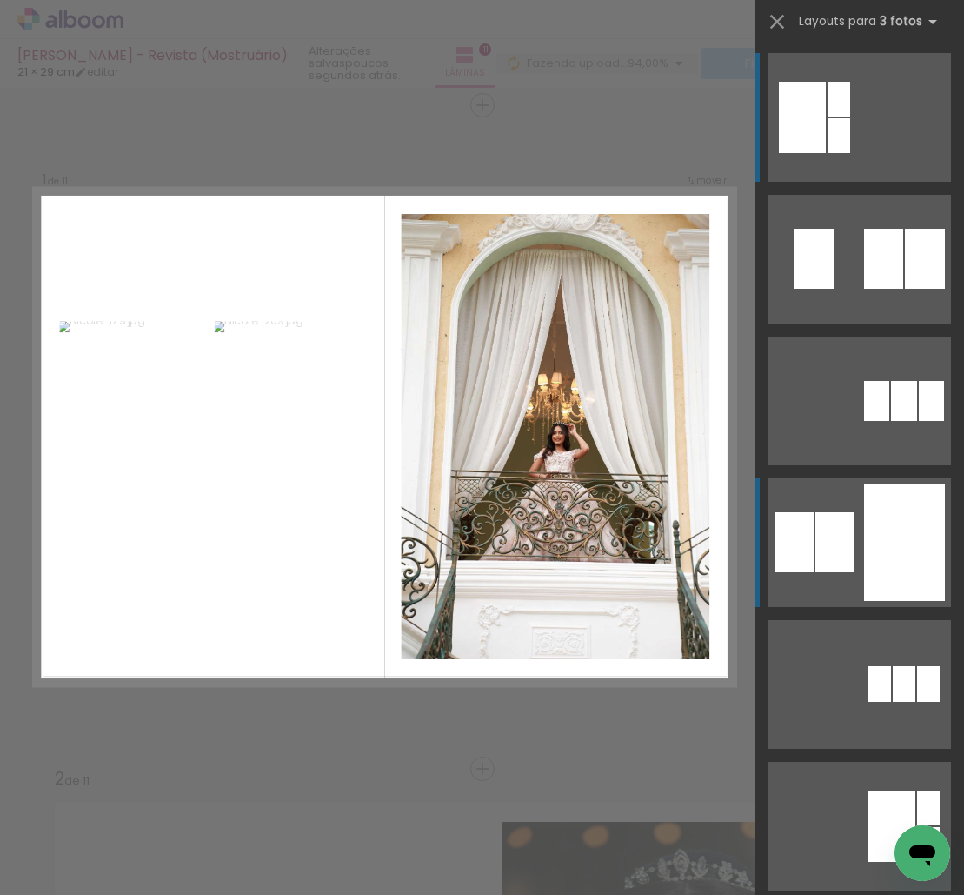
click at [845, 519] on div at bounding box center [835, 542] width 39 height 60
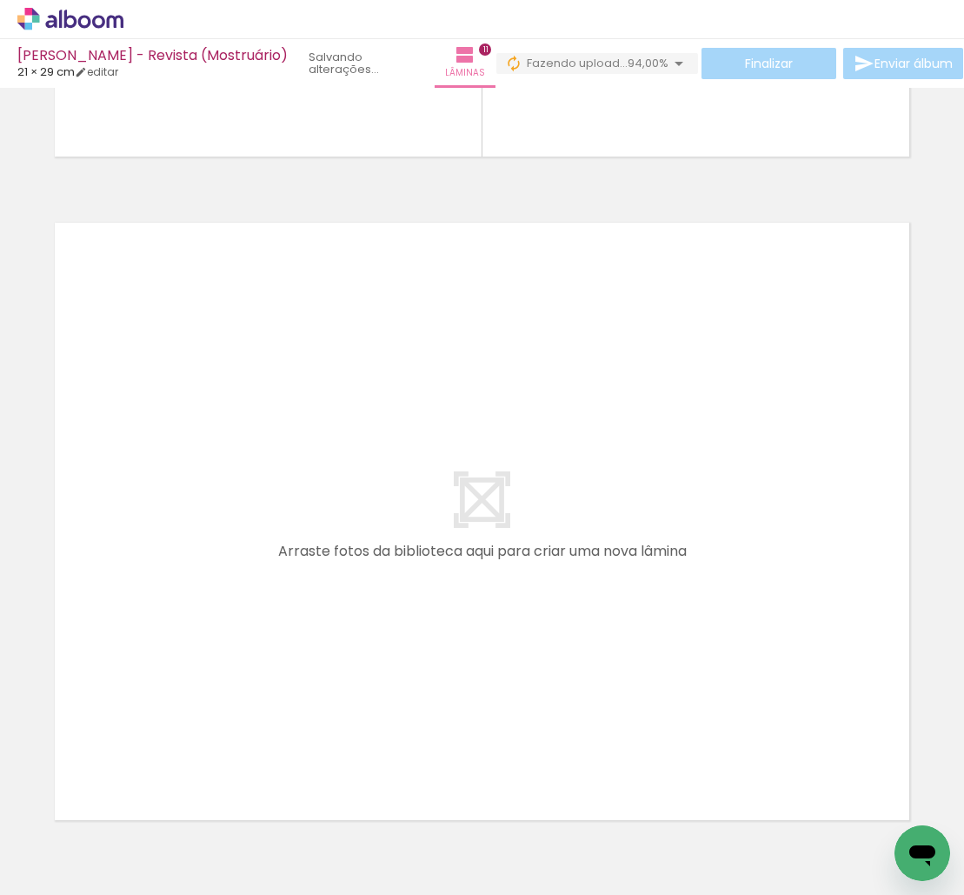
scroll to position [0, 4054]
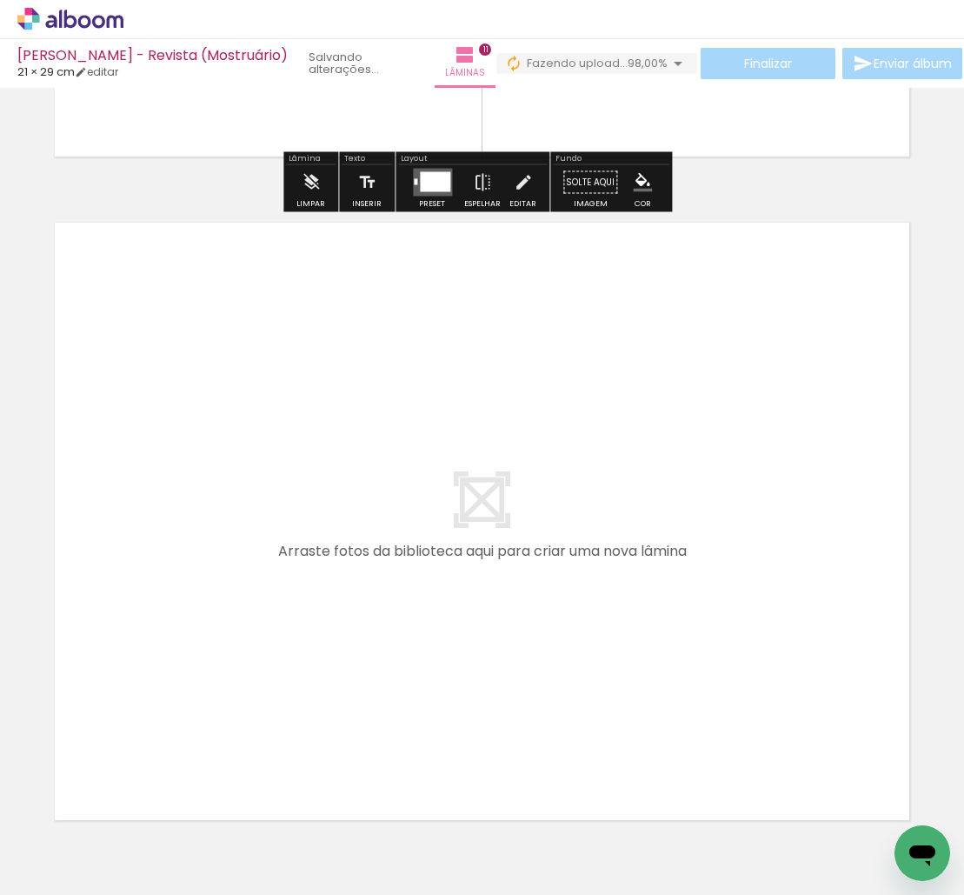
scroll to position [0, 4054]
click at [70, 876] on span "Adicionar Fotos" at bounding box center [62, 871] width 52 height 19
click at [0, 0] on input "file" at bounding box center [0, 0] width 0 height 0
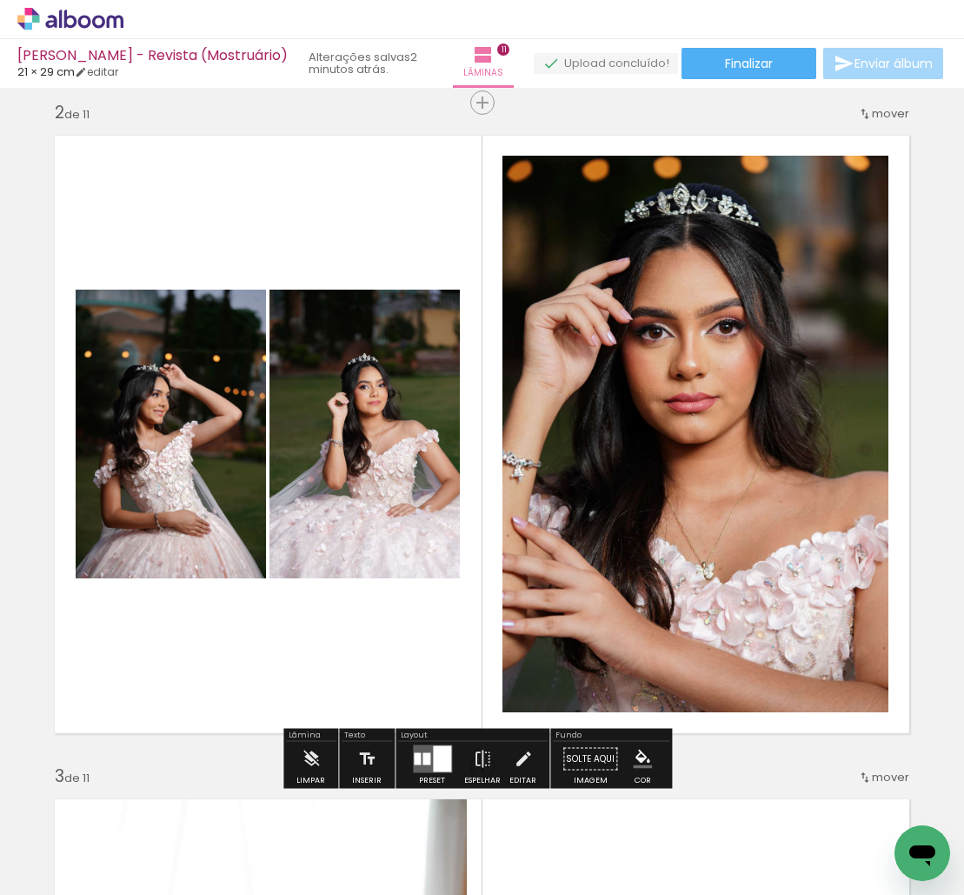
scroll to position [678, 0]
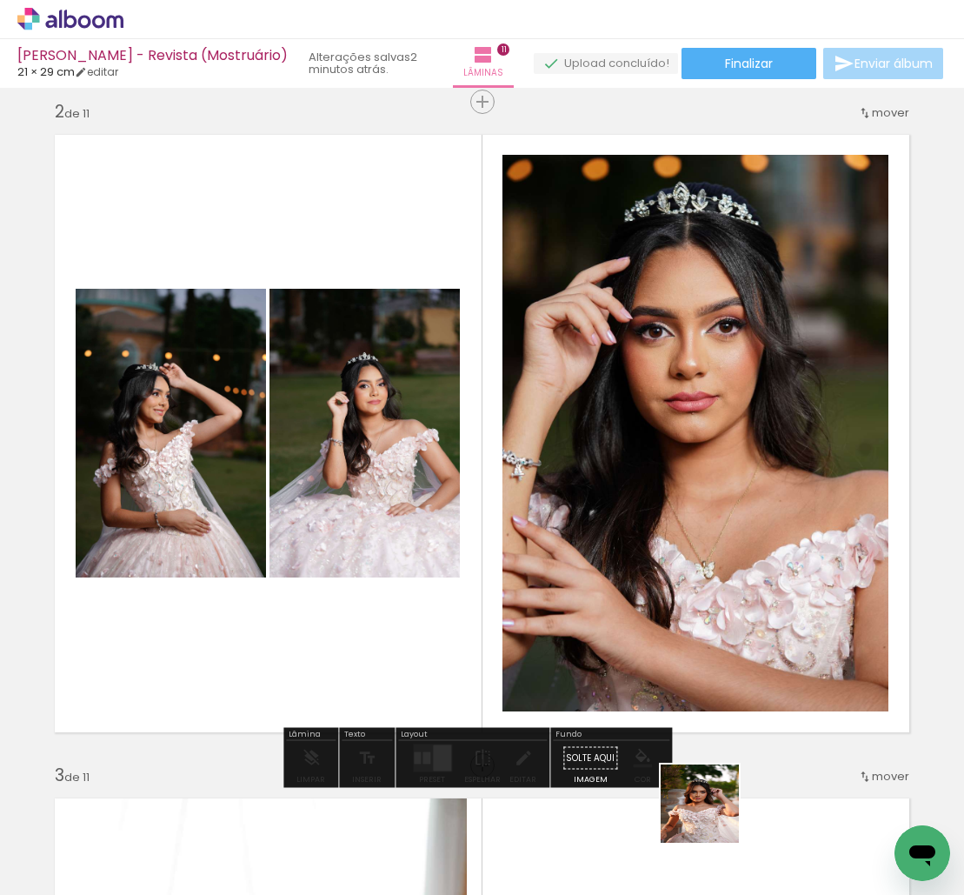
drag, startPoint x: 713, startPoint y: 826, endPoint x: 730, endPoint y: 639, distance: 187.7
click at [713, 817] on div at bounding box center [698, 836] width 52 height 78
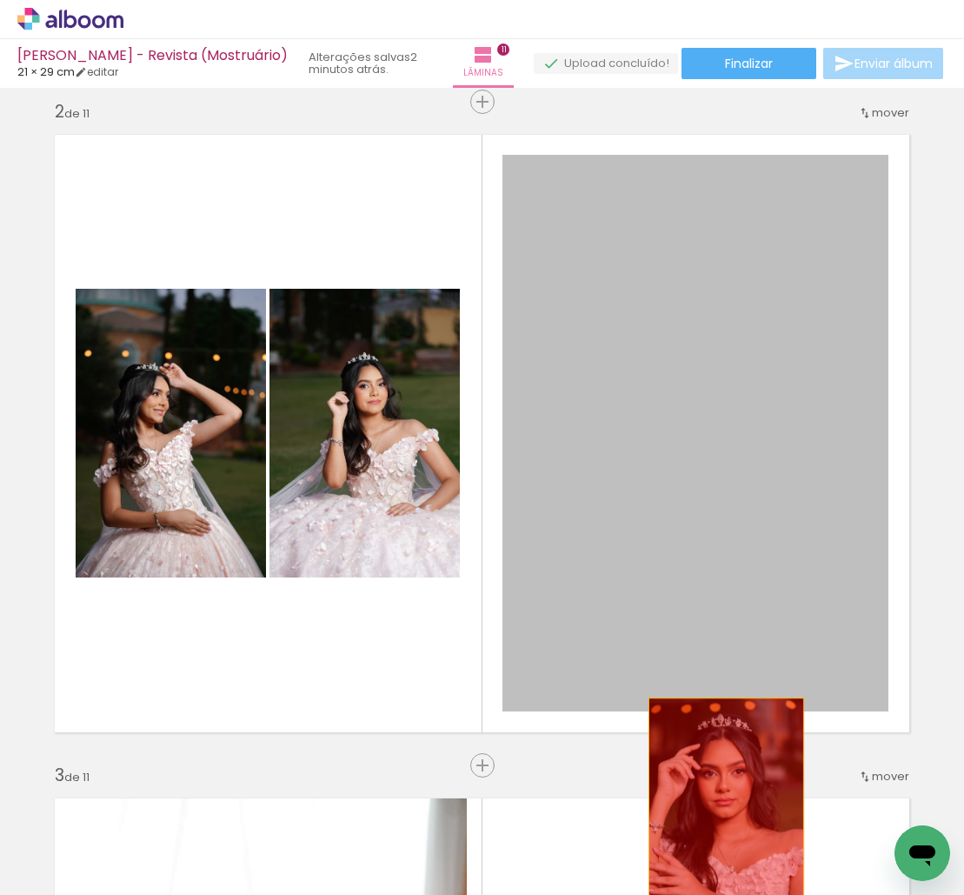
drag, startPoint x: 735, startPoint y: 496, endPoint x: 718, endPoint y: 814, distance: 318.7
click at [718, 814] on quentale-workspace at bounding box center [482, 447] width 964 height 895
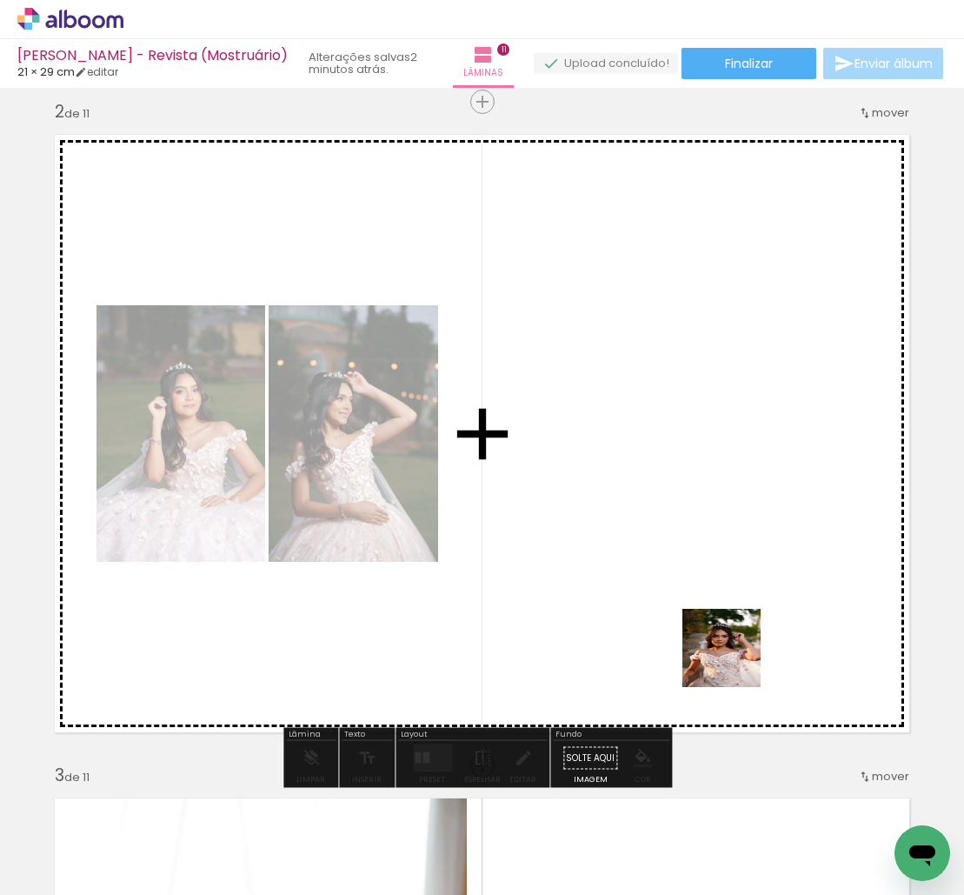
drag, startPoint x: 735, startPoint y: 661, endPoint x: 735, endPoint y: 579, distance: 81.7
click at [735, 579] on quentale-workspace at bounding box center [482, 447] width 964 height 895
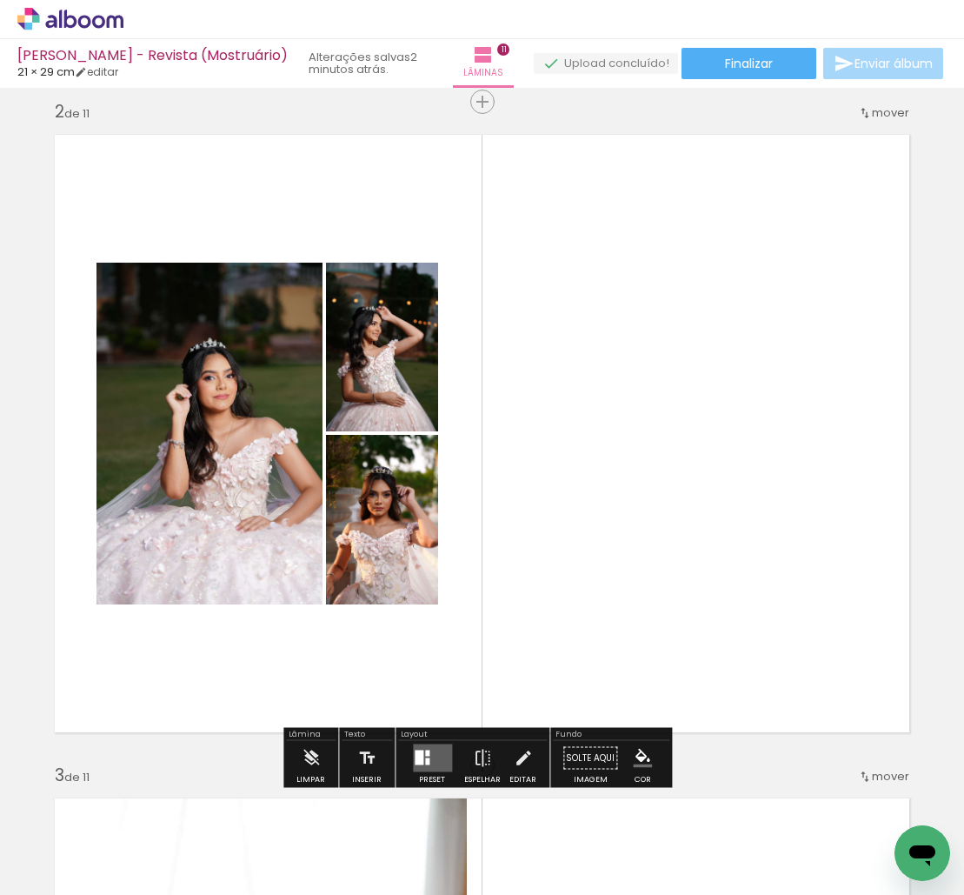
click at [430, 768] on quentale-layouter at bounding box center [432, 758] width 39 height 28
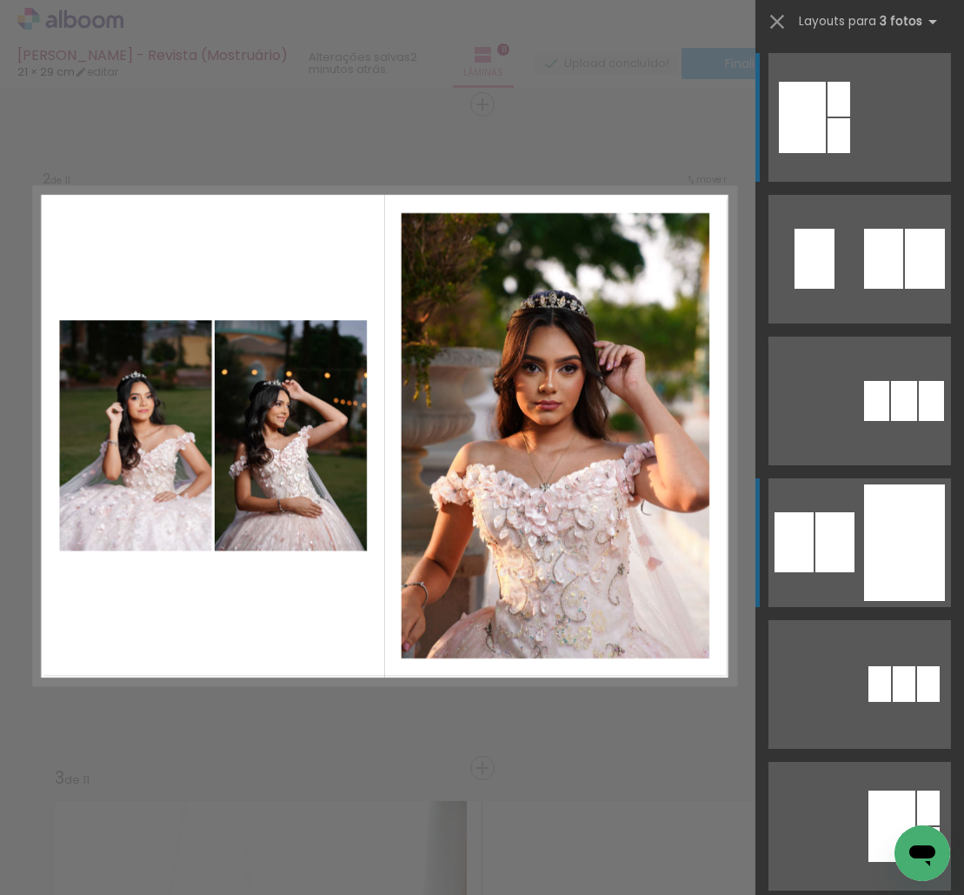
scroll to position [675, 0]
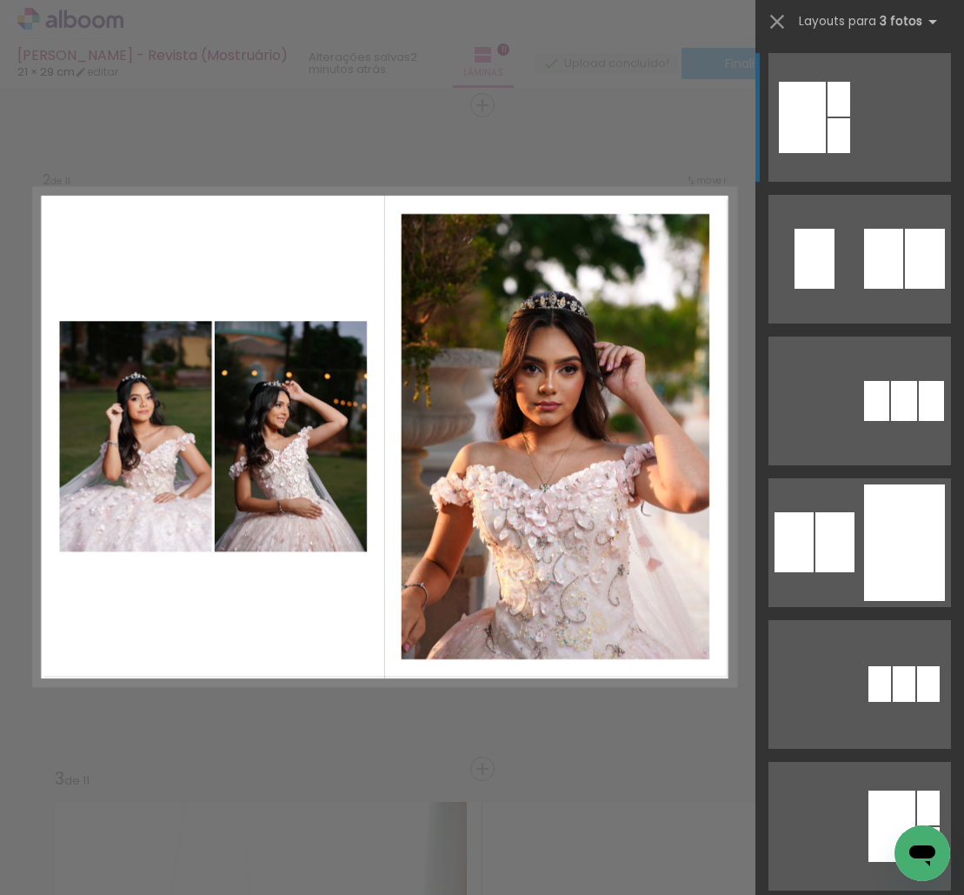
click at [846, 529] on div at bounding box center [835, 542] width 39 height 60
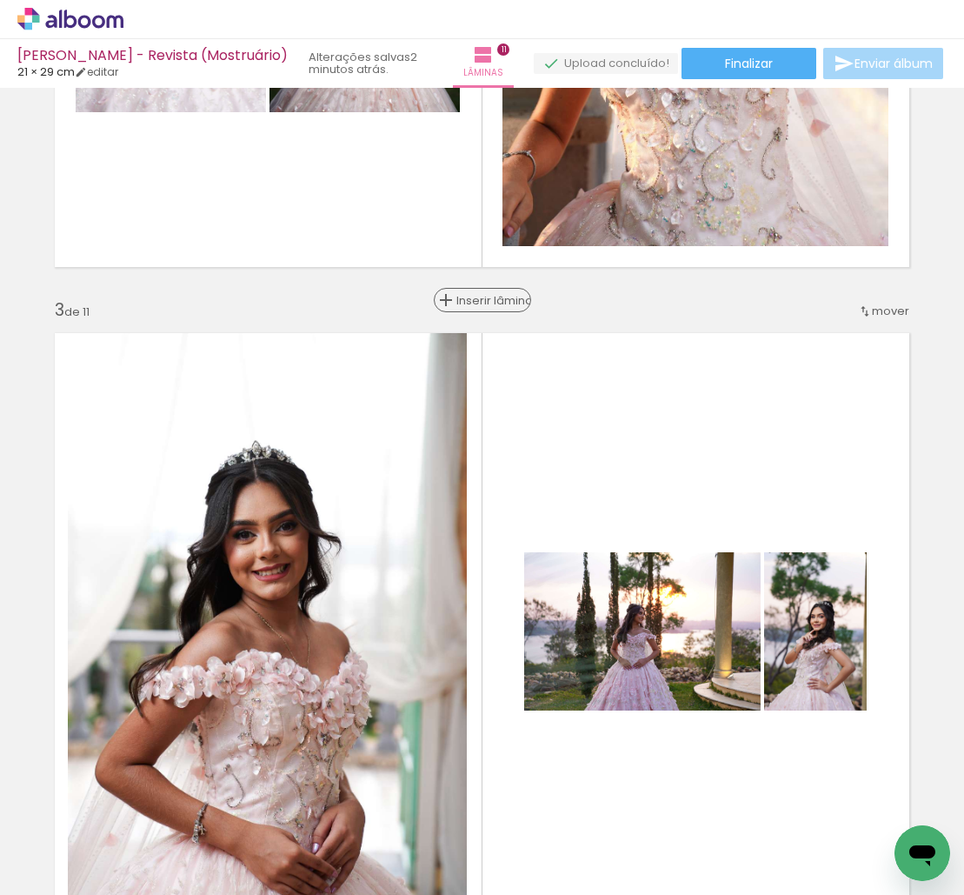
scroll to position [1145, 0]
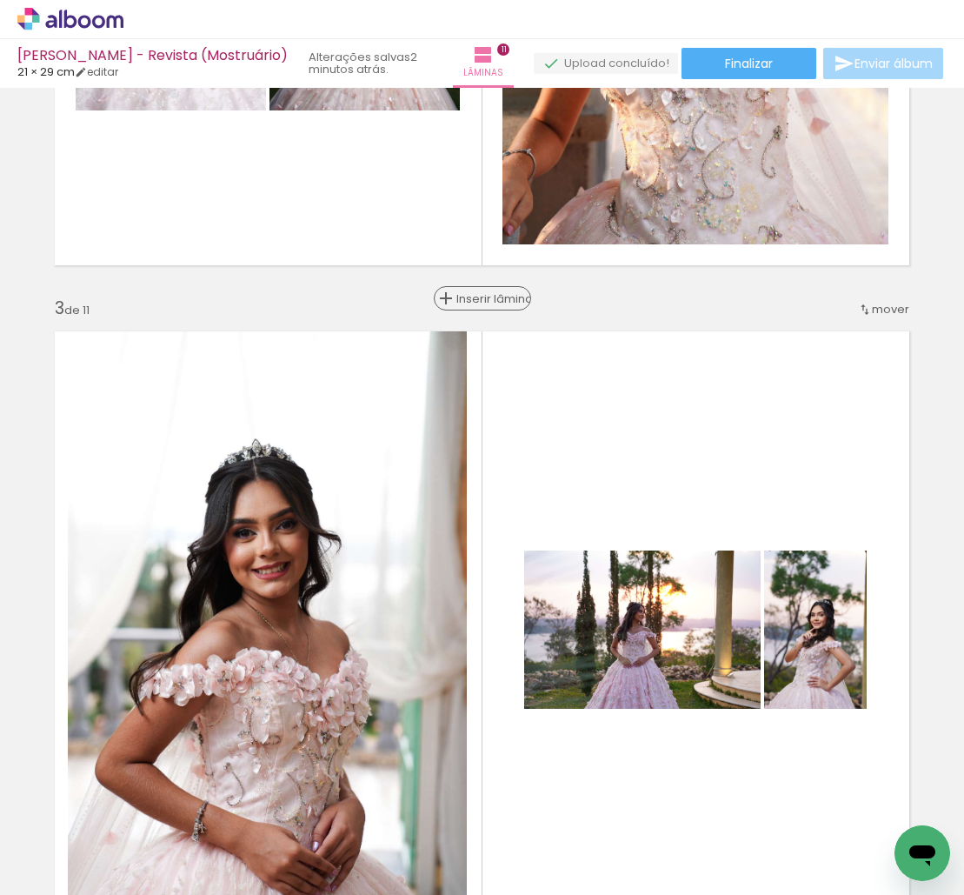
click at [475, 295] on span "Inserir lâmina" at bounding box center [491, 298] width 68 height 11
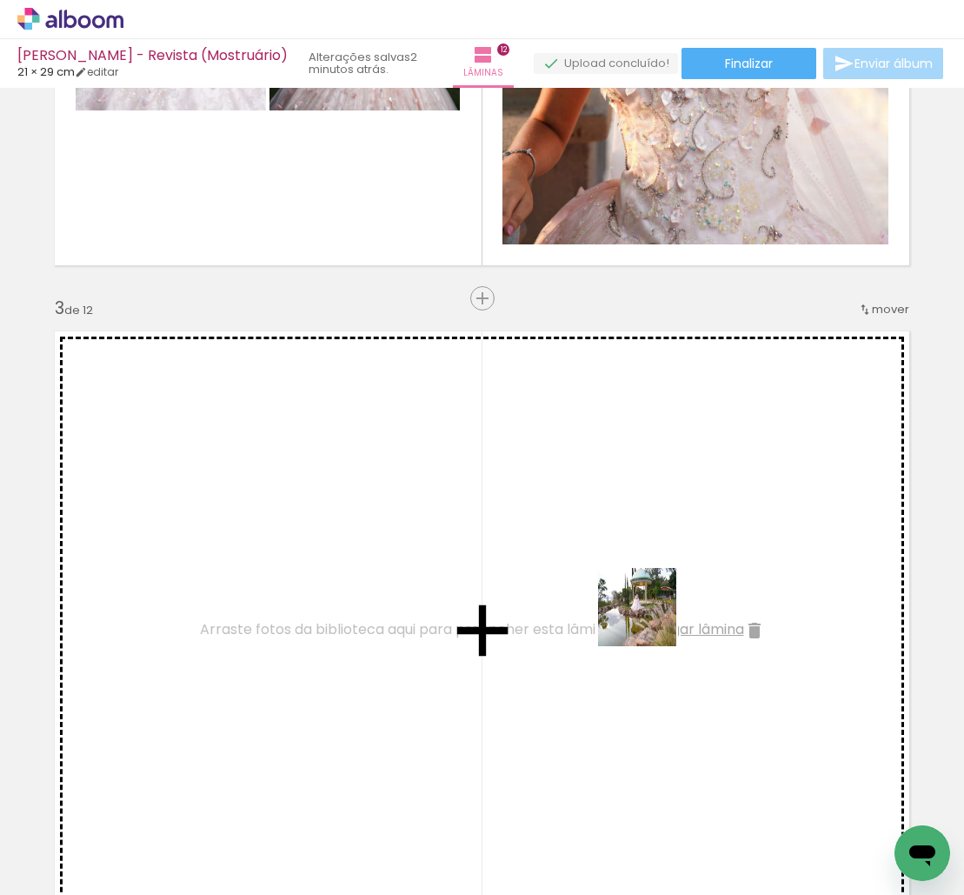
drag, startPoint x: 708, startPoint y: 673, endPoint x: 706, endPoint y: 751, distance: 78.3
click at [575, 551] on quentale-workspace at bounding box center [482, 447] width 964 height 895
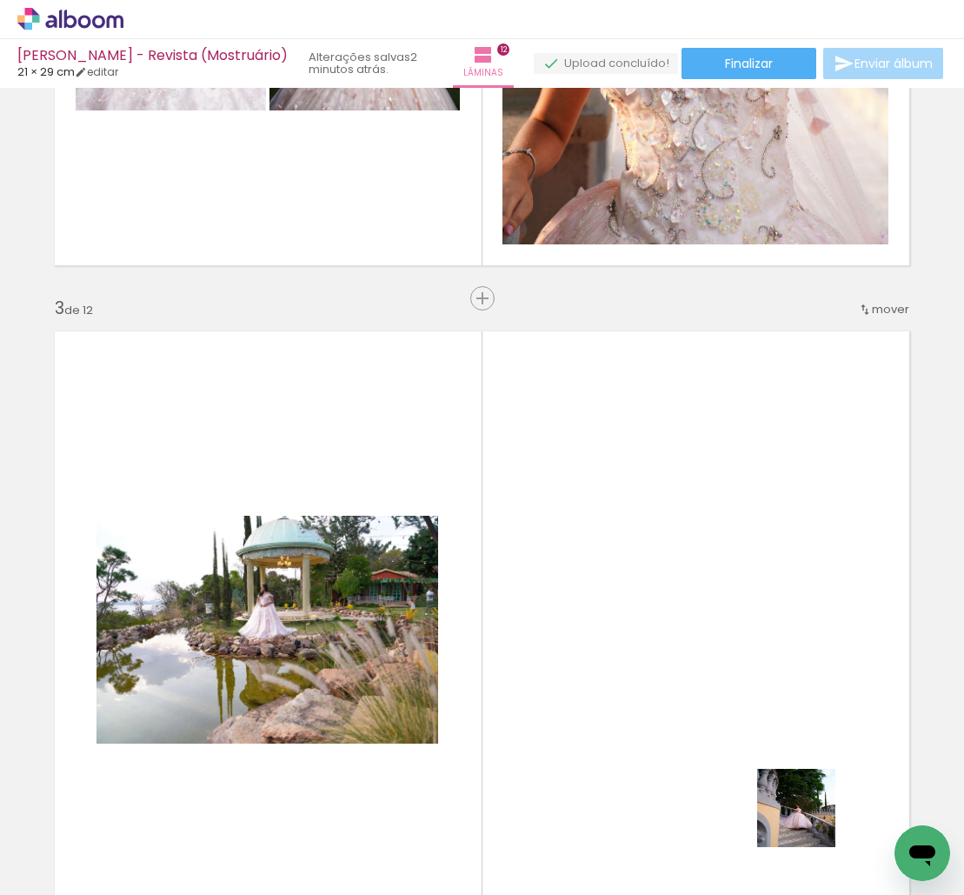
drag, startPoint x: 810, startPoint y: 821, endPoint x: 697, endPoint y: 637, distance: 215.1
click at [697, 617] on quentale-workspace at bounding box center [482, 447] width 964 height 895
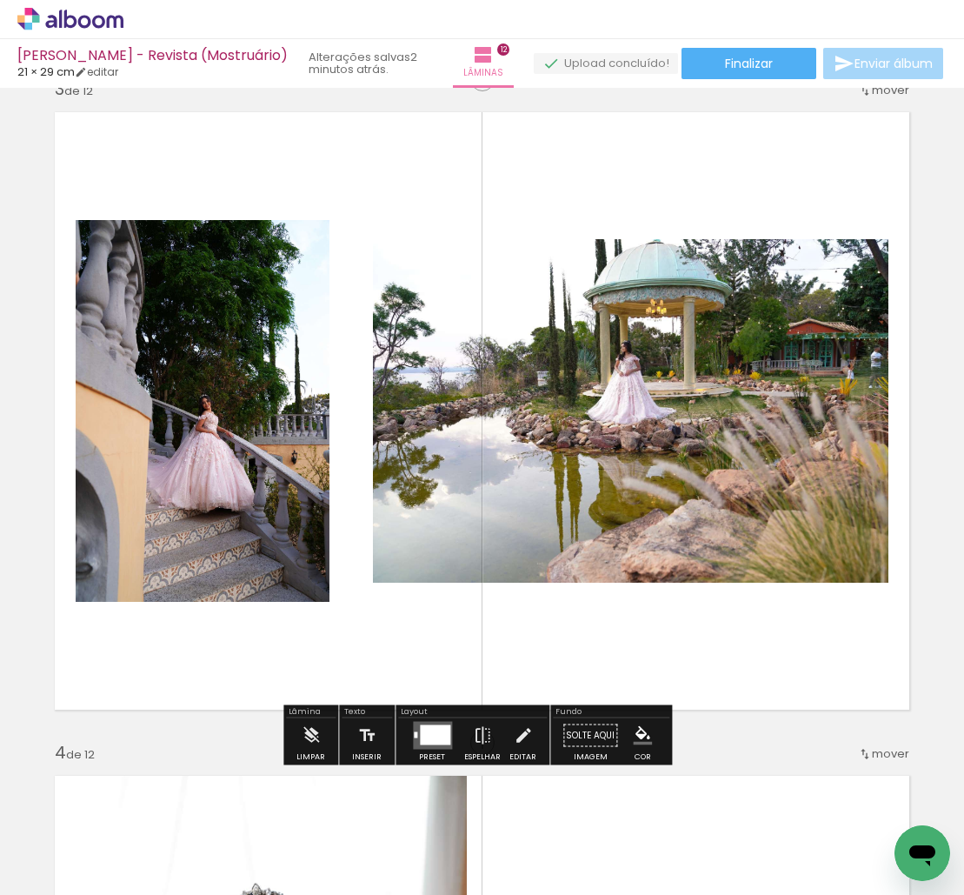
scroll to position [1376, 0]
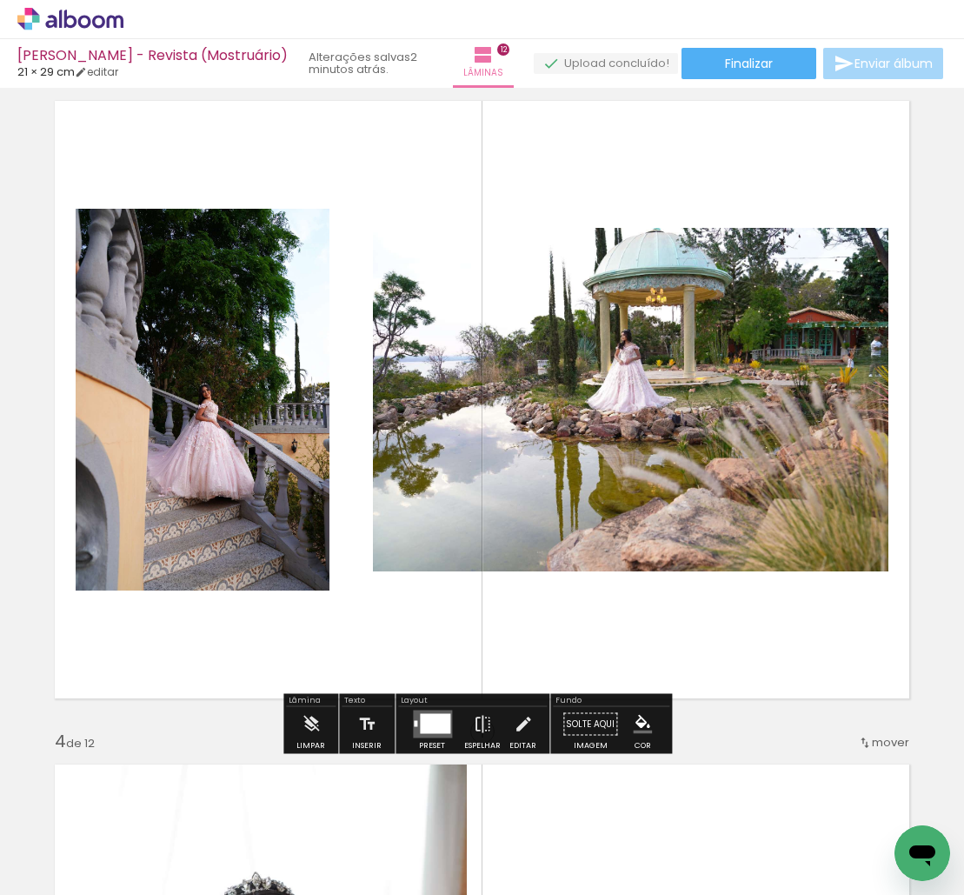
click at [432, 733] on div at bounding box center [435, 724] width 30 height 20
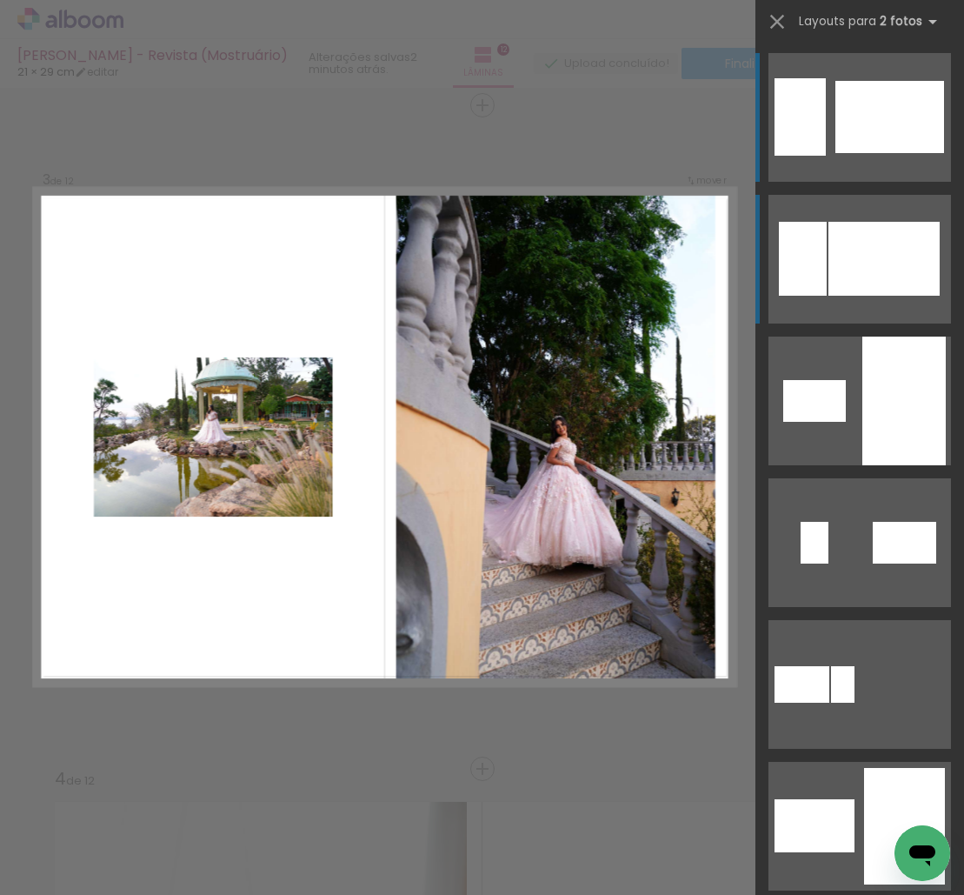
scroll to position [1338, 0]
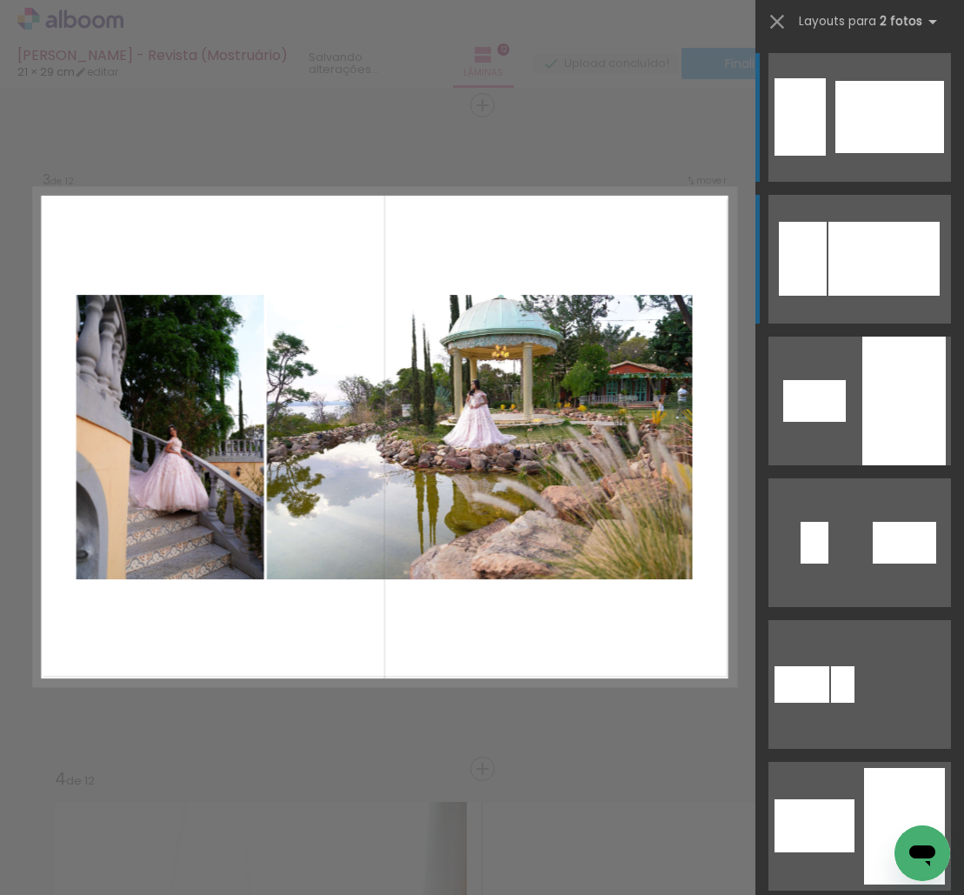
click at [864, 239] on div at bounding box center [884, 259] width 111 height 74
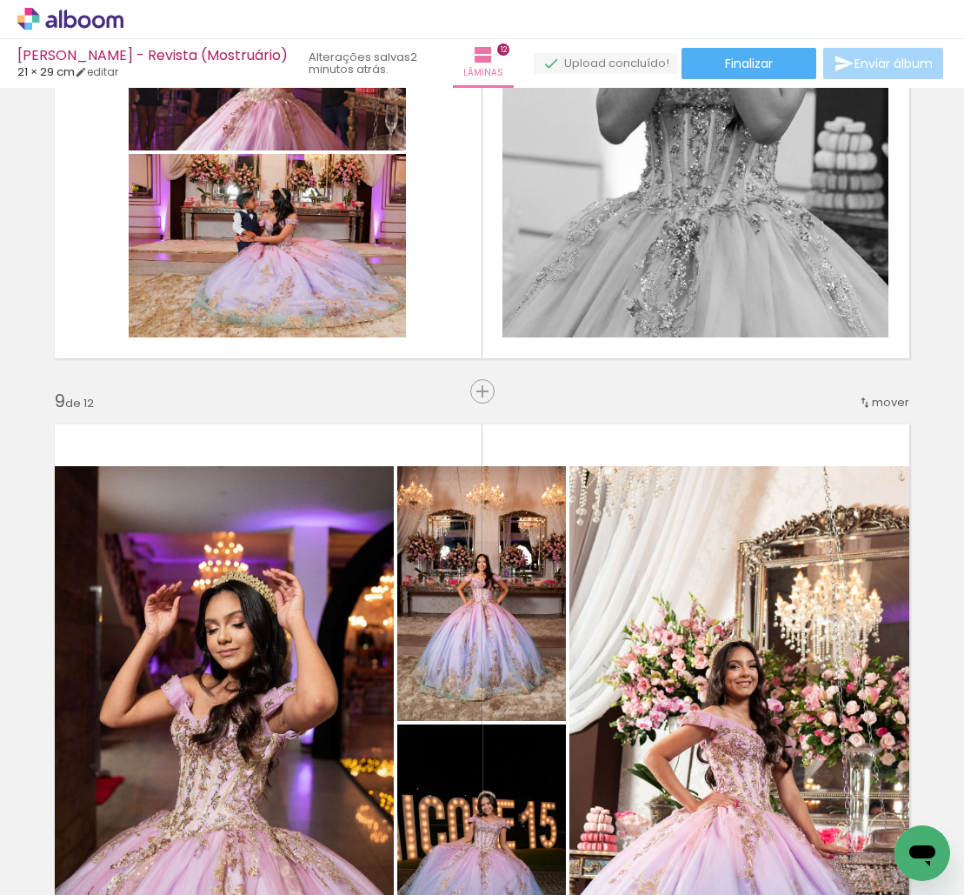
scroll to position [5084, 0]
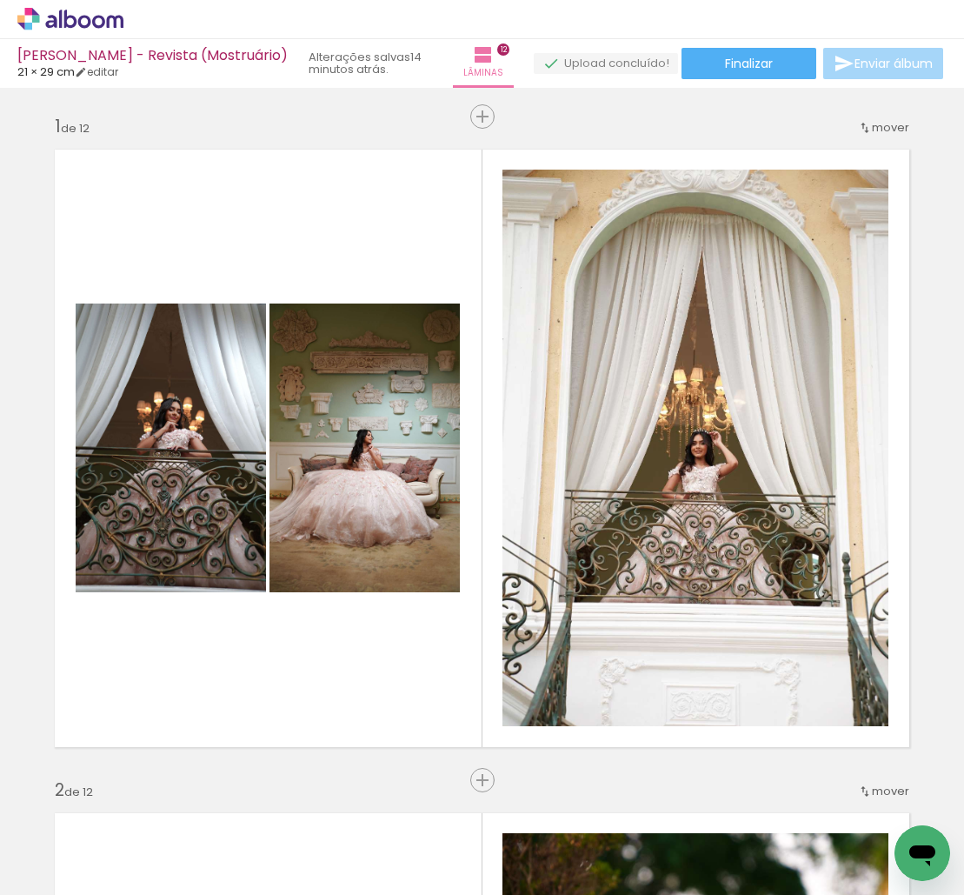
scroll to position [0, 4346]
